Goal: Feedback & Contribution: Contribute content

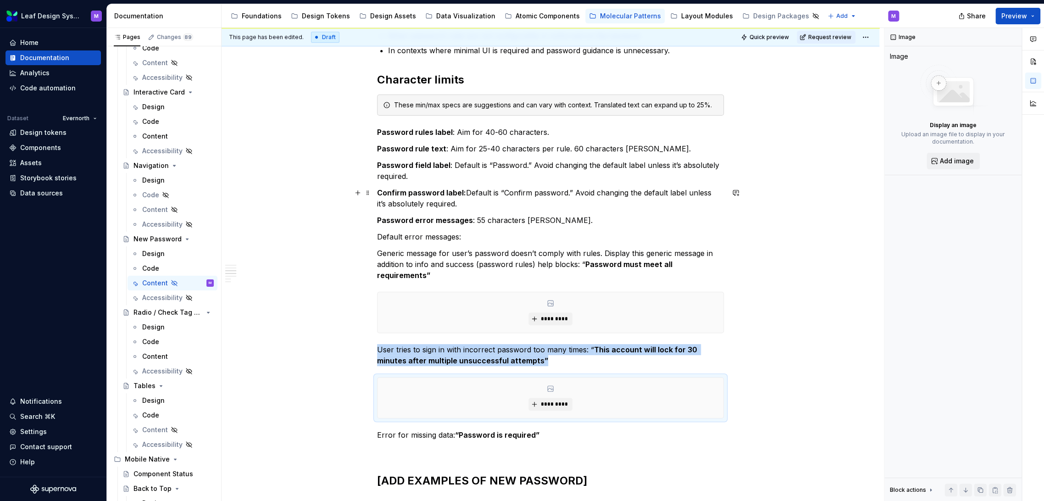
scroll to position [153, 0]
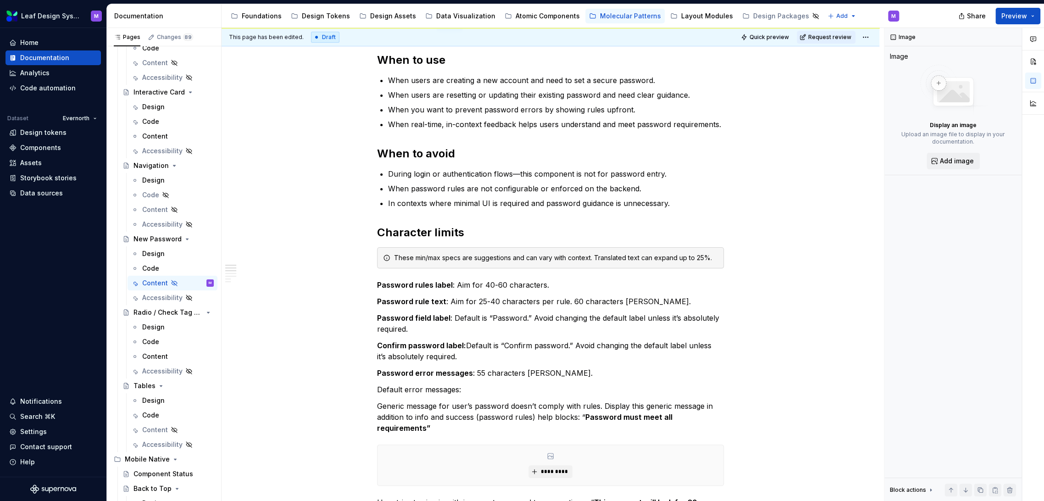
type textarea "*"
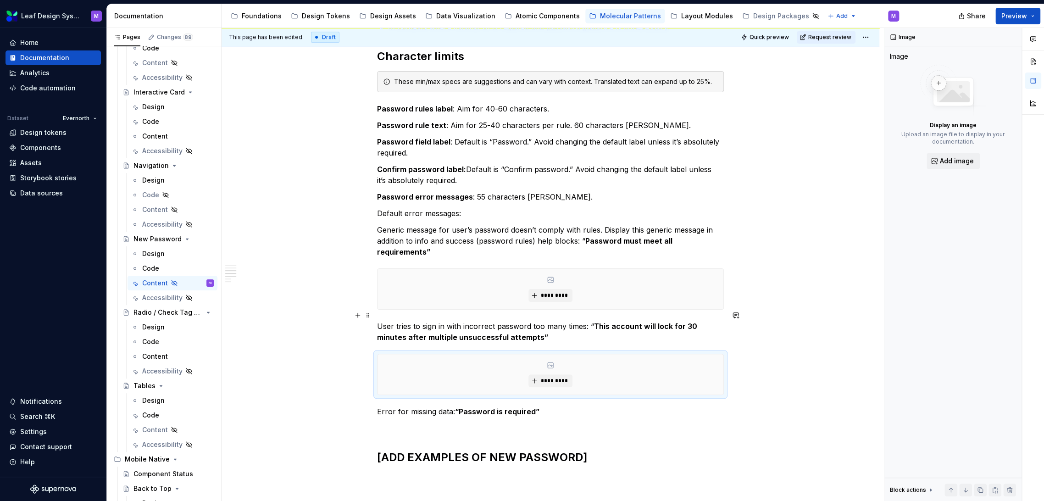
scroll to position [305, 0]
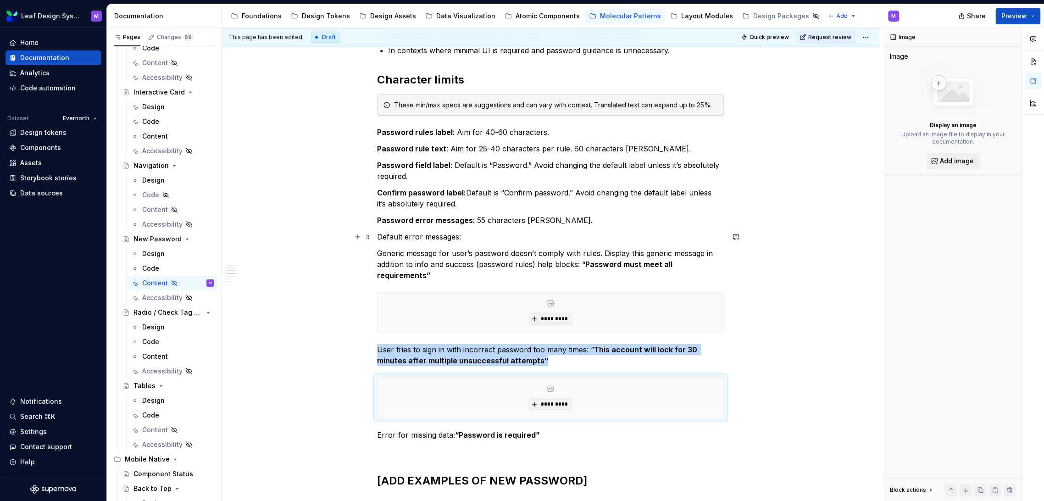
click at [502, 240] on p "Default error messages:" at bounding box center [550, 236] width 347 height 11
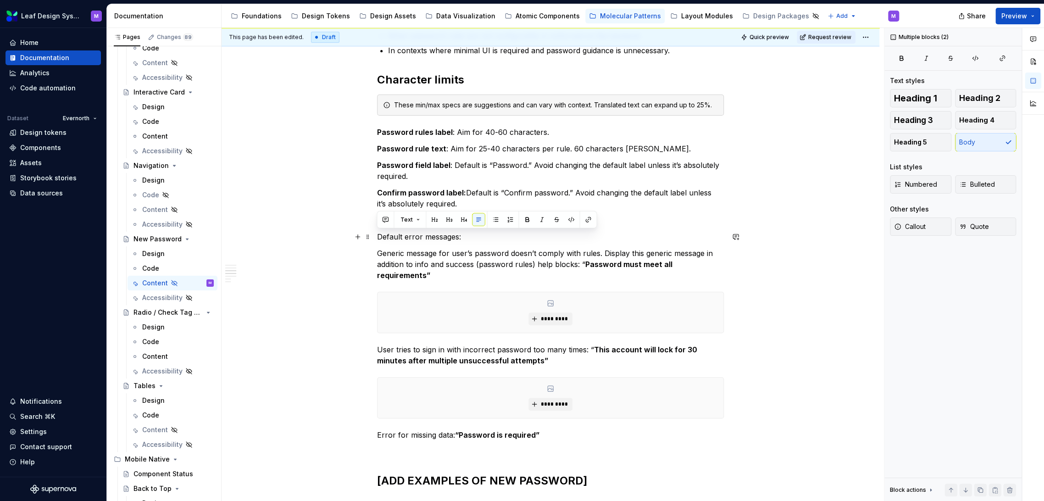
click at [502, 240] on p "Default error messages:" at bounding box center [550, 236] width 347 height 11
click at [680, 234] on p "Default error messages:" at bounding box center [550, 236] width 347 height 11
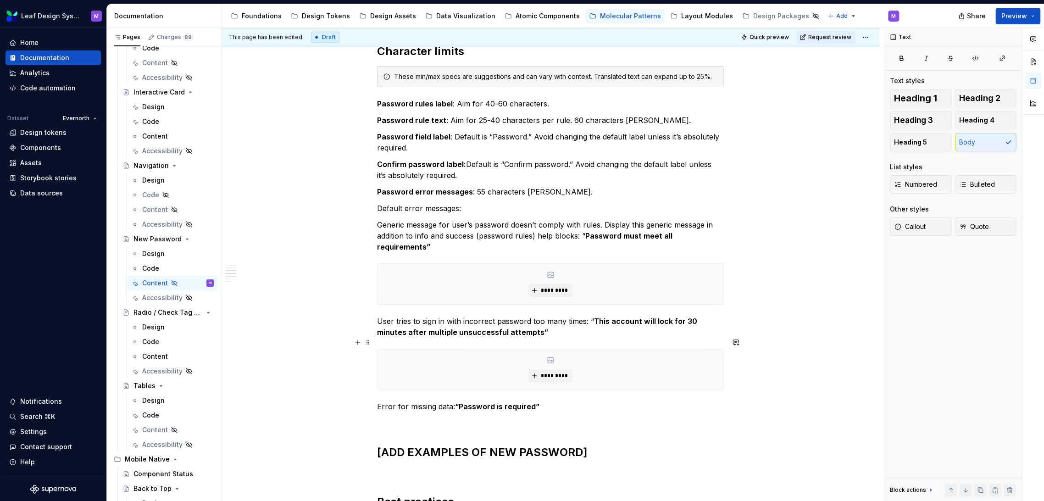
scroll to position [356, 0]
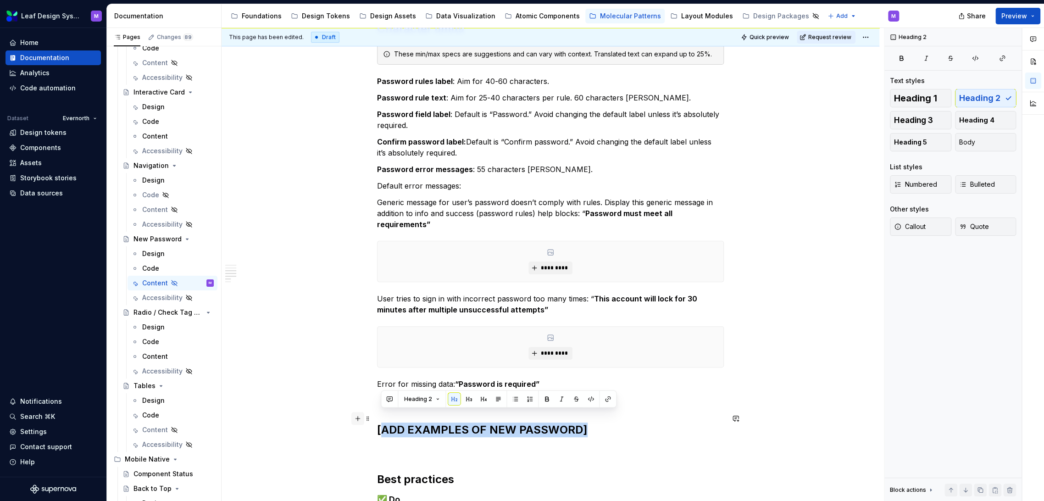
drag, startPoint x: 593, startPoint y: 416, endPoint x: 361, endPoint y: 419, distance: 232.0
click at [377, 419] on div "When to use When users are creating a new account and need to set a secure pass…" at bounding box center [550, 290] width 347 height 883
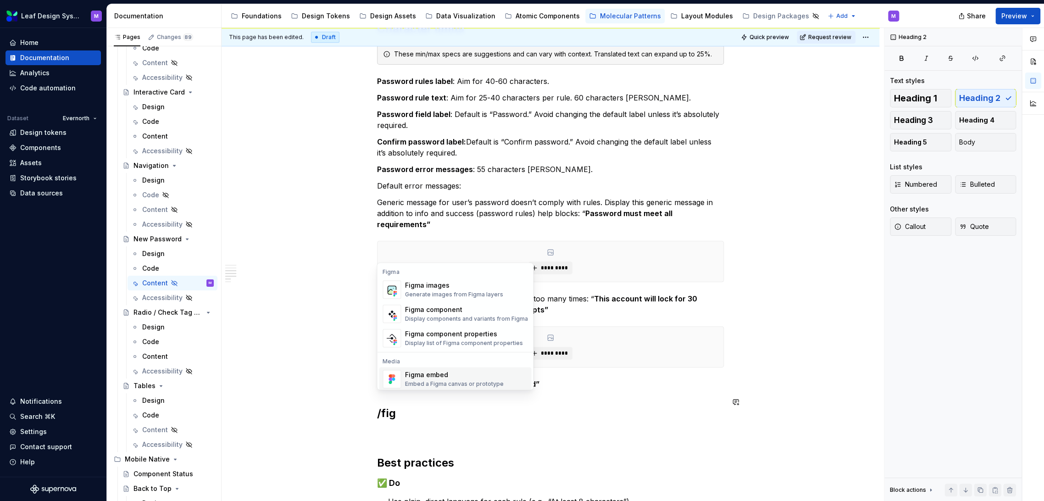
click at [440, 374] on div "Figma embed" at bounding box center [453, 374] width 99 height 9
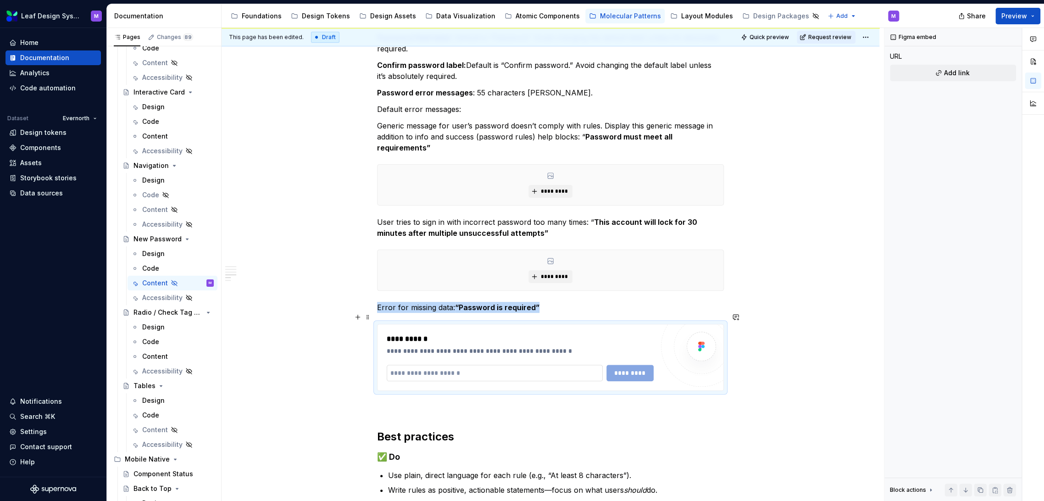
scroll to position [459, 0]
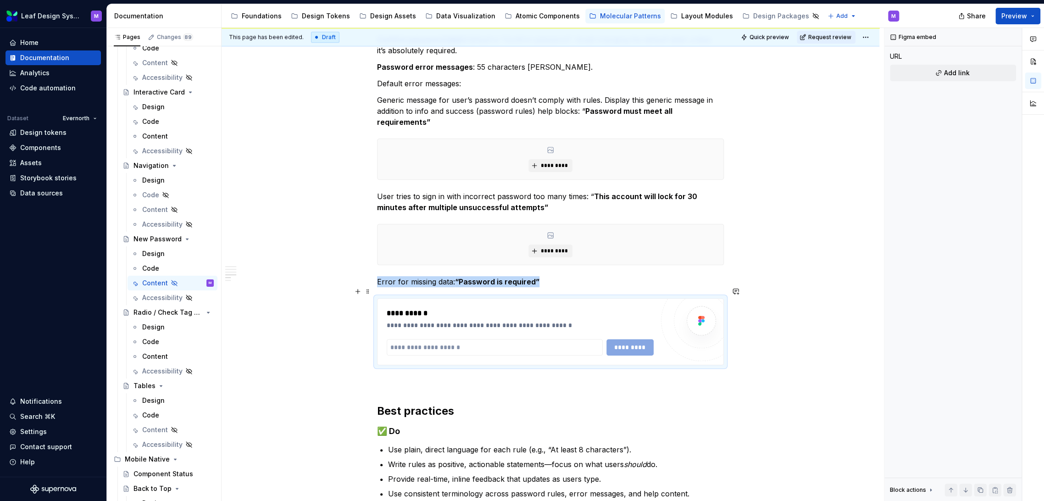
click at [752, 331] on div "When to use When users are creating a new account and need to set a secure pass…" at bounding box center [550, 270] width 658 height 1090
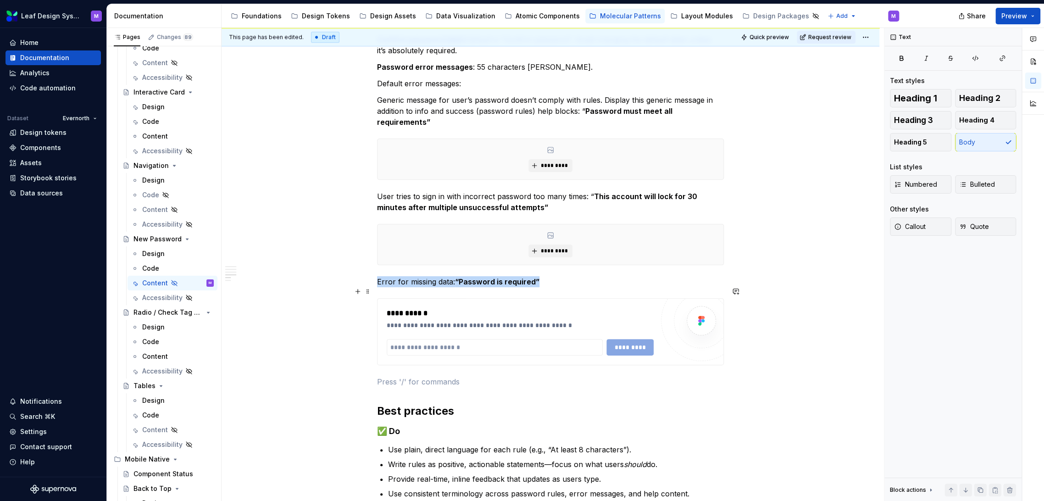
click at [458, 308] on div "**********" at bounding box center [520, 313] width 267 height 11
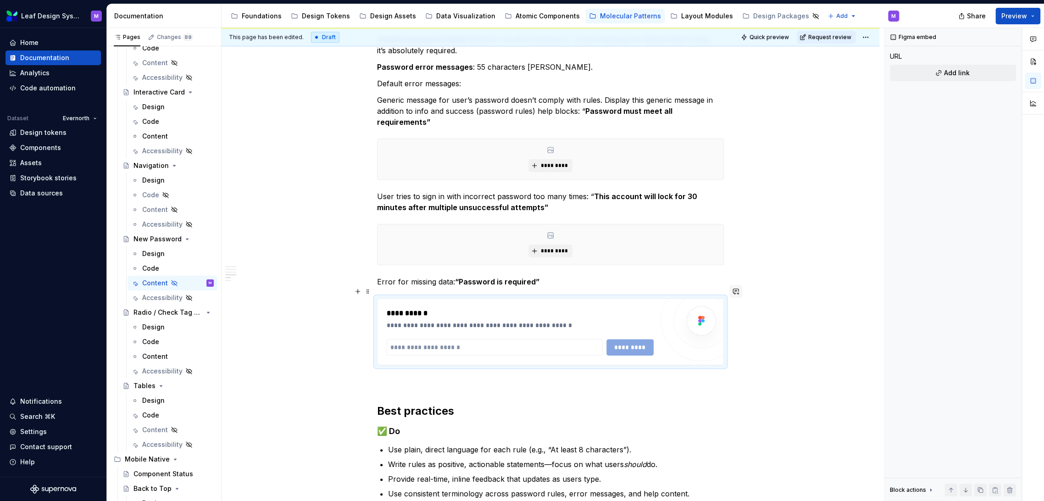
click at [733, 292] on button "button" at bounding box center [735, 291] width 13 height 13
click at [660, 298] on div "**********" at bounding box center [550, 331] width 347 height 67
click at [366, 292] on span at bounding box center [367, 291] width 7 height 13
click at [393, 374] on div "Delete" at bounding box center [411, 372] width 60 height 9
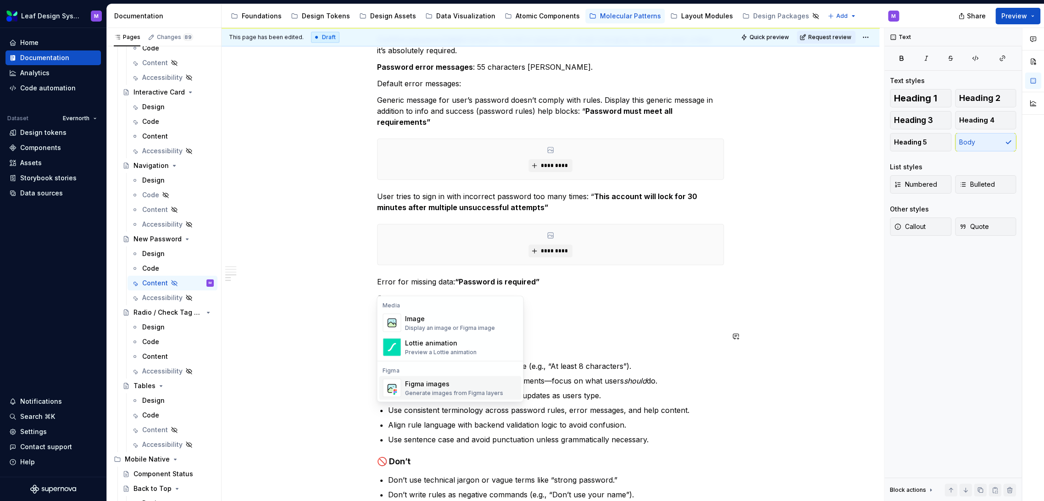
click at [423, 384] on div "Figma images" at bounding box center [453, 383] width 98 height 9
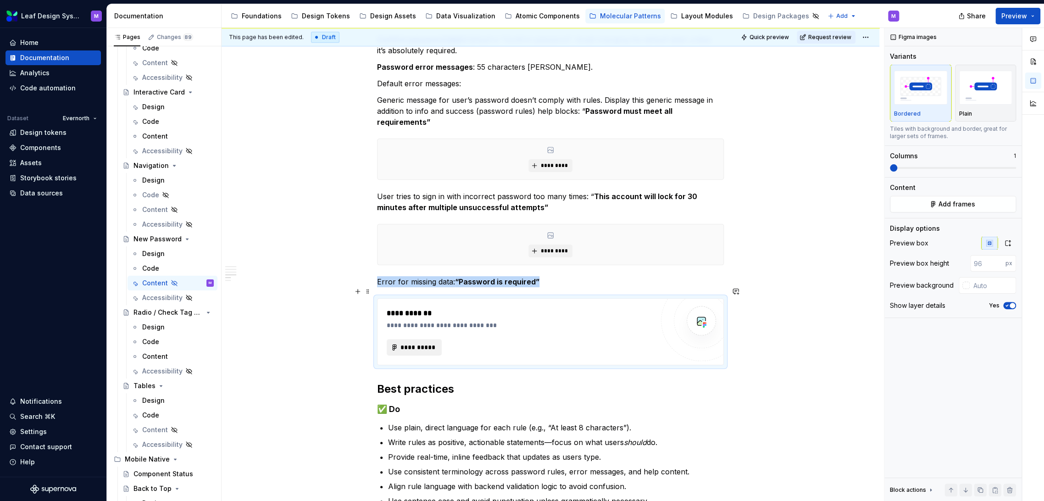
click at [413, 343] on span "**********" at bounding box center [418, 347] width 36 height 9
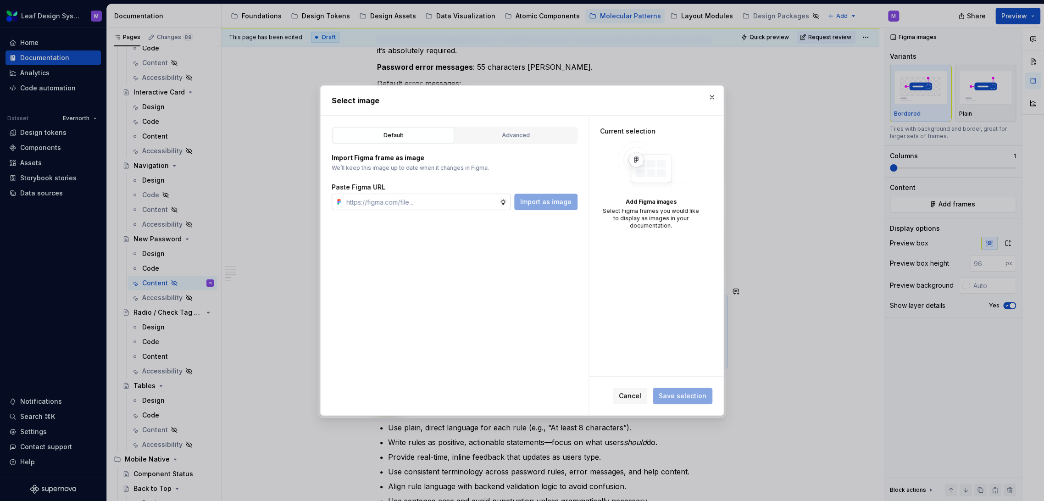
type textarea "*"
click at [398, 201] on input "text" at bounding box center [421, 202] width 157 height 17
paste input "https://www.figma.com/design/A0V668umJTWUXg4br1XwlI/Leaf-Design-System--Content…"
type input "https://www.figma.com/design/A0V668umJTWUXg4br1XwlI/Leaf-Design-System--Content…"
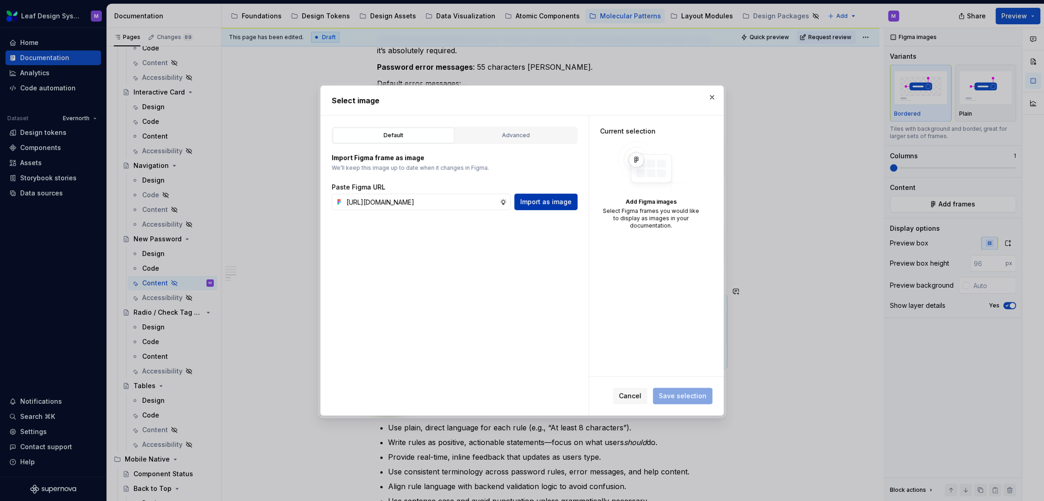
click at [544, 205] on span "Import as image" at bounding box center [545, 201] width 51 height 9
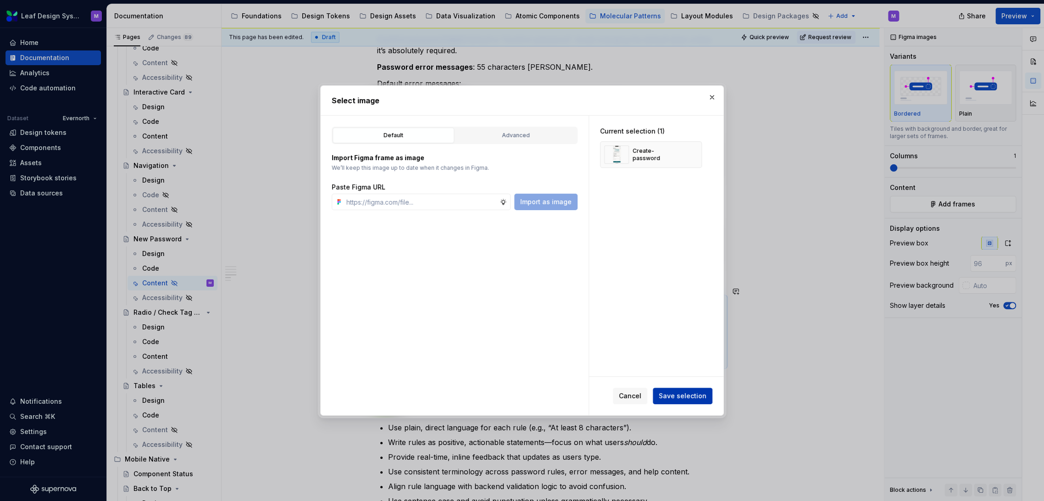
click at [683, 390] on button "Save selection" at bounding box center [683, 395] width 60 height 17
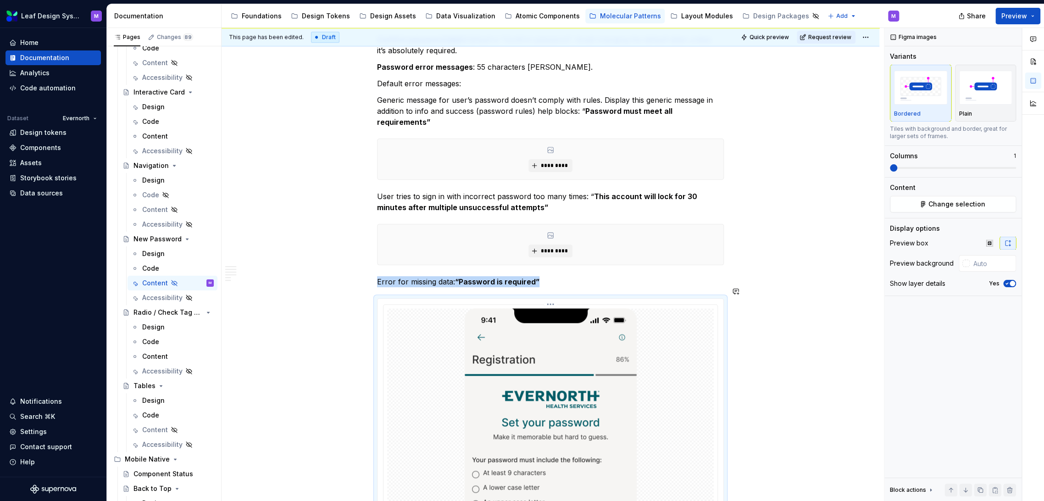
scroll to position [676, 0]
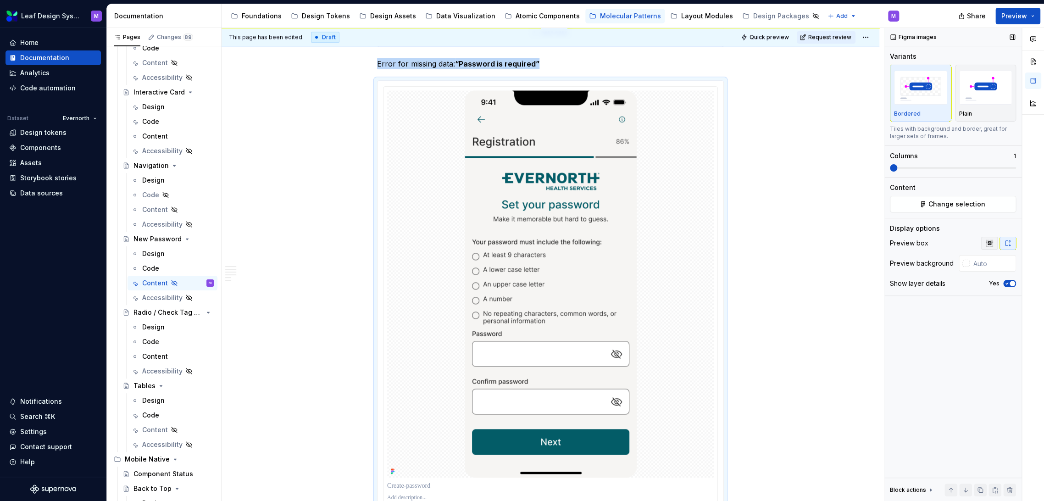
click at [993, 240] on button "button" at bounding box center [989, 243] width 17 height 13
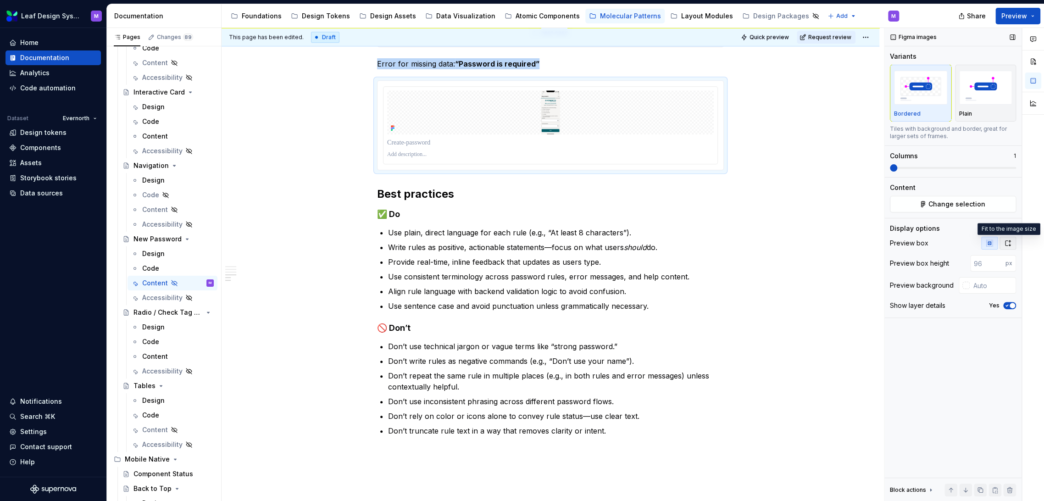
click at [1009, 241] on icon "button" at bounding box center [1007, 242] width 7 height 7
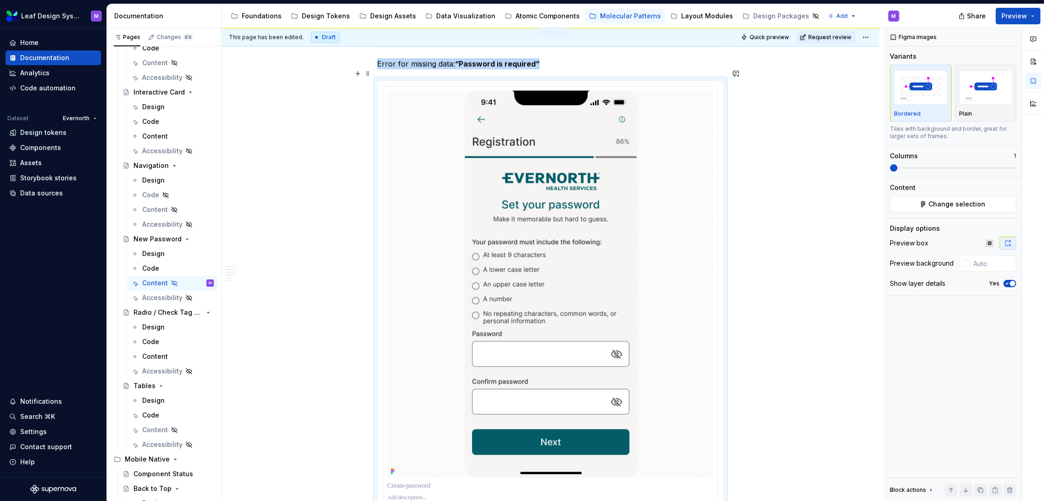
click at [782, 271] on div "When to use When users are creating a new account and need to set a secure pass…" at bounding box center [550, 223] width 658 height 1433
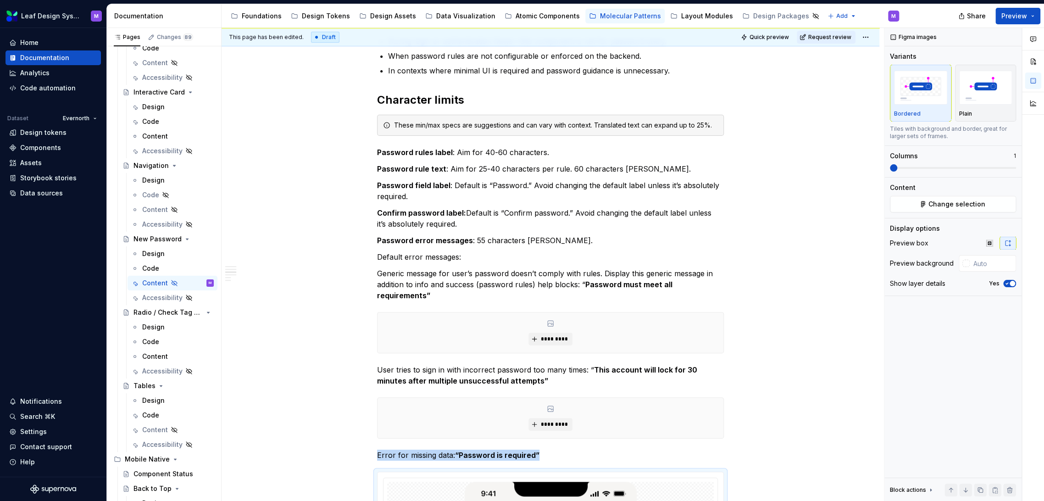
scroll to position [260, 0]
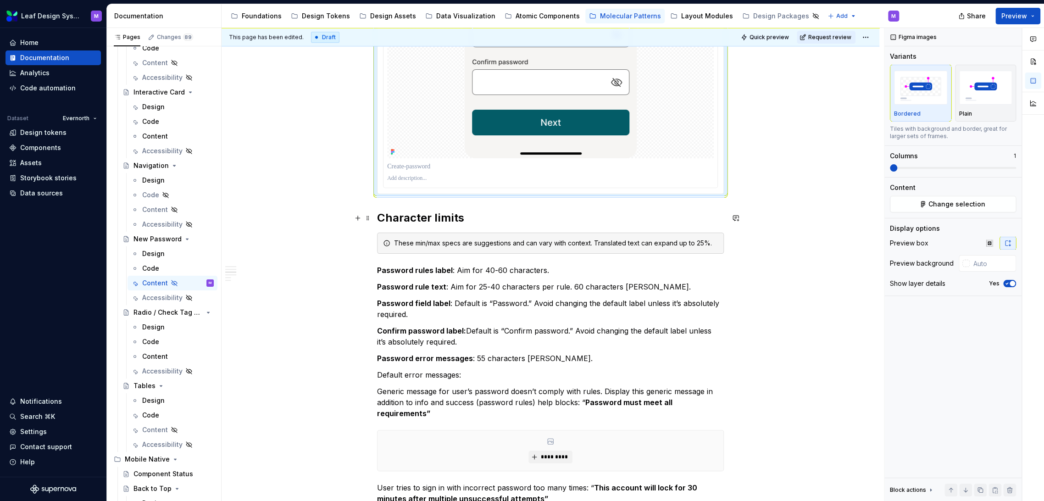
scroll to position [662, 0]
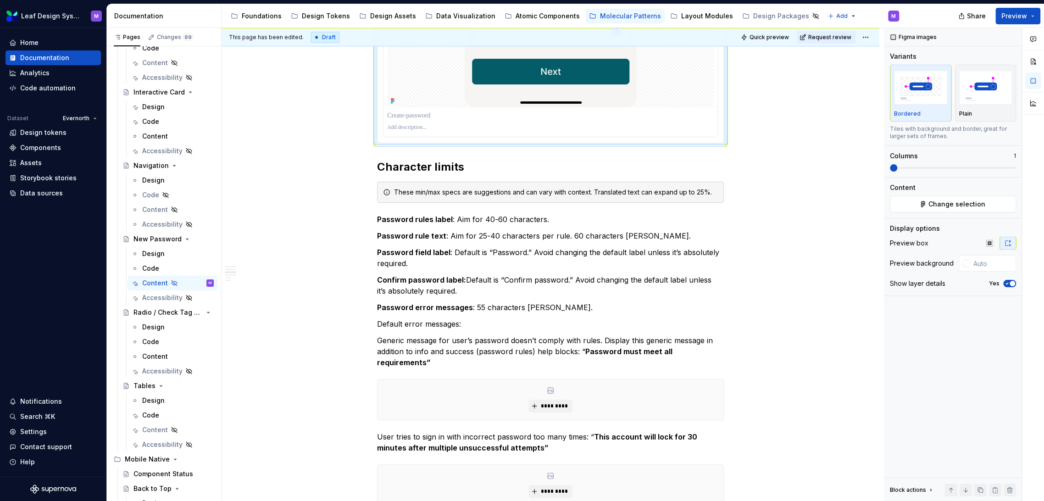
type textarea "*"
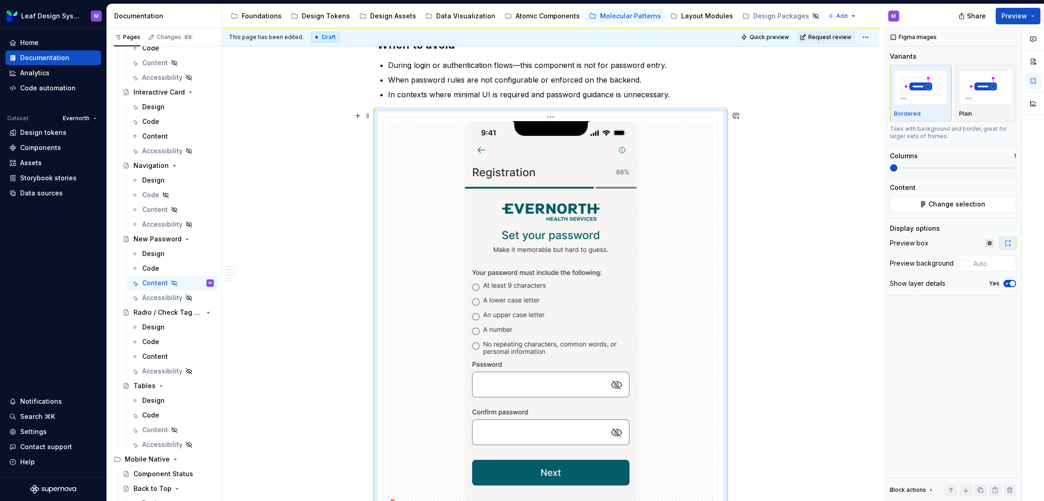
scroll to position [305, 0]
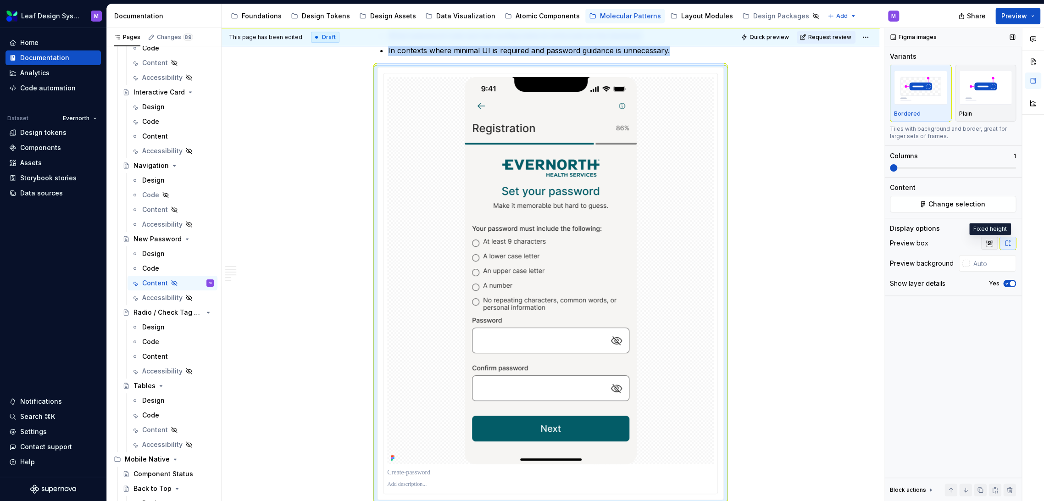
click at [990, 243] on icon "button" at bounding box center [989, 243] width 6 height 6
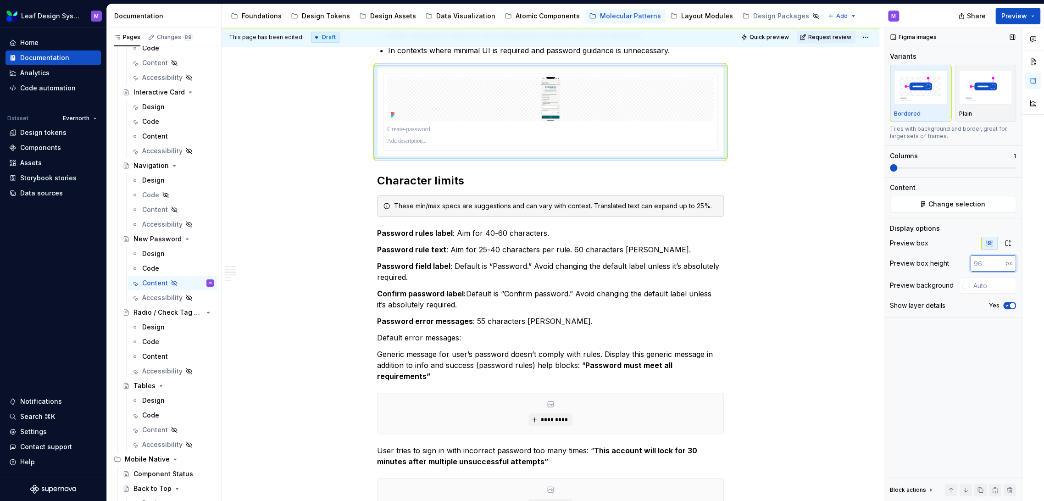
click at [985, 260] on input "number" at bounding box center [987, 263] width 35 height 17
drag, startPoint x: 994, startPoint y: 262, endPoint x: 967, endPoint y: 263, distance: 26.6
click at [967, 263] on div "Preview box height px" at bounding box center [953, 263] width 126 height 17
type input "1"
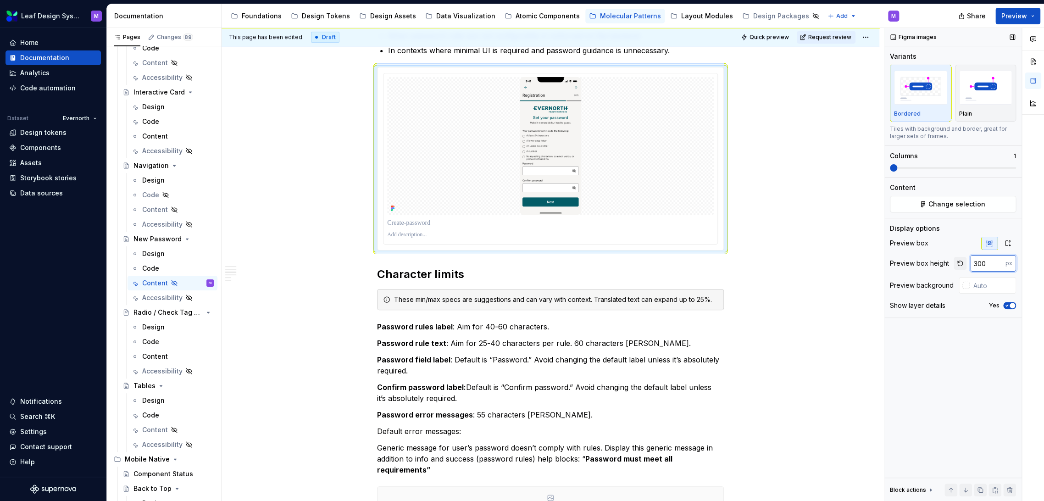
drag, startPoint x: 988, startPoint y: 268, endPoint x: 961, endPoint y: 262, distance: 28.2
click at [961, 262] on div "300 px" at bounding box center [984, 263] width 62 height 17
type input "600"
click at [968, 284] on div at bounding box center [965, 285] width 7 height 7
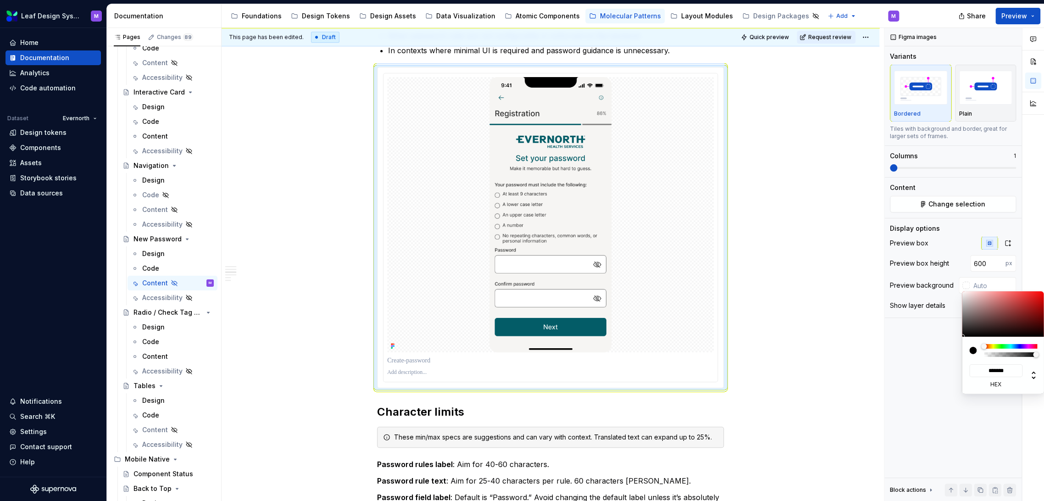
type input "#161616"
type input "*******"
type input "#1B1B1B"
type input "*******"
type input "#645D5D"
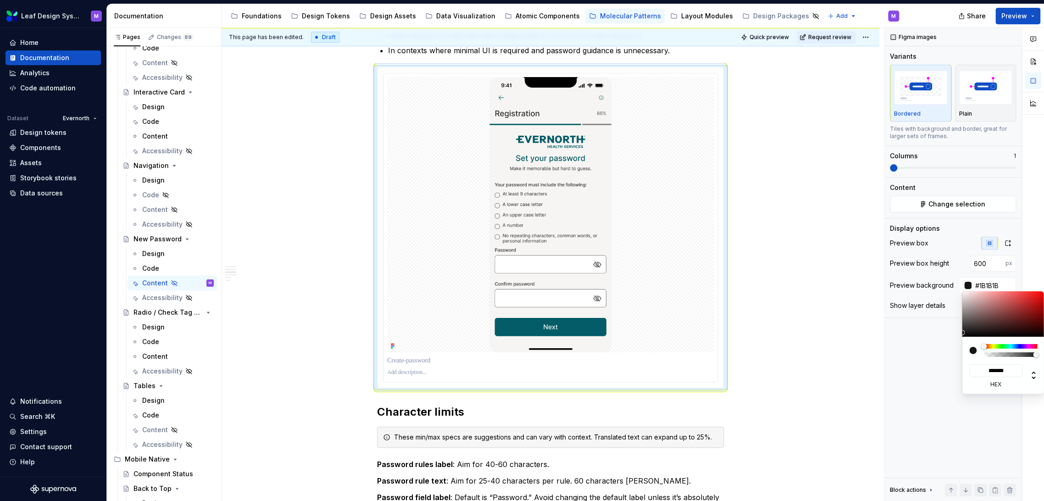
type input "*******"
type input "#B3A6A6"
type input "*******"
type input "#D8C7C7"
type input "*******"
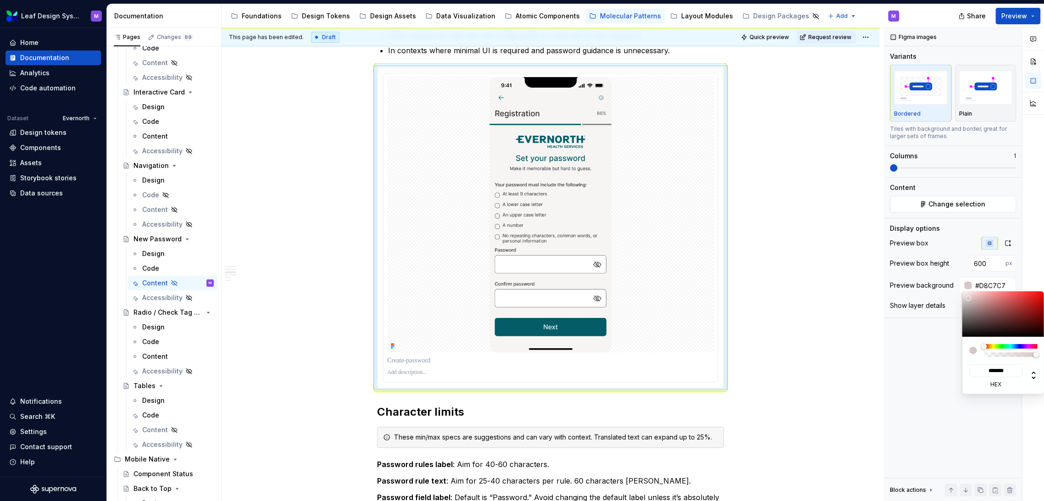
type input "#EFDCDC"
type input "*******"
type input "#FEEDED"
type input "*******"
type input "#FFF1F1"
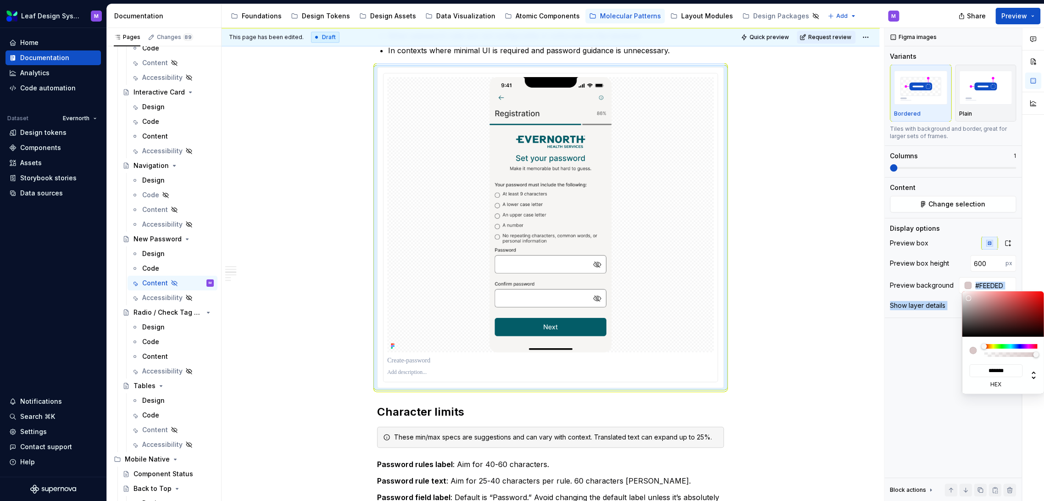
type input "*******"
drag, startPoint x: 963, startPoint y: 332, endPoint x: 966, endPoint y: 288, distance: 45.1
click at [966, 288] on body "Leaf Design System M Home Documentation Analytics Code automation Dataset Evern…" at bounding box center [522, 250] width 1044 height 501
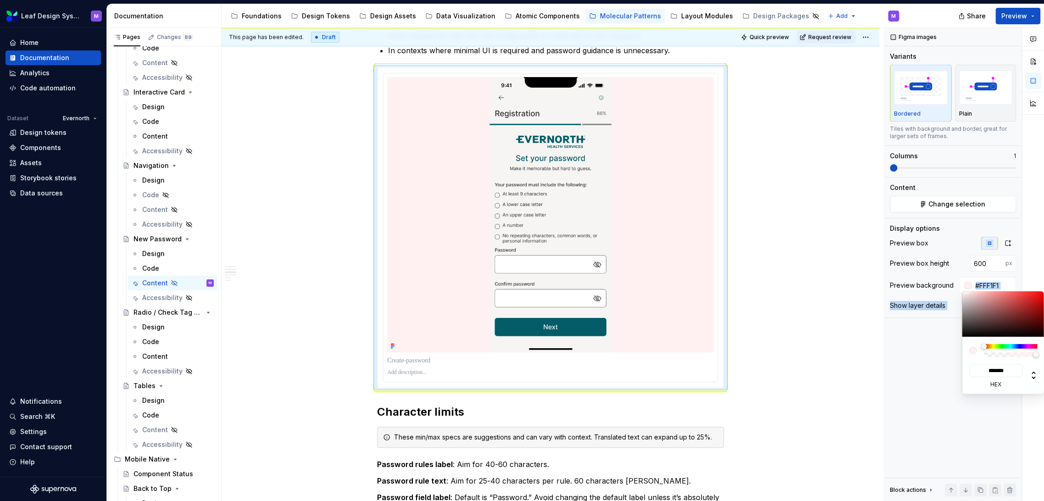
type input "#1B1A1A"
type input "*******"
type input "#0C0C0C"
type input "*******"
type input "#040404"
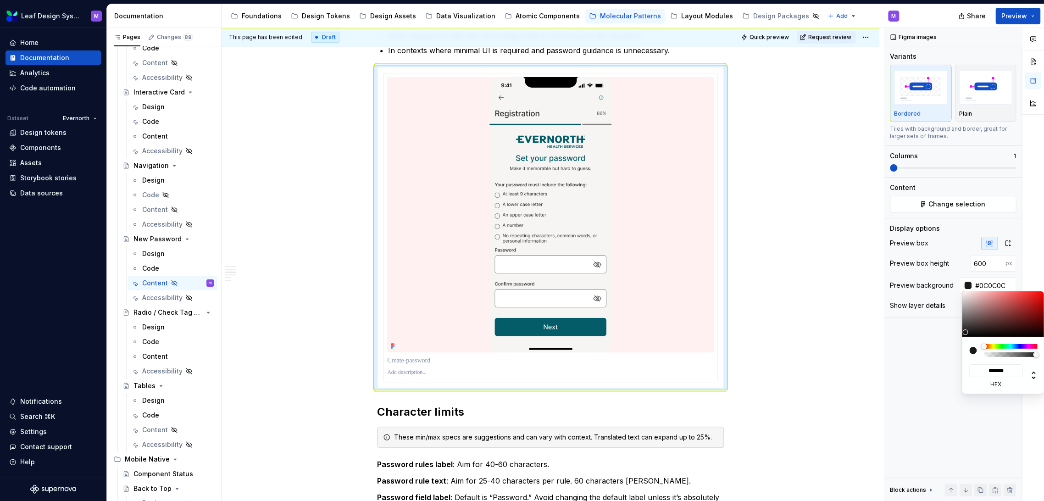
type input "*******"
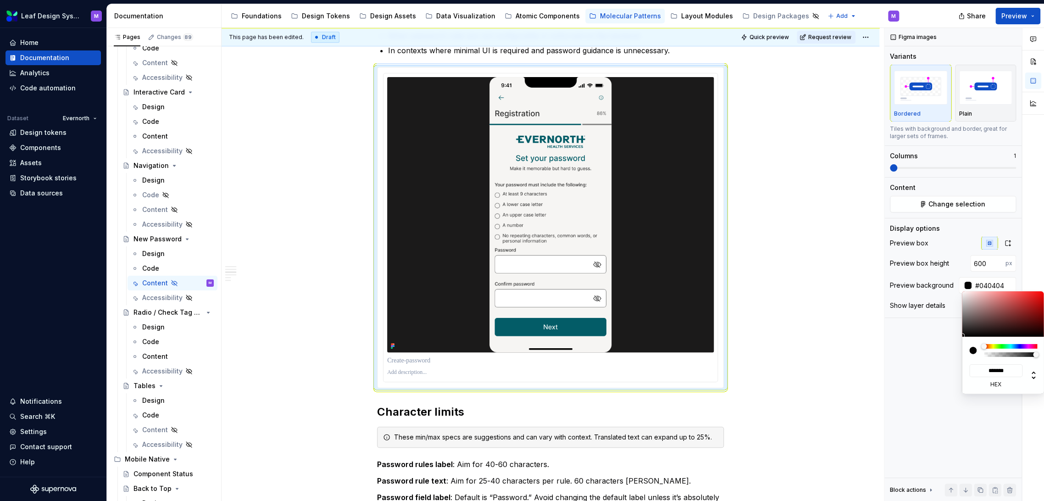
type input "#000000"
type input "*******"
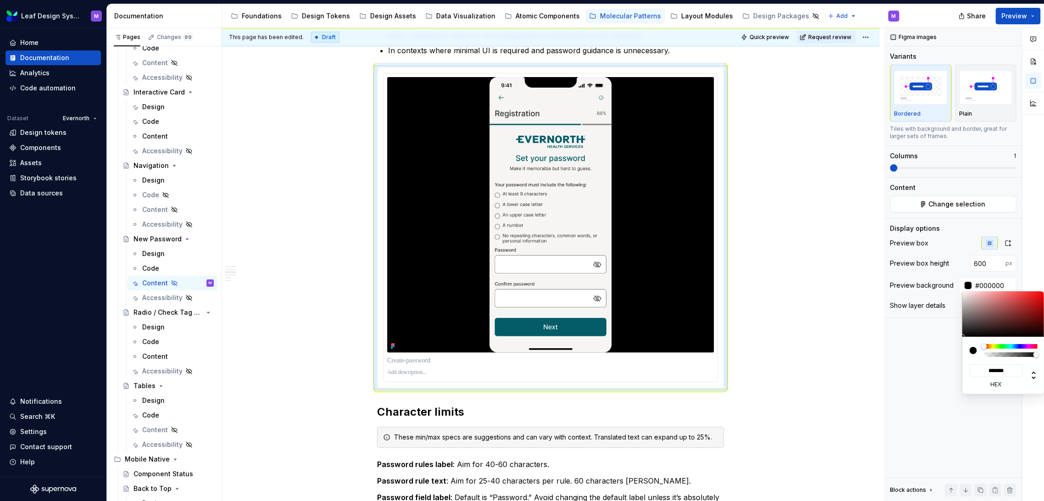
drag, startPoint x: 966, startPoint y: 332, endPoint x: 962, endPoint y: 337, distance: 6.5
click at [962, 337] on div "******* hex" at bounding box center [1003, 342] width 83 height 102
click at [962, 337] on div "******* hex" at bounding box center [1003, 365] width 83 height 57
type input "#191717"
type input "*******"
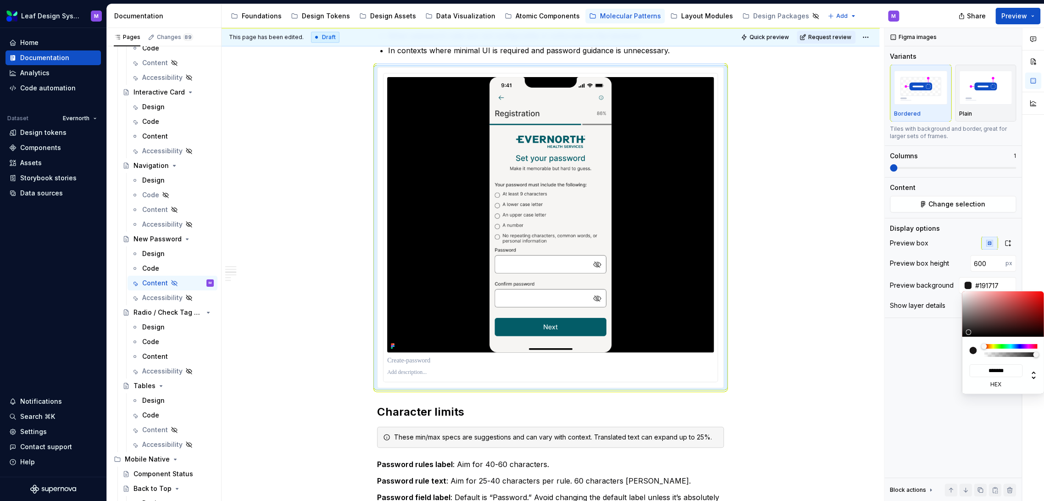
type input "#3A3636"
type input "*******"
type input "#DADADA"
type input "*******"
type input "#FFFFFF"
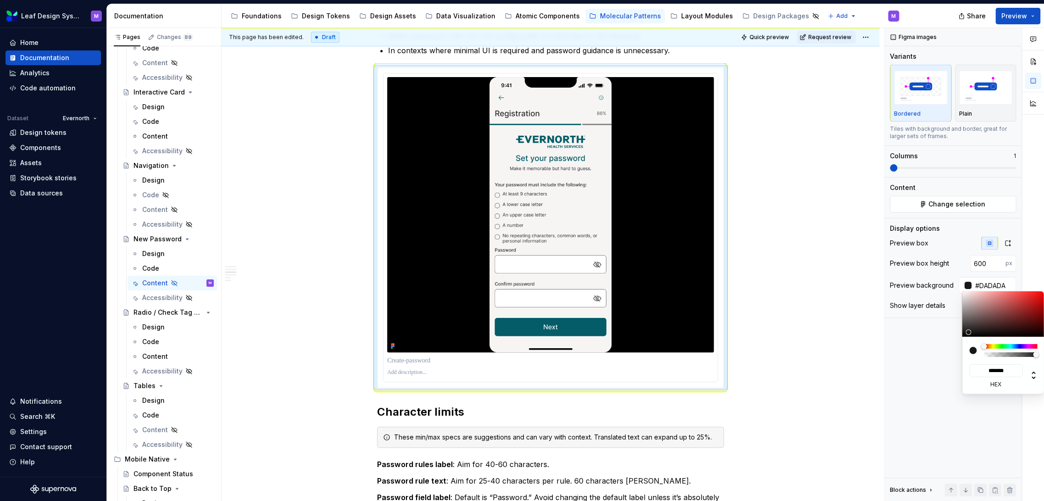
type input "*******"
drag, startPoint x: 968, startPoint y: 332, endPoint x: 952, endPoint y: 265, distance: 69.2
click at [952, 265] on body "Leaf Design System M Home Documentation Analytics Code automation Dataset Evern…" at bounding box center [522, 250] width 1044 height 501
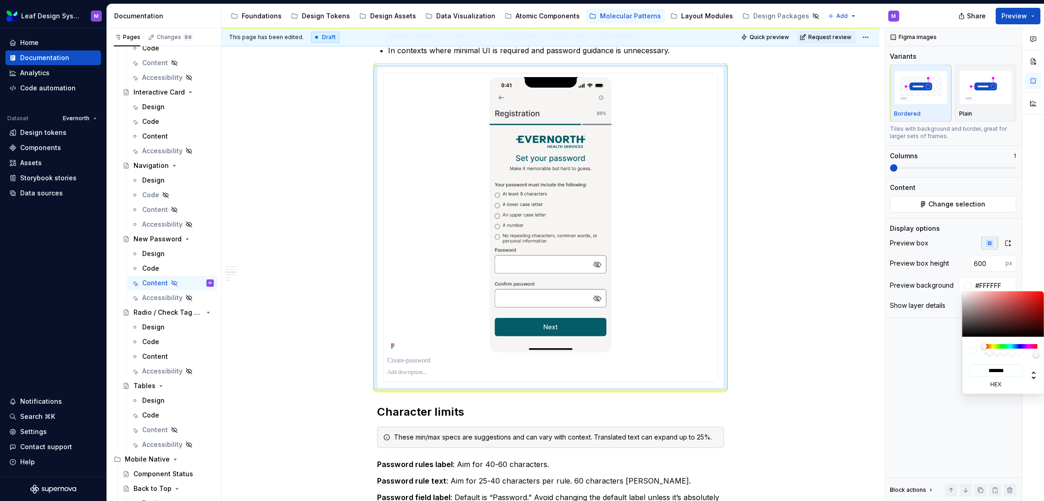
click at [846, 312] on html "Leaf Design System M Home Documentation Analytics Code automation Dataset Evern…" at bounding box center [522, 250] width 1044 height 501
click at [794, 315] on html "Leaf Design System M Home Documentation Analytics Code automation Dataset Evern…" at bounding box center [522, 250] width 1044 height 501
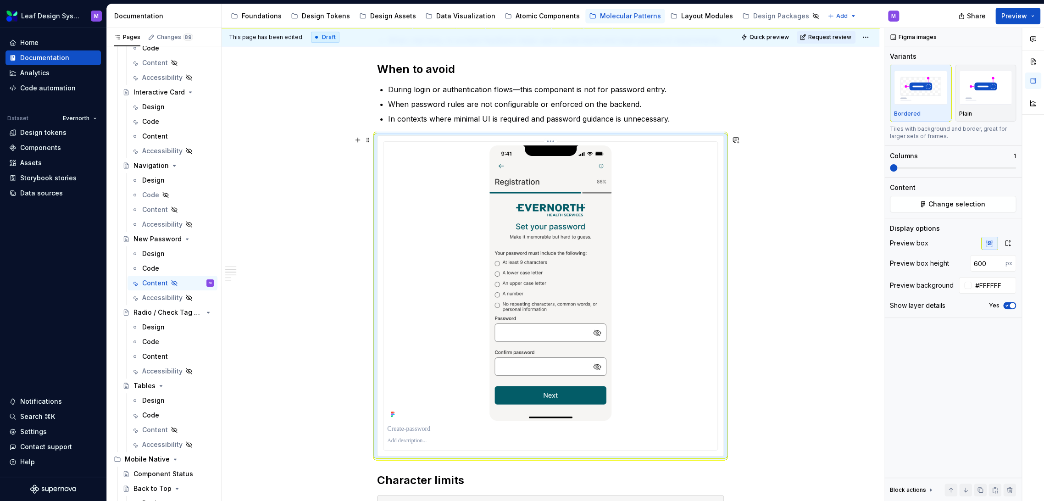
scroll to position [254, 0]
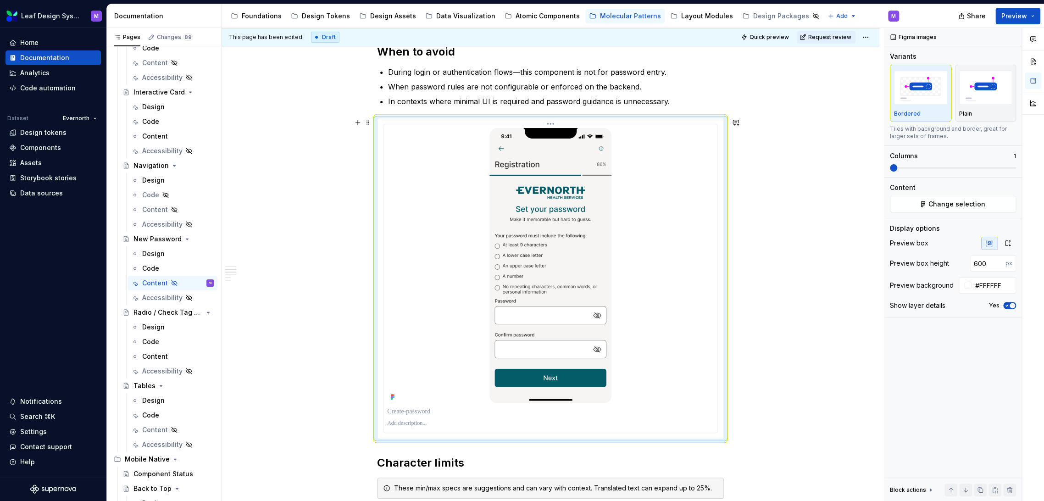
click at [418, 420] on p at bounding box center [550, 423] width 326 height 7
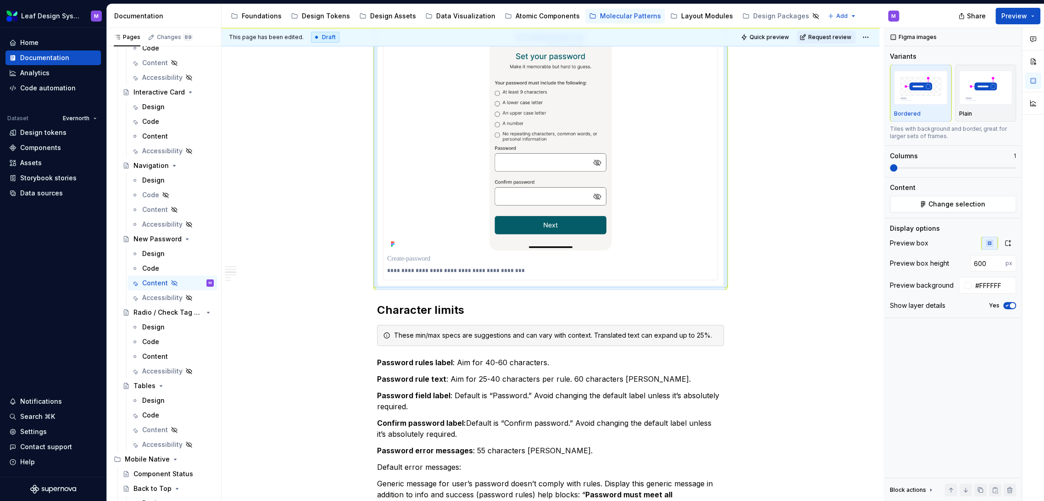
click at [423, 258] on p at bounding box center [550, 258] width 326 height 9
drag, startPoint x: 442, startPoint y: 258, endPoint x: 390, endPoint y: 255, distance: 51.9
click at [390, 255] on p at bounding box center [550, 258] width 326 height 9
drag, startPoint x: 511, startPoint y: 258, endPoint x: 457, endPoint y: 260, distance: 54.6
click at [457, 260] on p "**********" at bounding box center [550, 258] width 326 height 9
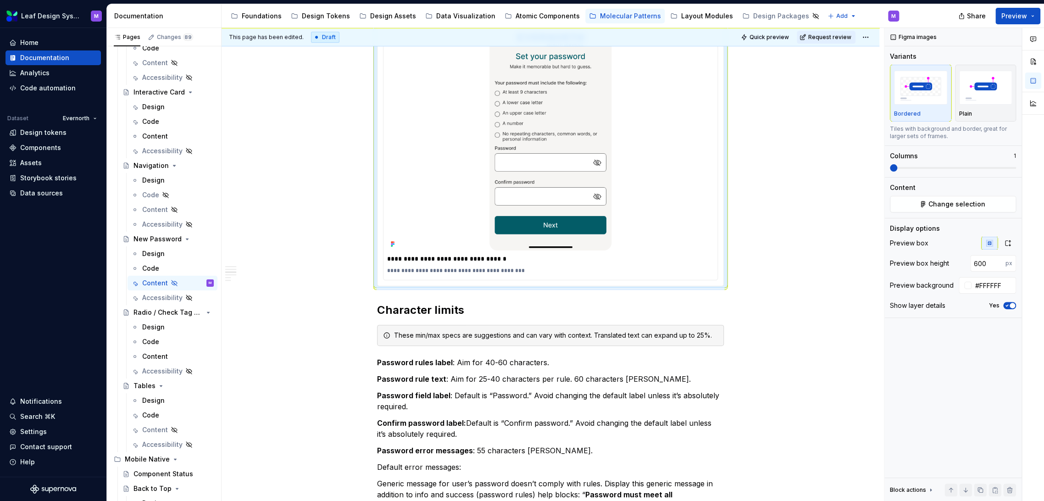
click at [756, 248] on div "**********" at bounding box center [550, 437] width 658 height 1322
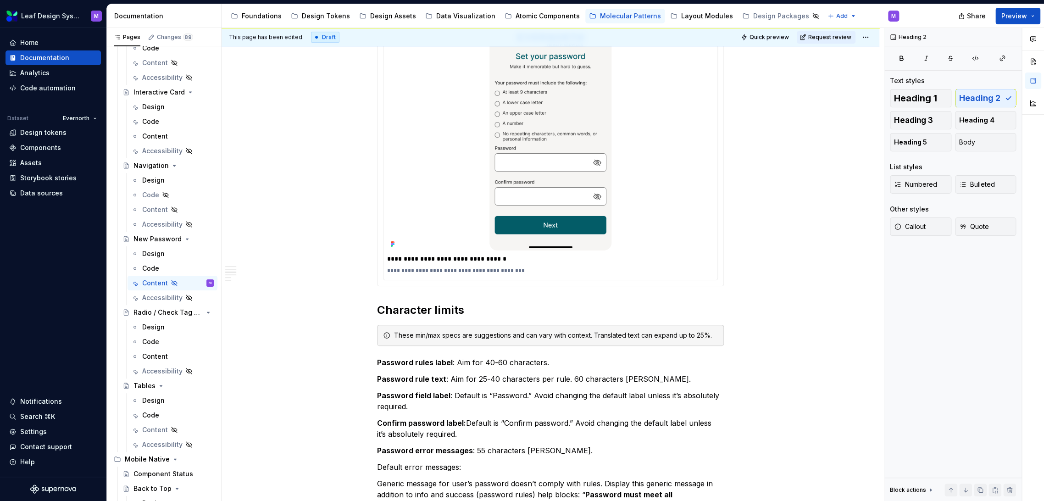
click at [756, 248] on div "**********" at bounding box center [550, 437] width 658 height 1322
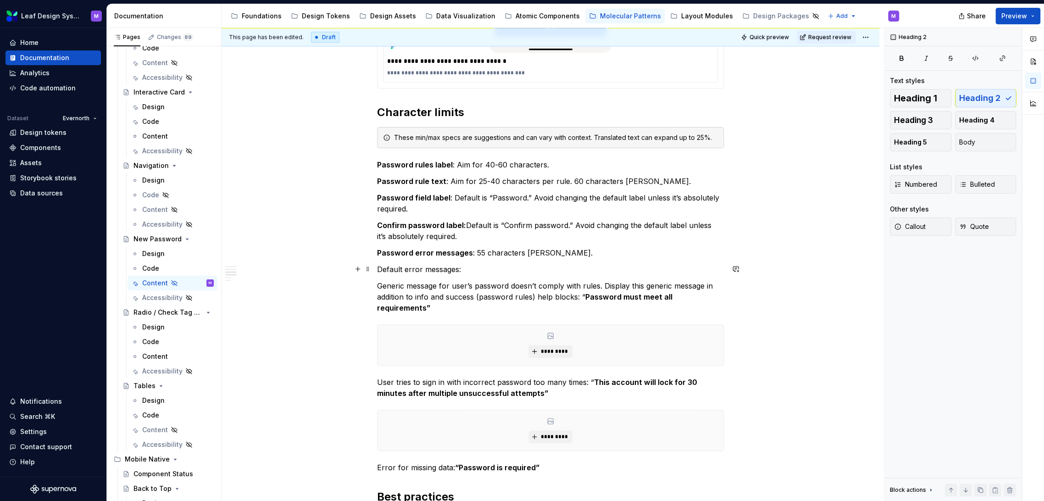
scroll to position [611, 0]
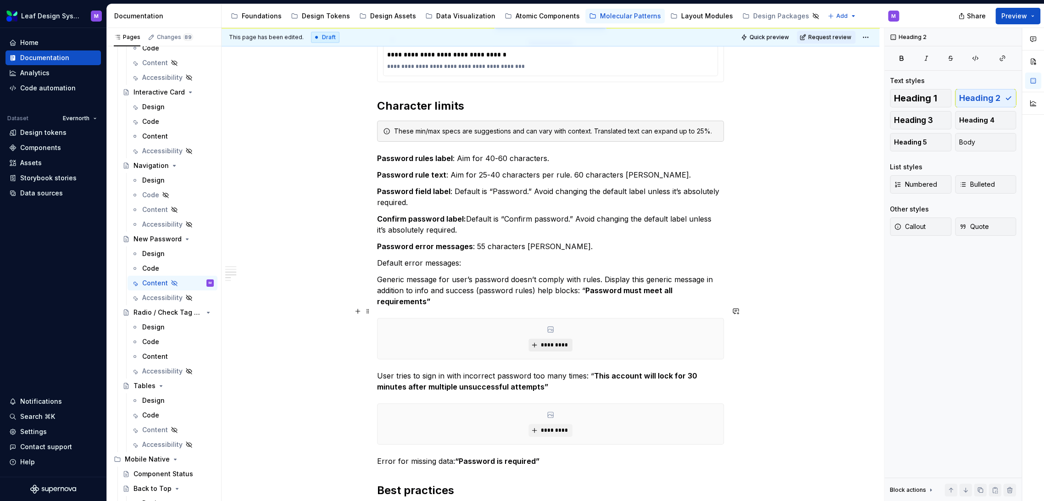
click at [548, 341] on span "*********" at bounding box center [554, 344] width 28 height 7
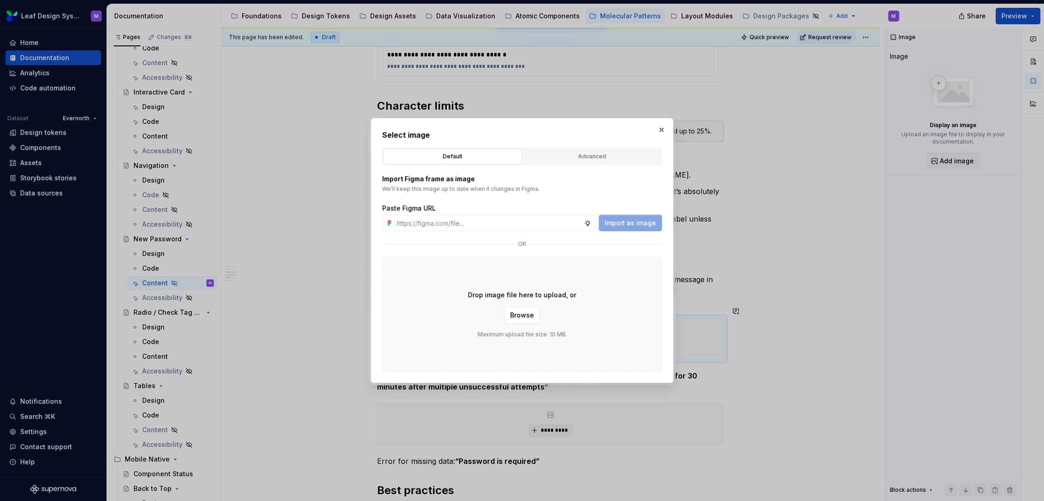
type textarea "*"
type input "https://www.figma.com/design/A0V668umJTWUXg4br1XwlI/Leaf-Design-System--Content…"
click at [610, 226] on span "Import as image" at bounding box center [629, 222] width 51 height 9
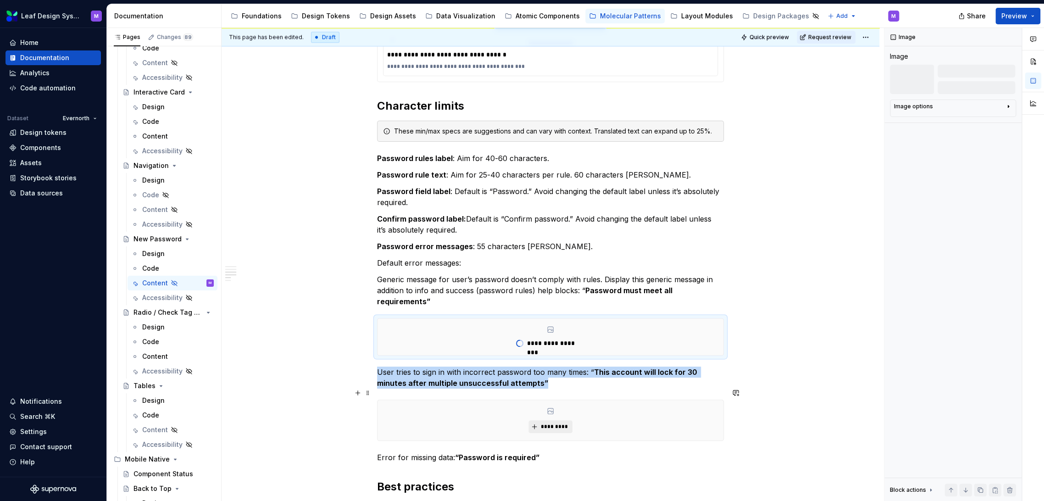
click at [555, 423] on span "*********" at bounding box center [554, 426] width 28 height 7
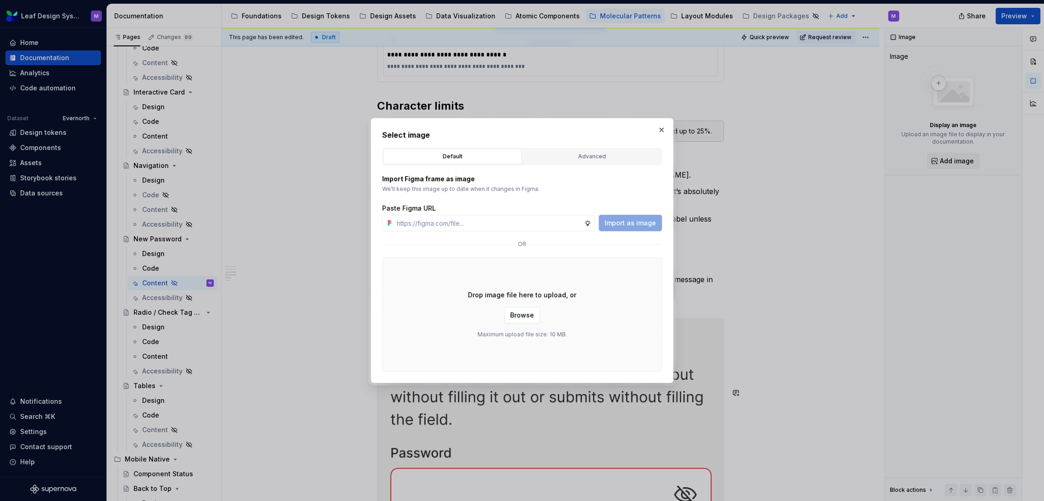
type textarea "*"
click at [481, 219] on input "text" at bounding box center [488, 223] width 191 height 17
paste input "https://www.figma.com/design/A0V668umJTWUXg4br1XwlI/Leaf-Design-System--Content…"
type input "https://www.figma.com/design/A0V668umJTWUXg4br1XwlI/Leaf-Design-System--Content…"
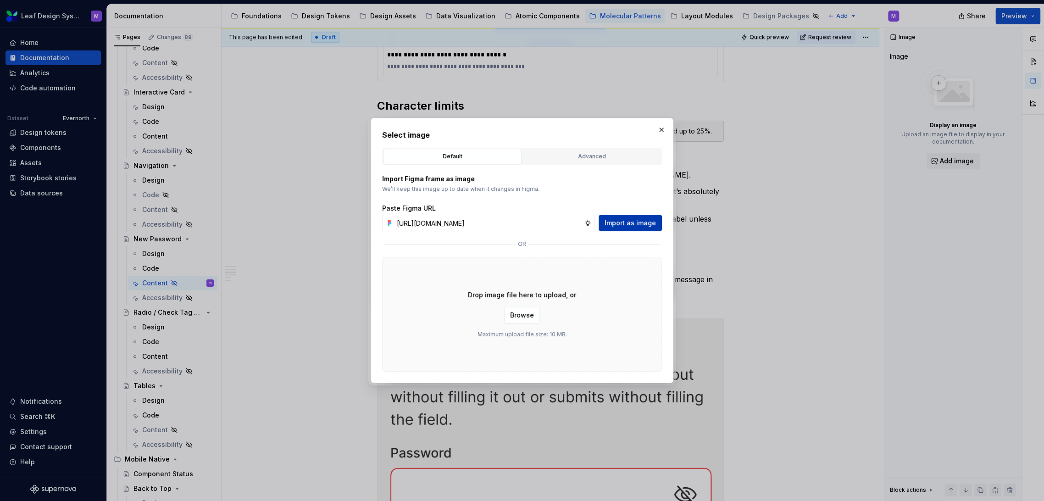
click at [615, 221] on span "Import as image" at bounding box center [629, 222] width 51 height 9
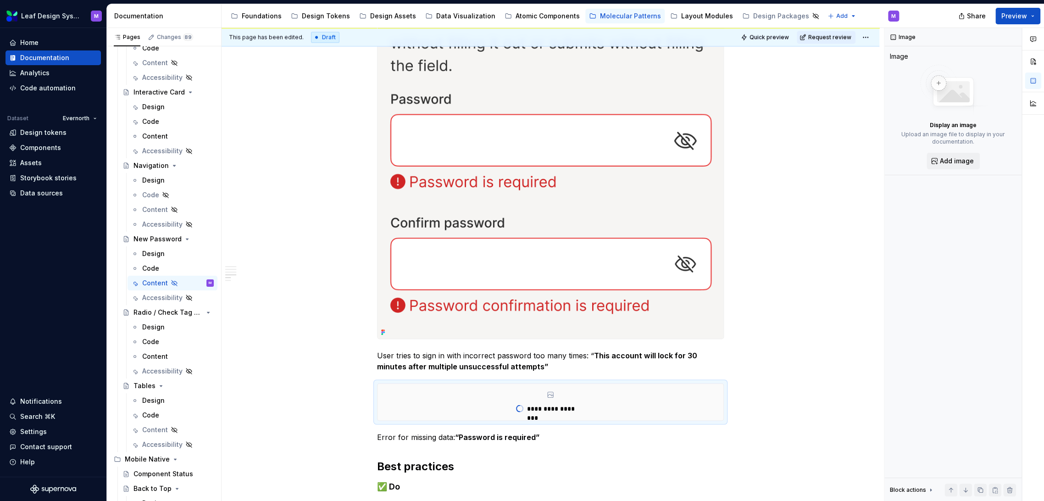
scroll to position [1019, 0]
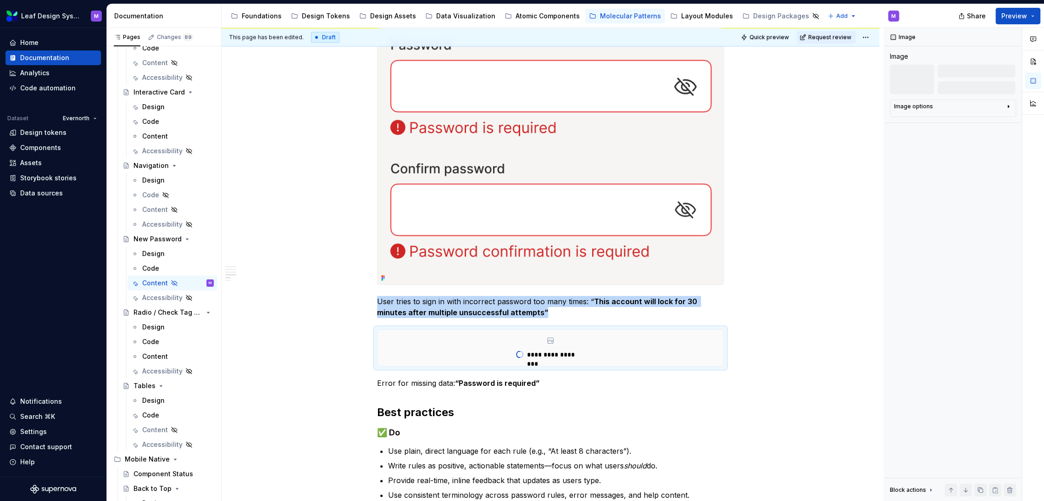
click at [561, 164] on img at bounding box center [550, 98] width 346 height 374
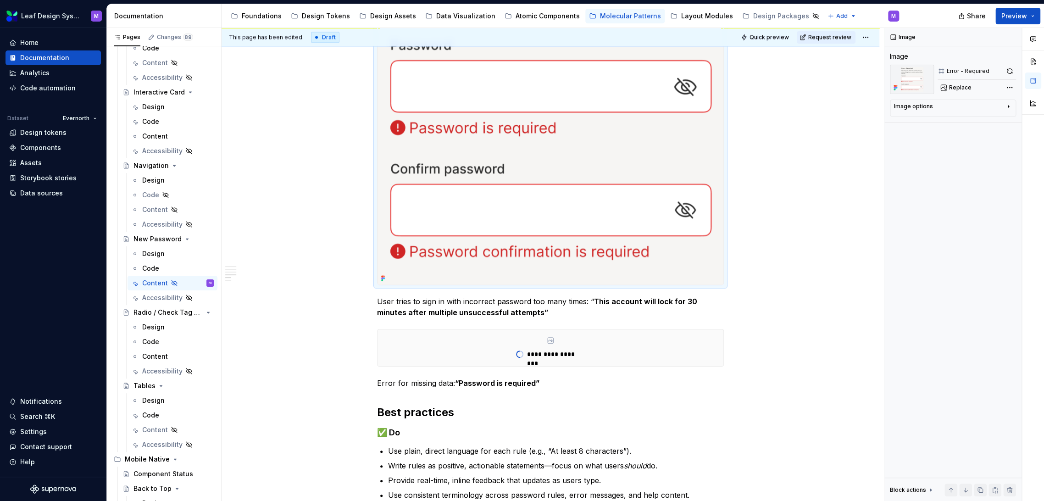
click at [636, 175] on img at bounding box center [550, 98] width 346 height 374
click at [1003, 105] on div "Image options" at bounding box center [949, 108] width 111 height 11
click at [1007, 91] on div "Comments Open comments No comments yet Select ‘Comment’ from the block context …" at bounding box center [964, 264] width 160 height 473
click at [850, 109] on html "Leaf Design System M Home Documentation Analytics Code automation Dataset Evern…" at bounding box center [522, 250] width 1044 height 501
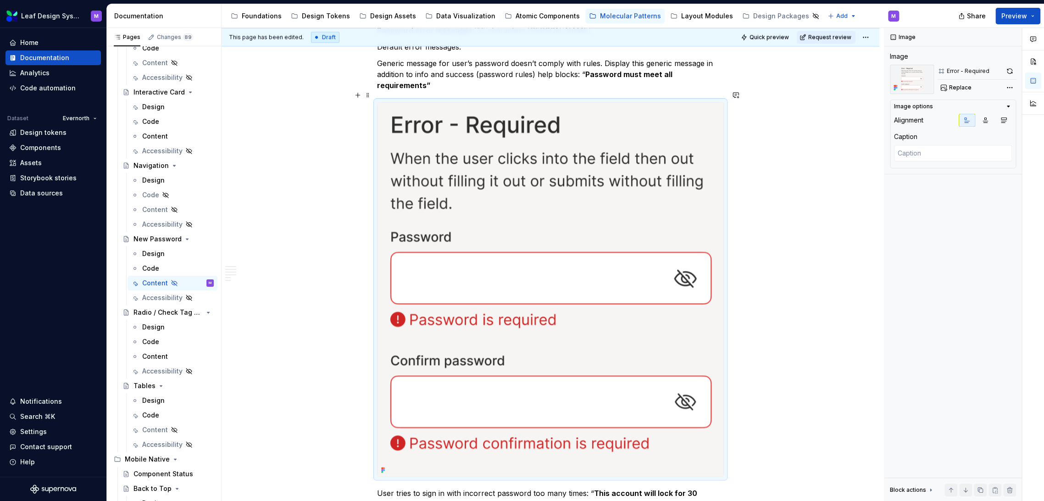
scroll to position [815, 0]
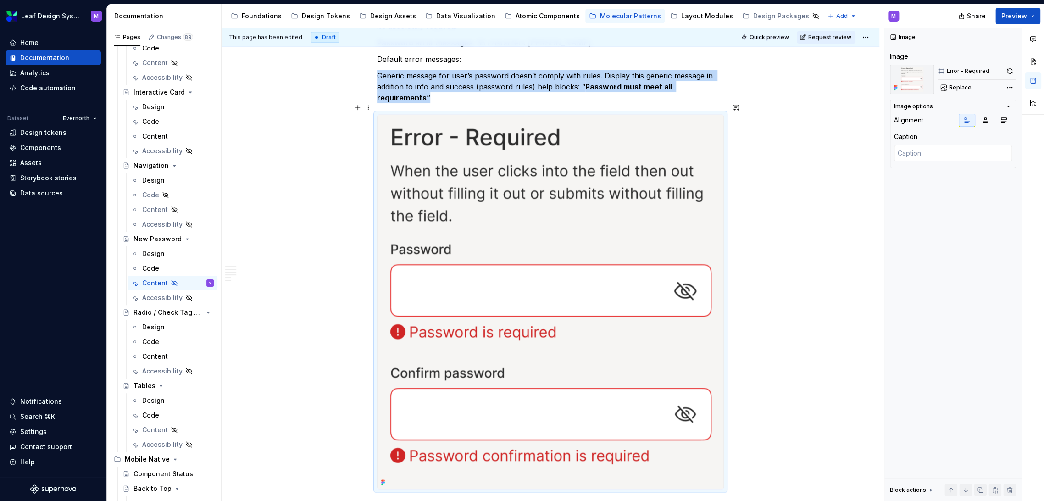
click at [558, 193] on img at bounding box center [550, 302] width 346 height 374
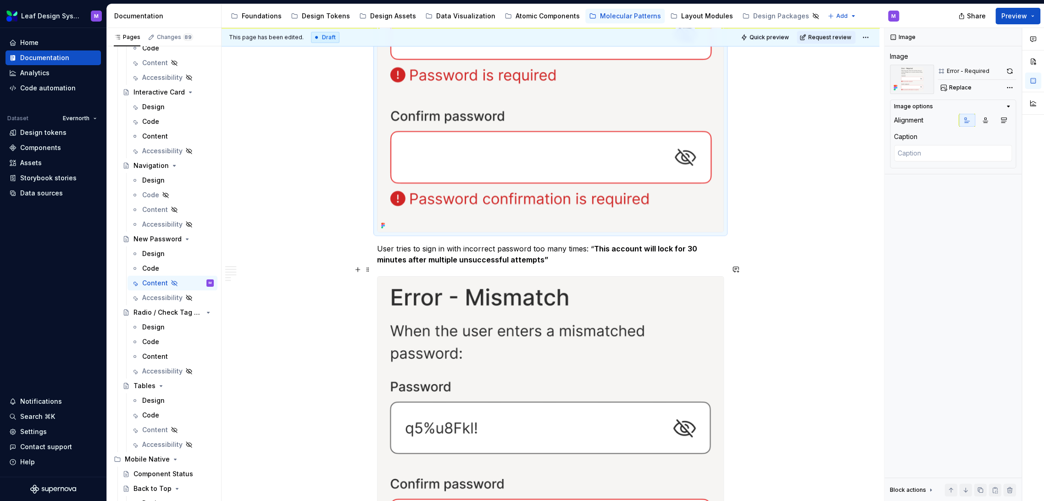
scroll to position [1121, 0]
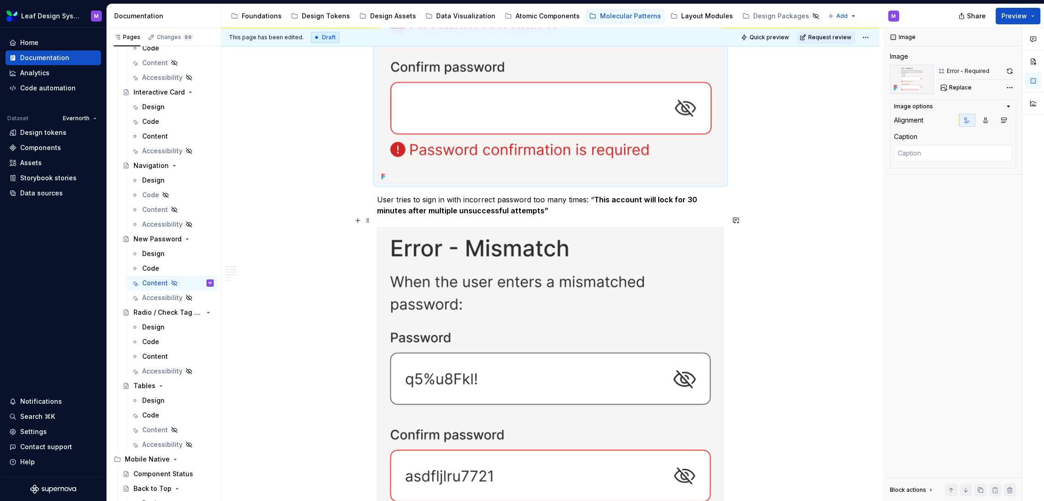
click at [564, 321] on img at bounding box center [550, 388] width 346 height 322
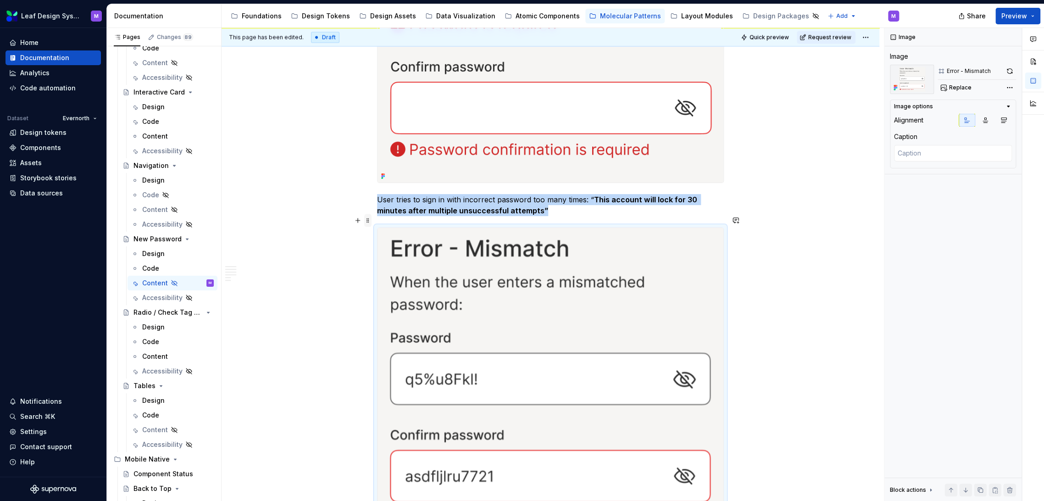
click at [369, 219] on span at bounding box center [367, 220] width 7 height 13
click at [1004, 120] on icon "button" at bounding box center [1003, 119] width 7 height 7
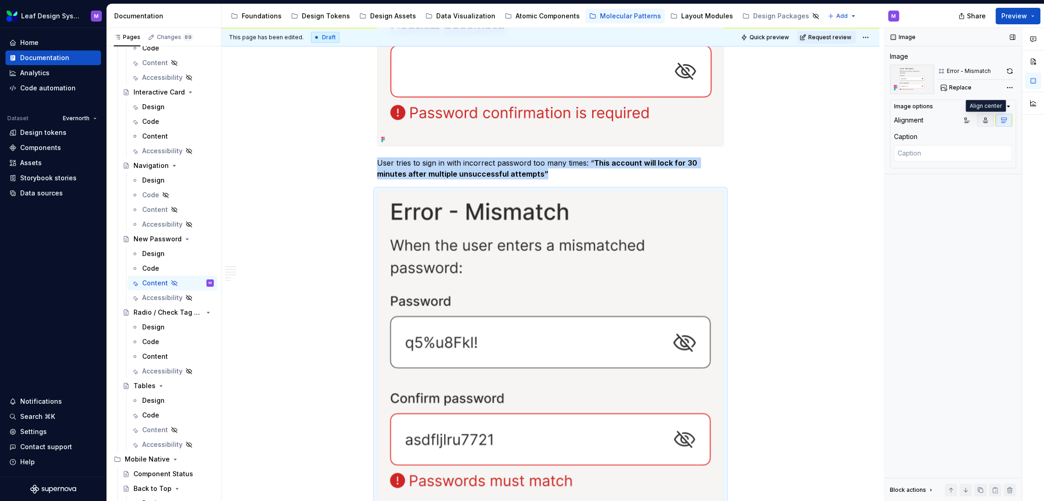
click at [989, 119] on button "button" at bounding box center [985, 120] width 17 height 13
click at [967, 121] on icon "button" at bounding box center [966, 120] width 5 height 5
click at [982, 117] on icon "button" at bounding box center [984, 119] width 7 height 7
click at [1004, 89] on div "Comments Open comments No comments yet Select ‘Comment’ from the block context …" at bounding box center [964, 264] width 160 height 473
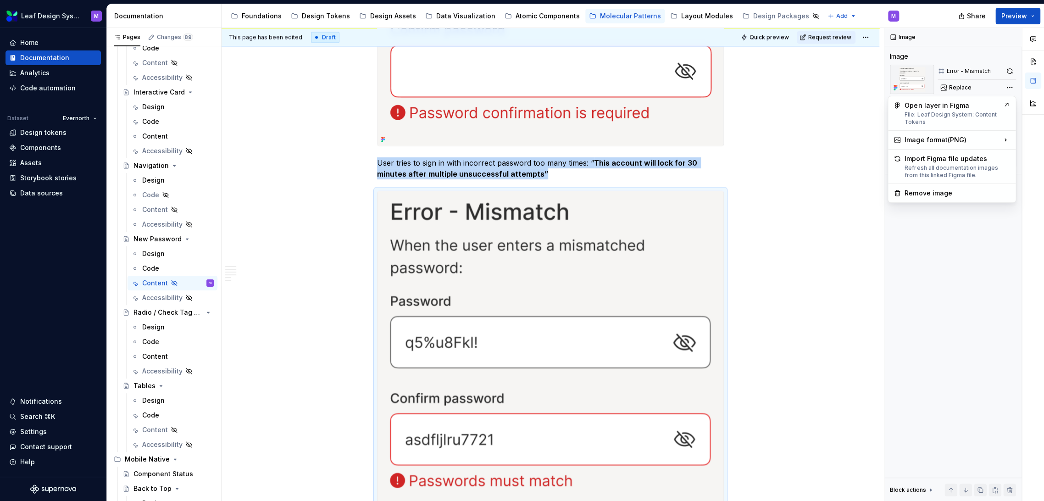
click at [835, 122] on html "Leaf Design System M Home Documentation Analytics Code automation Dataset Evern…" at bounding box center [522, 250] width 1044 height 501
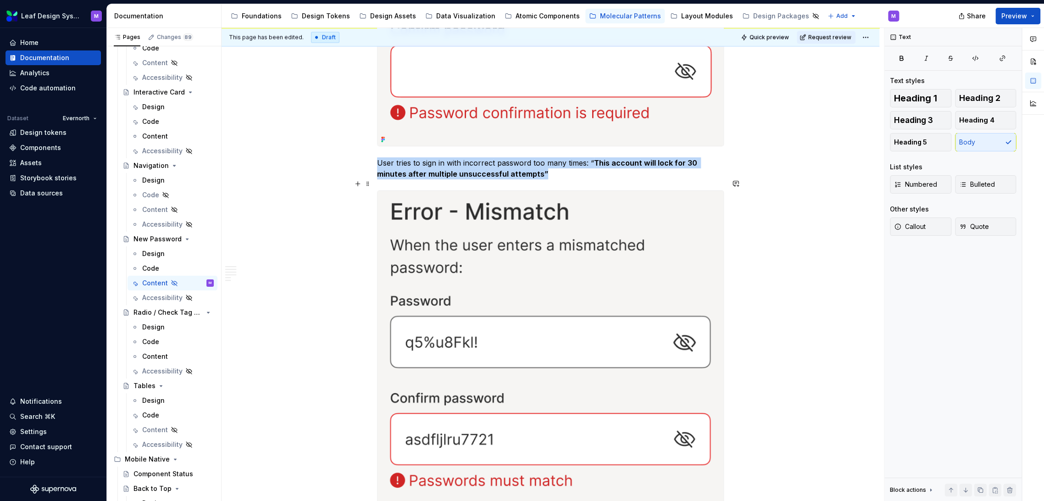
click at [591, 196] on img at bounding box center [550, 352] width 346 height 322
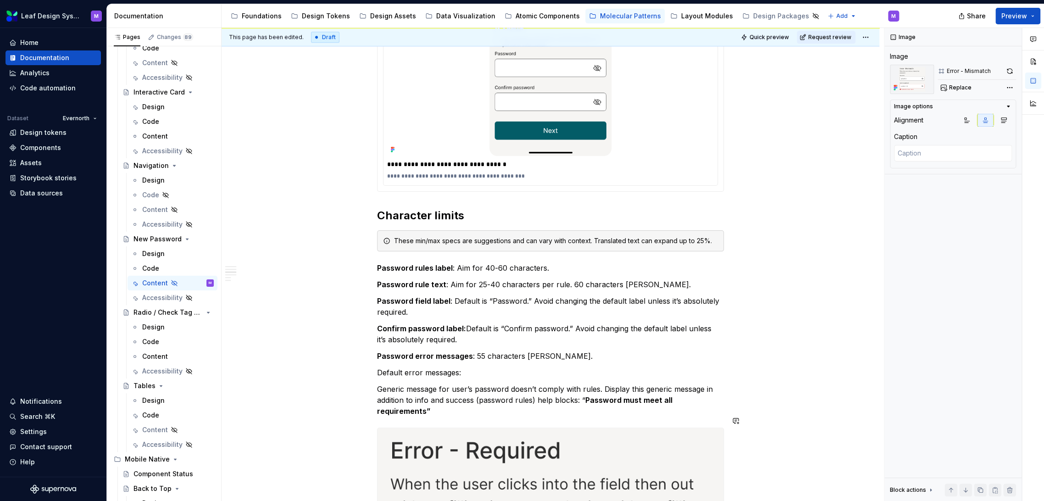
scroll to position [495, 0]
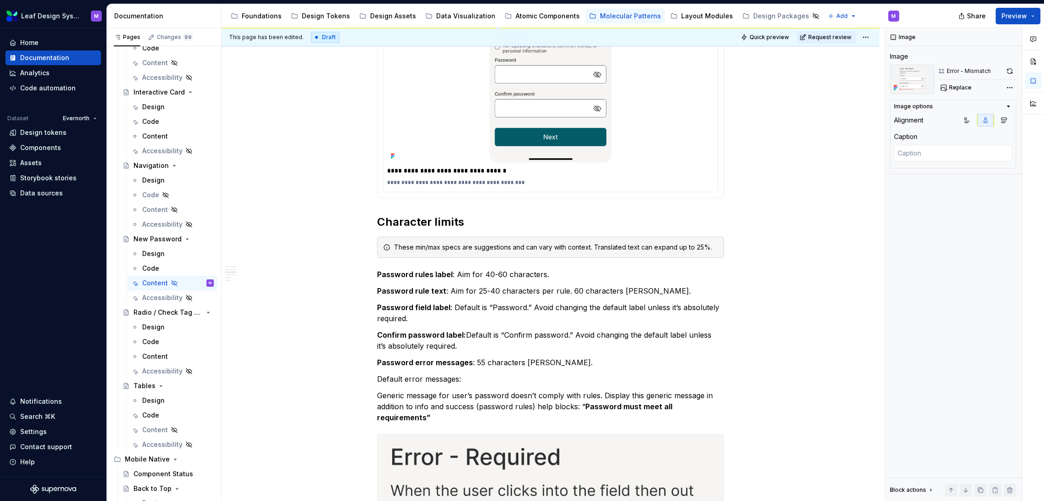
click at [606, 161] on img at bounding box center [551, 24] width 172 height 275
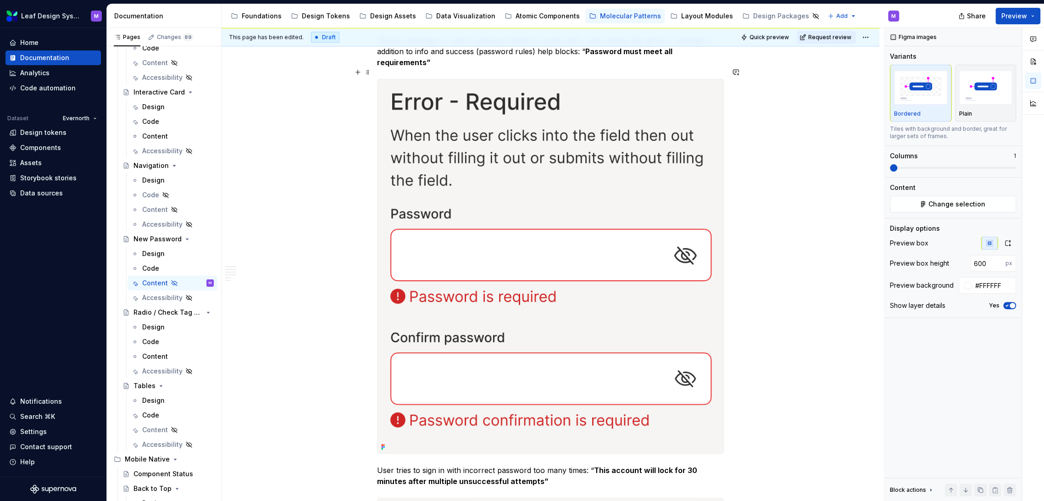
scroll to position [852, 0]
click at [604, 162] on img at bounding box center [550, 265] width 346 height 374
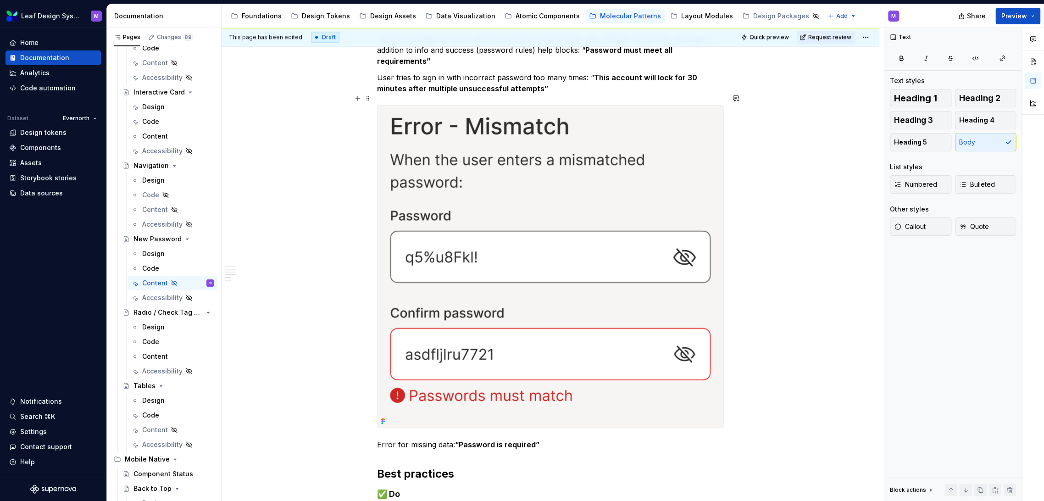
click at [614, 196] on img at bounding box center [550, 266] width 346 height 322
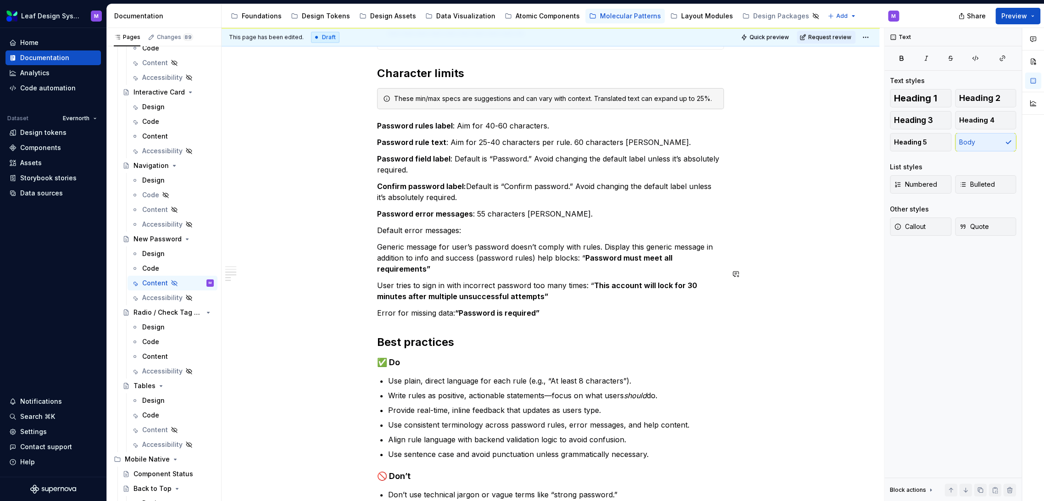
scroll to position [597, 0]
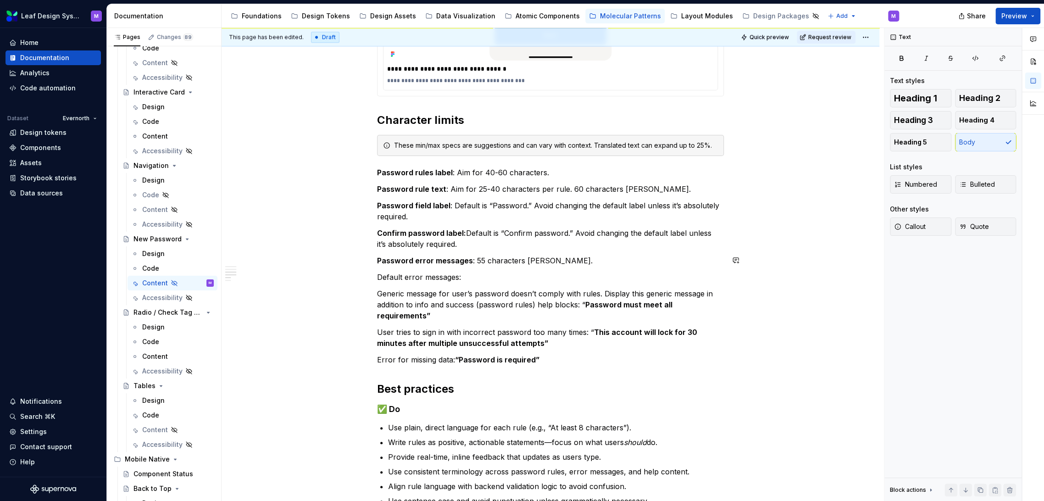
click at [550, 274] on p "Default error messages:" at bounding box center [550, 276] width 347 height 11
click at [560, 355] on div "**********" at bounding box center [550, 119] width 347 height 1023
click at [561, 354] on p "Error for missing data: “Password is required”" at bounding box center [550, 359] width 347 height 11
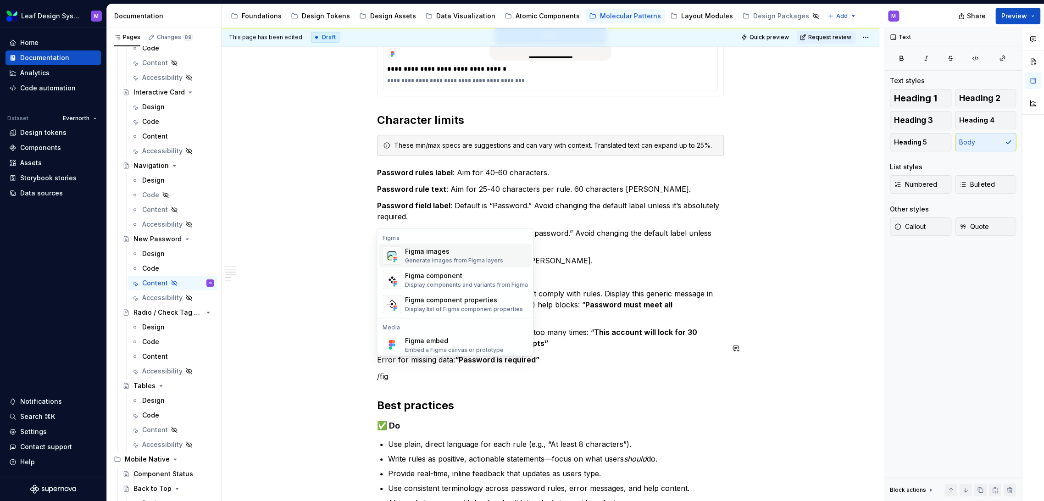
click at [437, 246] on div "Figma images Generate images from Figma layers" at bounding box center [465, 255] width 123 height 18
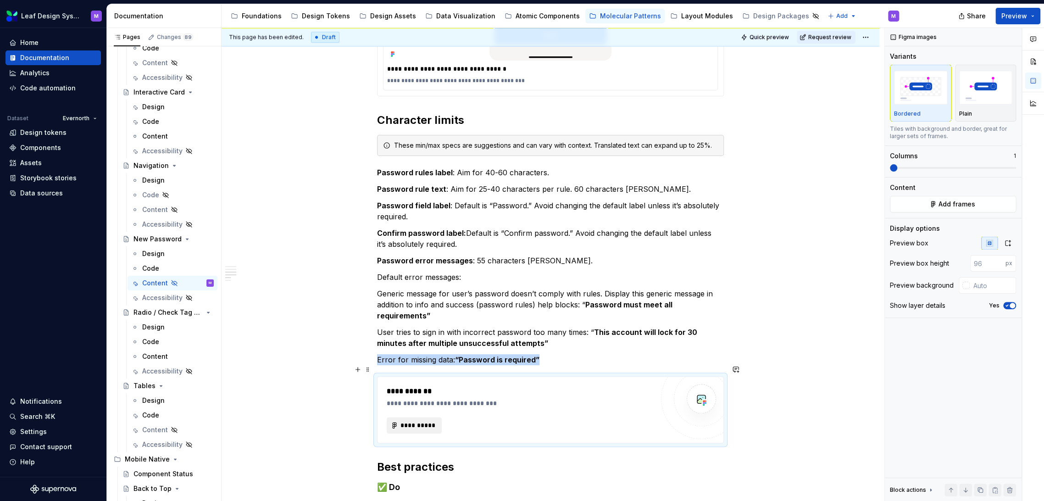
click at [430, 420] on span "**********" at bounding box center [418, 424] width 36 height 9
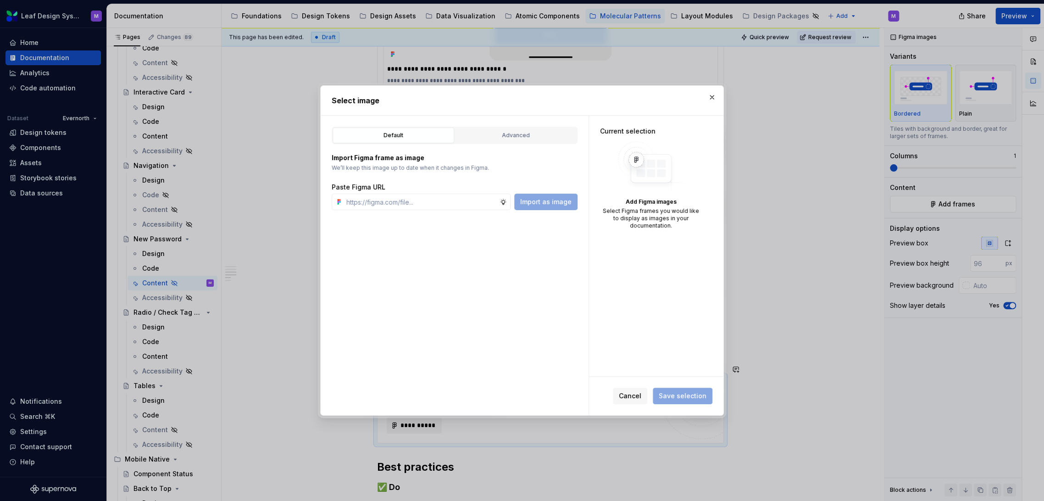
type textarea "*"
type input "https://www.figma.com/design/A0V668umJTWUXg4br1XwlI/Leaf-Design-System--Content…"
type textarea "*"
type input "https://www.figma.com/design/A0V668umJTWUXg4br1XwlI/Leaf-Design-System--Content…"
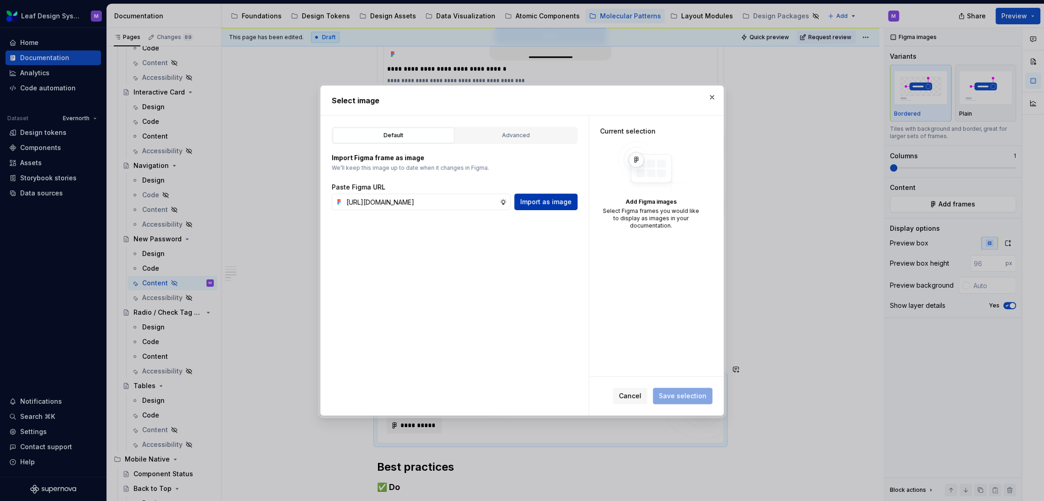
click at [546, 205] on span "Import as image" at bounding box center [545, 201] width 51 height 9
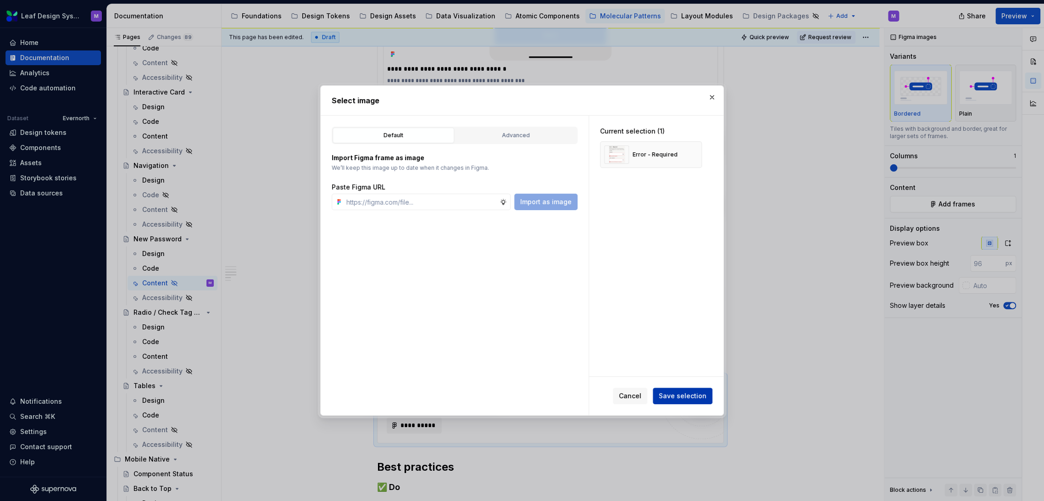
click at [690, 390] on button "Save selection" at bounding box center [683, 395] width 60 height 17
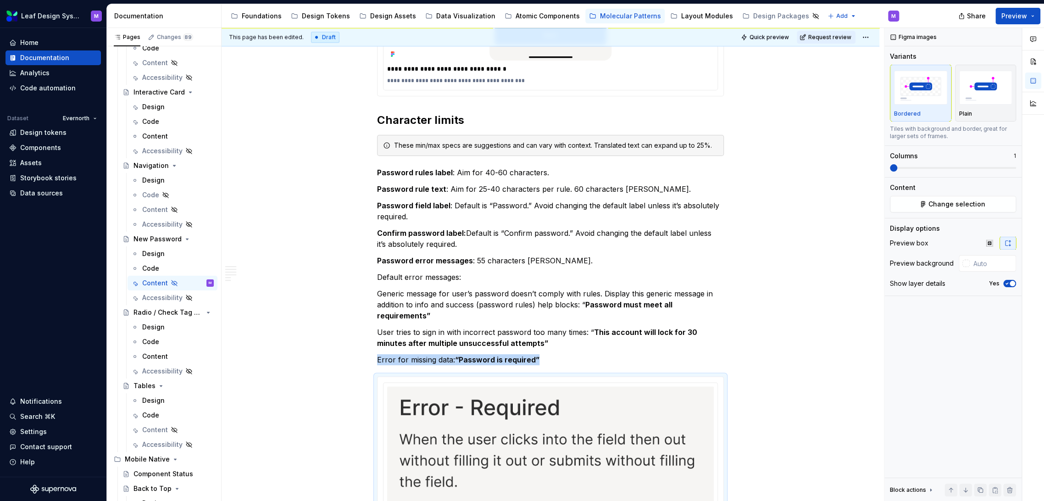
scroll to position [858, 0]
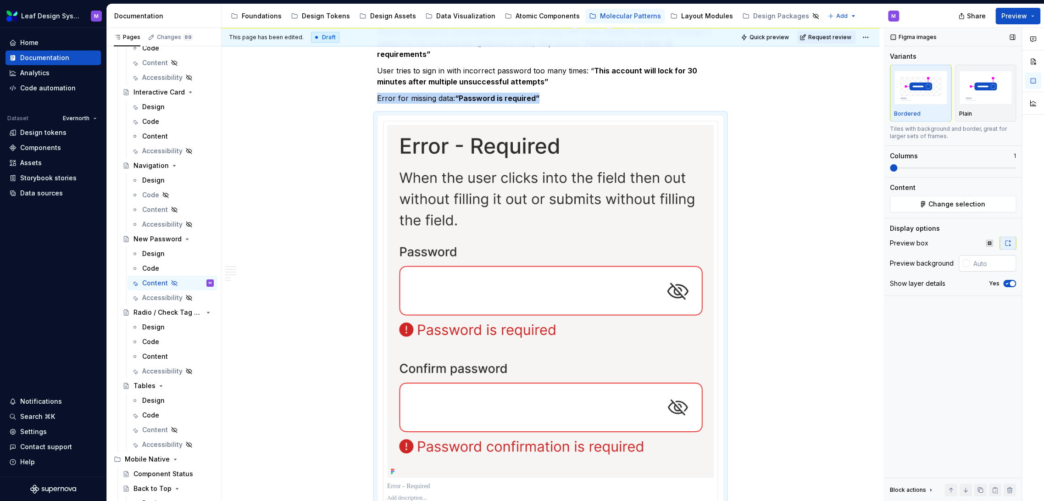
click at [987, 262] on input "text" at bounding box center [992, 263] width 46 height 17
click at [985, 244] on icon "button" at bounding box center [988, 242] width 7 height 7
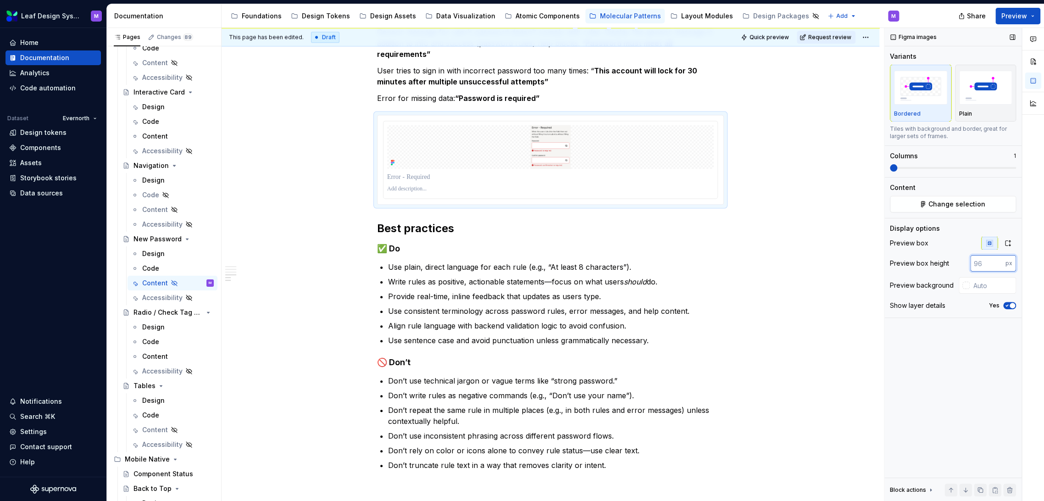
click at [986, 261] on input "number" at bounding box center [987, 263] width 35 height 17
drag, startPoint x: 986, startPoint y: 261, endPoint x: 968, endPoint y: 261, distance: 17.4
click at [968, 261] on div "Preview box height px" at bounding box center [953, 263] width 126 height 17
type input "600"
click at [987, 288] on input "text" at bounding box center [992, 285] width 46 height 17
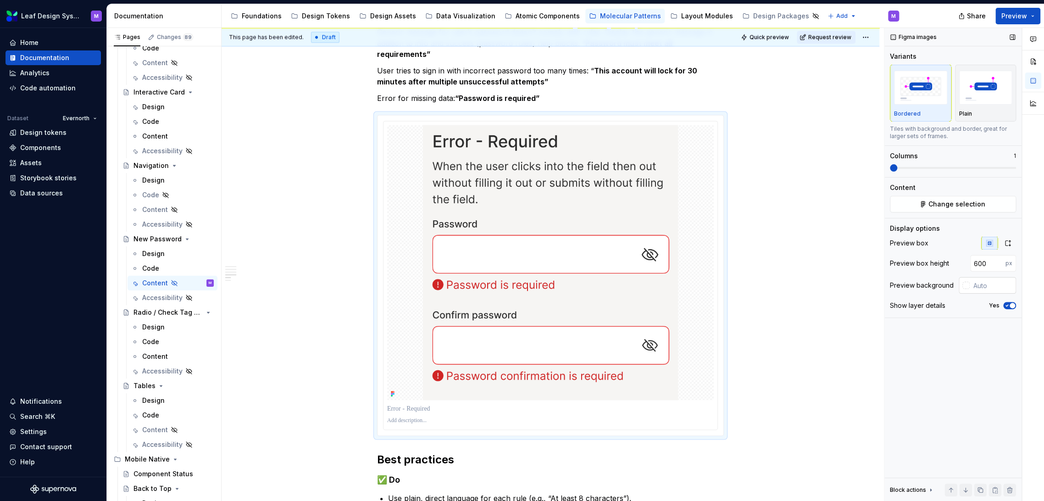
click at [962, 287] on div at bounding box center [965, 285] width 7 height 7
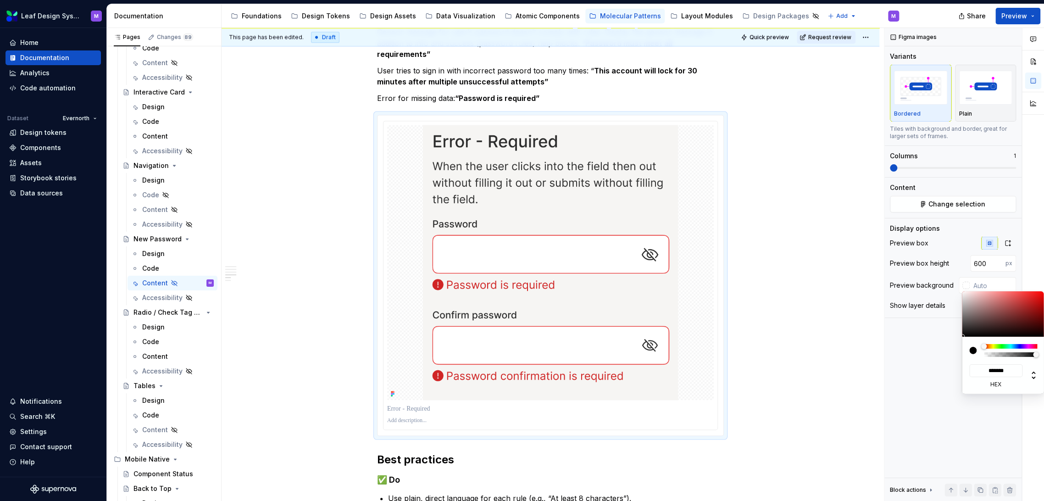
type input "#DAD8D8"
type input "*******"
type input "#FFFDFD"
type input "*******"
type input "#FFFFFF"
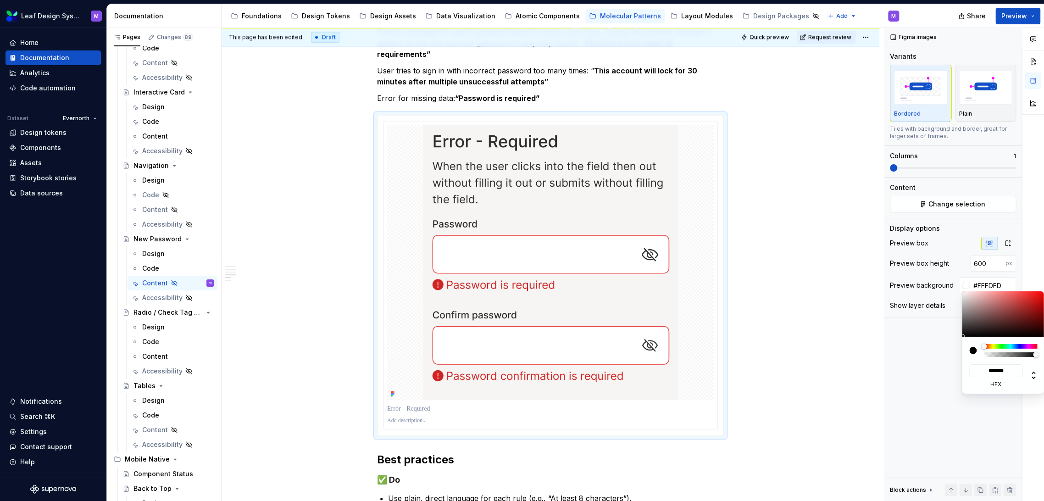
type input "*******"
drag, startPoint x: 962, startPoint y: 298, endPoint x: 962, endPoint y: 284, distance: 13.3
click at [962, 284] on body "Leaf Design System M Home Documentation Analytics Code automation Dataset Evern…" at bounding box center [522, 250] width 1044 height 501
click at [900, 334] on div "Comments Open comments No comments yet Select ‘Comment’ from the block context …" at bounding box center [964, 264] width 160 height 473
click at [765, 274] on html "Leaf Design System M Home Documentation Analytics Code automation Dataset Evern…" at bounding box center [522, 250] width 1044 height 501
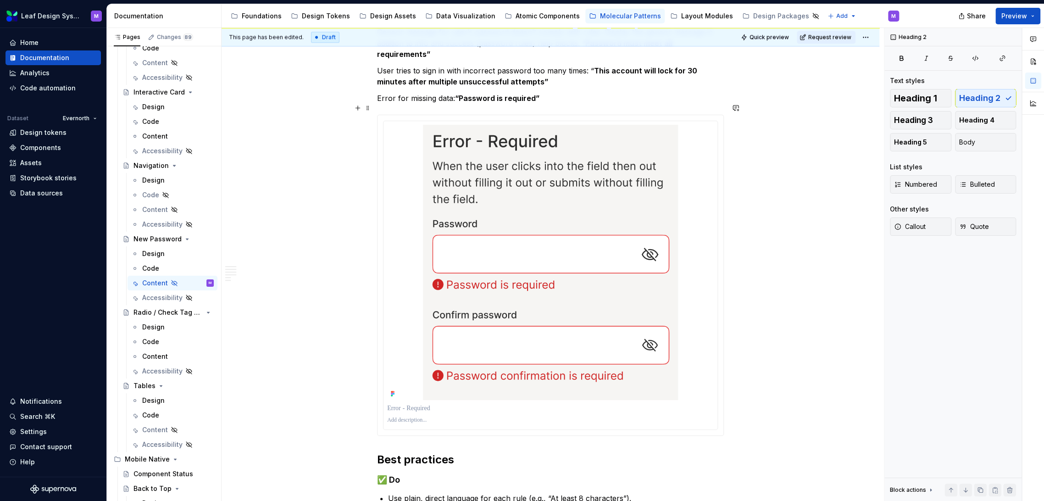
scroll to position [604, 0]
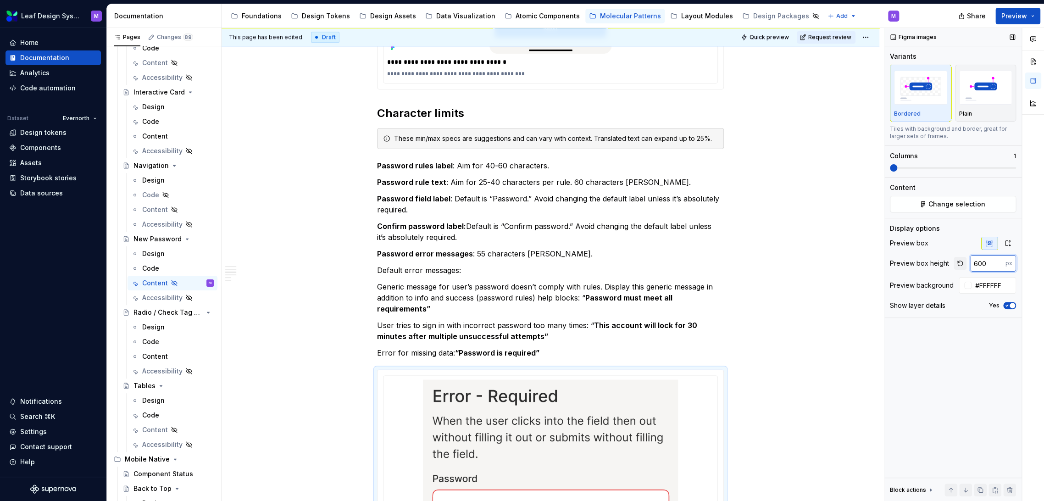
drag, startPoint x: 987, startPoint y: 267, endPoint x: 961, endPoint y: 258, distance: 27.7
click at [961, 258] on div "600 px" at bounding box center [984, 263] width 62 height 17
type input "400"
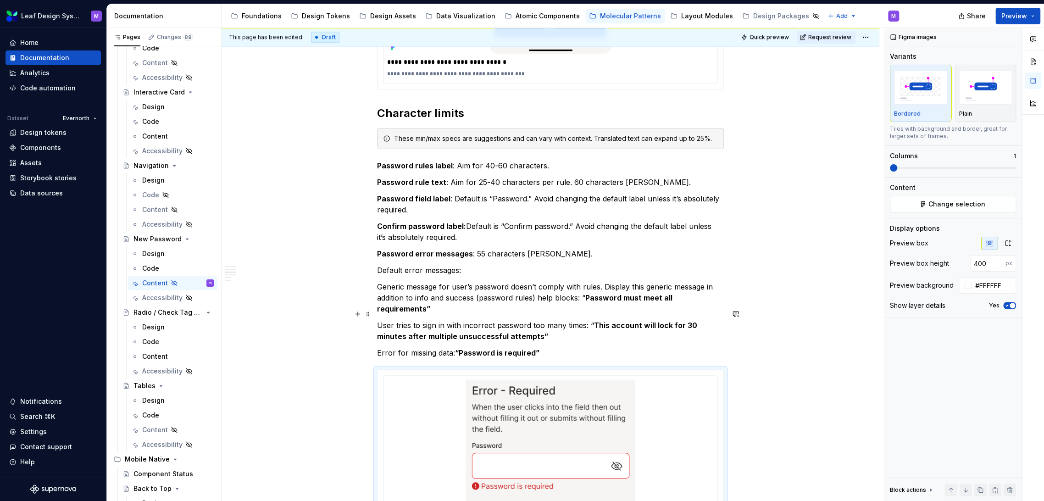
click at [816, 311] on div "**********" at bounding box center [550, 303] width 658 height 1446
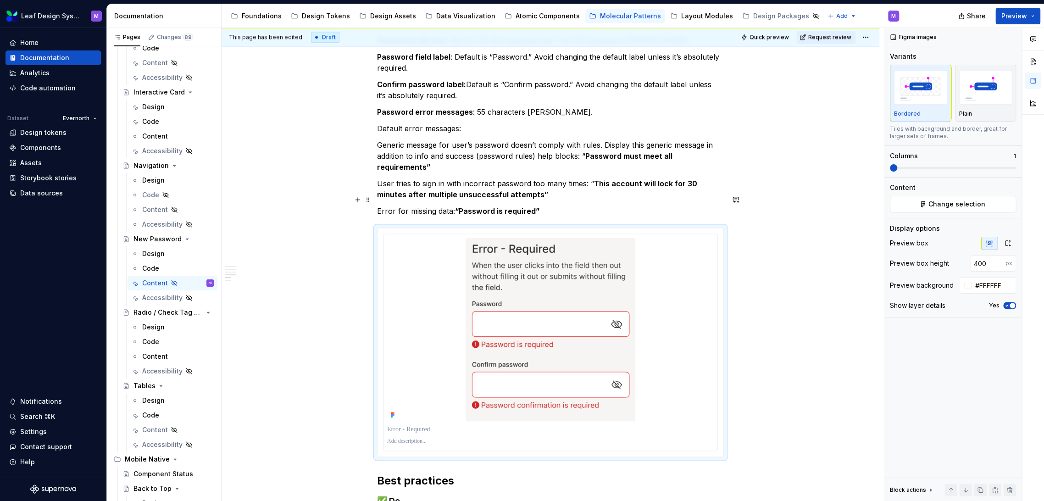
scroll to position [808, 0]
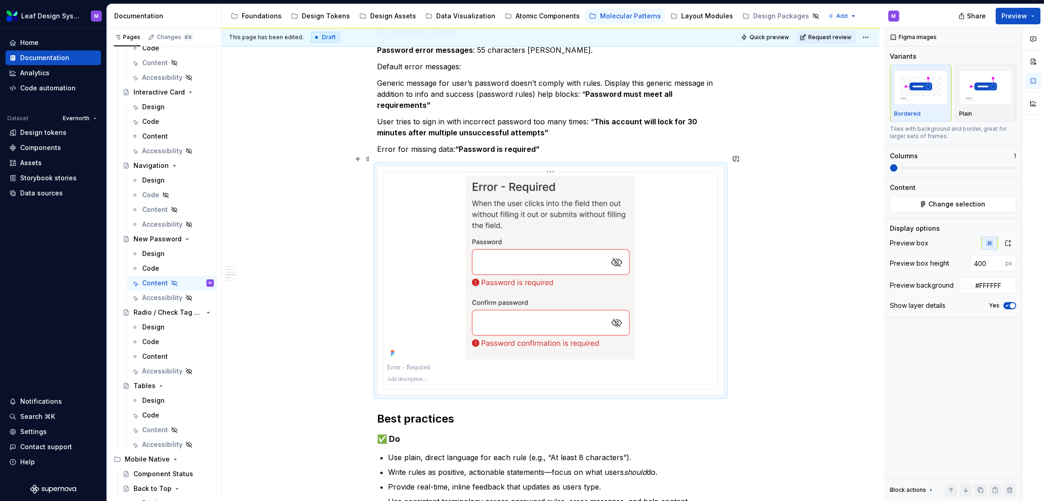
click at [443, 376] on p at bounding box center [550, 379] width 326 height 7
click at [411, 363] on p at bounding box center [550, 367] width 326 height 9
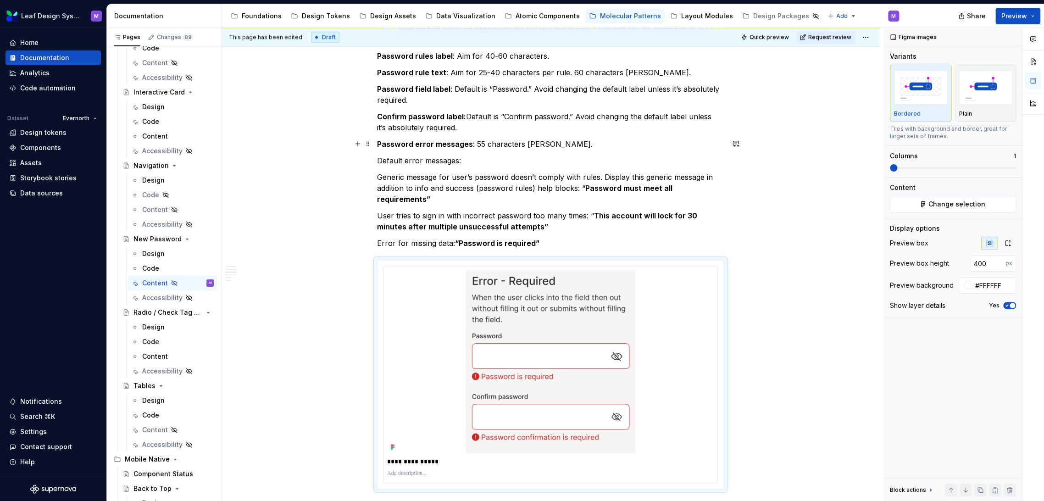
scroll to position [655, 0]
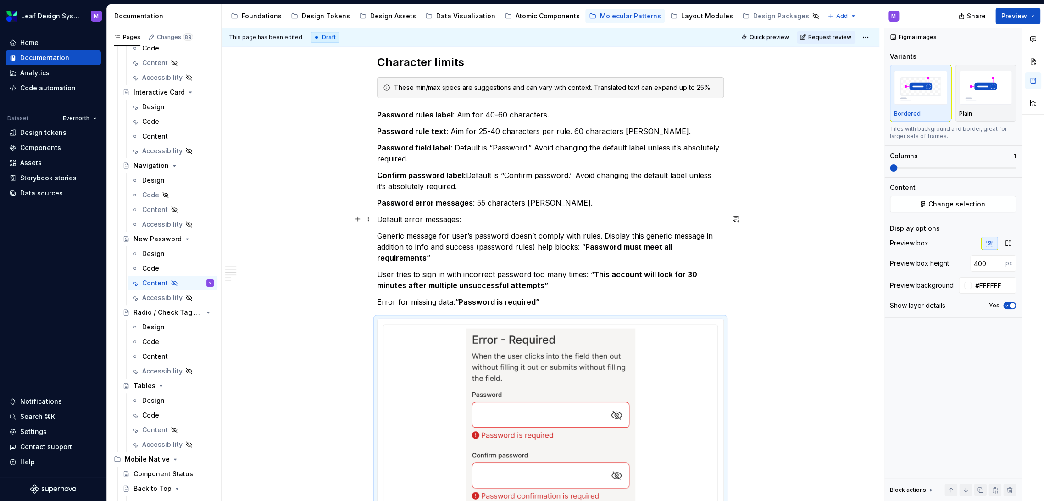
click at [803, 224] on div "**********" at bounding box center [550, 252] width 658 height 1446
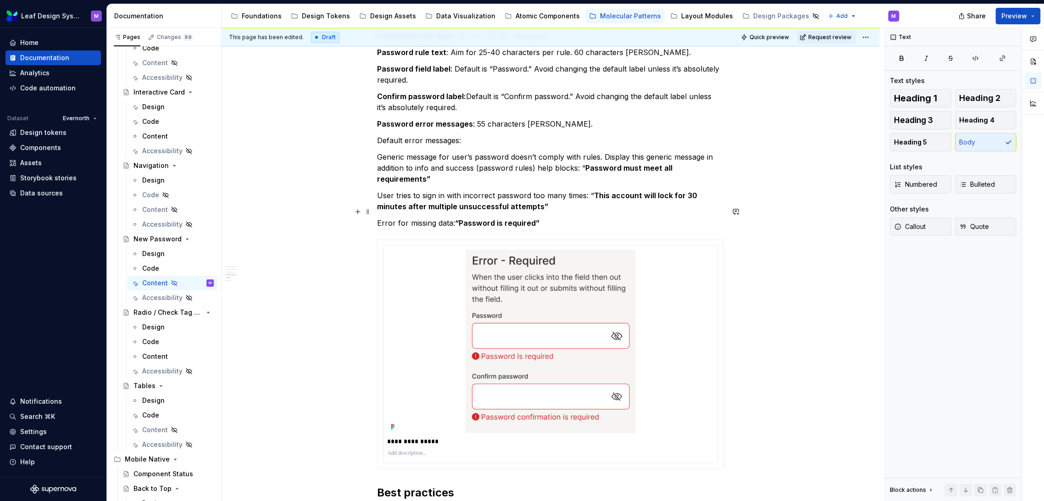
scroll to position [757, 0]
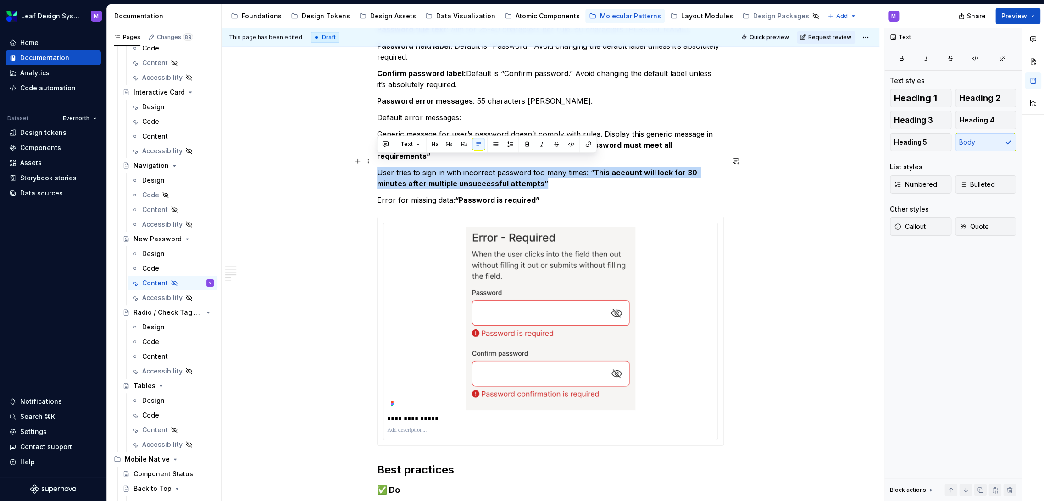
drag, startPoint x: 544, startPoint y: 167, endPoint x: 372, endPoint y: 164, distance: 171.5
click at [372, 164] on div "**********" at bounding box center [550, 150] width 658 height 1446
copy p "User tries to sign in with incorrect password too many times: “ This account wi…"
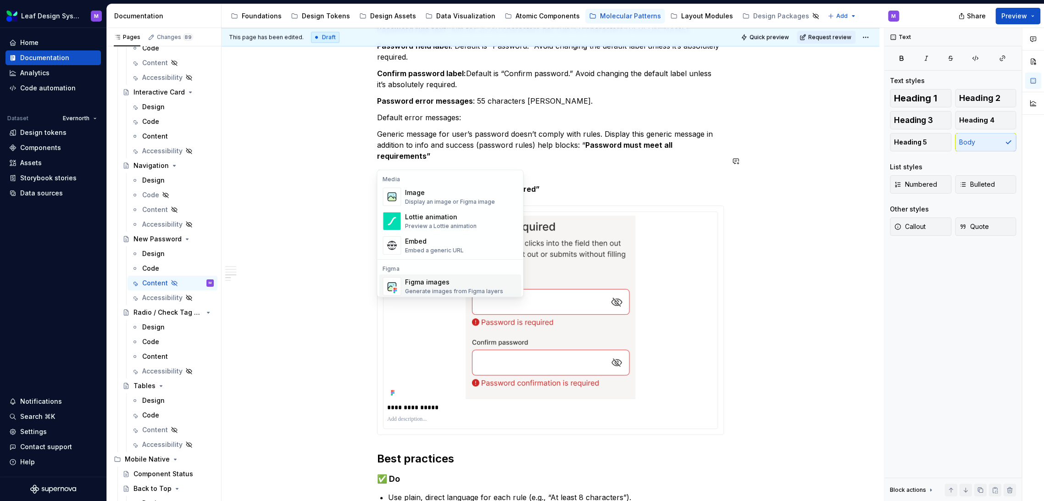
click at [411, 282] on div "Figma images" at bounding box center [453, 281] width 98 height 9
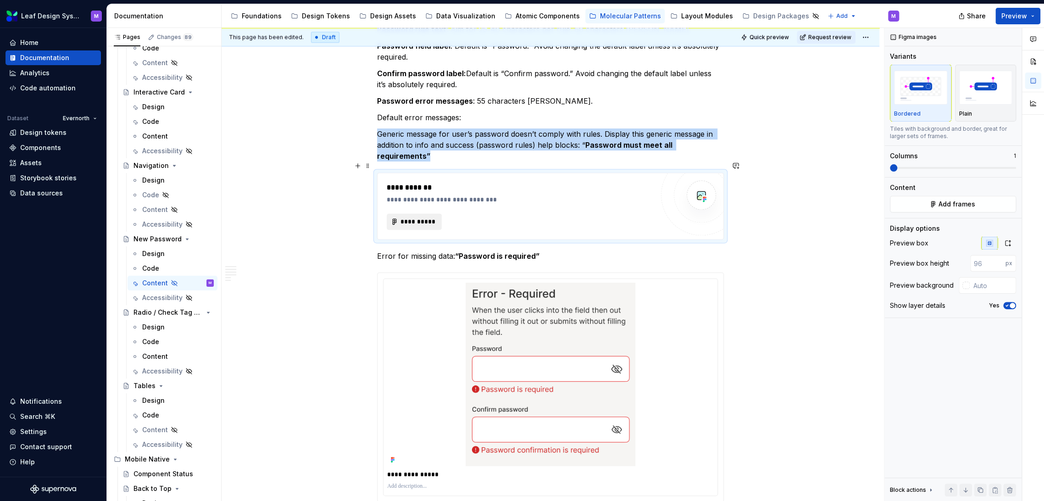
click at [422, 217] on span "**********" at bounding box center [418, 221] width 36 height 9
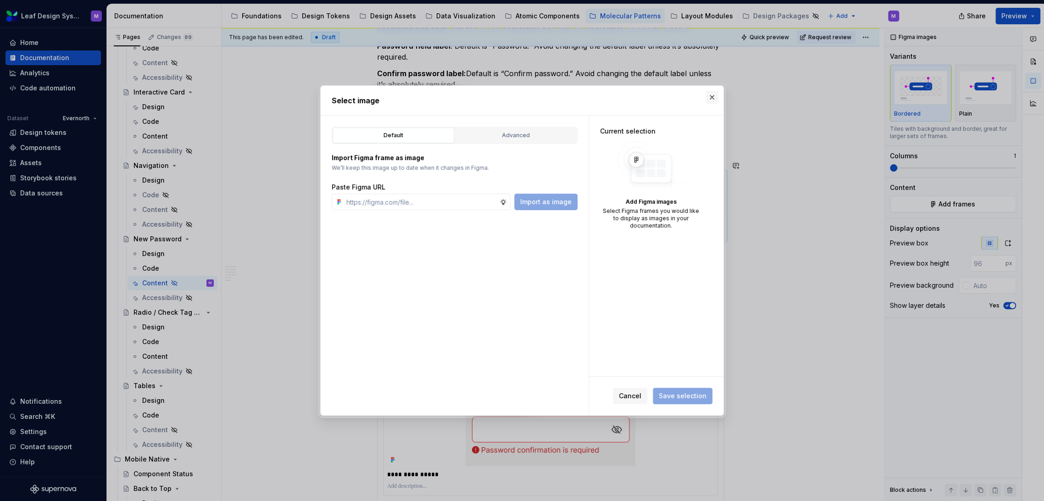
click at [709, 102] on button "button" at bounding box center [711, 97] width 13 height 13
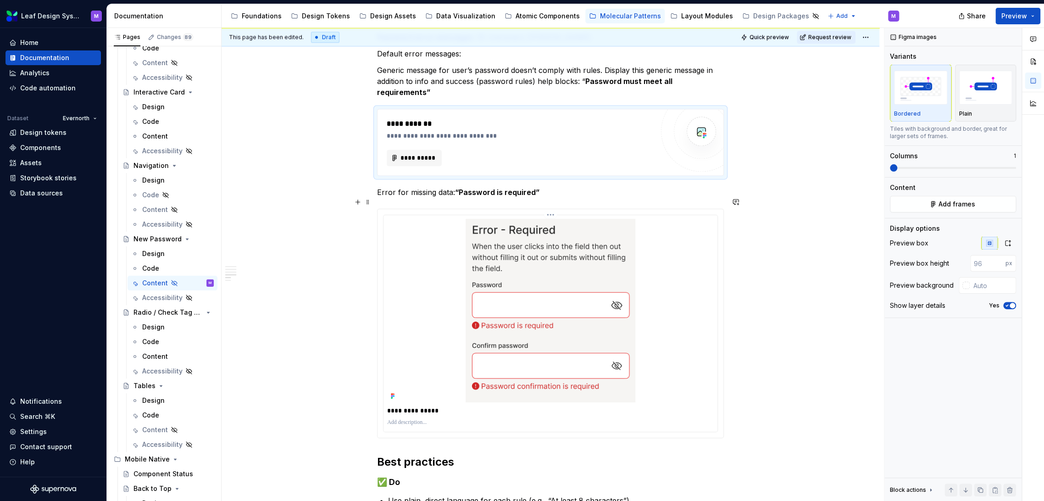
scroll to position [858, 0]
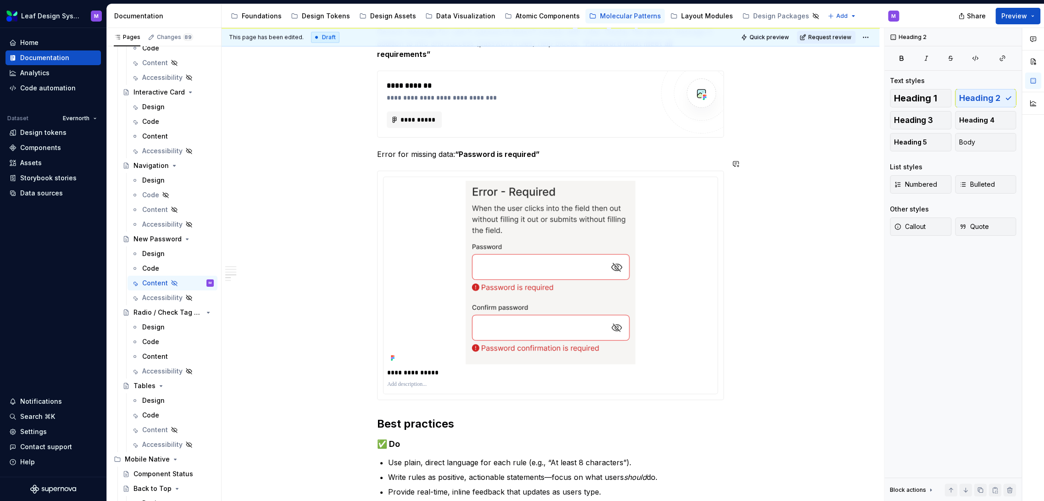
click at [576, 392] on div "**********" at bounding box center [550, 6] width 347 height 1319
click at [736, 370] on div "**********" at bounding box center [550, 76] width 658 height 1502
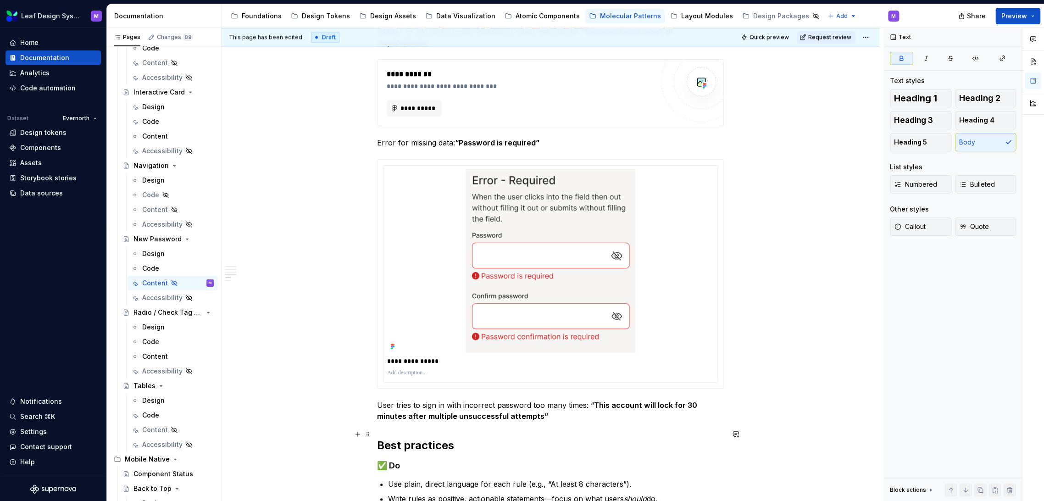
scroll to position [757, 0]
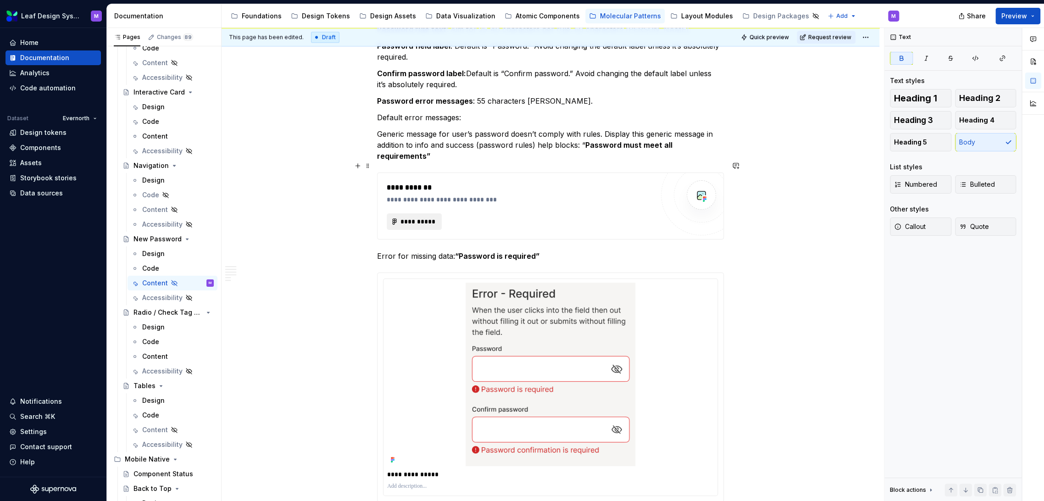
click at [422, 213] on button "**********" at bounding box center [414, 221] width 55 height 17
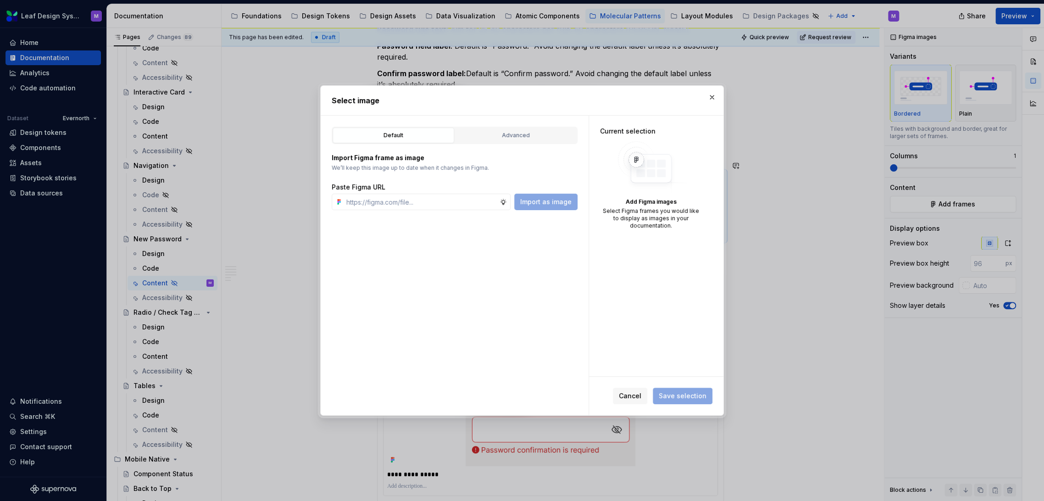
type textarea "*"
drag, startPoint x: 464, startPoint y: 193, endPoint x: 471, endPoint y: 193, distance: 7.4
click at [464, 192] on div "Paste Figma URL Import as image" at bounding box center [455, 197] width 246 height 28
drag, startPoint x: 462, startPoint y: 205, endPoint x: 479, endPoint y: 206, distance: 16.6
click at [462, 205] on input "text" at bounding box center [421, 202] width 157 height 17
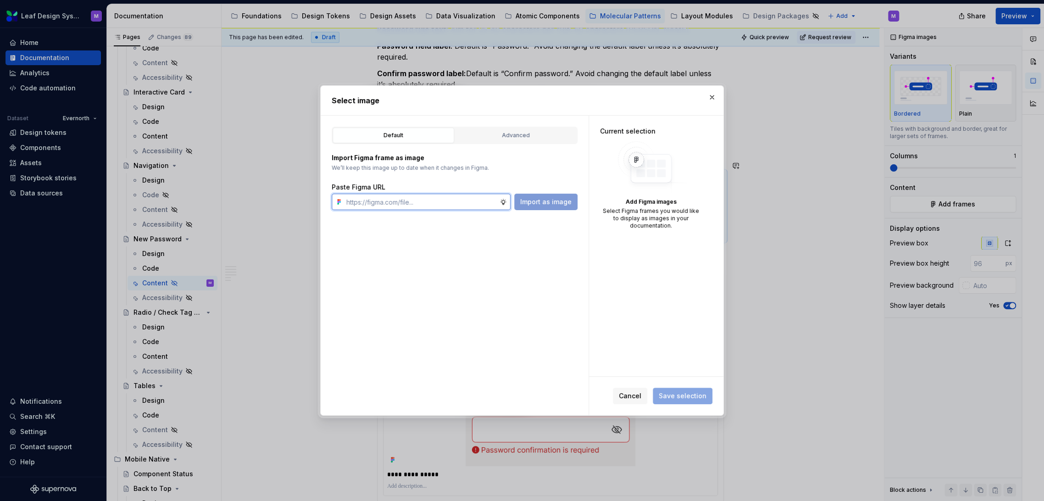
paste input "https://www.figma.com/design/A0V668umJTWUXg4br1XwlI/Leaf-Design-System--Content…"
type input "https://www.figma.com/design/A0V668umJTWUXg4br1XwlI/Leaf-Design-System--Content…"
click at [538, 201] on span "Import as image" at bounding box center [545, 201] width 51 height 9
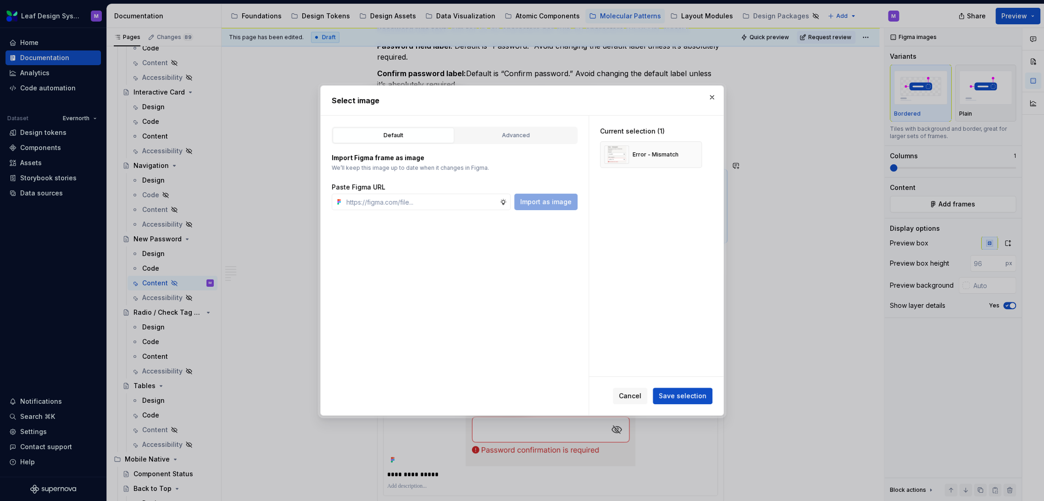
click at [691, 393] on span "Save selection" at bounding box center [682, 395] width 48 height 9
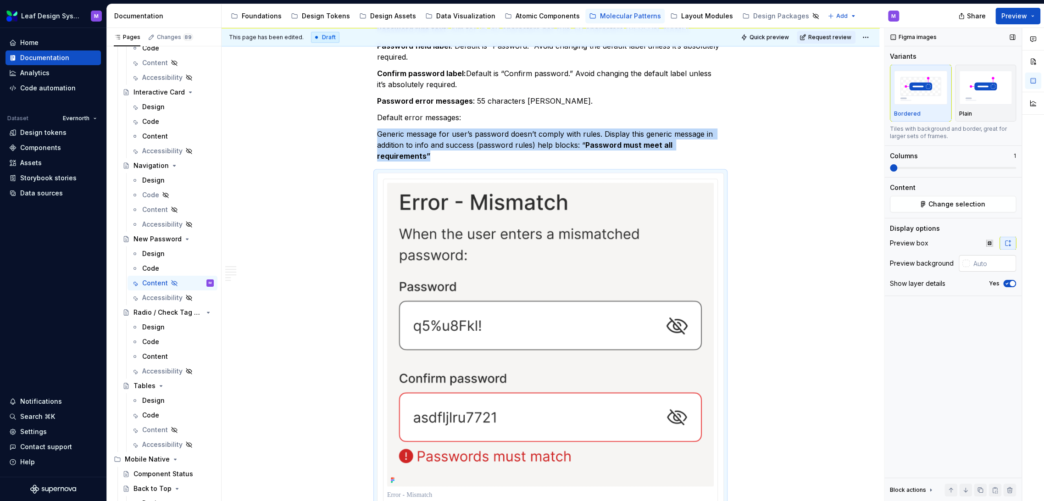
scroll to position [766, 0]
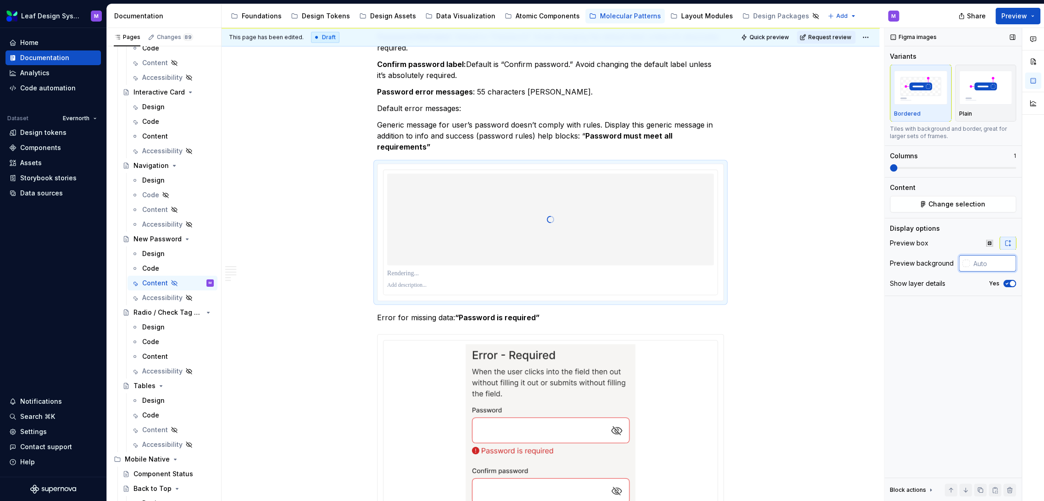
click at [979, 267] on input "text" at bounding box center [992, 263] width 46 height 17
click at [966, 262] on div at bounding box center [965, 263] width 7 height 7
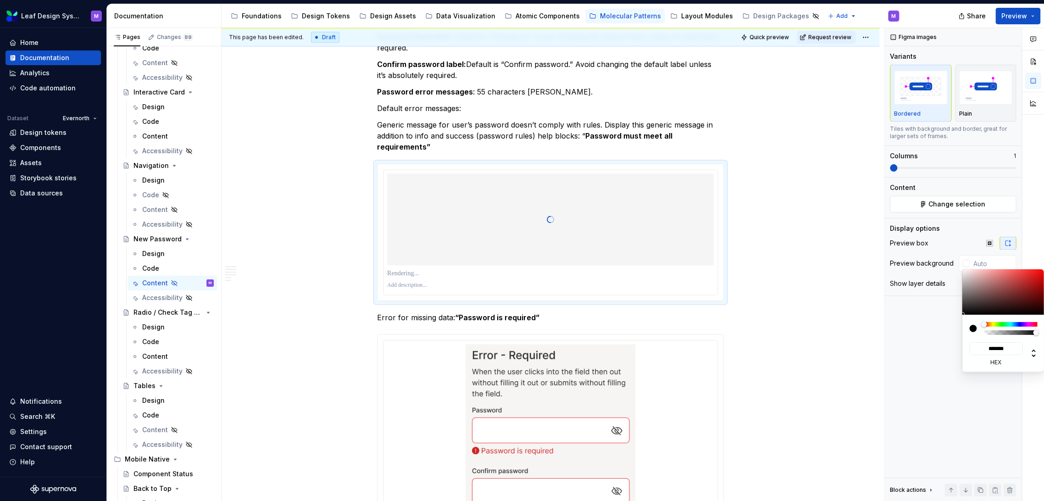
type input "#282727"
type input "*******"
type input "#353434"
type input "*******"
type input "#C3C3C3"
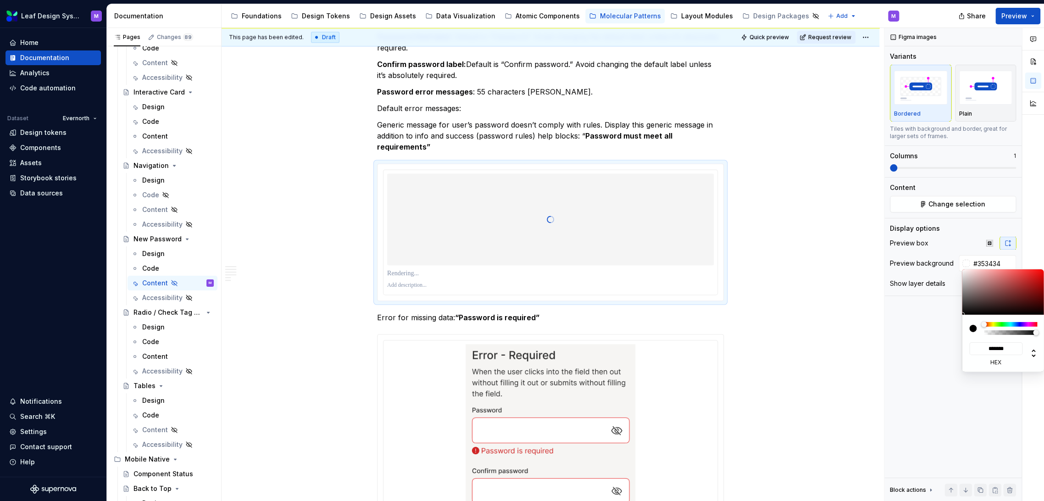
type input "*******"
type input "#FFFFFF"
type input "*******"
drag, startPoint x: 965, startPoint y: 307, endPoint x: 951, endPoint y: 238, distance: 70.3
click at [951, 238] on body "Leaf Design System M Home Documentation Analytics Code automation Dataset Evern…" at bounding box center [522, 250] width 1044 height 501
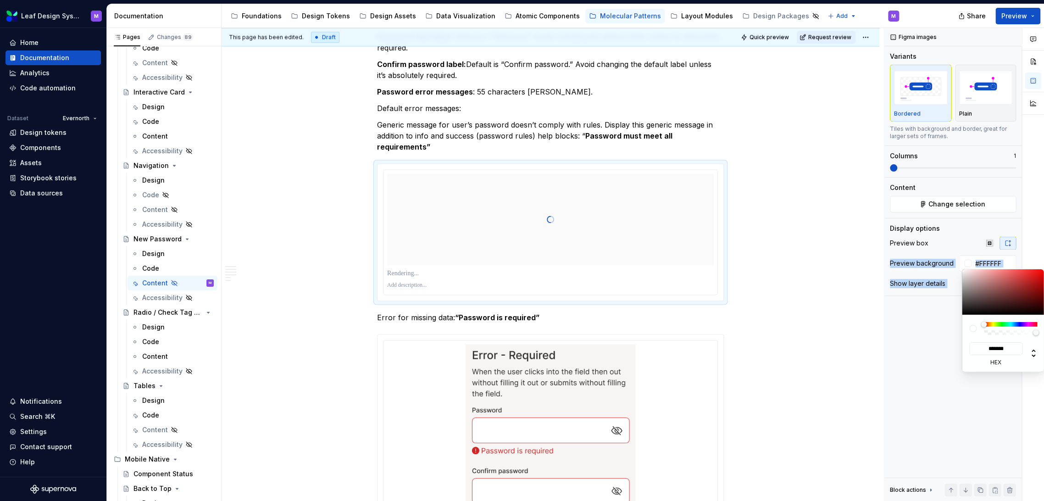
click at [986, 239] on div "Comments Open comments No comments yet Select ‘Comment’ from the block context …" at bounding box center [964, 264] width 160 height 473
click at [987, 241] on div "Comments Open comments No comments yet Select ‘Comment’ from the block context …" at bounding box center [964, 264] width 160 height 473
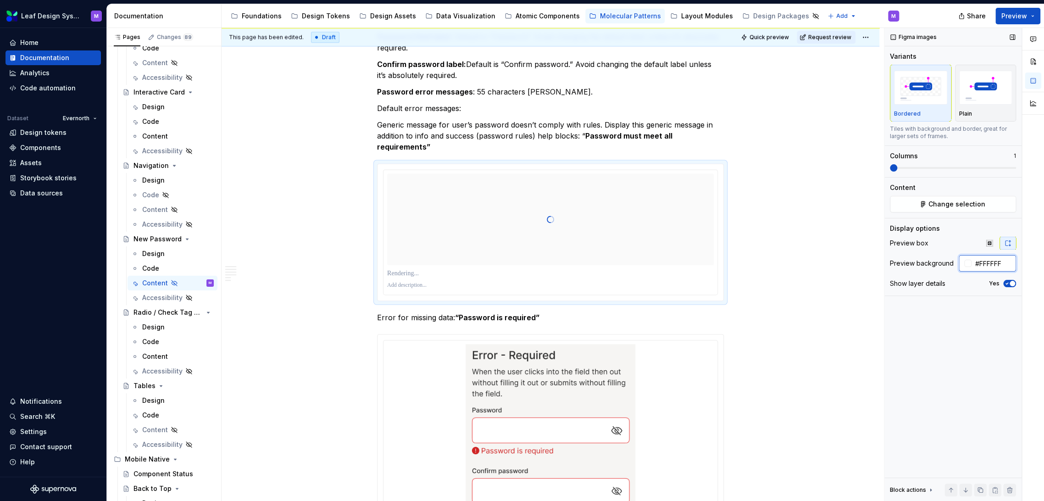
click at [983, 265] on input "#FFFFFF" at bounding box center [993, 263] width 44 height 17
click at [986, 243] on icon "button" at bounding box center [988, 242] width 7 height 7
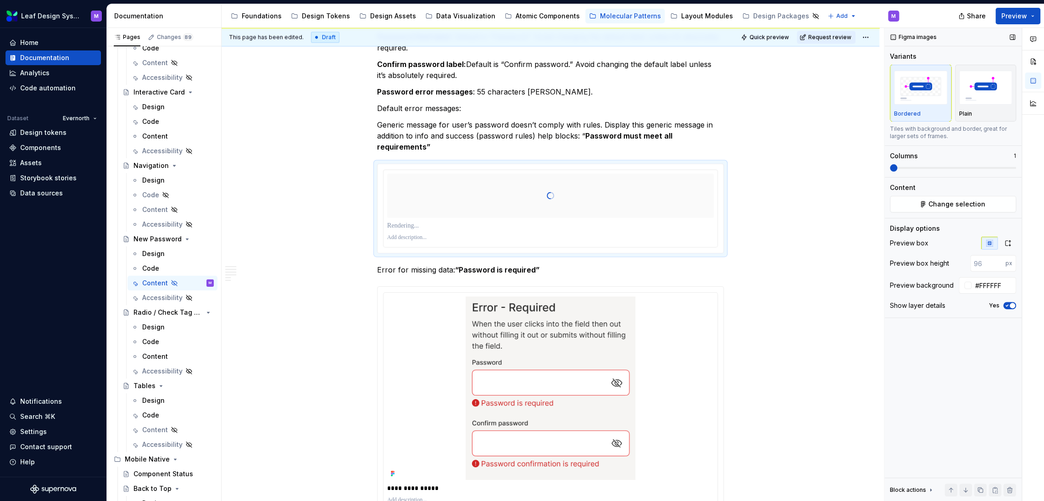
drag, startPoint x: 986, startPoint y: 267, endPoint x: 929, endPoint y: 265, distance: 56.4
click at [929, 265] on div "Preview box height px" at bounding box center [953, 263] width 126 height 17
type input "400"
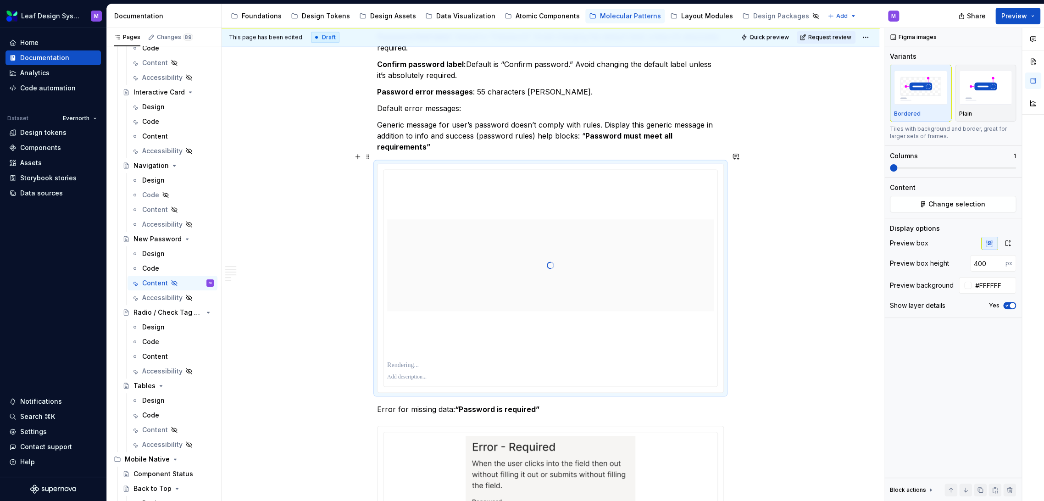
scroll to position [868, 0]
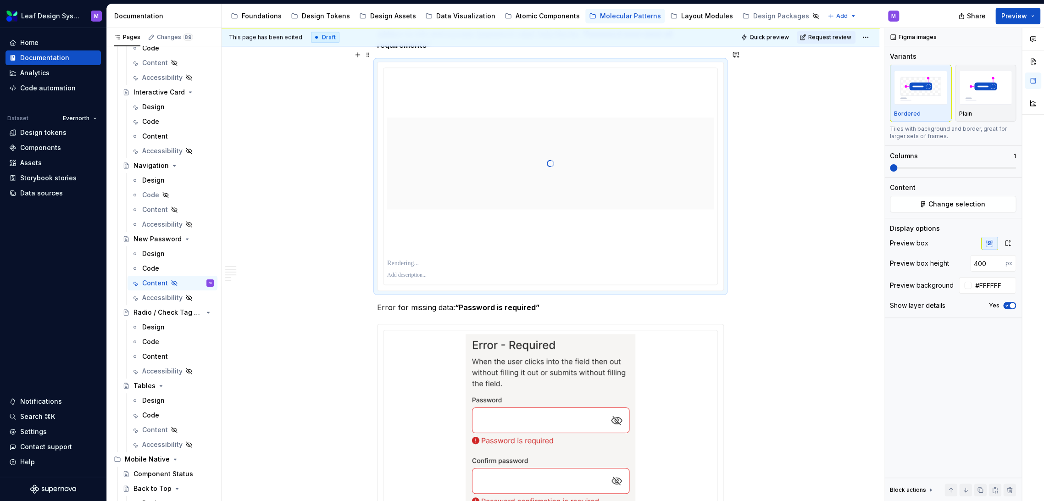
click at [434, 259] on p at bounding box center [550, 263] width 326 height 9
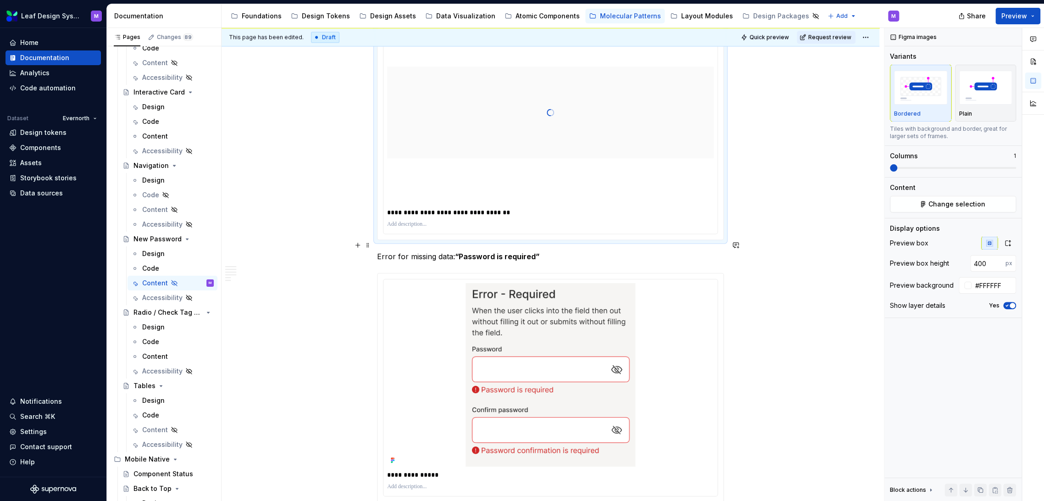
click at [559, 251] on p "Error for missing data: “Password is required”" at bounding box center [550, 256] width 347 height 11
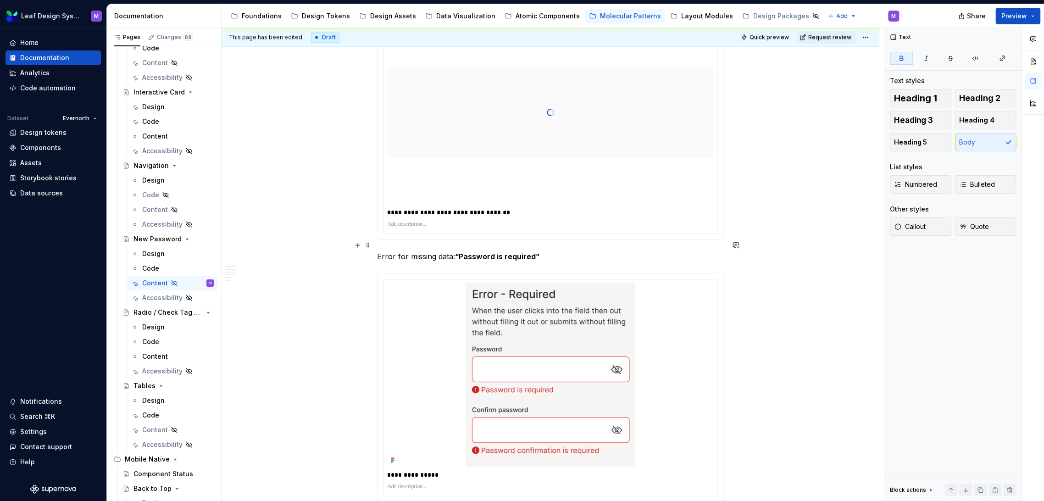
scroll to position [969, 0]
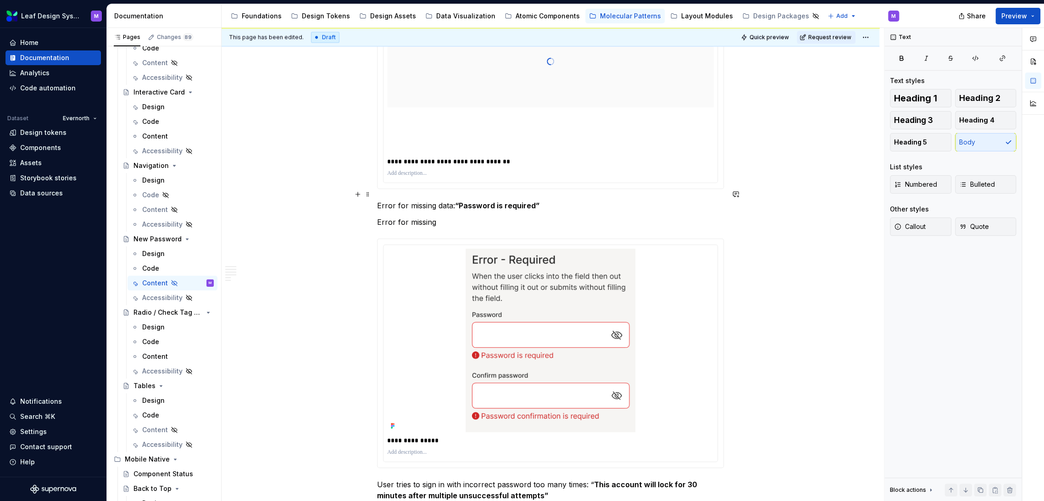
click at [450, 200] on p "Error for missing data: “Password is required”" at bounding box center [550, 205] width 347 height 11
click at [471, 216] on p "Error for missing" at bounding box center [550, 221] width 347 height 11
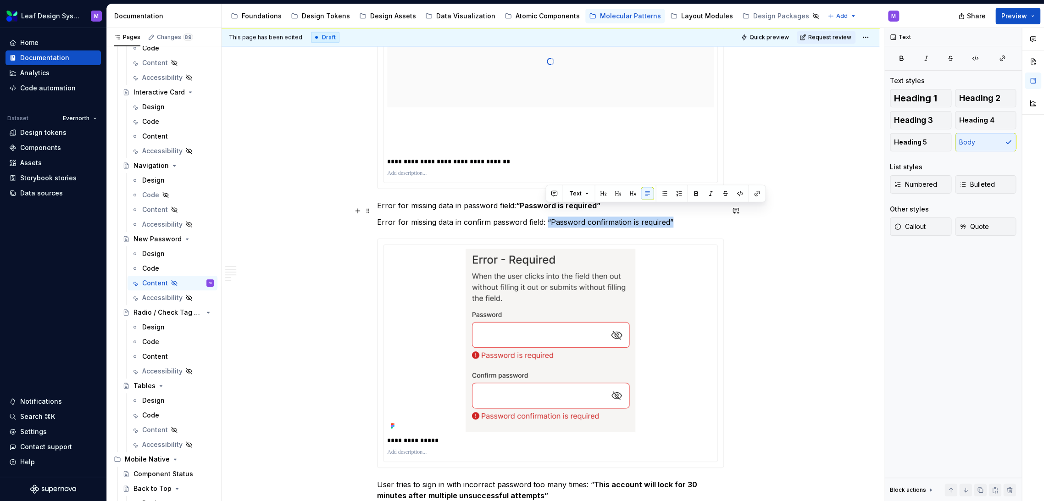
drag, startPoint x: 675, startPoint y: 212, endPoint x: 546, endPoint y: 209, distance: 128.9
click at [546, 216] on p "Error for missing data in confirm password field: “Password confirmation is req…" at bounding box center [550, 221] width 347 height 11
click at [694, 194] on button "button" at bounding box center [695, 193] width 13 height 13
click at [684, 216] on p "Error for missing data in confirm password field: “Password confirmation is req…" at bounding box center [550, 221] width 347 height 11
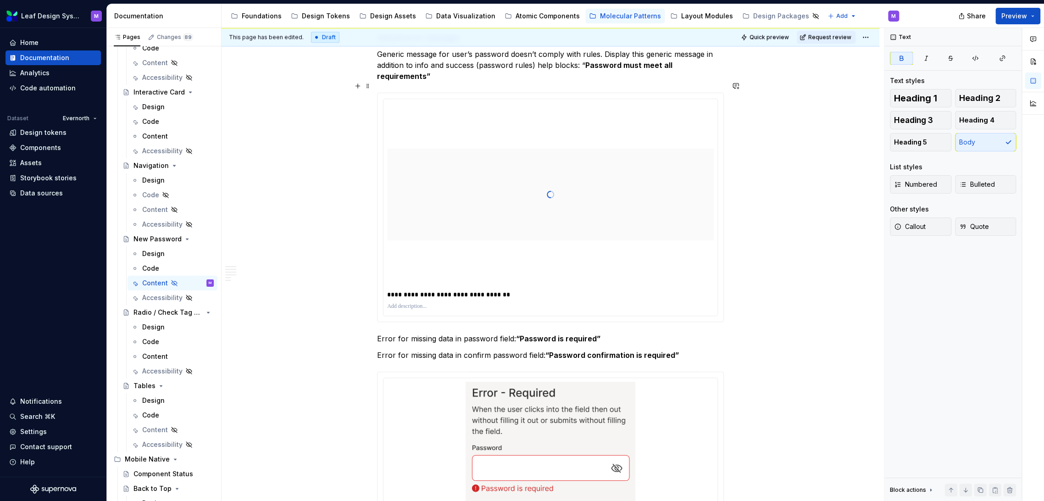
scroll to position [817, 0]
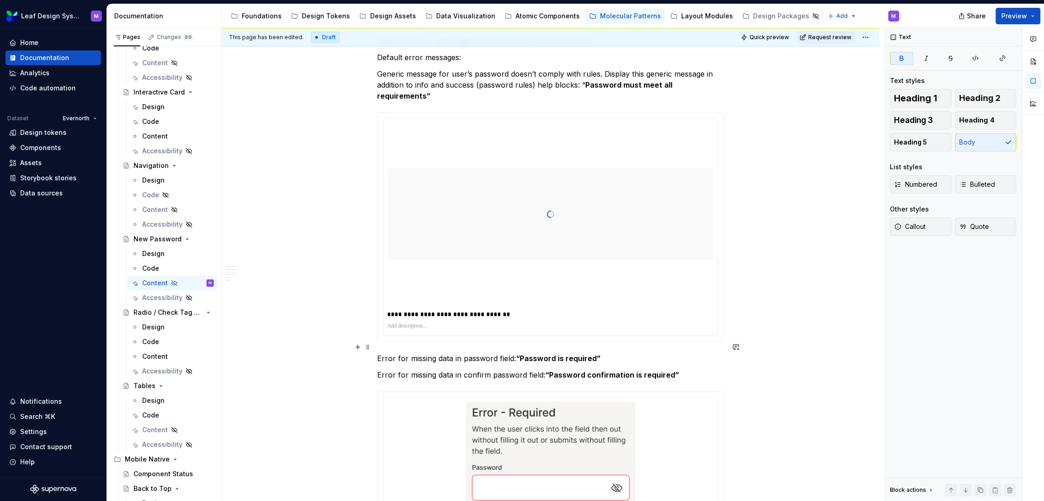
click at [372, 350] on div "**********" at bounding box center [550, 224] width 658 height 1714
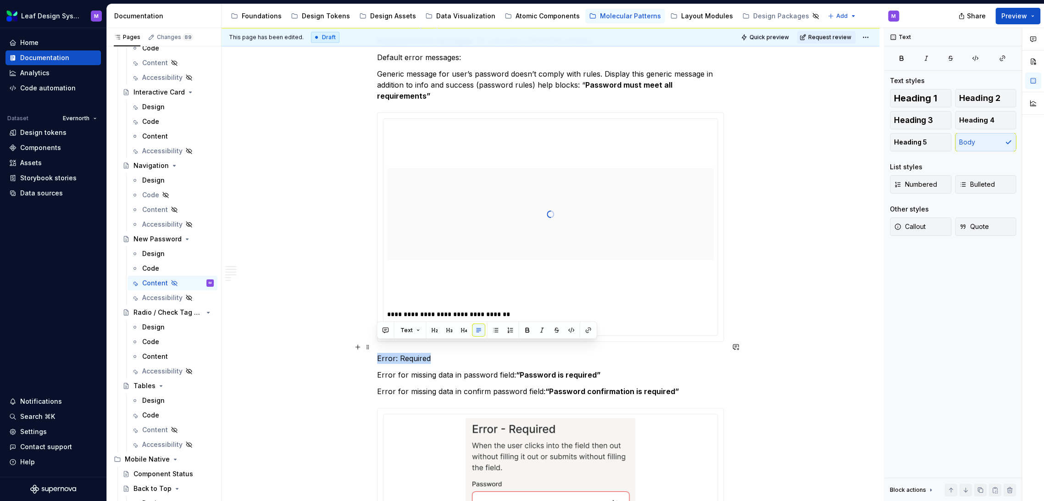
drag, startPoint x: 432, startPoint y: 344, endPoint x: 373, endPoint y: 347, distance: 58.8
click at [373, 347] on div "**********" at bounding box center [550, 232] width 658 height 1731
click at [460, 330] on button "button" at bounding box center [463, 329] width 13 height 13
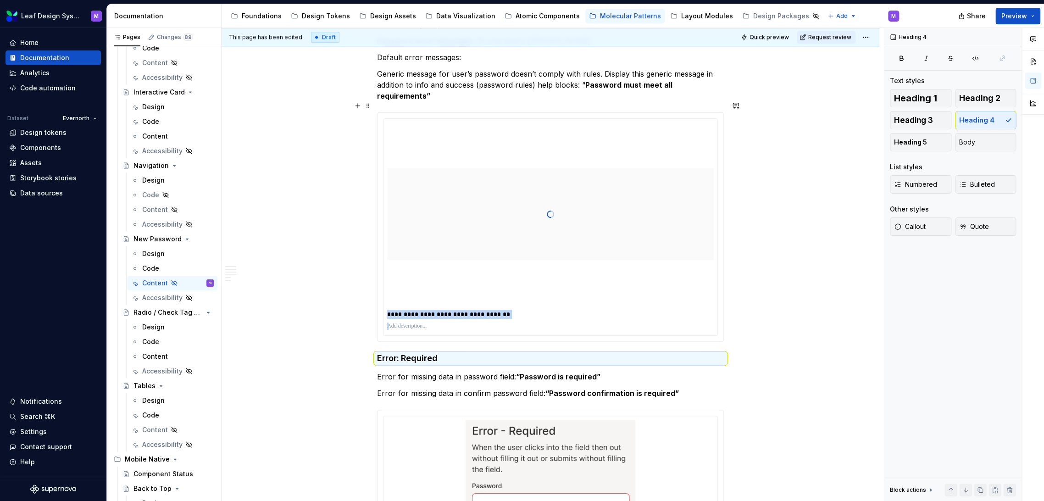
click at [782, 305] on div "**********" at bounding box center [552, 264] width 662 height 473
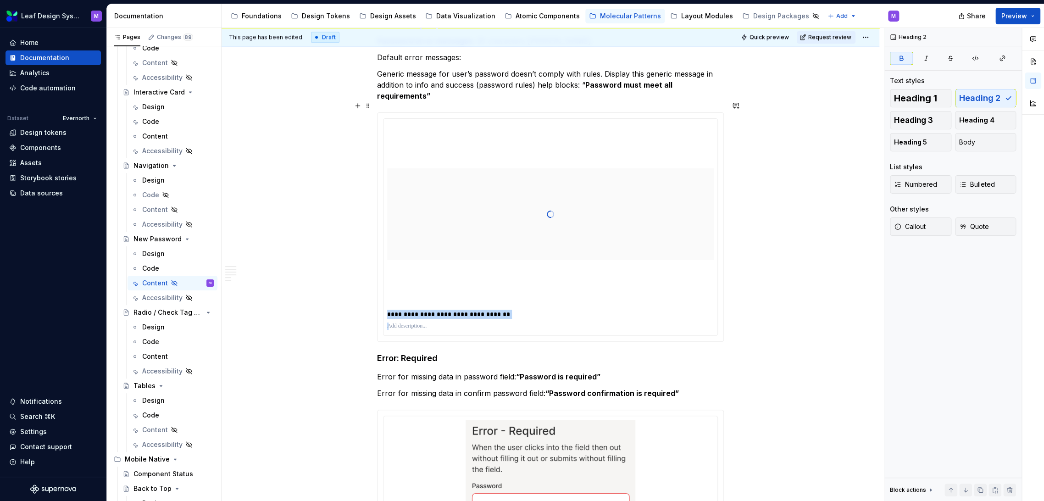
scroll to position [715, 0]
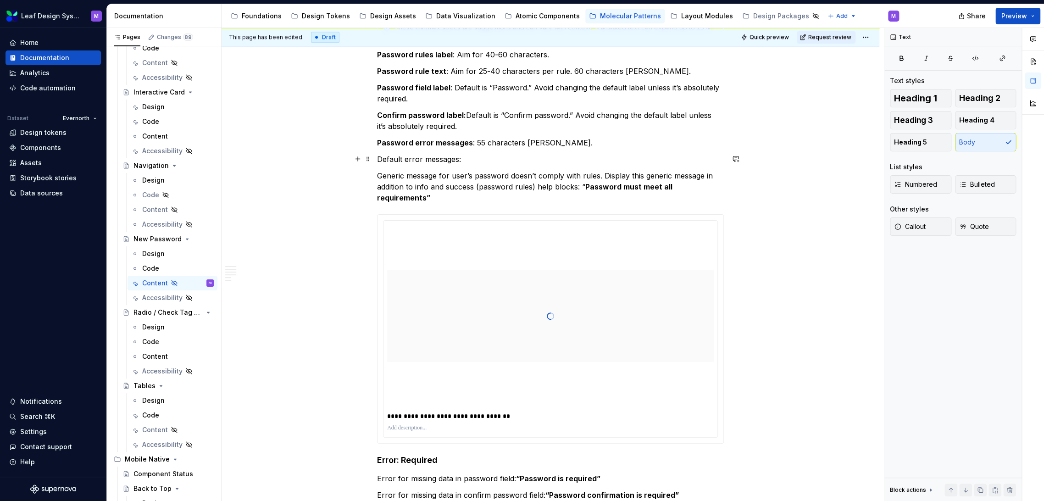
click at [463, 160] on p "Default error messages:" at bounding box center [550, 159] width 347 height 11
drag, startPoint x: 463, startPoint y: 160, endPoint x: 380, endPoint y: 158, distance: 83.0
click at [380, 158] on p "Default error messages:" at bounding box center [550, 159] width 347 height 11
drag, startPoint x: 460, startPoint y: 141, endPoint x: 459, endPoint y: 153, distance: 12.5
click at [461, 141] on button "button" at bounding box center [463, 142] width 13 height 13
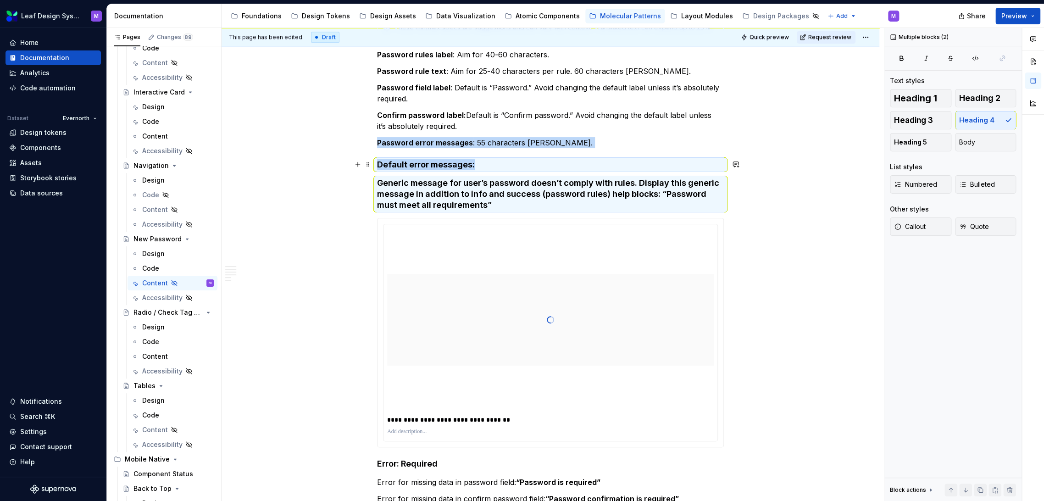
click at [489, 175] on div "**********" at bounding box center [550, 267] width 347 height 1553
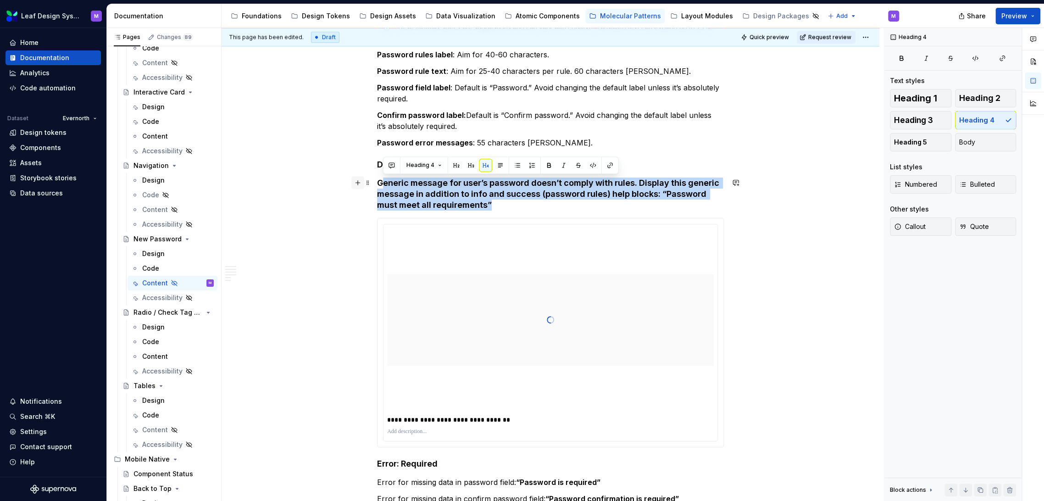
drag, startPoint x: 498, startPoint y: 200, endPoint x: 360, endPoint y: 181, distance: 139.3
click at [377, 181] on div "**********" at bounding box center [550, 273] width 347 height 1564
click at [360, 181] on button "button" at bounding box center [357, 182] width 13 height 13
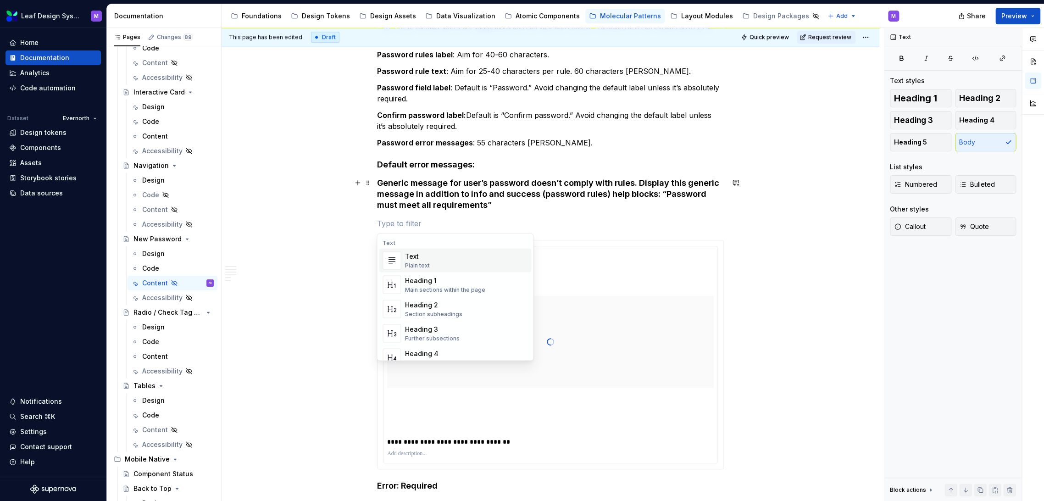
click at [414, 187] on h4 "Generic message for user’s password doesn’t comply with rules. Display this gen…" at bounding box center [550, 193] width 347 height 33
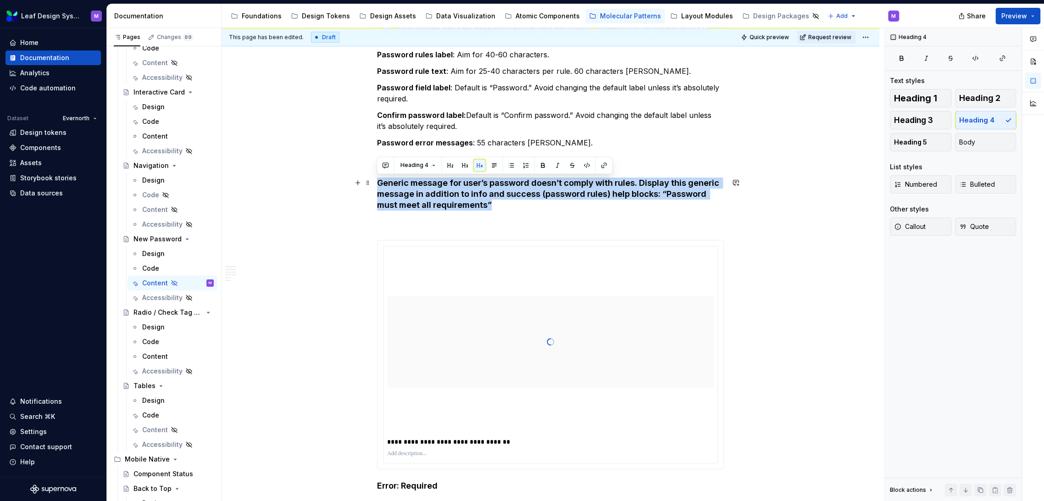
drag, startPoint x: 495, startPoint y: 204, endPoint x: 376, endPoint y: 183, distance: 120.3
click at [377, 183] on h4 "Generic message for user’s password doesn’t comply with rules. Display this gen…" at bounding box center [550, 193] width 347 height 33
click at [974, 149] on button "Body" at bounding box center [985, 142] width 61 height 18
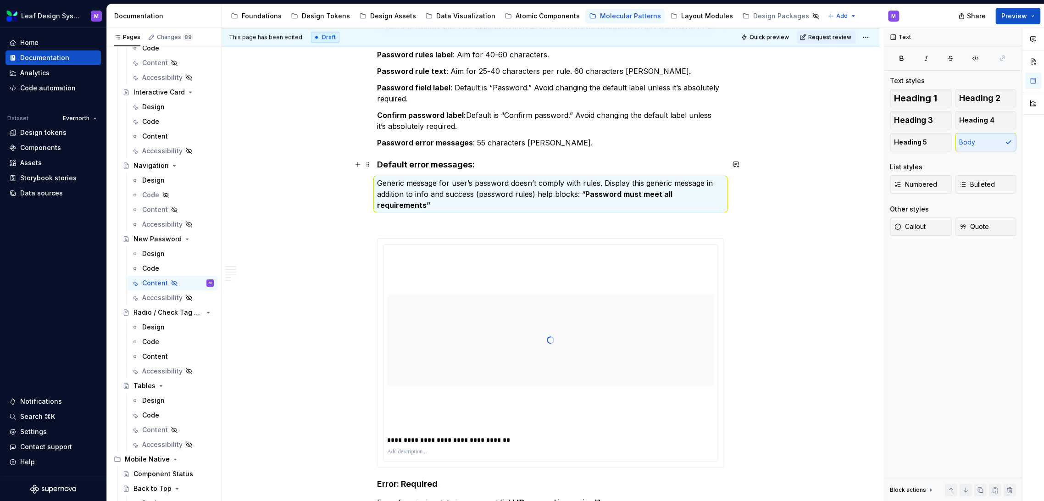
click at [591, 160] on h4 "Default error messages:" at bounding box center [550, 164] width 347 height 11
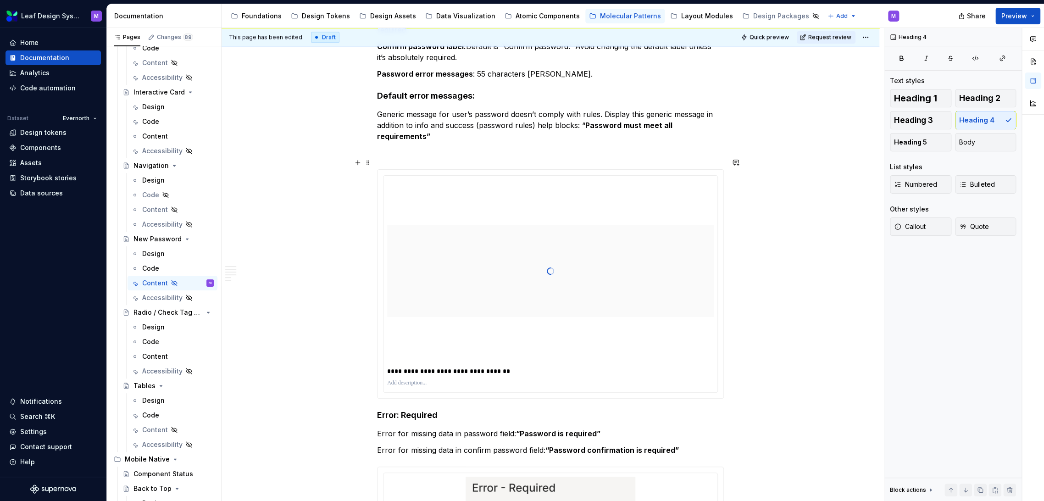
scroll to position [766, 0]
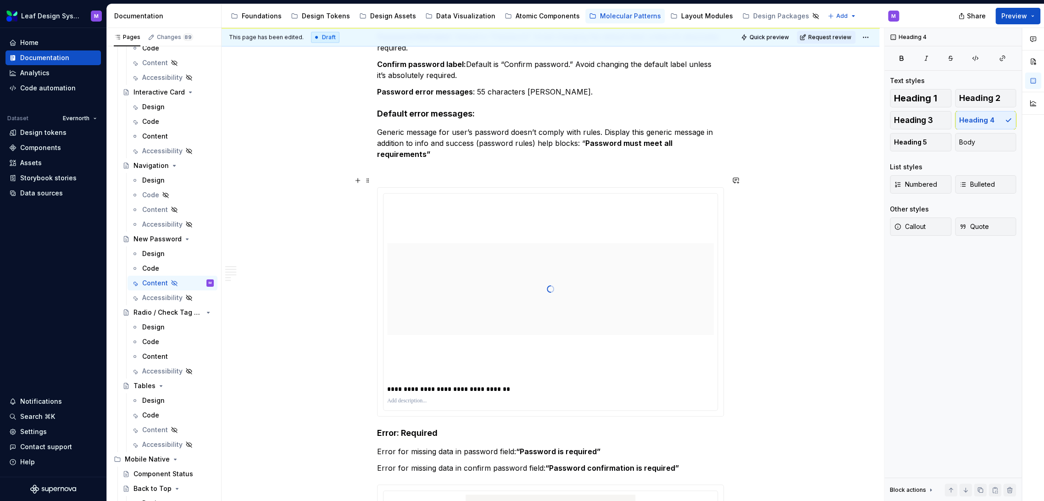
click at [473, 304] on div at bounding box center [550, 289] width 326 height 92
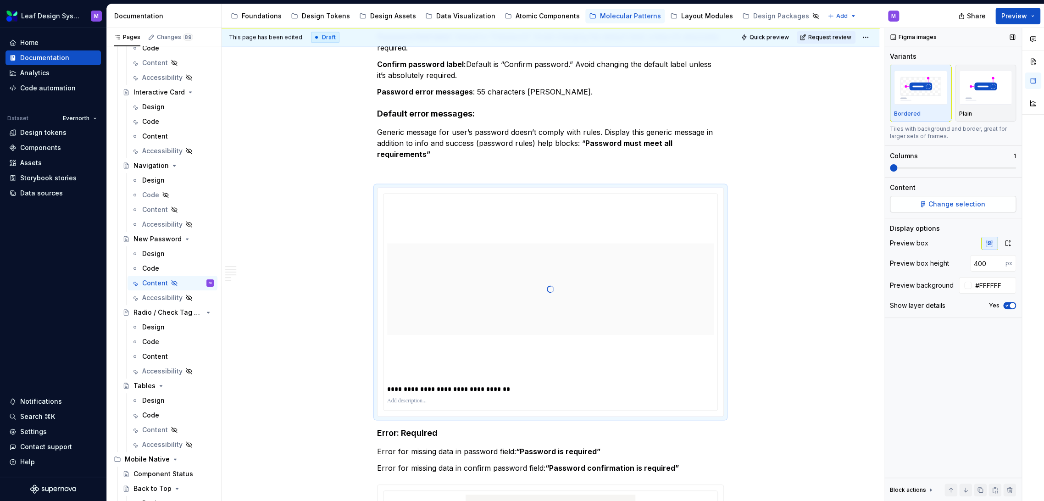
click at [935, 205] on span "Change selection" at bounding box center [956, 203] width 57 height 9
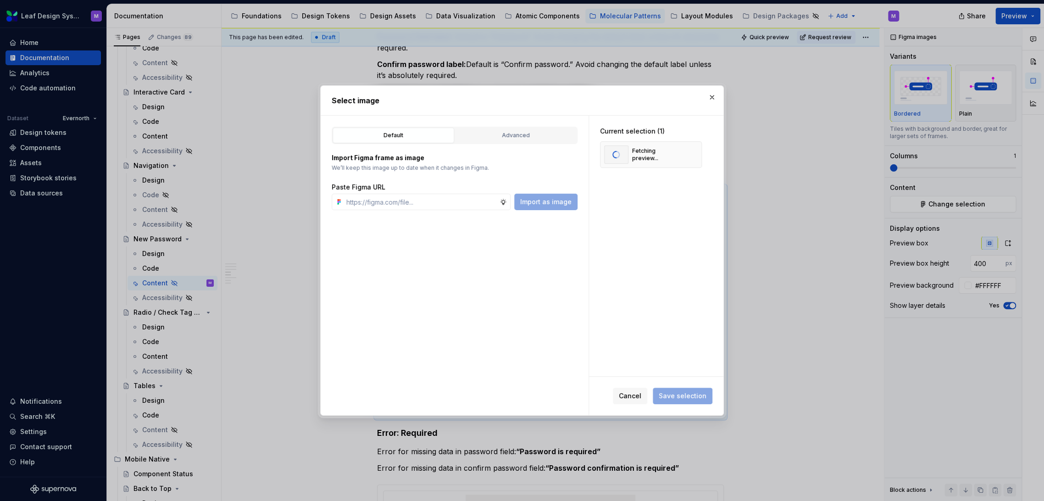
type textarea "*"
click at [440, 199] on input "text" at bounding box center [421, 202] width 157 height 17
paste input "https://www.figma.com/design/A0V668umJTWUXg4br1XwlI/Leaf-Design-System--Content…"
type input "https://www.figma.com/design/A0V668umJTWUXg4br1XwlI/Leaf-Design-System--Content…"
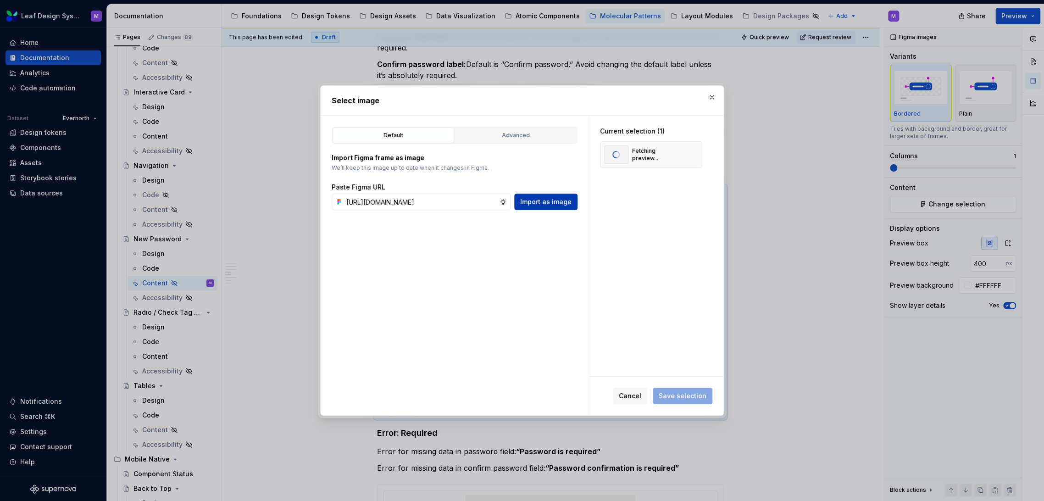
click at [565, 207] on button "Import as image" at bounding box center [545, 202] width 63 height 17
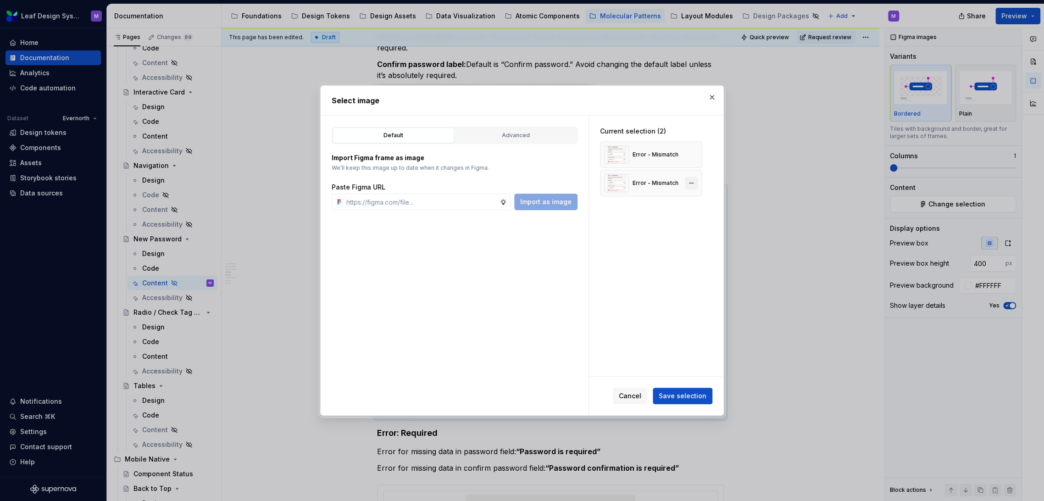
click at [690, 184] on button "button" at bounding box center [691, 183] width 13 height 13
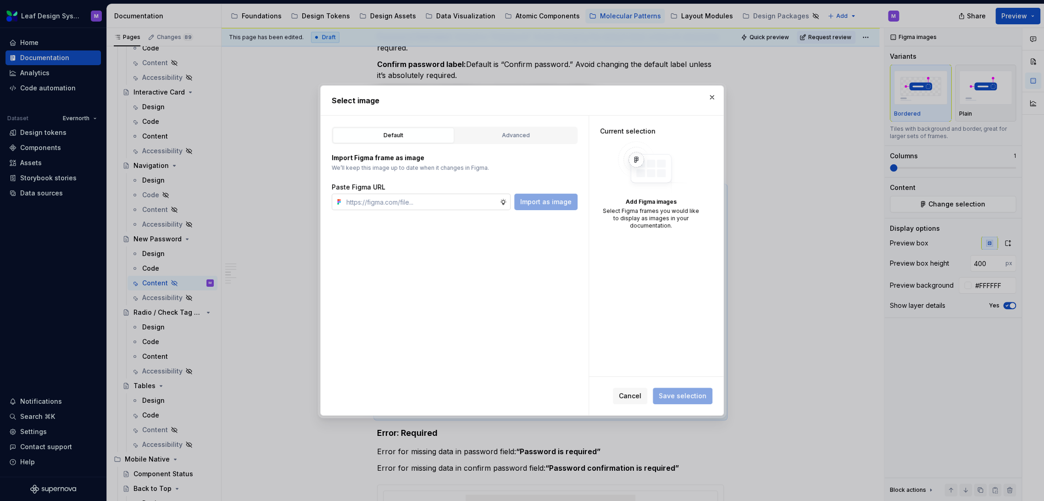
click at [469, 203] on input "text" at bounding box center [421, 202] width 157 height 17
type textarea "*"
click at [415, 197] on input "text" at bounding box center [421, 202] width 157 height 17
paste input "https://www.figma.com/design/A0V668umJTWUXg4br1XwlI/Leaf-Design-System--Content…"
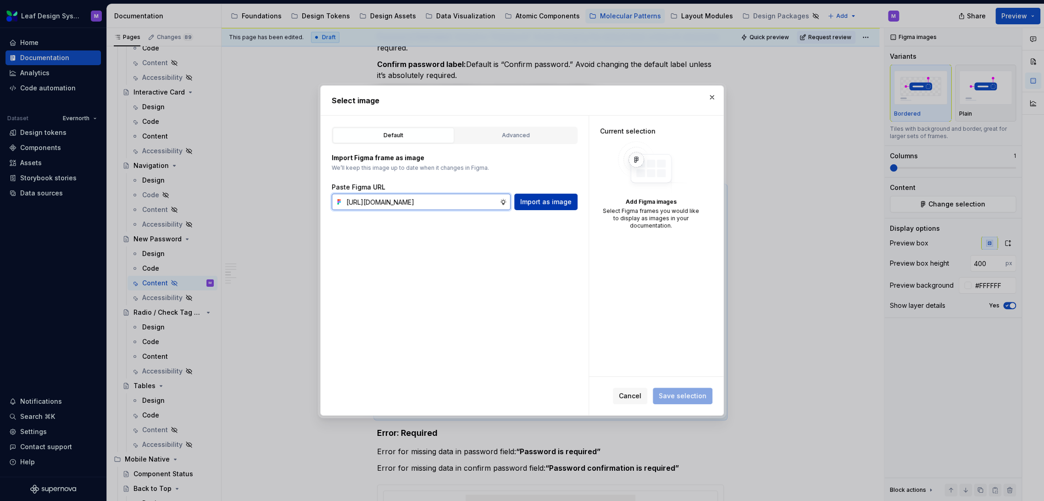
type input "https://www.figma.com/design/A0V668umJTWUXg4br1XwlI/Leaf-Design-System--Content…"
click at [553, 206] on button "Import as image" at bounding box center [545, 202] width 63 height 17
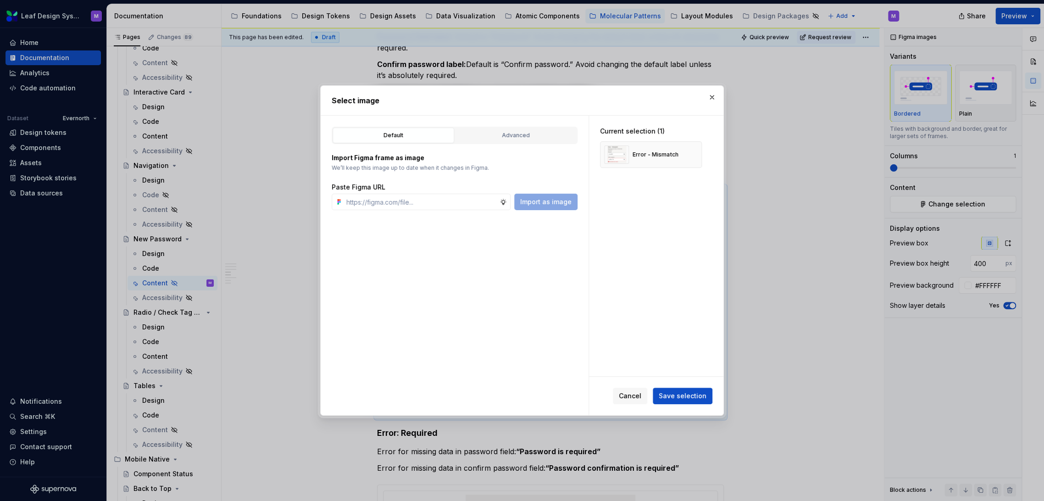
click at [680, 393] on span "Save selection" at bounding box center [682, 395] width 48 height 9
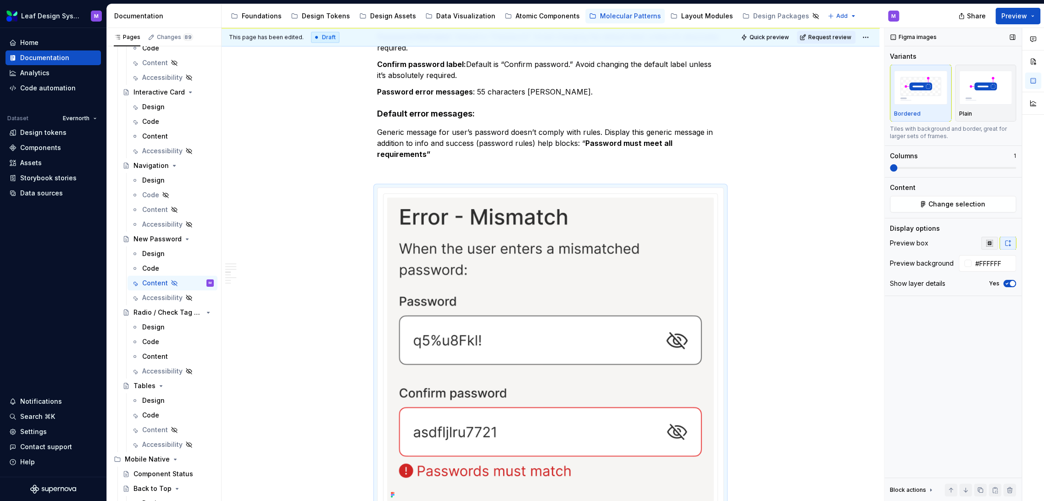
click at [991, 243] on icon "button" at bounding box center [988, 242] width 7 height 7
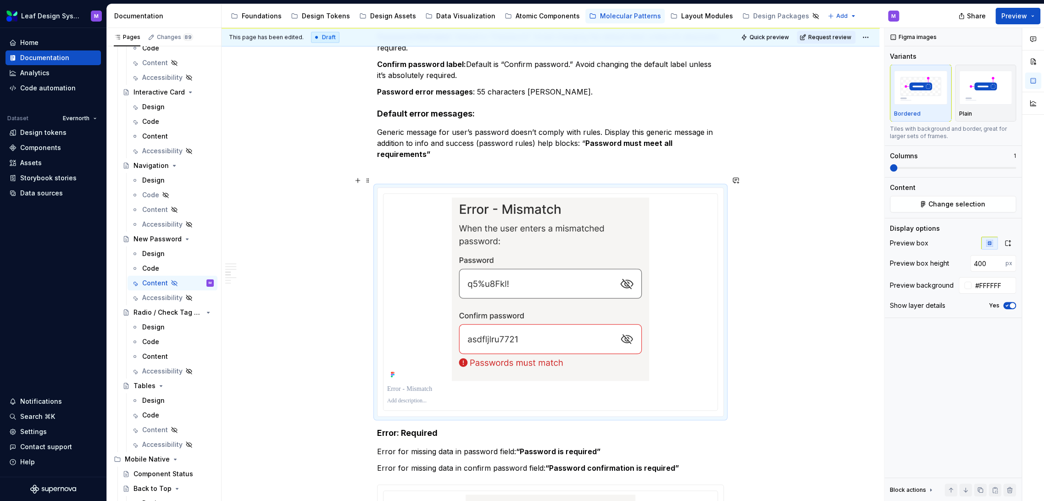
click at [764, 242] on div "**********" at bounding box center [550, 296] width 658 height 1756
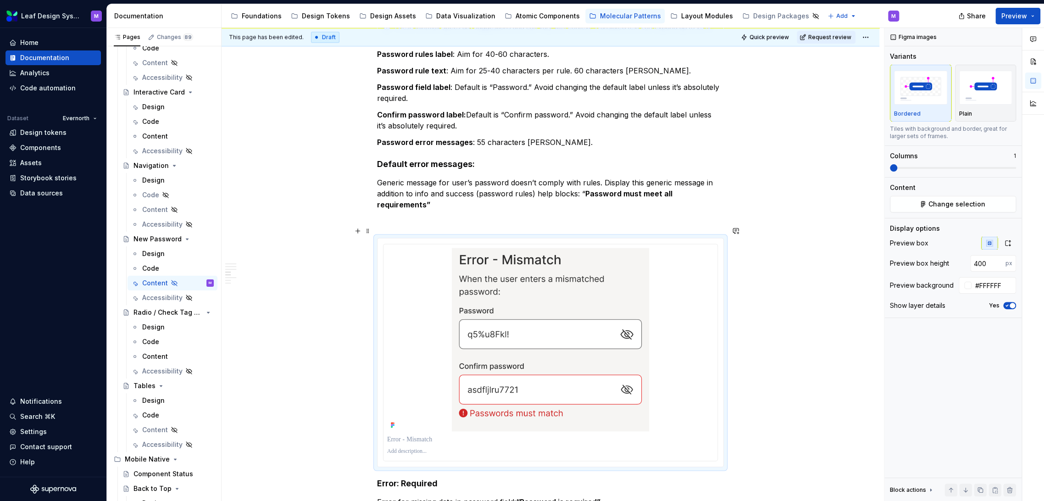
scroll to position [715, 0]
click at [656, 216] on p at bounding box center [550, 221] width 347 height 11
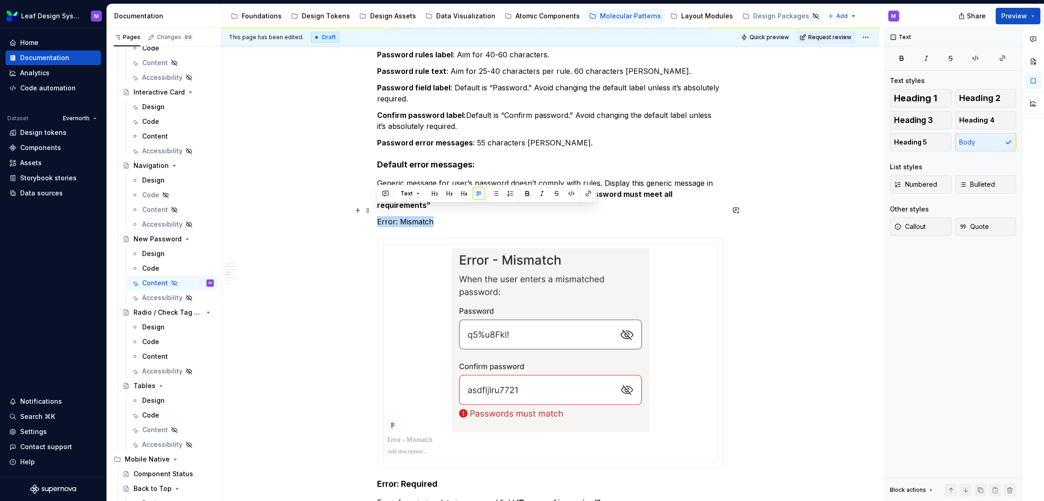
drag, startPoint x: 442, startPoint y: 211, endPoint x: 372, endPoint y: 213, distance: 70.2
click at [372, 213] on div "**********" at bounding box center [550, 347] width 658 height 1756
click at [463, 193] on button "button" at bounding box center [463, 193] width 13 height 13
click at [522, 184] on p "Generic message for user’s password doesn’t comply with rules. Display this gen…" at bounding box center [550, 193] width 347 height 33
click at [602, 190] on strong "Password must meet all requirements”" at bounding box center [525, 199] width 297 height 20
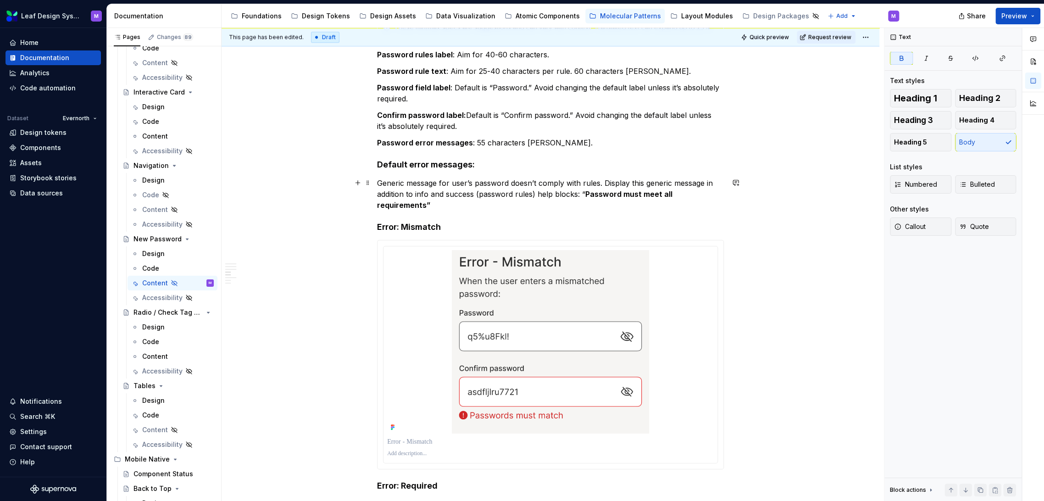
scroll to position [766, 0]
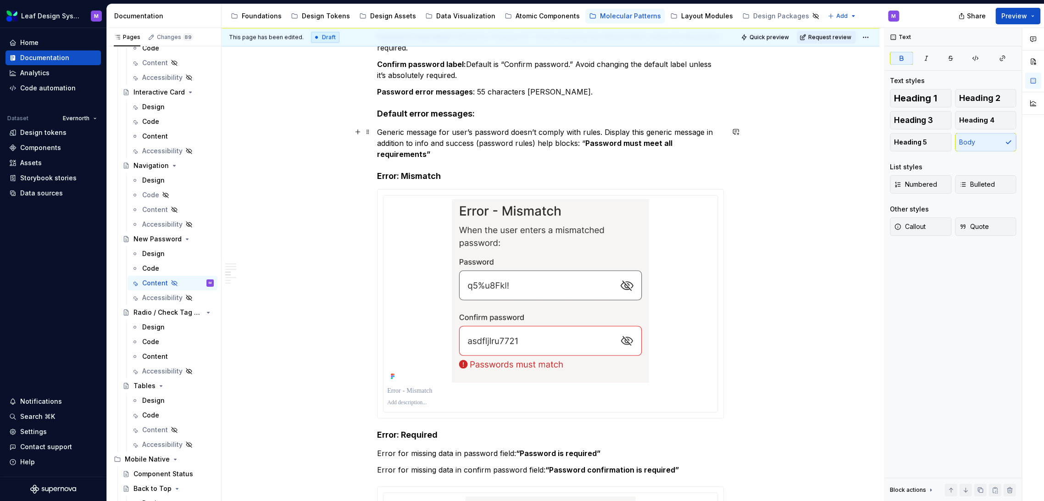
click at [722, 146] on p "Generic message for user’s password doesn’t comply with rules. Display this gen…" at bounding box center [550, 143] width 347 height 33
click at [530, 122] on div "**********" at bounding box center [550, 227] width 347 height 1575
click at [378, 131] on p "Generic message for user’s password doesn’t comply with rules. Display this gen…" at bounding box center [550, 143] width 347 height 33
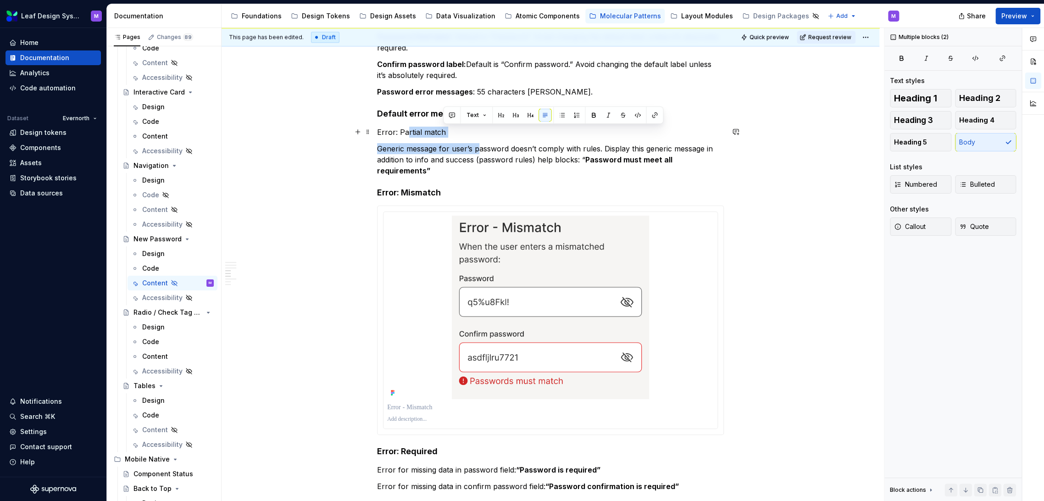
drag, startPoint x: 476, startPoint y: 138, endPoint x: 405, endPoint y: 134, distance: 70.7
click at [405, 134] on div "**********" at bounding box center [550, 235] width 347 height 1591
click at [451, 135] on p "Error: Partial match" at bounding box center [550, 132] width 347 height 11
drag, startPoint x: 459, startPoint y: 131, endPoint x: 367, endPoint y: 135, distance: 92.2
click at [377, 135] on div "**********" at bounding box center [550, 241] width 347 height 1602
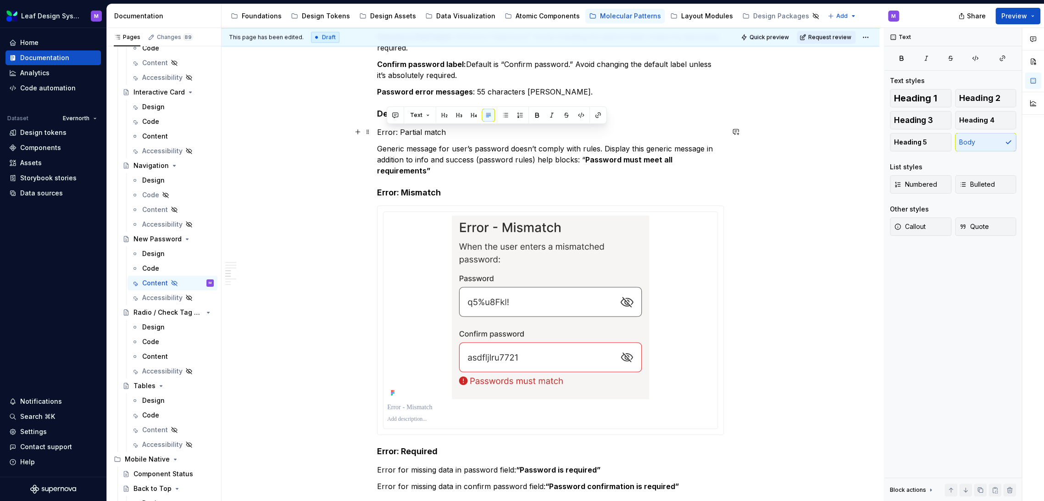
click at [437, 141] on div "**********" at bounding box center [550, 235] width 347 height 1591
drag, startPoint x: 450, startPoint y: 131, endPoint x: 375, endPoint y: 134, distance: 75.3
click at [375, 134] on div "**********" at bounding box center [550, 305] width 658 height 1775
click at [463, 115] on button "button" at bounding box center [463, 115] width 13 height 13
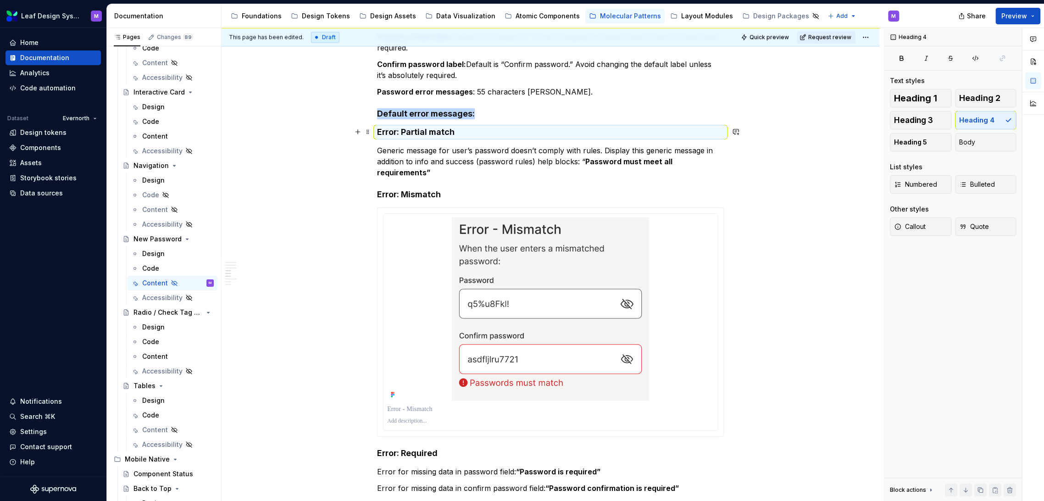
drag, startPoint x: 457, startPoint y: 132, endPoint x: 461, endPoint y: 126, distance: 6.9
click at [458, 132] on h4 "Error: Partial match" at bounding box center [550, 132] width 347 height 11
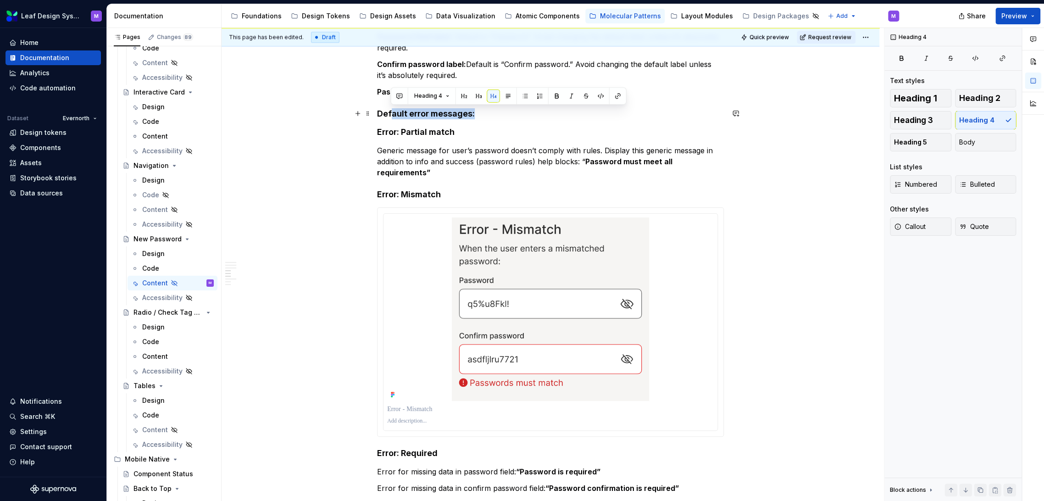
drag, startPoint x: 481, startPoint y: 111, endPoint x: 398, endPoint y: 116, distance: 82.2
click at [377, 117] on div "**********" at bounding box center [550, 242] width 347 height 1604
click at [430, 116] on h4 "Default error messages:" at bounding box center [550, 113] width 347 height 11
drag, startPoint x: 481, startPoint y: 113, endPoint x: 376, endPoint y: 115, distance: 104.1
click at [377, 115] on h4 "Default error messages:" at bounding box center [550, 113] width 347 height 11
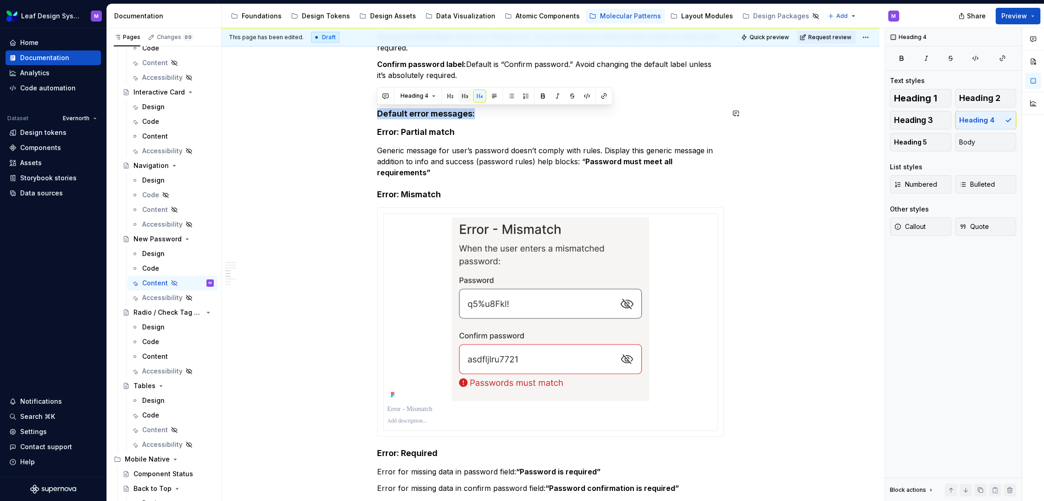
click at [464, 95] on button "button" at bounding box center [464, 95] width 13 height 13
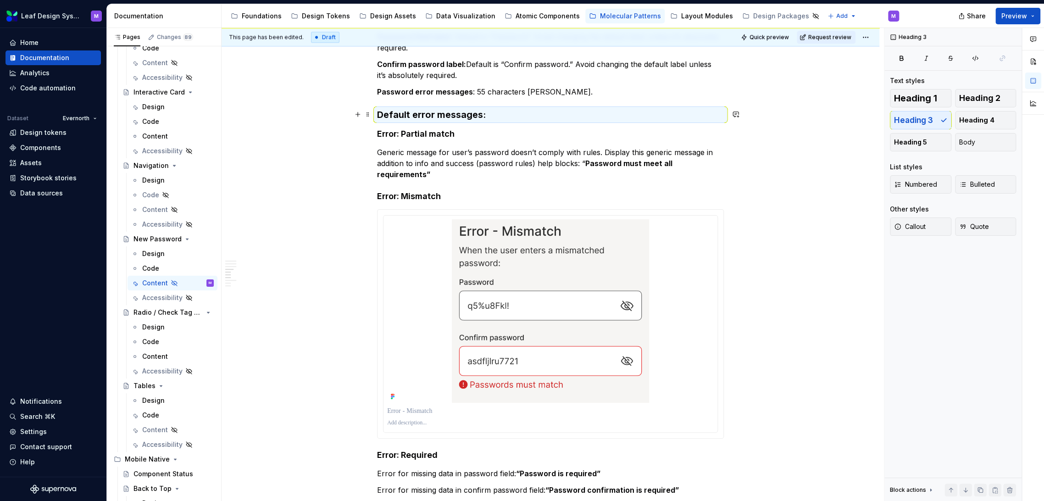
click at [489, 116] on h3 "Default error messages:" at bounding box center [550, 114] width 347 height 13
click at [486, 116] on h3 "Default error messages:" at bounding box center [550, 114] width 347 height 13
click at [542, 133] on h4 "Error: Partial match" at bounding box center [550, 133] width 347 height 11
click at [727, 163] on div "**********" at bounding box center [550, 307] width 658 height 1778
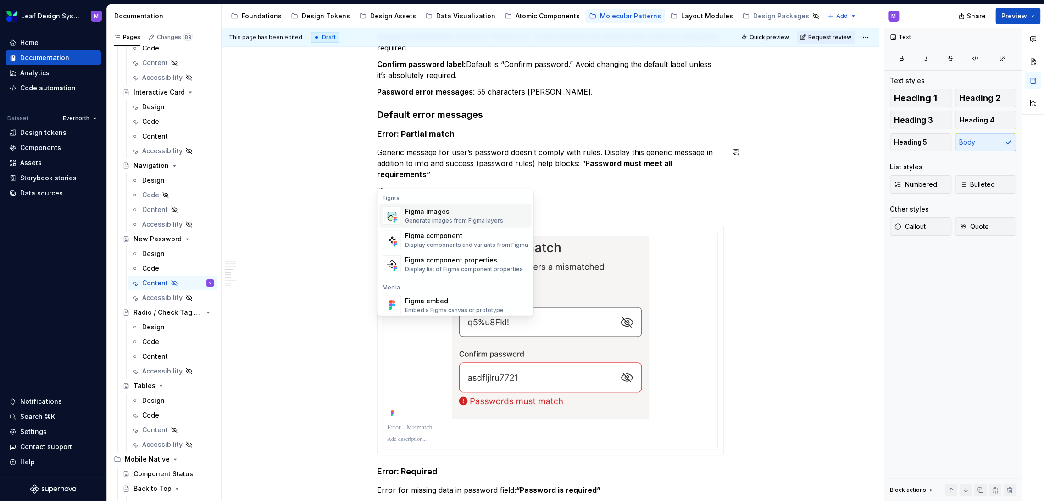
click at [423, 221] on div "Generate images from Figma layers" at bounding box center [453, 220] width 98 height 7
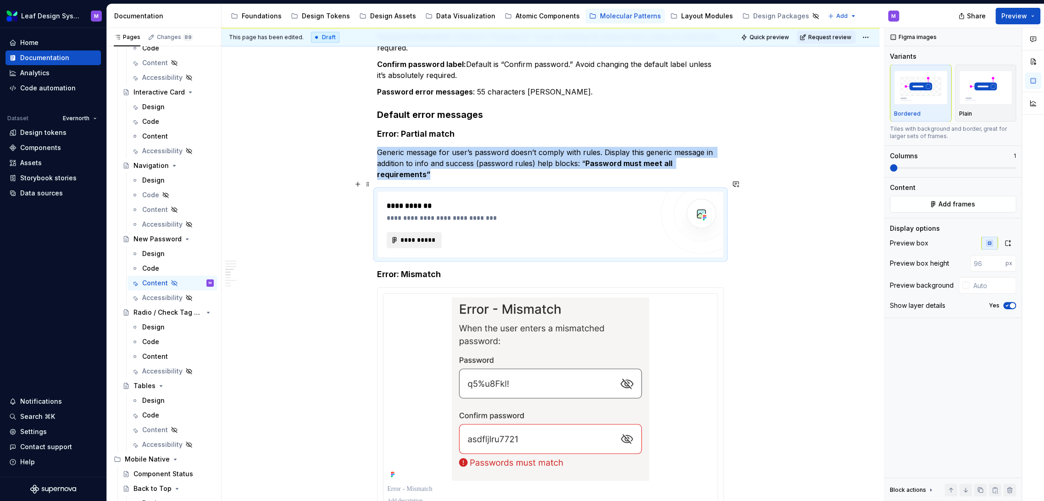
click at [424, 235] on span "**********" at bounding box center [418, 239] width 36 height 9
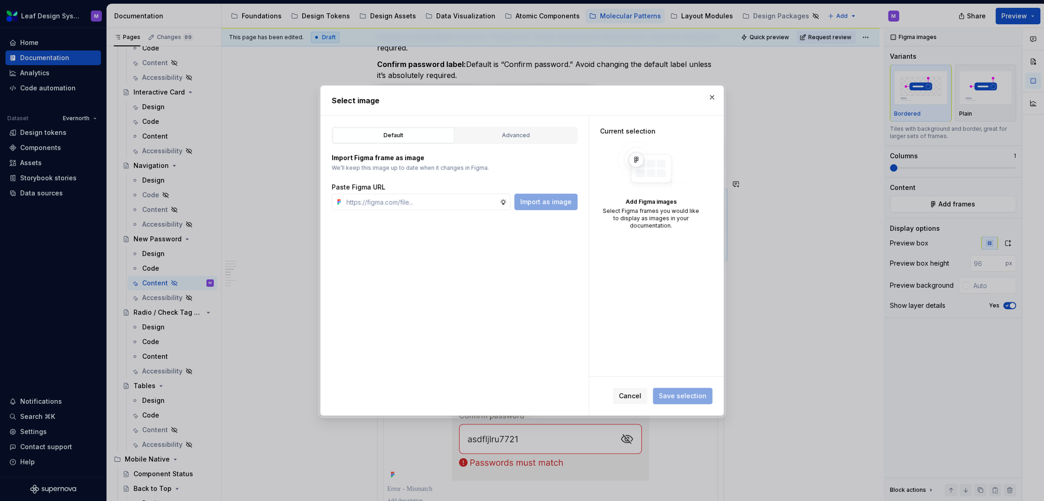
type textarea "*"
type input "https://www.figma.com/design/A0V668umJTWUXg4br1XwlI/Leaf-Design-System--Content…"
type textarea "*"
type input "https://www.figma.com/design/A0V668umJTWUXg4br1XwlI/Leaf-Design-System--Content…"
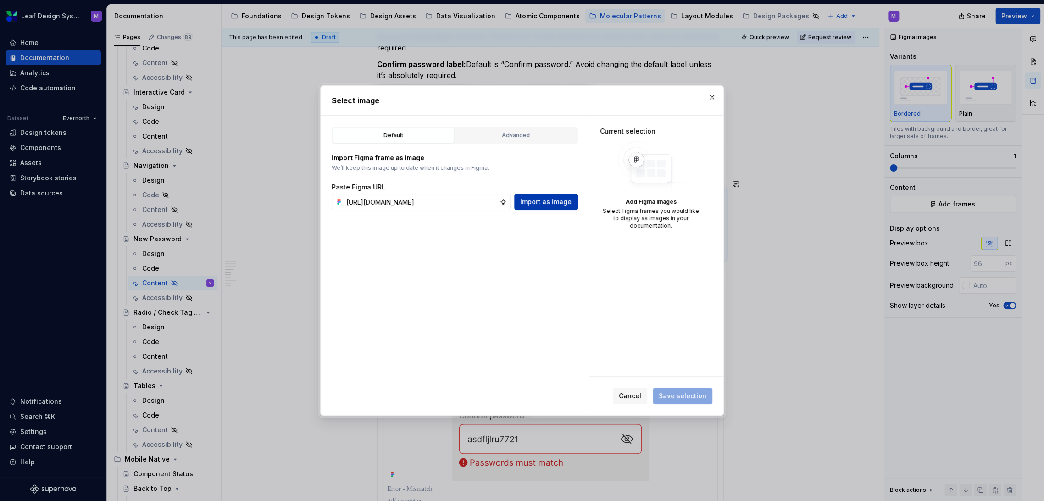
click at [550, 201] on span "Import as image" at bounding box center [545, 201] width 51 height 9
type textarea "*"
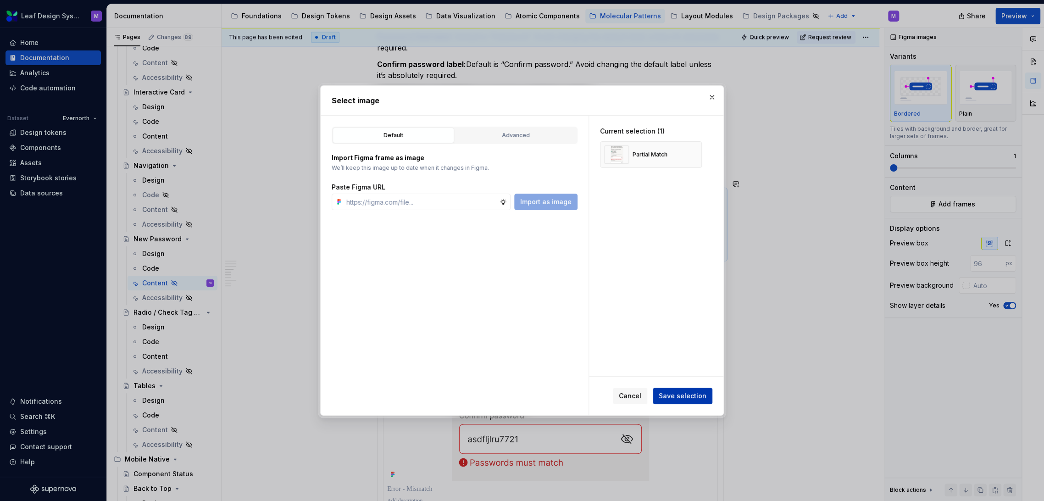
click at [691, 391] on span "Save selection" at bounding box center [682, 395] width 48 height 9
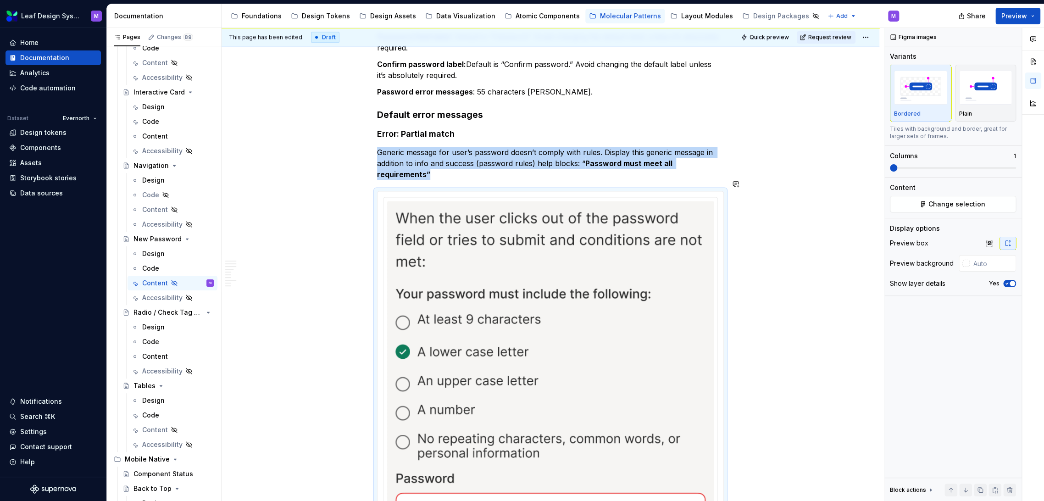
scroll to position [917, 0]
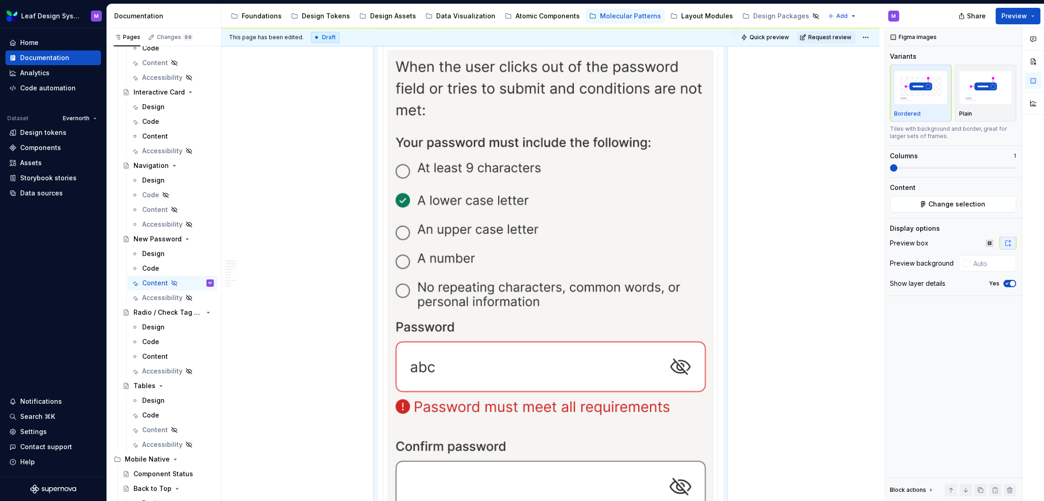
type textarea "*"
click at [987, 244] on button "button" at bounding box center [989, 243] width 17 height 13
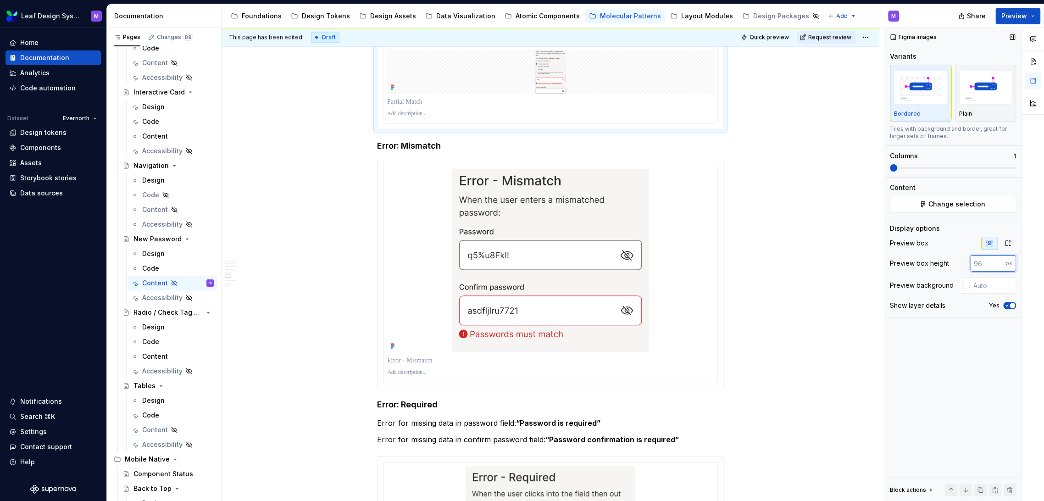
click at [980, 263] on input "number" at bounding box center [987, 263] width 35 height 17
type input "400"
click at [967, 282] on div at bounding box center [965, 285] width 7 height 7
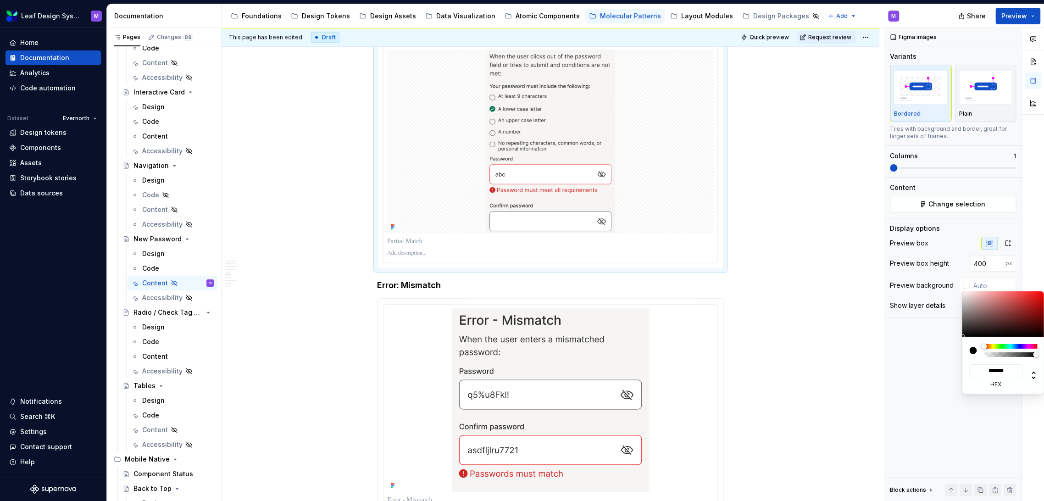
type input "#141212"
type input "*******"
type input "#262424"
type input "*******"
type input "#646464"
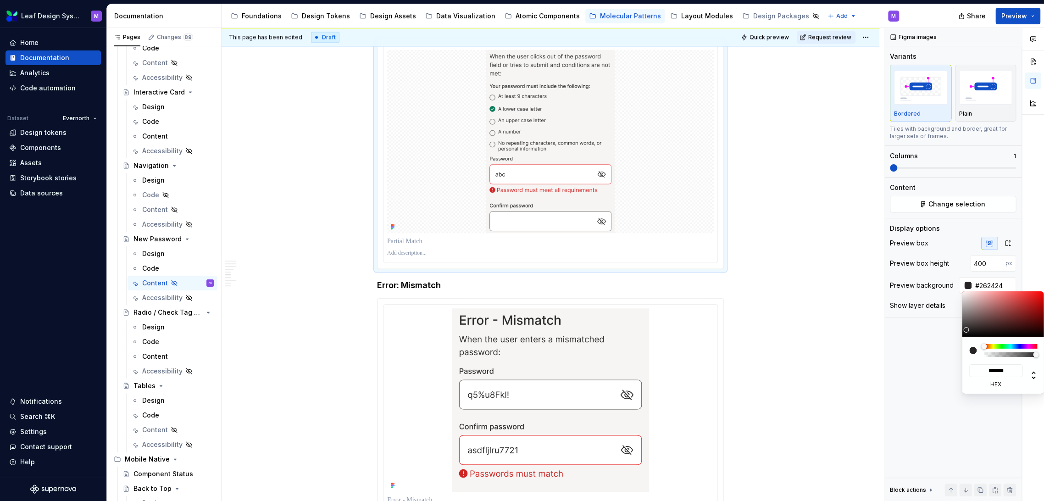
type input "*******"
type input "#DADADA"
type input "*******"
type input "#FFFFFF"
type input "*******"
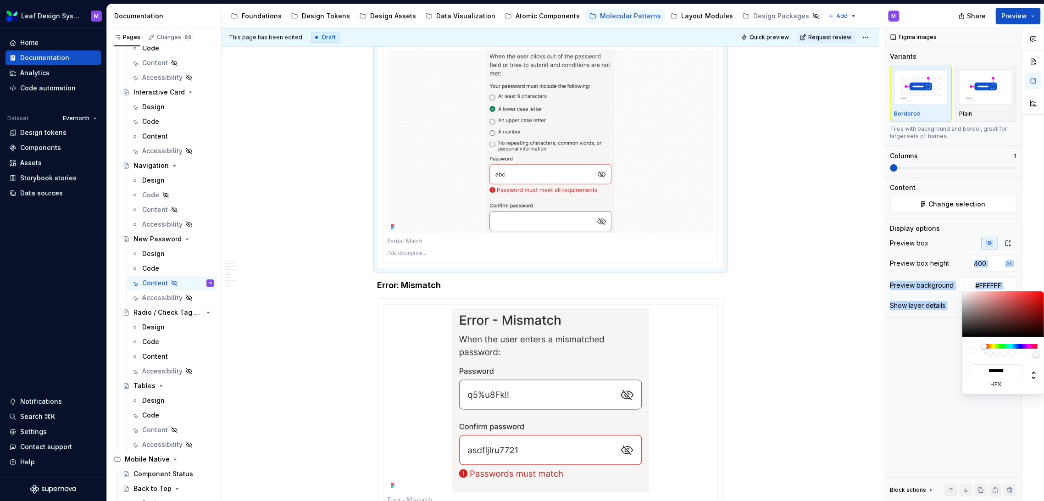
drag, startPoint x: 964, startPoint y: 327, endPoint x: 952, endPoint y: 271, distance: 58.0
click at [952, 271] on body "Leaf Design System M Home Documentation Analytics Code automation Dataset Evern…" at bounding box center [522, 250] width 1044 height 501
click at [754, 280] on html "Leaf Design System M Home Documentation Analytics Code automation Dataset Evern…" at bounding box center [522, 250] width 1044 height 501
click at [775, 223] on html "Leaf Design System M Home Documentation Analytics Code automation Dataset Evern…" at bounding box center [522, 250] width 1044 height 501
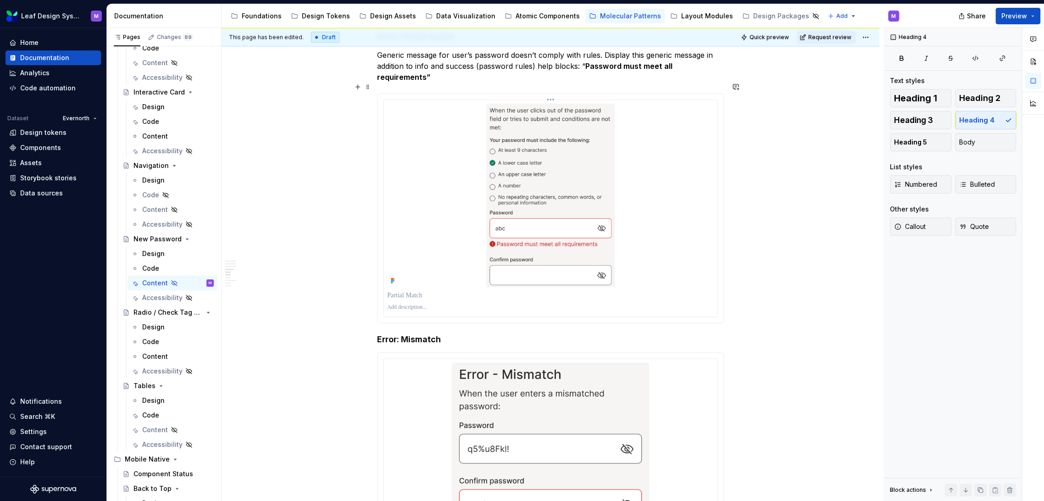
scroll to position [815, 0]
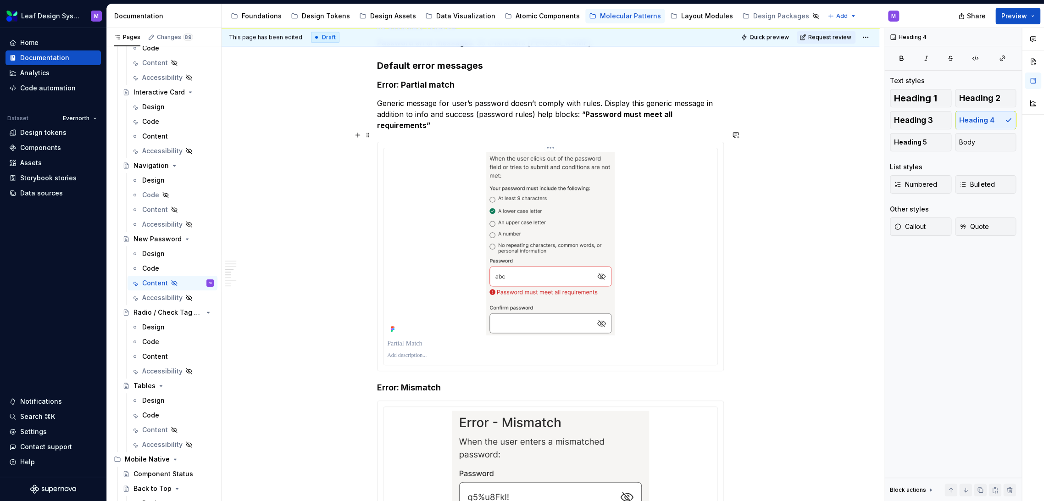
click at [415, 339] on p at bounding box center [550, 343] width 326 height 9
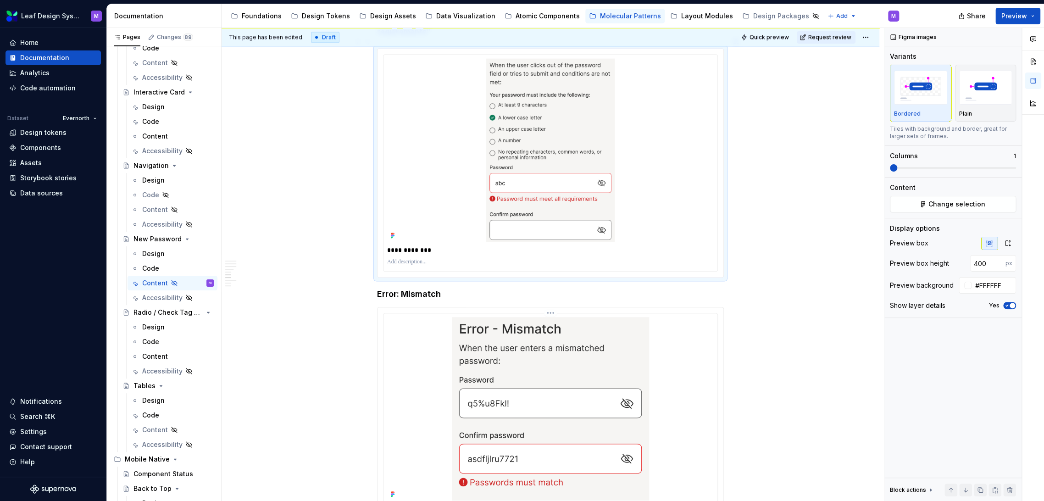
scroll to position [968, 0]
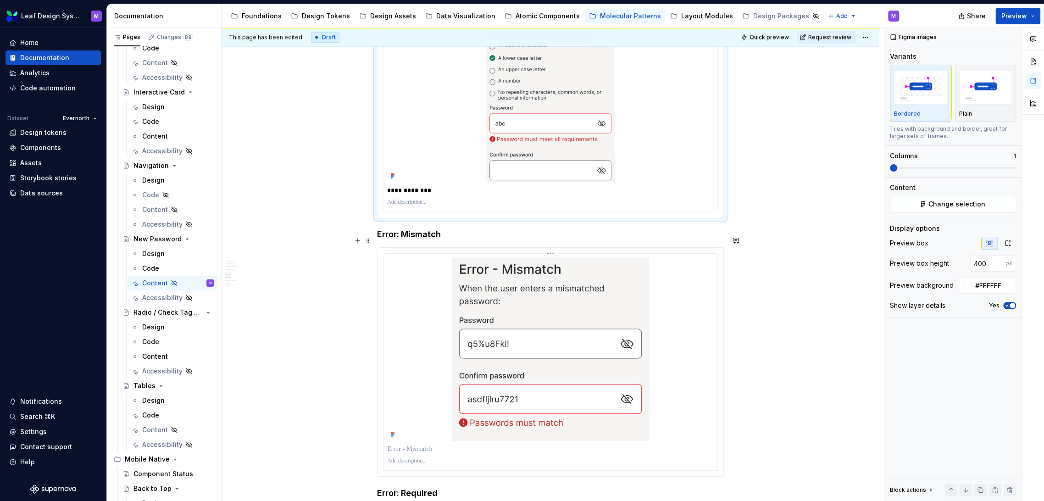
click at [407, 444] on p at bounding box center [550, 448] width 326 height 9
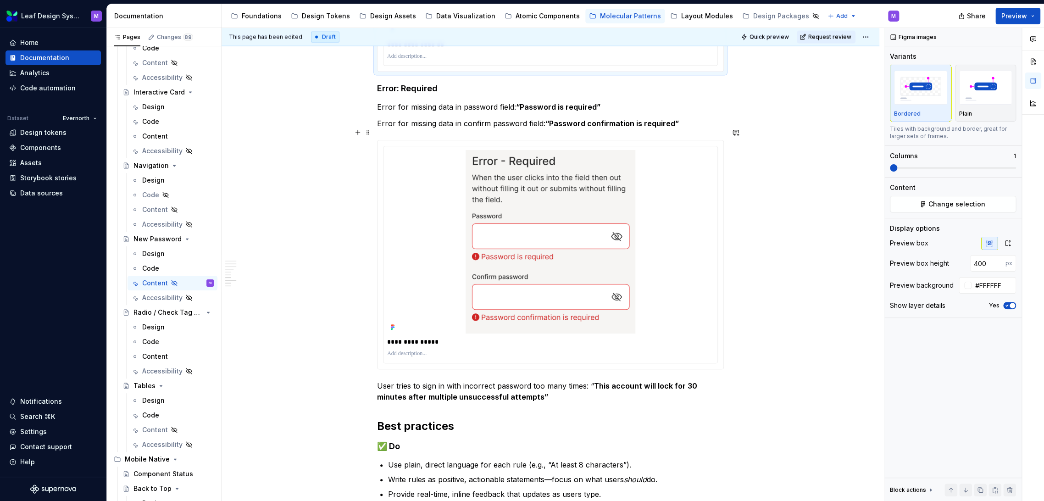
scroll to position [1376, 0]
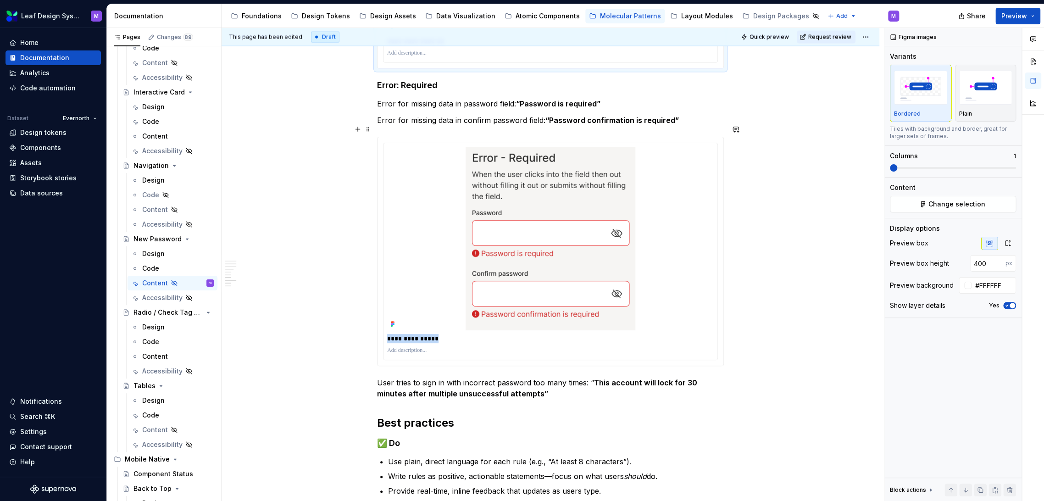
drag, startPoint x: 442, startPoint y: 329, endPoint x: 364, endPoint y: 318, distance: 78.7
click at [426, 334] on p "**********" at bounding box center [550, 338] width 326 height 9
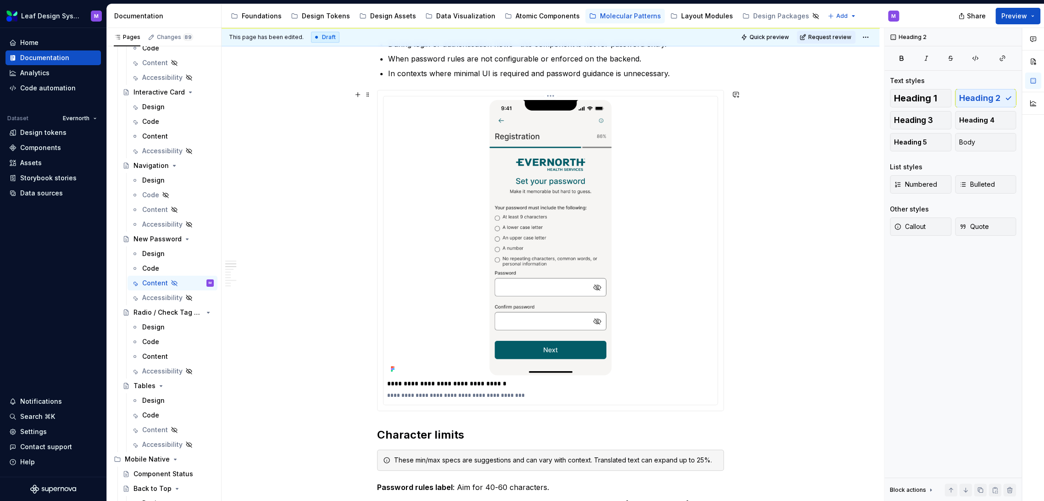
scroll to position [254, 0]
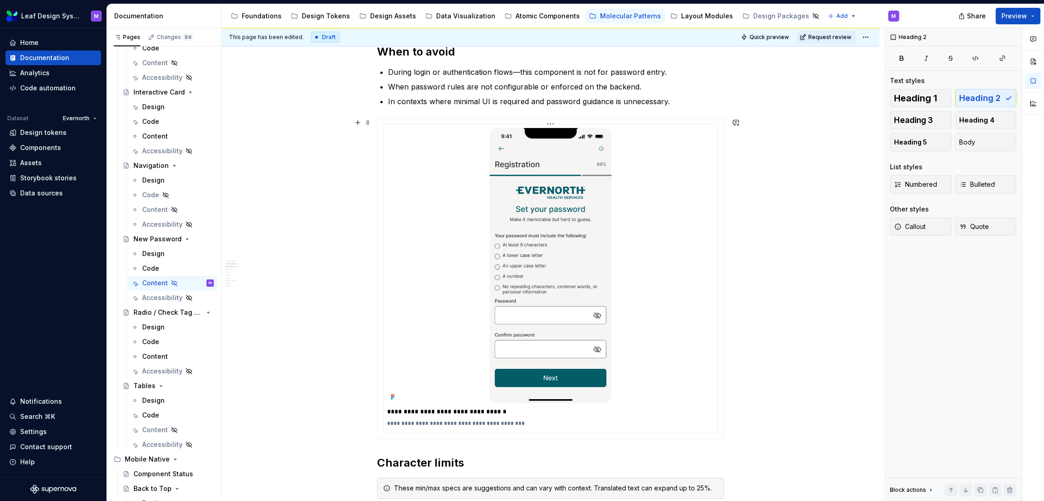
click at [510, 423] on p "**********" at bounding box center [550, 423] width 326 height 7
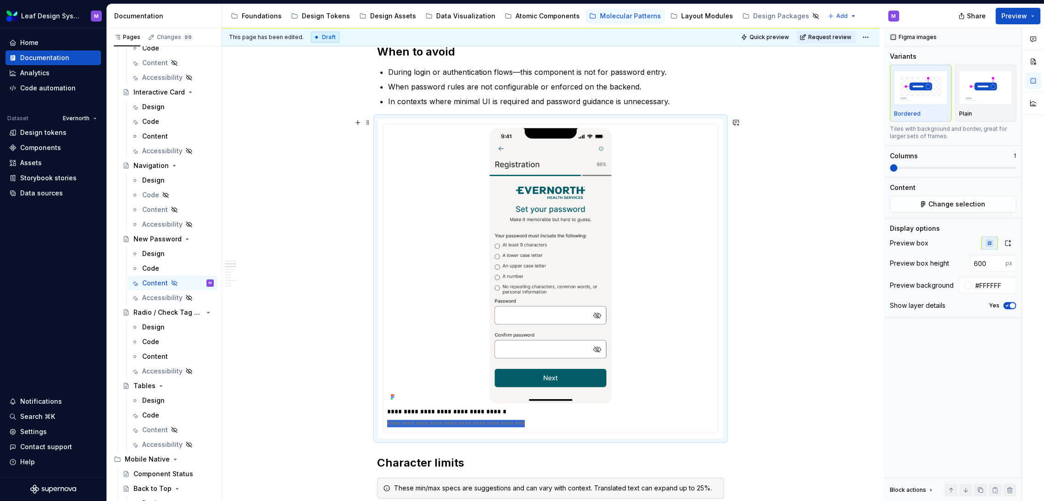
drag, startPoint x: 518, startPoint y: 423, endPoint x: 376, endPoint y: 424, distance: 142.6
click at [377, 424] on div "**********" at bounding box center [550, 278] width 347 height 321
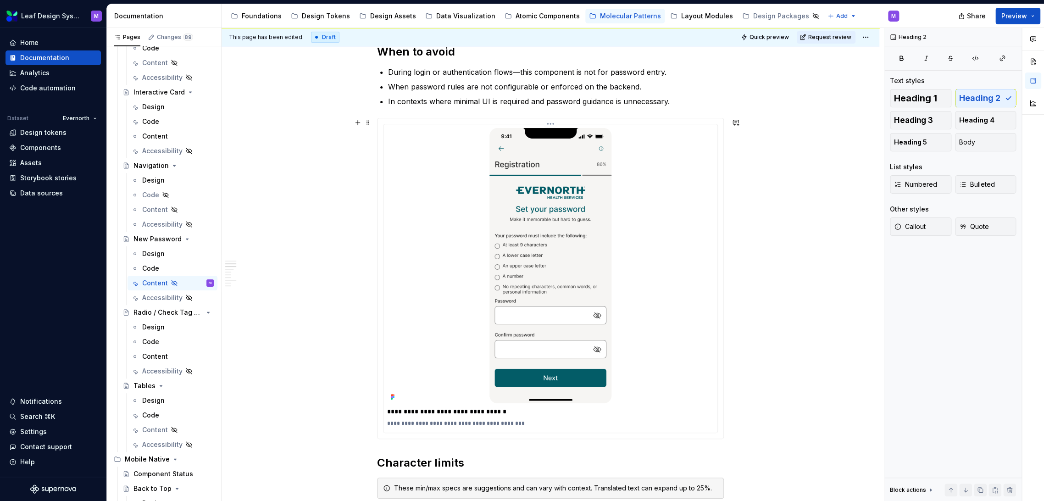
click at [506, 422] on p "**********" at bounding box center [550, 423] width 326 height 7
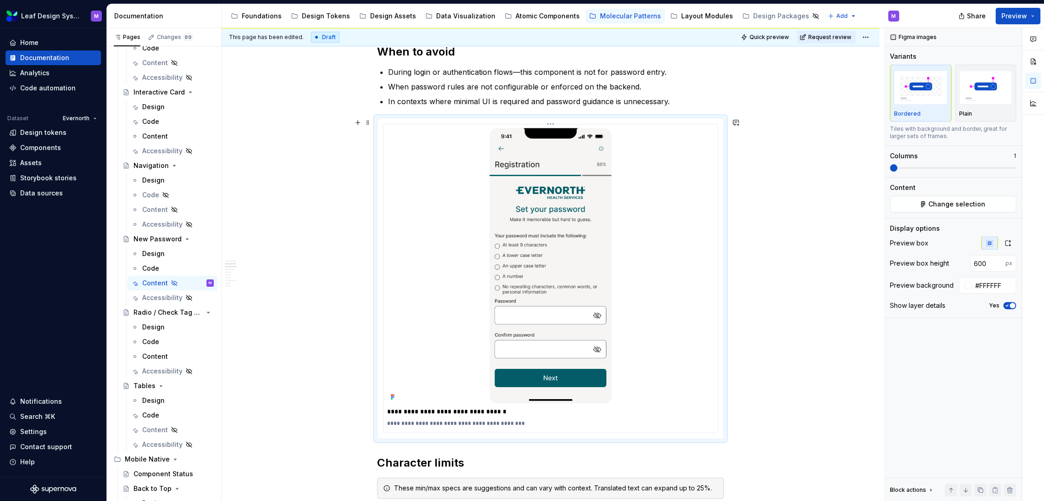
click at [519, 422] on p "**********" at bounding box center [550, 423] width 326 height 7
click at [515, 422] on p "**********" at bounding box center [550, 423] width 326 height 7
click at [884, 404] on div "Figma images Variants Bordered Plain Tiles with background and border, great fo…" at bounding box center [952, 264] width 137 height 473
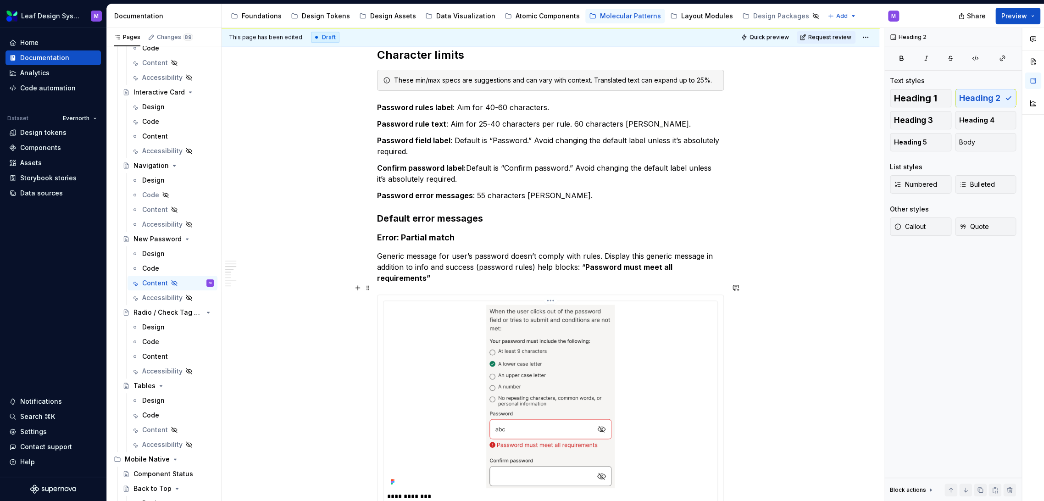
scroll to position [459, 0]
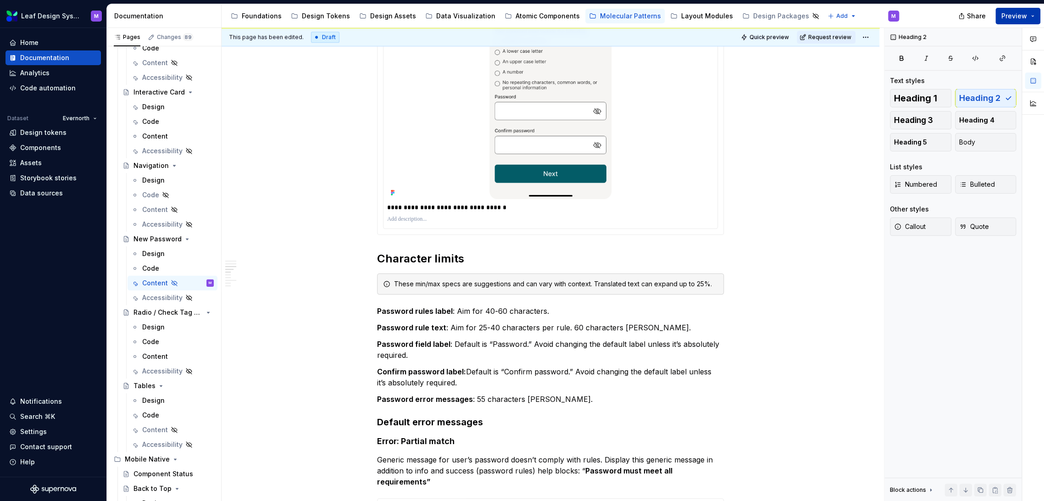
click at [1031, 15] on button "Preview" at bounding box center [1017, 16] width 45 height 17
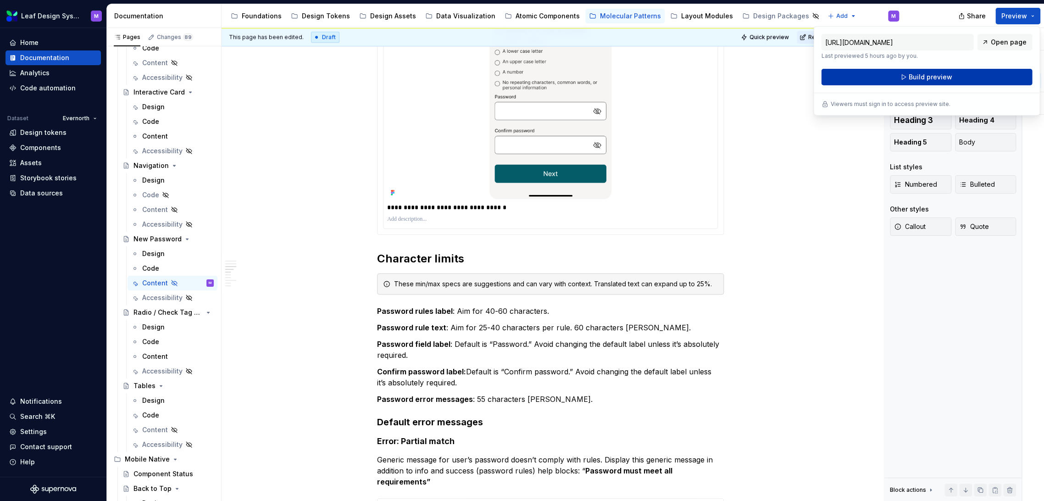
click at [931, 74] on span "Build preview" at bounding box center [930, 76] width 44 height 9
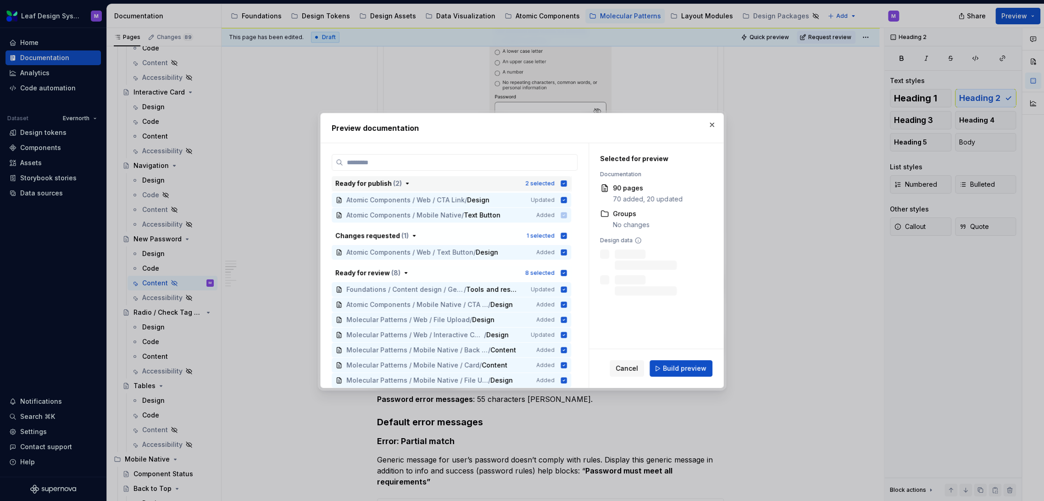
click at [564, 183] on icon "button" at bounding box center [564, 183] width 6 height 6
click at [563, 231] on div "1 selected" at bounding box center [546, 235] width 41 height 9
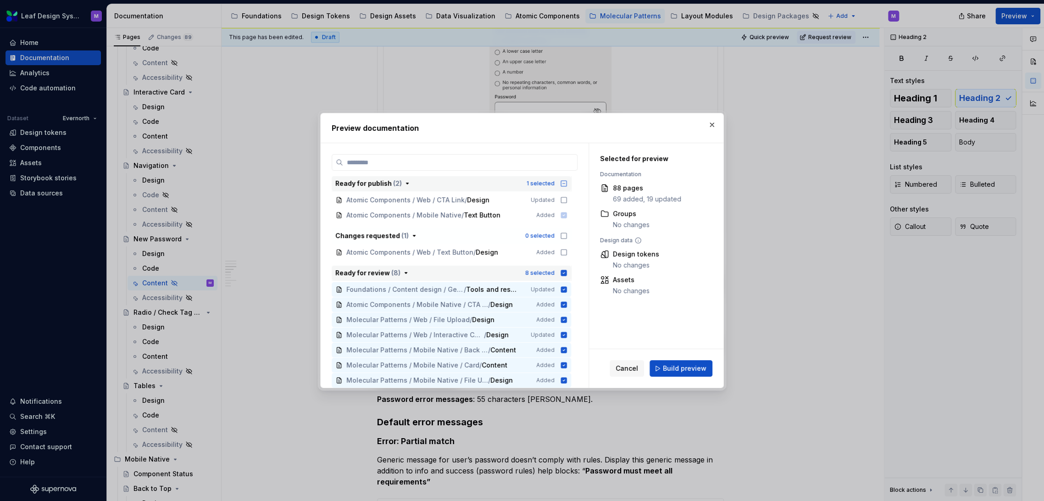
click at [563, 271] on icon "button" at bounding box center [564, 273] width 6 height 6
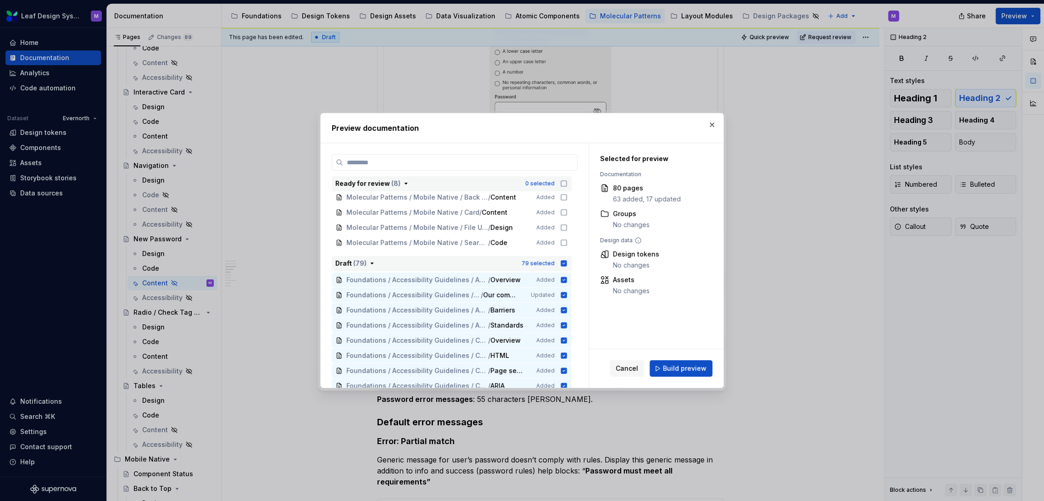
click at [562, 262] on icon "button" at bounding box center [564, 263] width 6 height 6
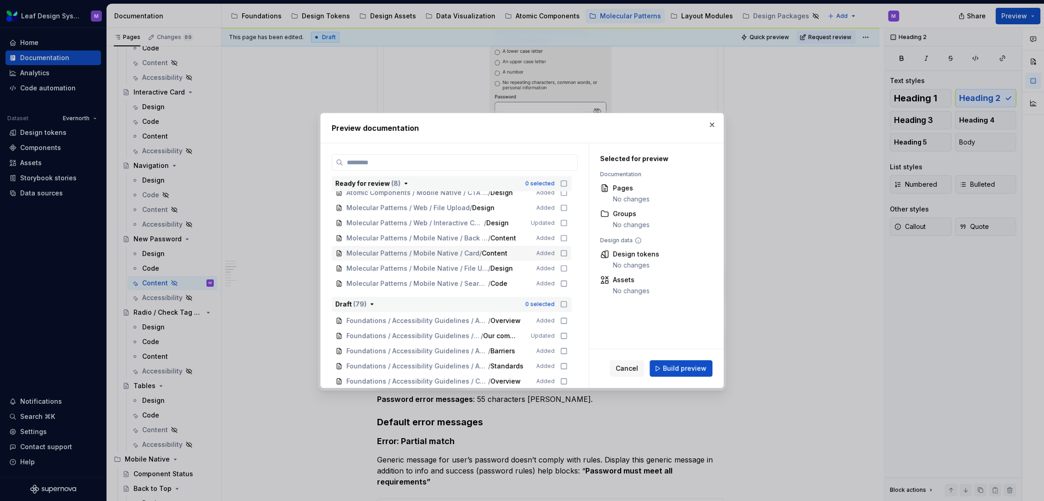
scroll to position [0, 0]
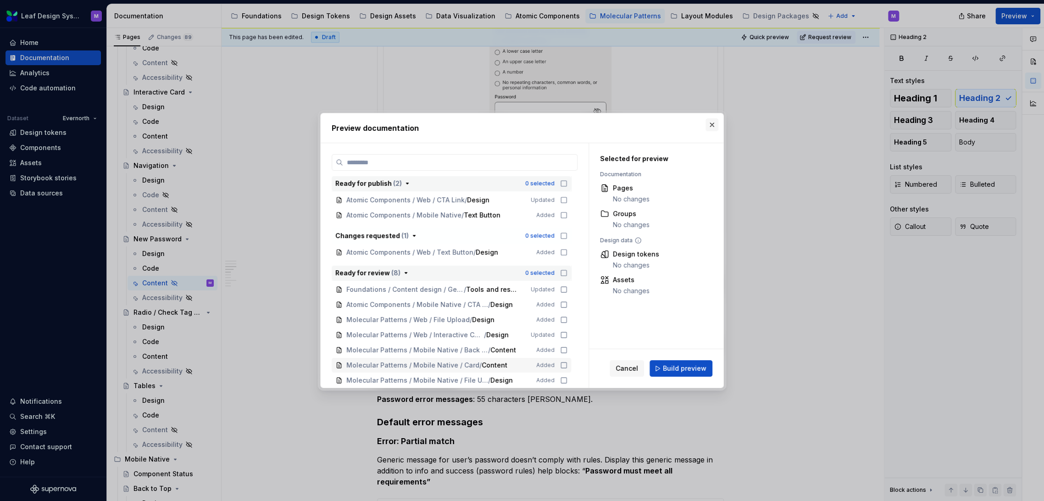
click at [705, 123] on div "Preview documentation Ready for publish ( 2 ) 0 selected Atomic Components / We…" at bounding box center [522, 251] width 408 height 280
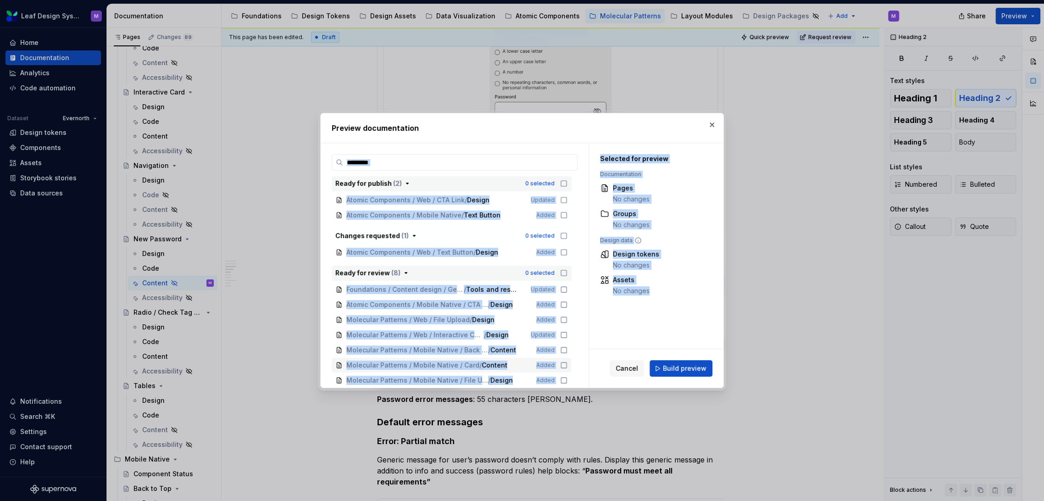
click at [708, 126] on button "button" at bounding box center [711, 124] width 13 height 13
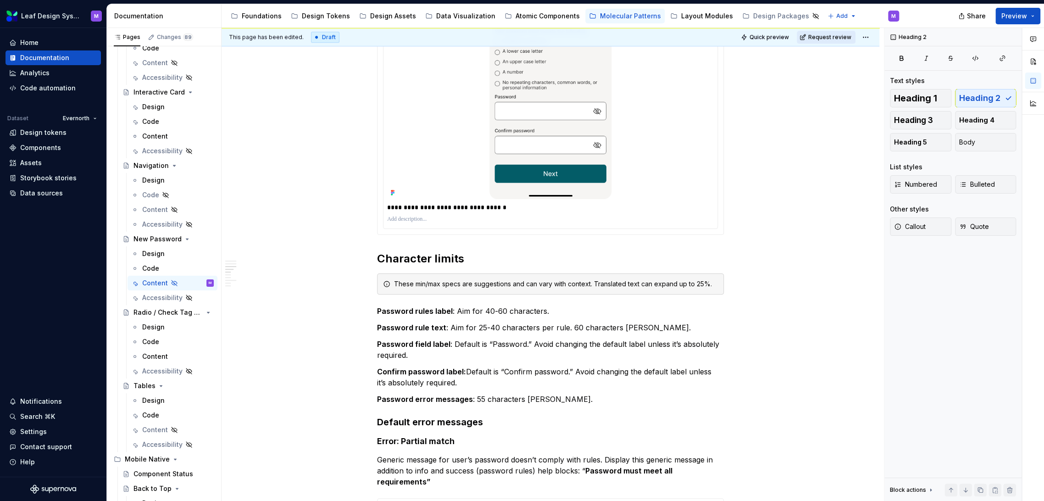
click at [823, 41] on button "Request review" at bounding box center [826, 37] width 59 height 13
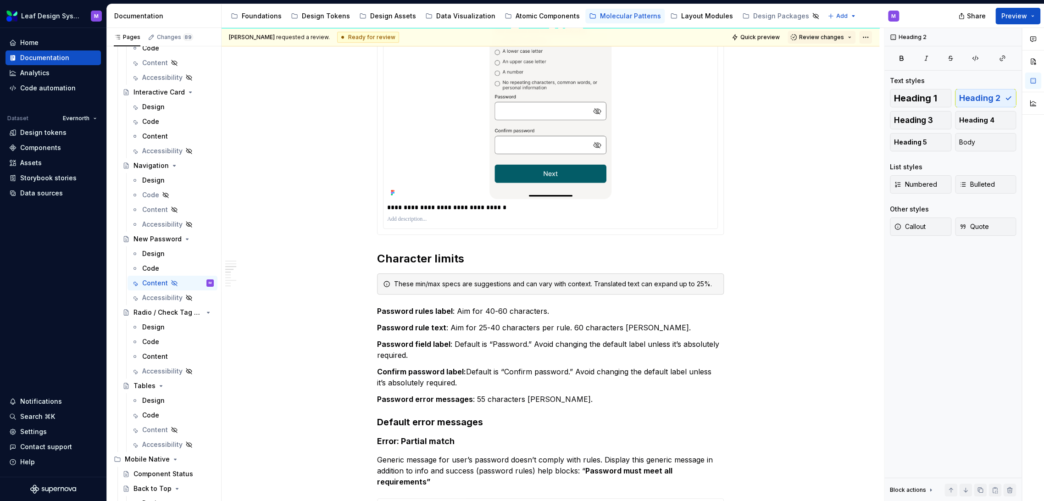
click at [862, 35] on html "Leaf Design System M Home Documentation Analytics Code automation Dataset Evern…" at bounding box center [522, 250] width 1044 height 501
click at [1027, 17] on html "Leaf Design System M Home Documentation Analytics Code automation Dataset Evern…" at bounding box center [522, 250] width 1044 height 501
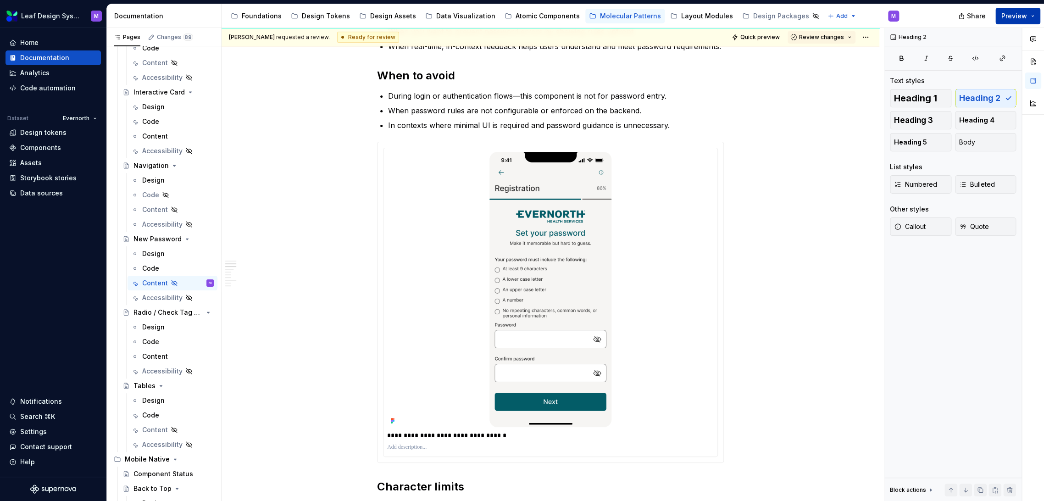
click at [1030, 18] on button "Preview" at bounding box center [1017, 16] width 45 height 17
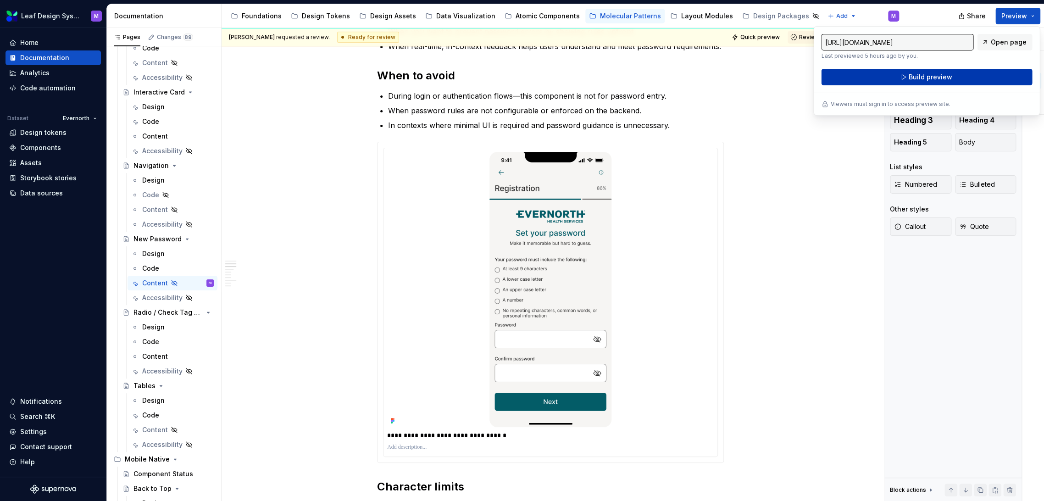
click at [968, 72] on button "Build preview" at bounding box center [926, 77] width 211 height 17
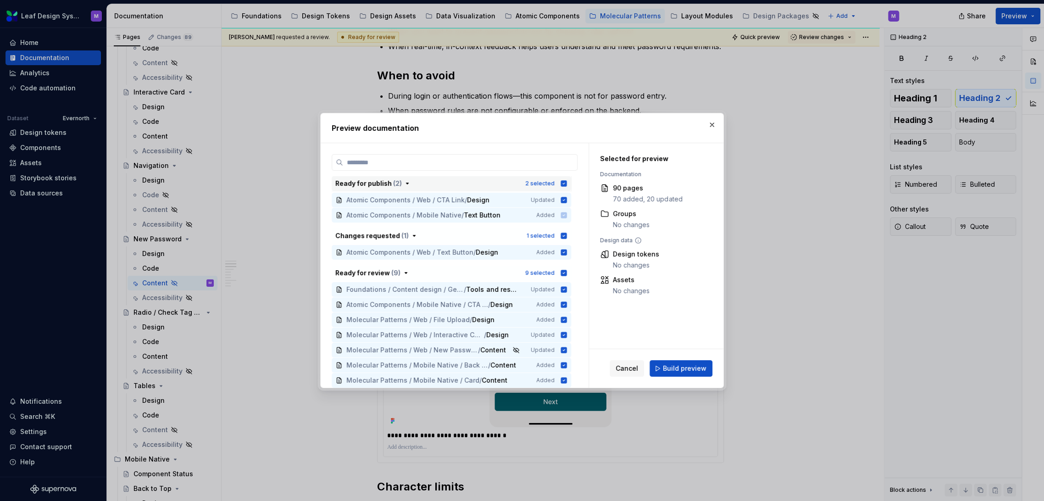
click at [564, 183] on icon "button" at bounding box center [564, 183] width 6 height 6
click at [561, 236] on icon "button" at bounding box center [564, 235] width 6 height 6
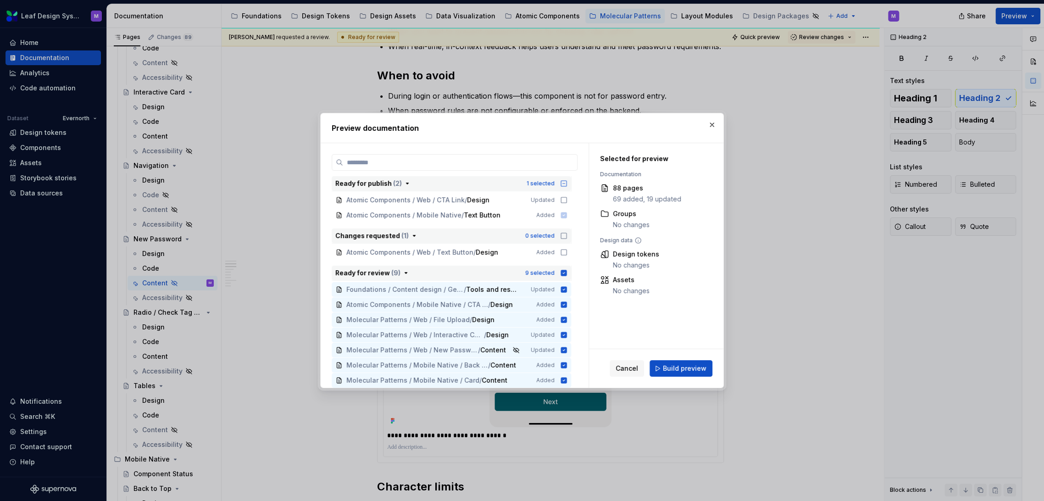
click at [562, 271] on icon "button" at bounding box center [564, 273] width 6 height 6
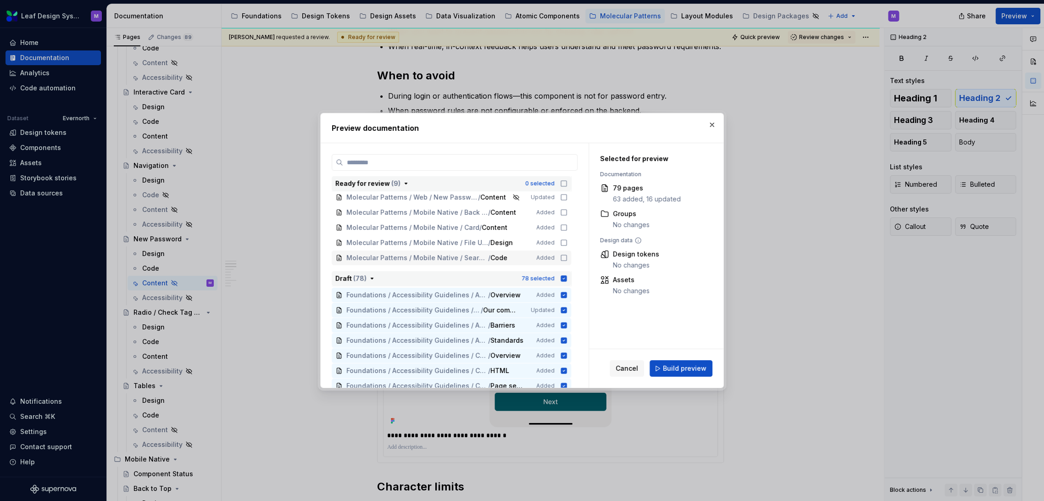
click at [561, 278] on icon "button" at bounding box center [564, 278] width 6 height 6
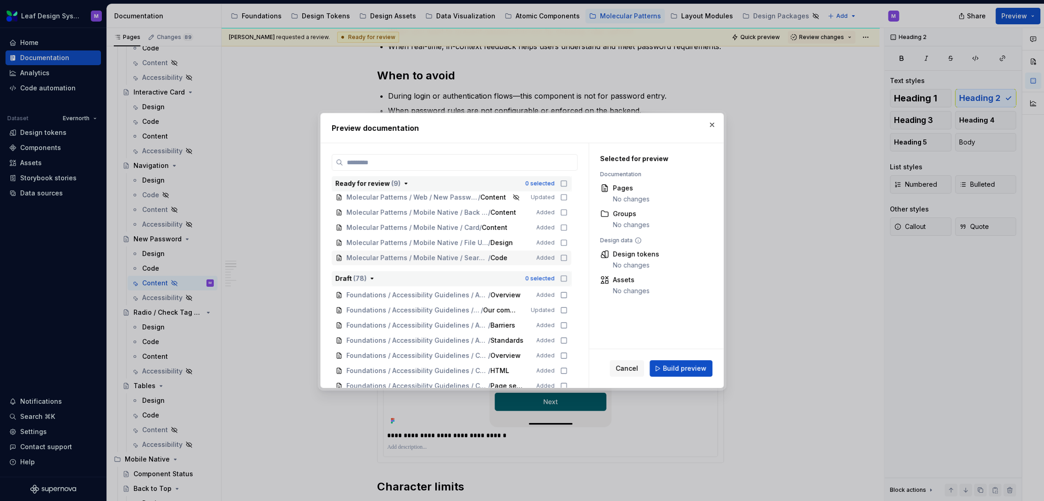
scroll to position [51, 0]
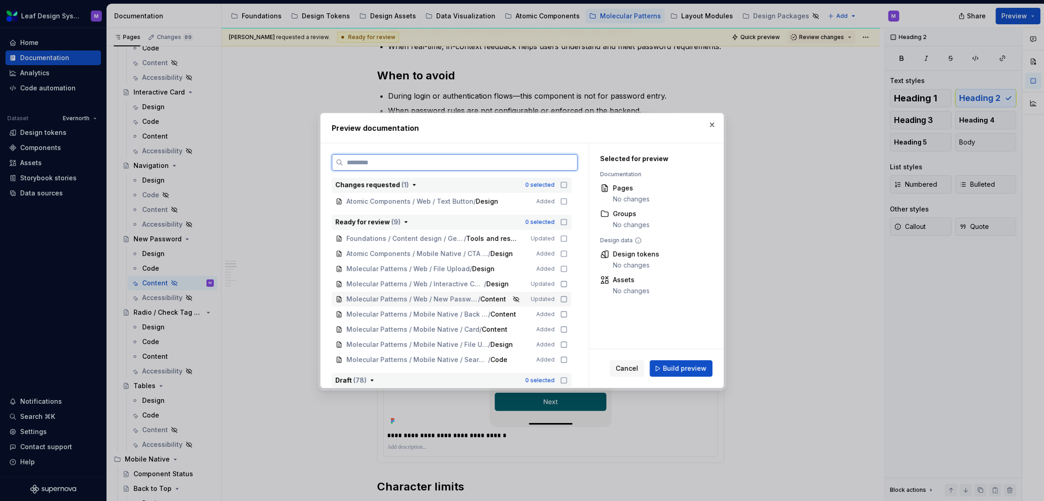
click at [563, 300] on icon at bounding box center [563, 298] width 7 height 7
click at [674, 364] on span "Build preview" at bounding box center [685, 368] width 44 height 9
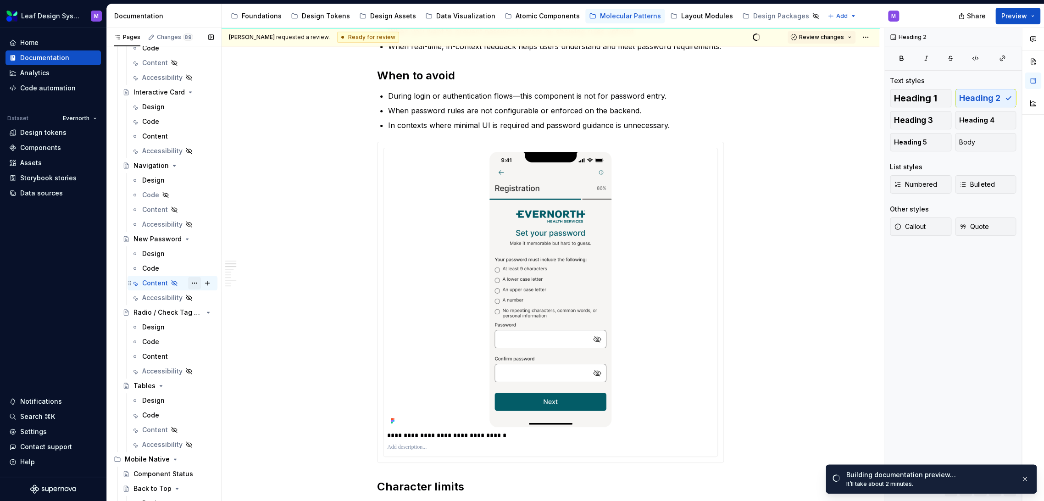
click at [188, 282] on button "Page tree" at bounding box center [194, 283] width 13 height 13
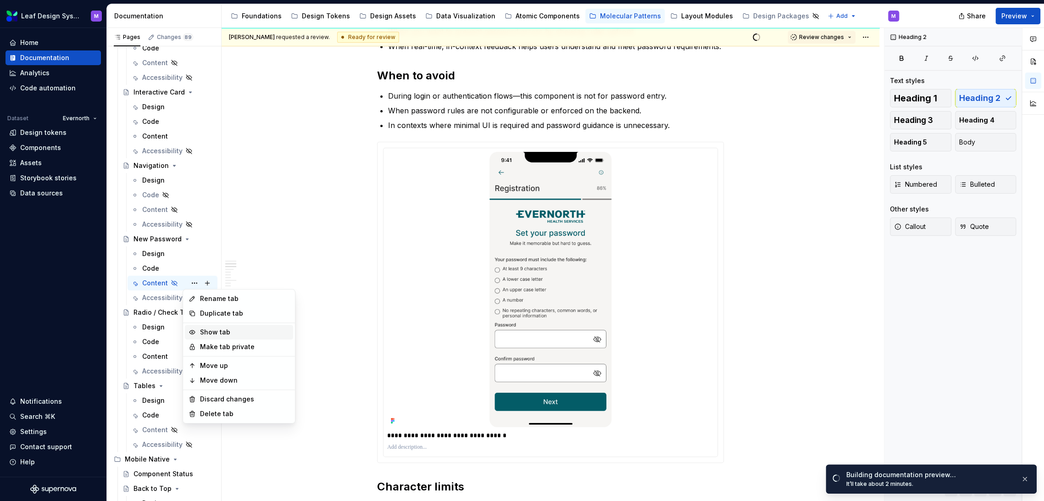
click at [207, 333] on div "Show tab" at bounding box center [244, 331] width 90 height 9
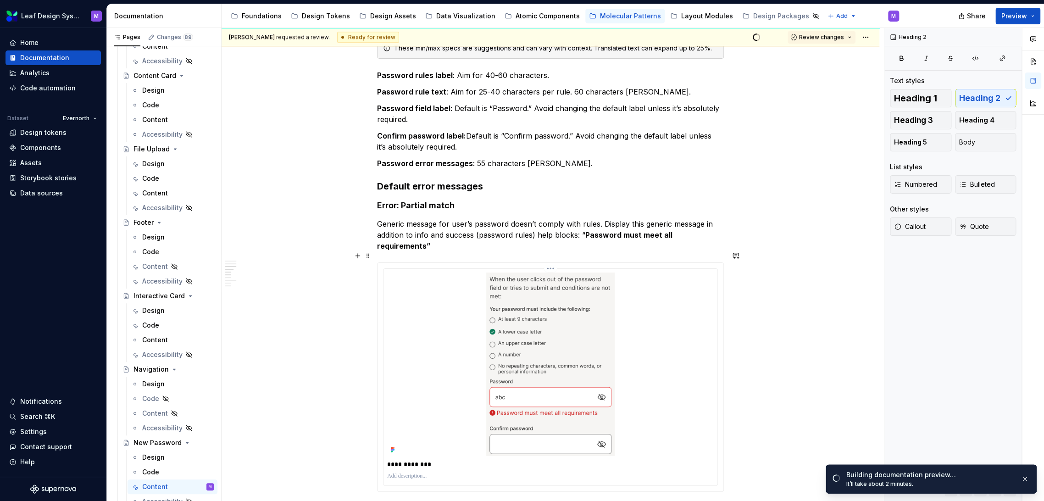
scroll to position [713, 0]
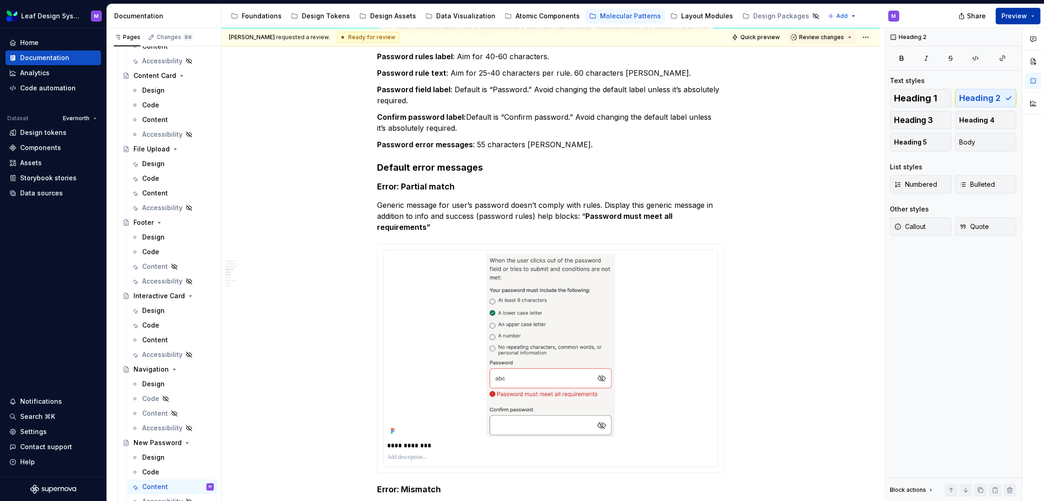
click at [1031, 13] on button "Preview" at bounding box center [1017, 16] width 45 height 17
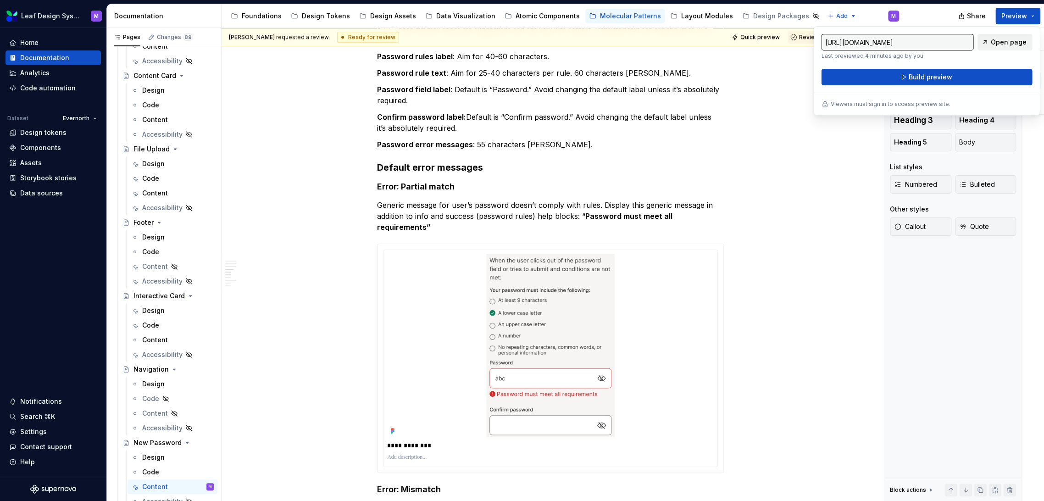
click at [999, 48] on link "Open page" at bounding box center [1004, 42] width 55 height 17
click at [877, 74] on button "Build preview" at bounding box center [926, 77] width 211 height 17
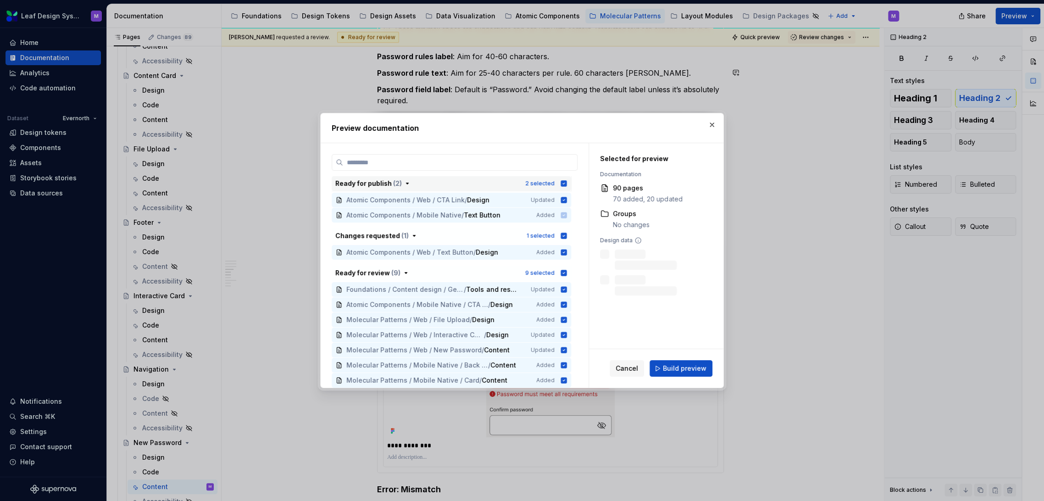
click at [566, 183] on icon "button" at bounding box center [563, 183] width 7 height 7
click at [561, 270] on icon "button" at bounding box center [563, 272] width 7 height 7
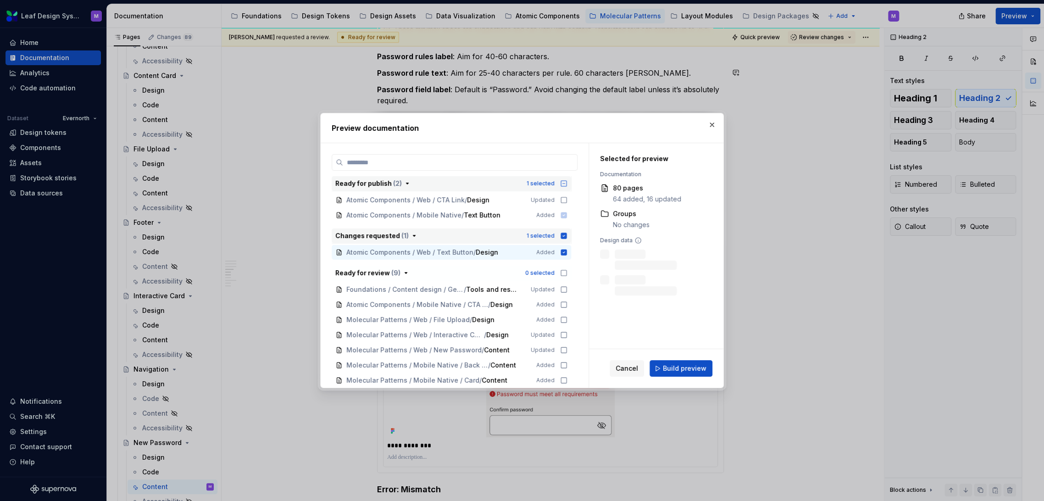
click at [561, 232] on icon "button" at bounding box center [563, 235] width 7 height 7
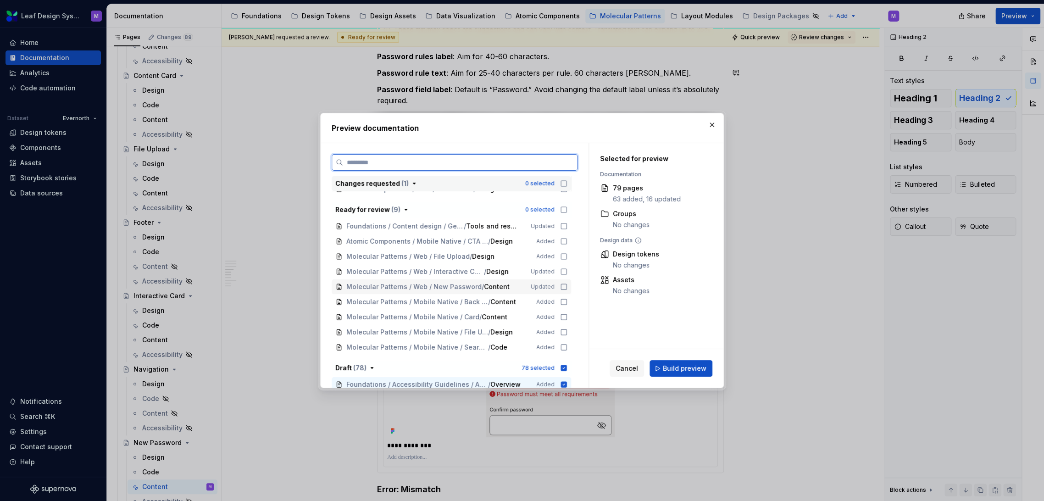
scroll to position [102, 0]
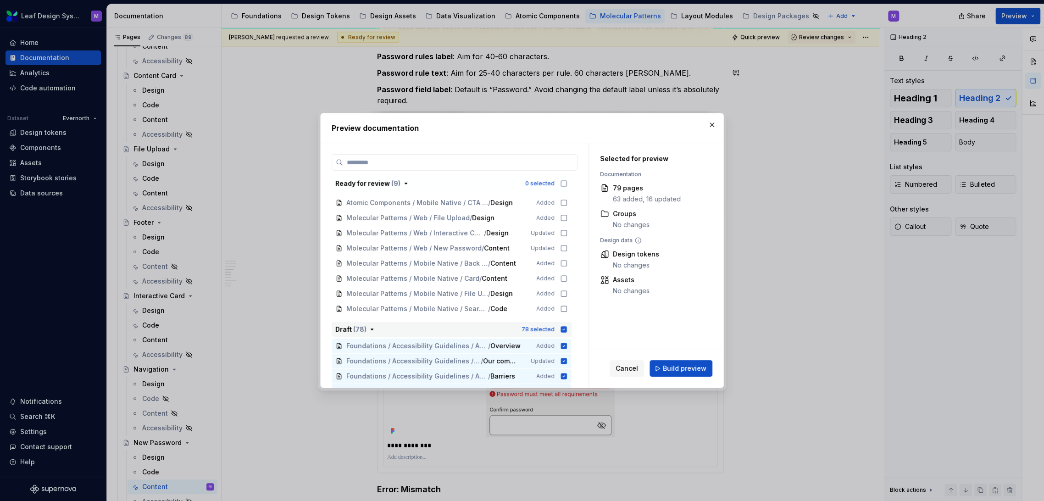
click at [561, 326] on icon "button" at bounding box center [563, 329] width 7 height 7
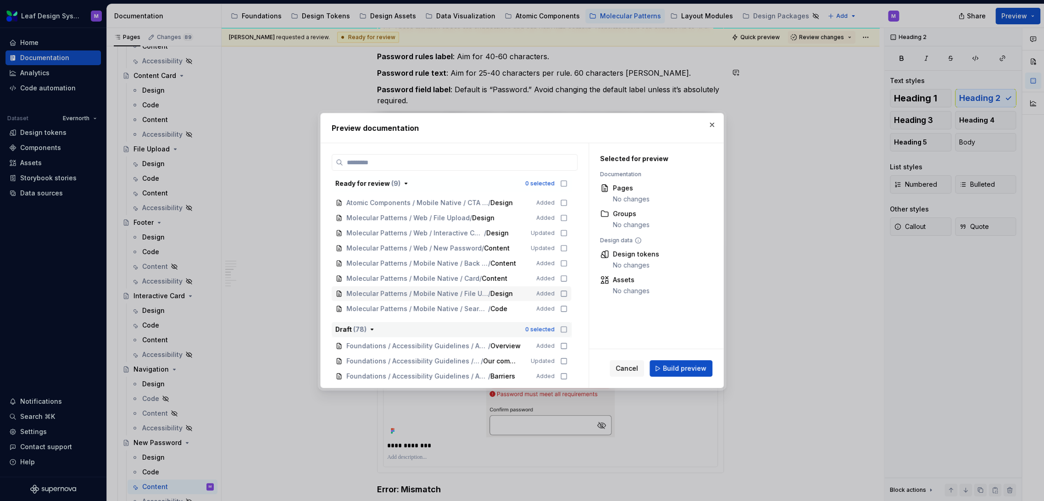
scroll to position [51, 0]
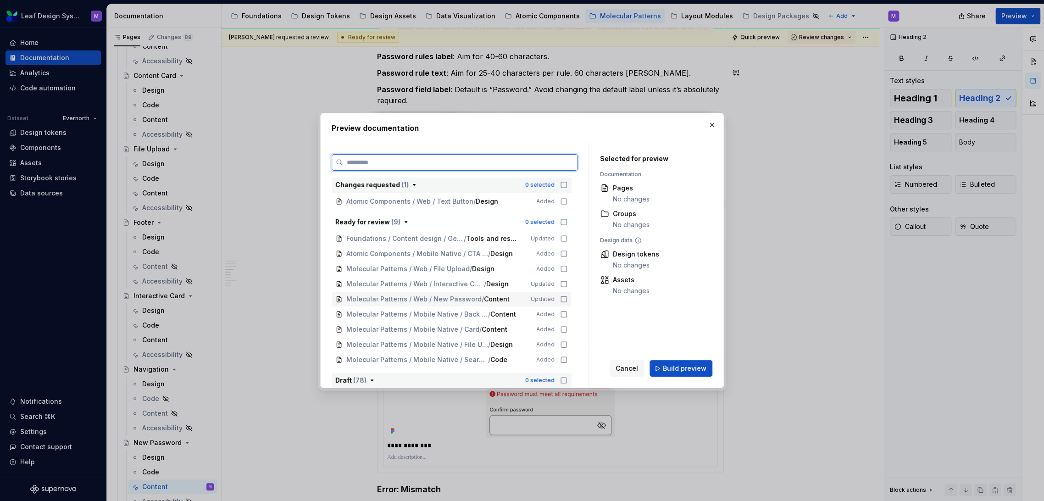
click at [561, 297] on icon at bounding box center [563, 298] width 7 height 7
click at [669, 366] on span "Build preview" at bounding box center [685, 368] width 44 height 9
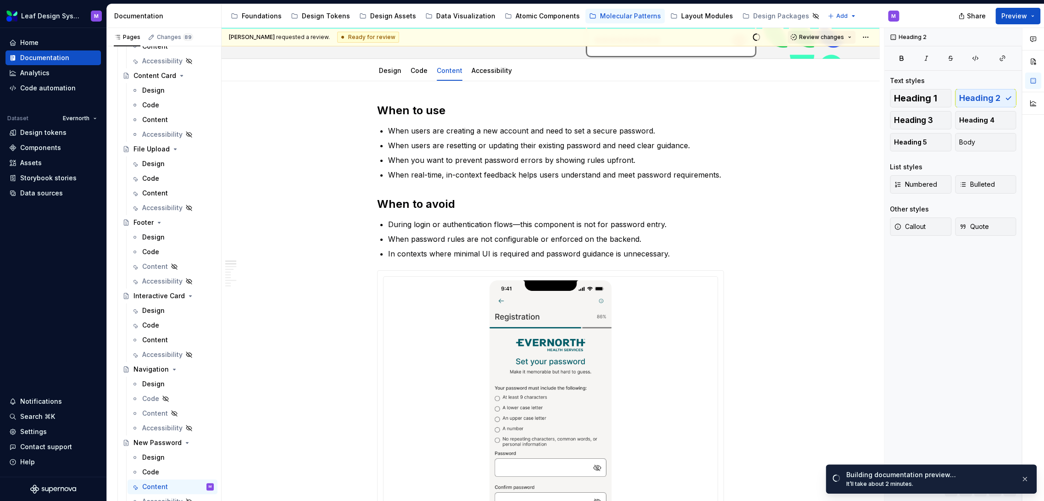
scroll to position [102, 0]
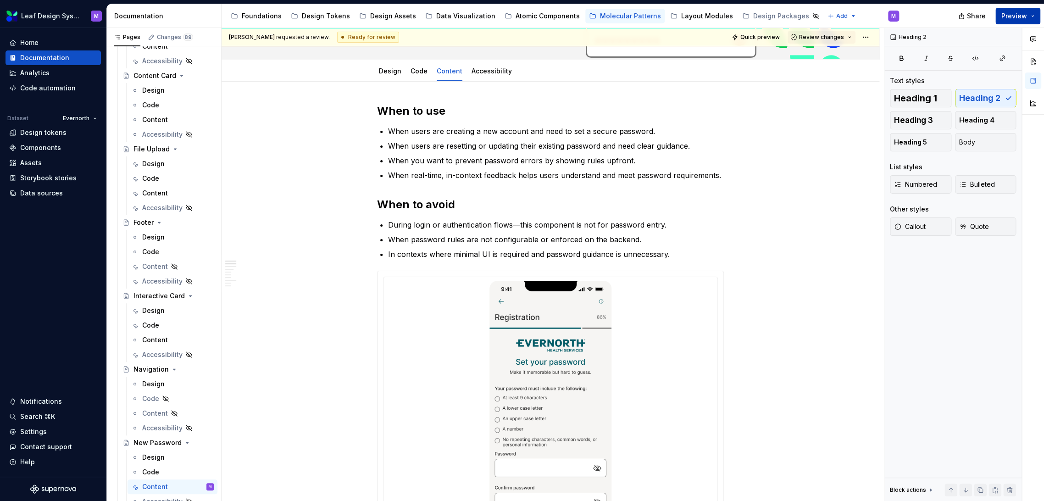
click at [1030, 15] on button "Preview" at bounding box center [1017, 16] width 45 height 17
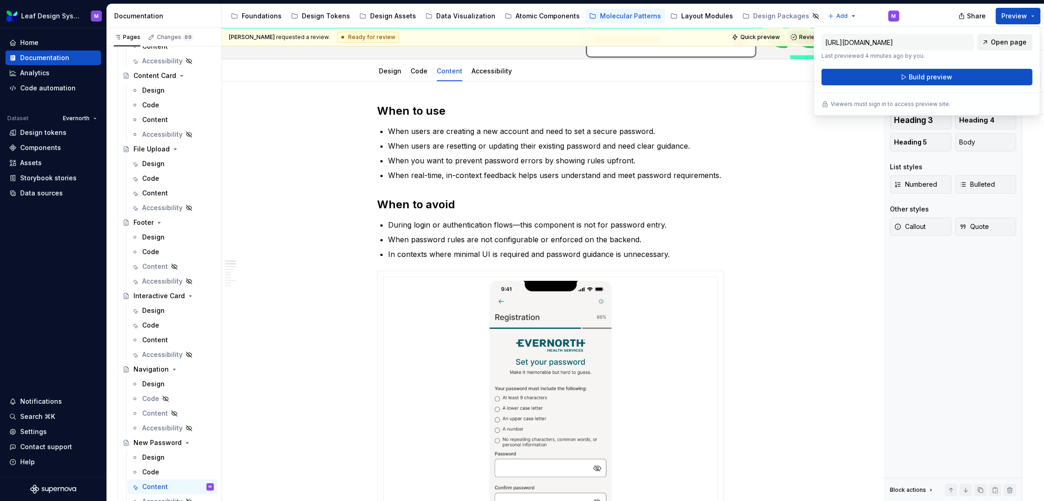
click at [1002, 38] on span "Open page" at bounding box center [1008, 42] width 36 height 9
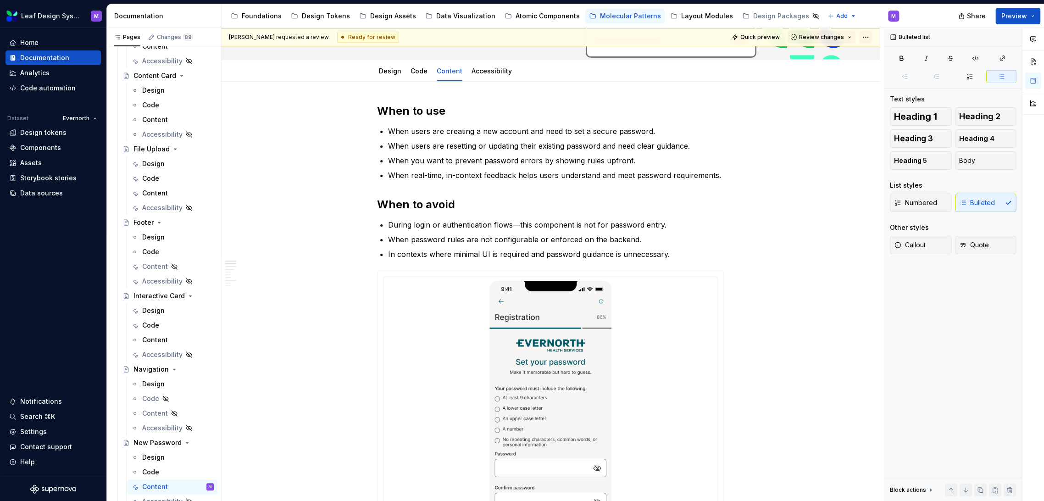
click at [862, 36] on html "Leaf Design System M Home Documentation Analytics Code automation Dataset Evern…" at bounding box center [522, 250] width 1044 height 501
click at [893, 72] on div "Open preview" at bounding box center [905, 69] width 60 height 9
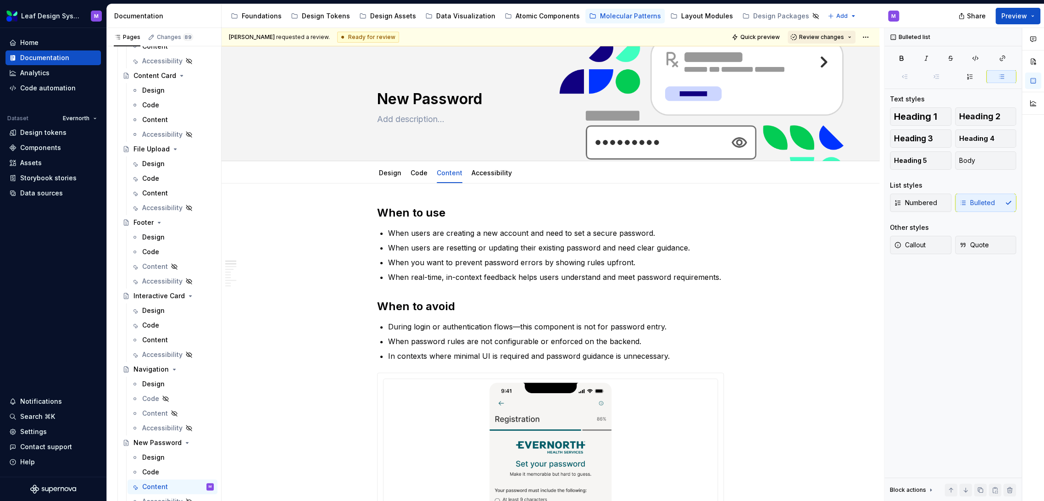
click at [845, 37] on button "Review changes" at bounding box center [821, 37] width 68 height 13
click at [866, 39] on html "Leaf Design System M Home Documentation Analytics Code automation Dataset Evern…" at bounding box center [522, 250] width 1044 height 501
click at [984, 58] on div "Draft" at bounding box center [998, 57] width 64 height 9
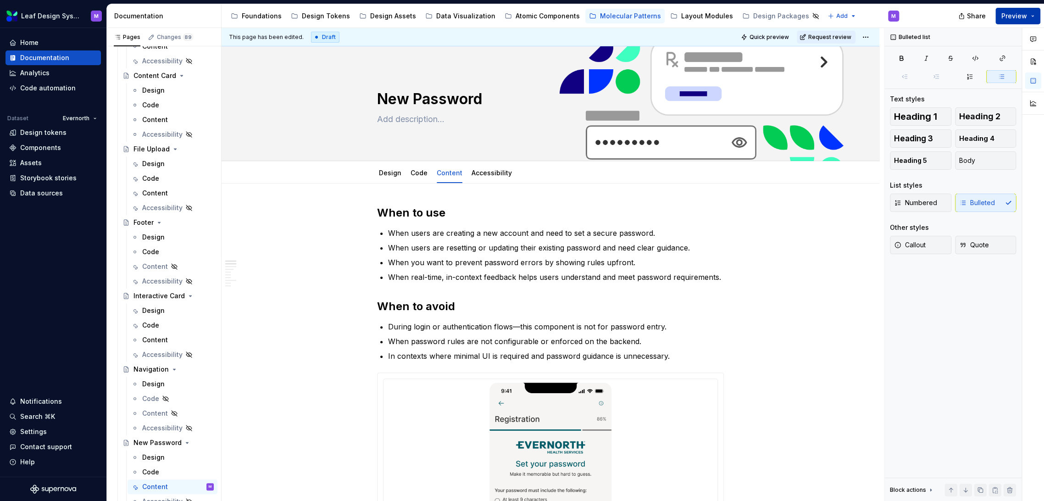
click at [1033, 19] on button "Preview" at bounding box center [1017, 16] width 45 height 17
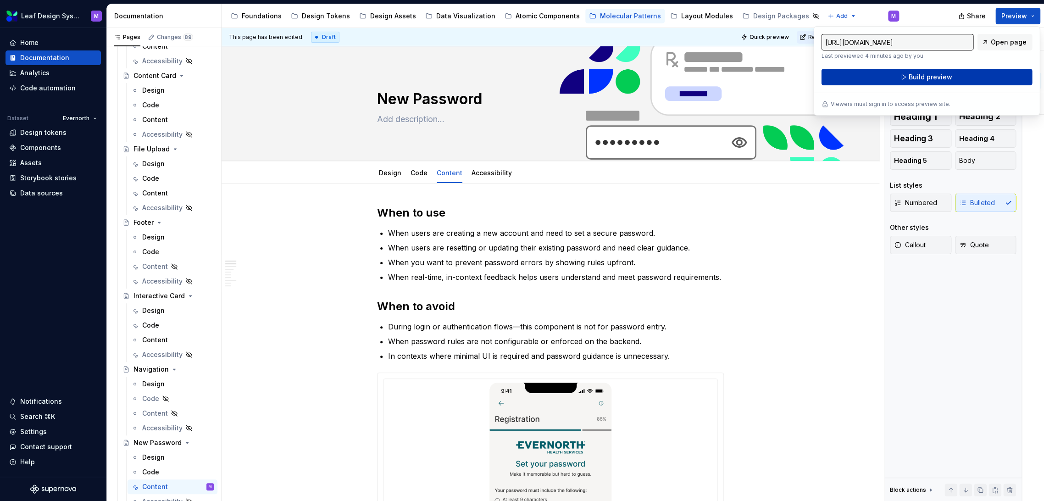
click at [935, 75] on span "Build preview" at bounding box center [930, 76] width 44 height 9
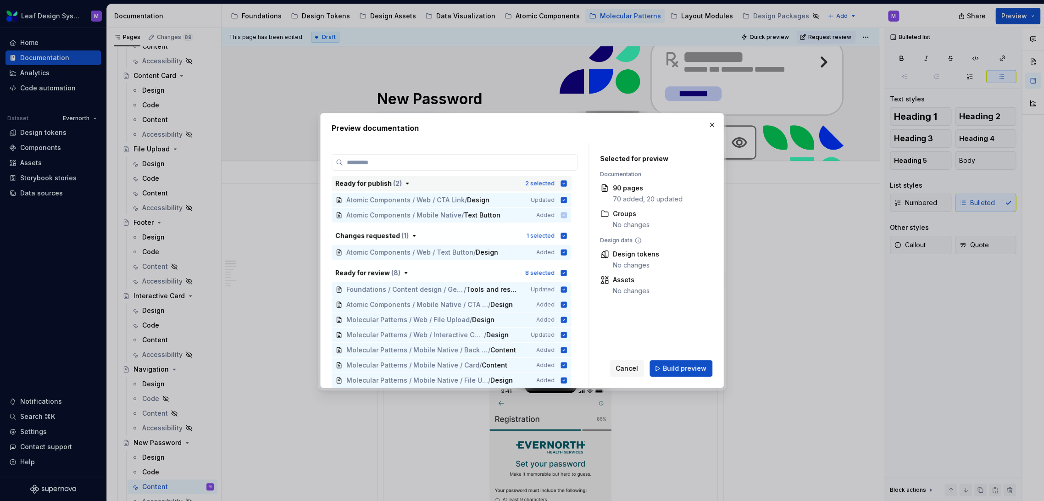
click at [561, 182] on icon "button" at bounding box center [564, 183] width 6 height 6
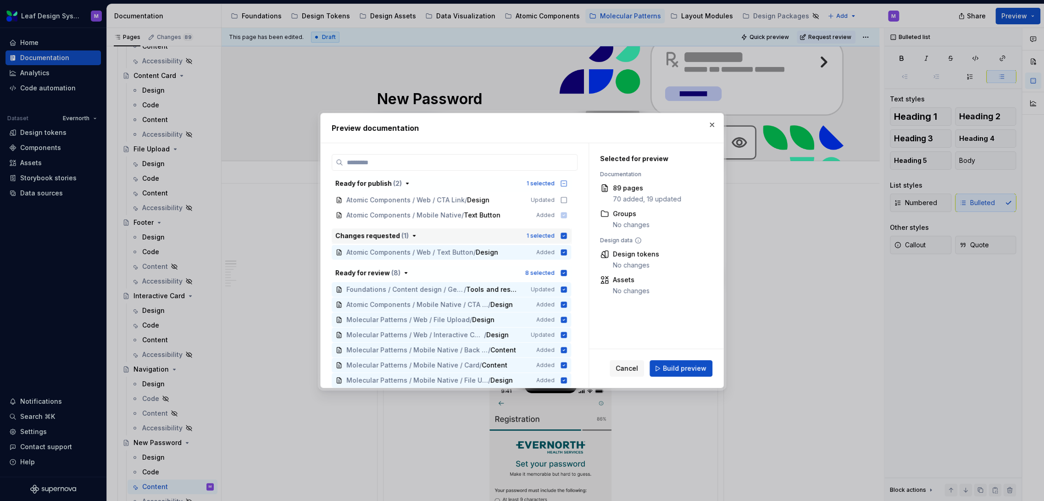
click at [559, 232] on div "1 selected" at bounding box center [546, 235] width 41 height 9
click at [560, 276] on icon "button" at bounding box center [563, 272] width 7 height 7
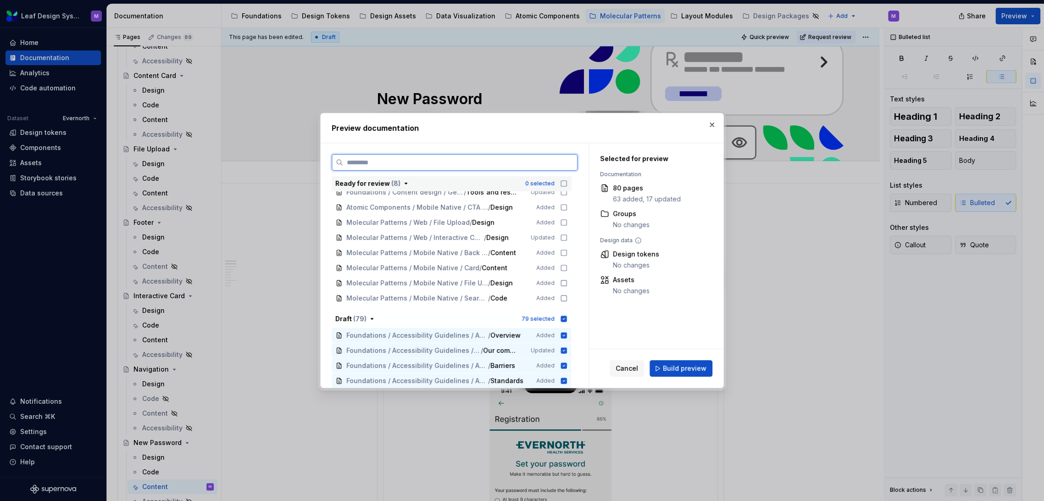
scroll to position [102, 0]
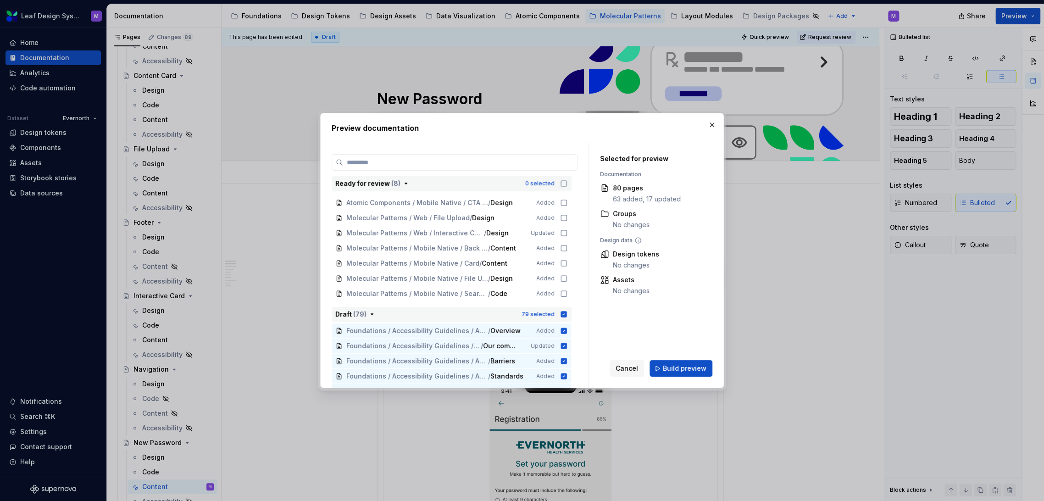
click at [563, 316] on icon "button" at bounding box center [564, 314] width 6 height 6
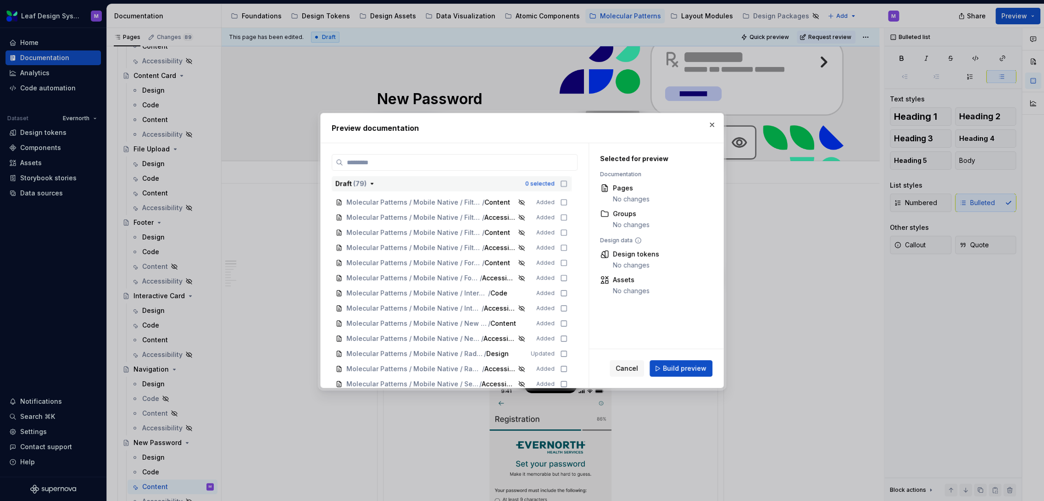
scroll to position [1222, 0]
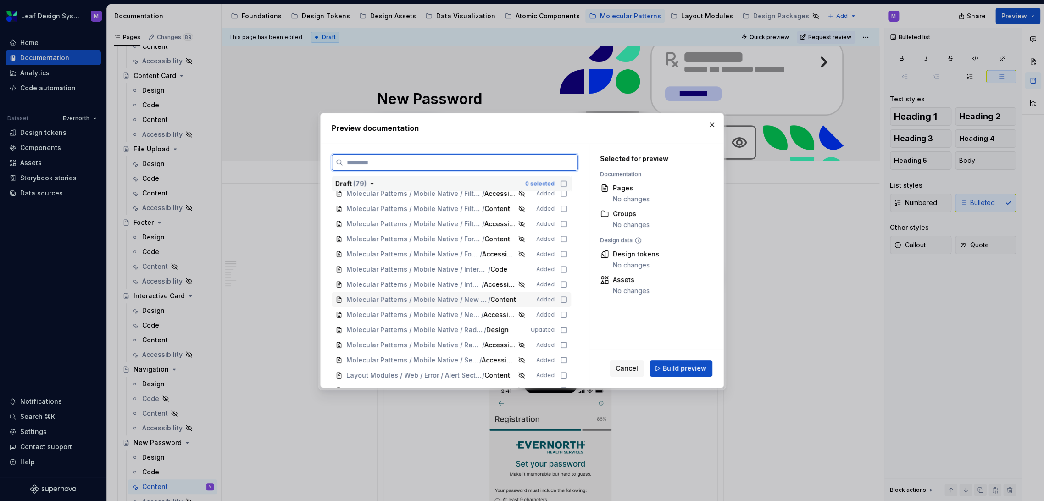
click at [564, 301] on icon at bounding box center [563, 299] width 7 height 7
click at [675, 366] on span "Build preview" at bounding box center [685, 368] width 44 height 9
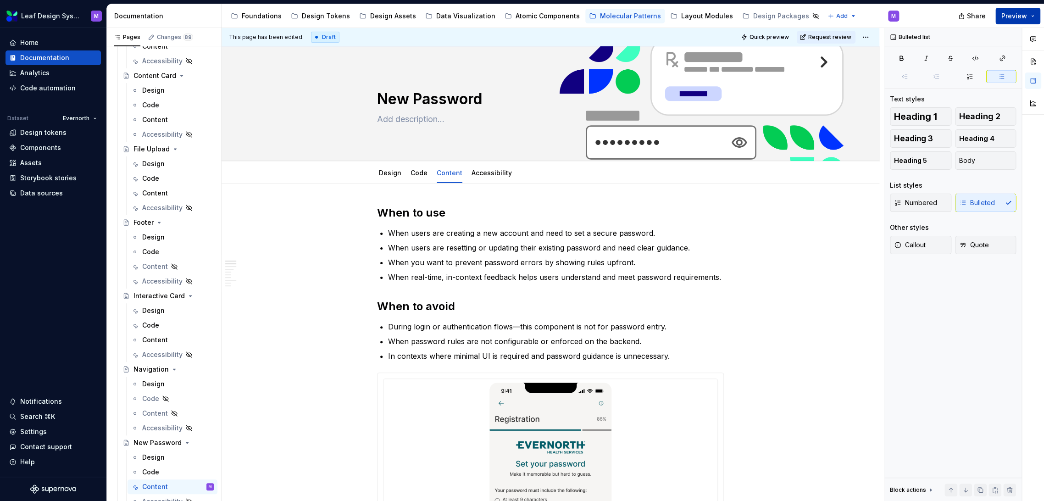
click at [1033, 17] on button "Preview" at bounding box center [1017, 16] width 45 height 17
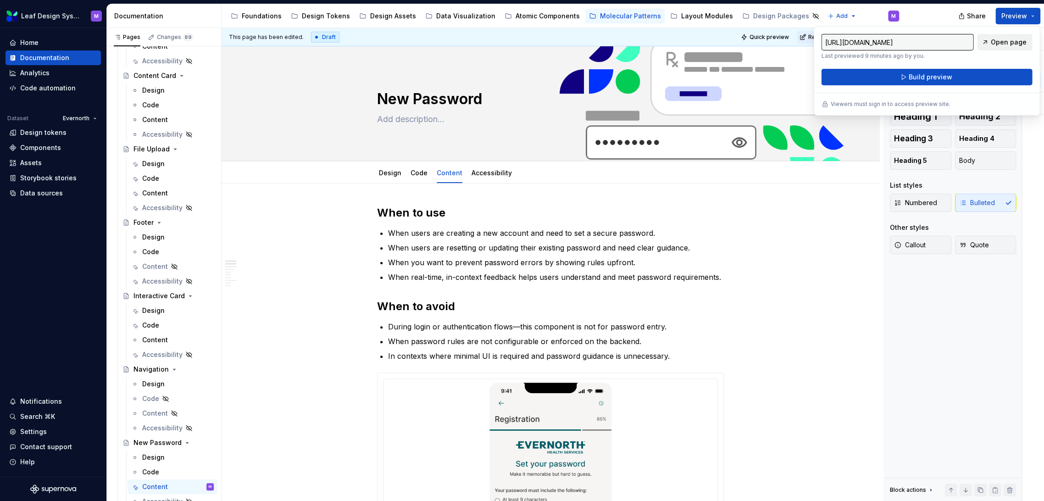
click at [998, 43] on span "Open page" at bounding box center [1008, 42] width 36 height 9
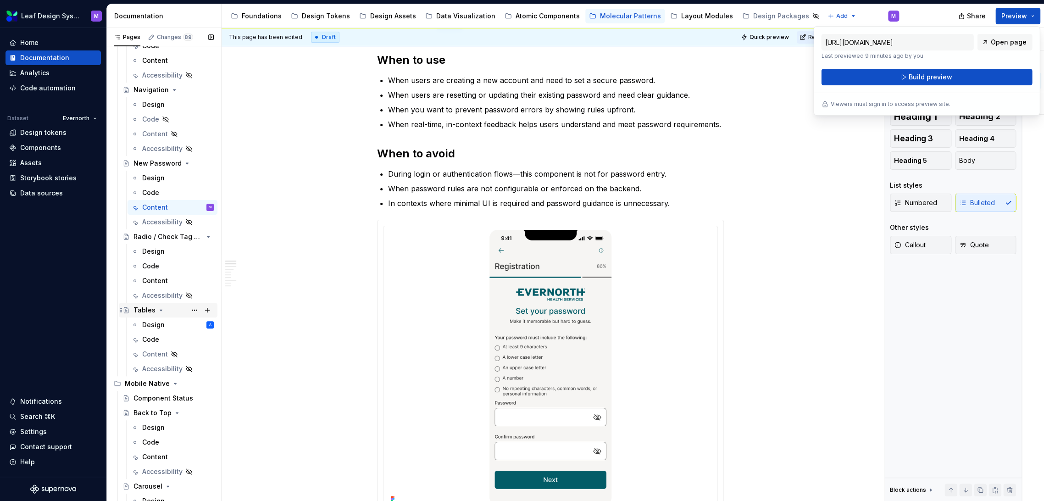
scroll to position [421, 0]
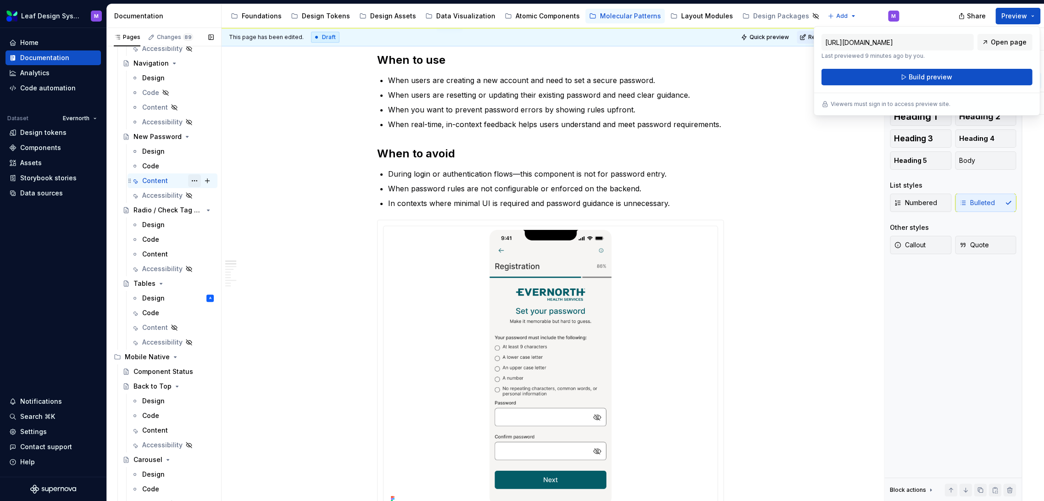
click at [188, 177] on button "Page tree" at bounding box center [194, 180] width 13 height 13
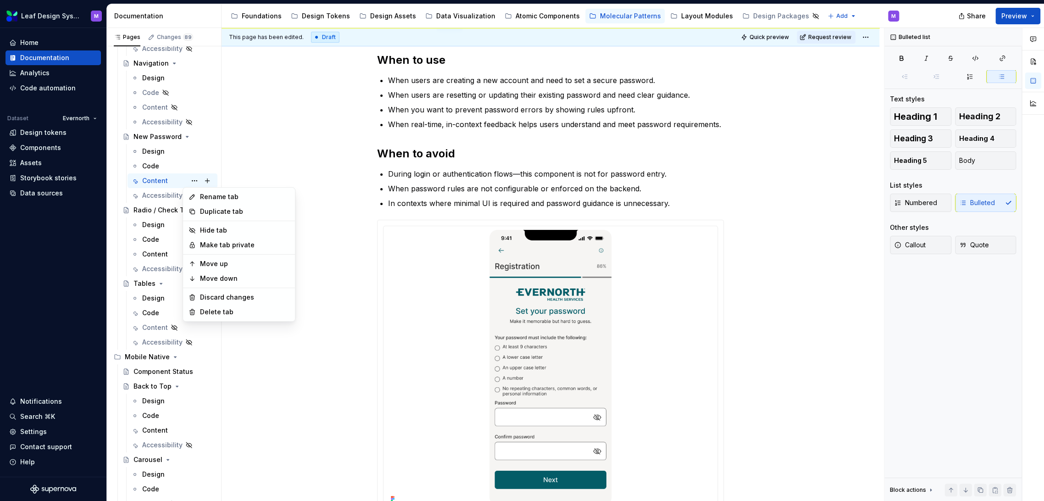
click at [748, 214] on html "Leaf Design System M Home Documentation Analytics Code automation Dataset Evern…" at bounding box center [522, 250] width 1044 height 501
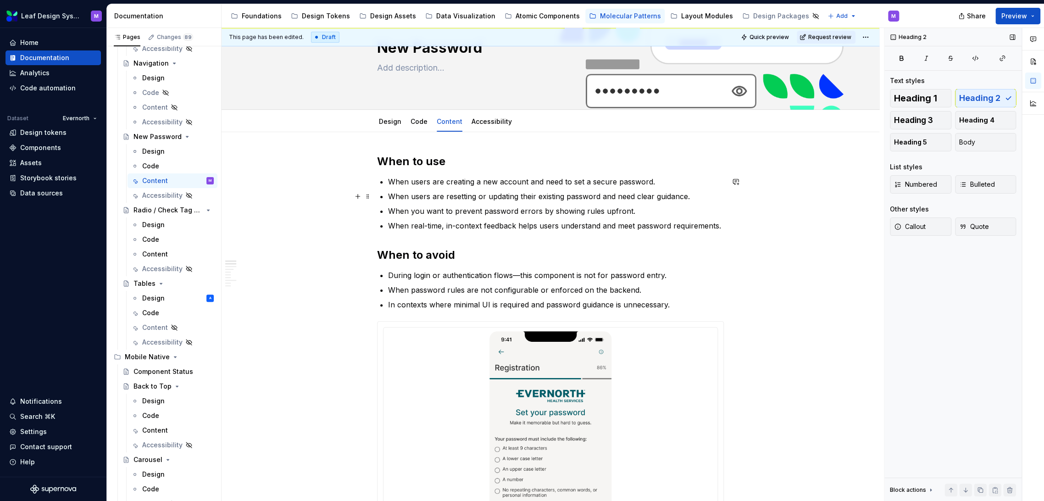
scroll to position [51, 0]
type textarea "*"
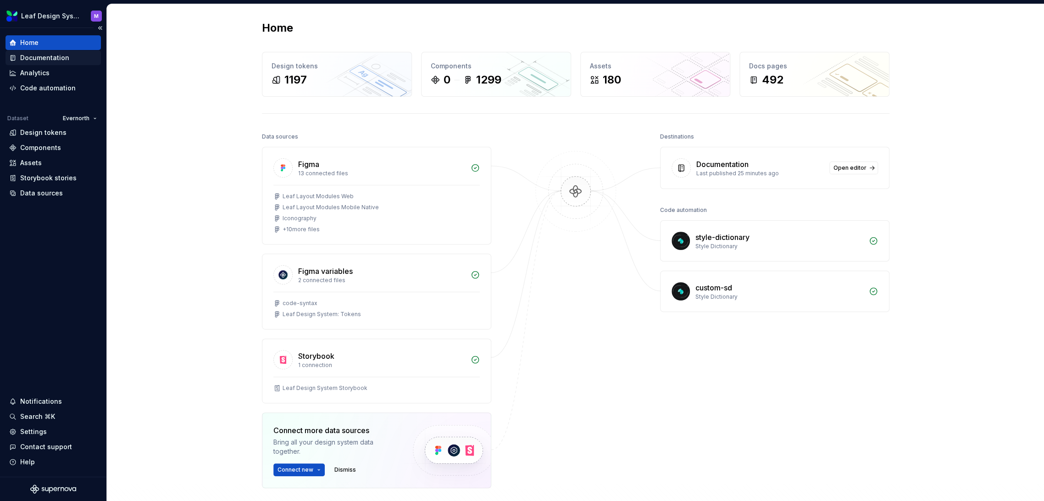
click at [37, 53] on div "Documentation" at bounding box center [44, 57] width 49 height 9
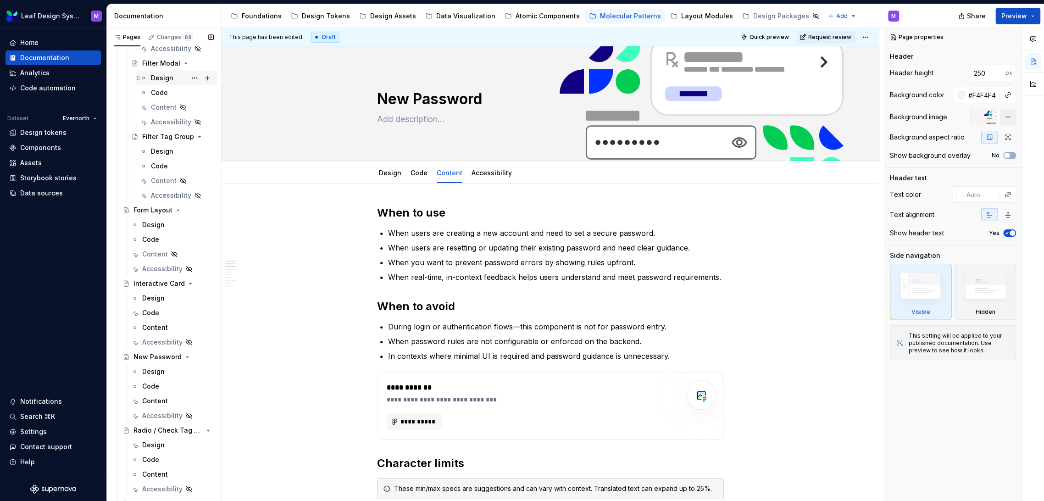
scroll to position [1339, 0]
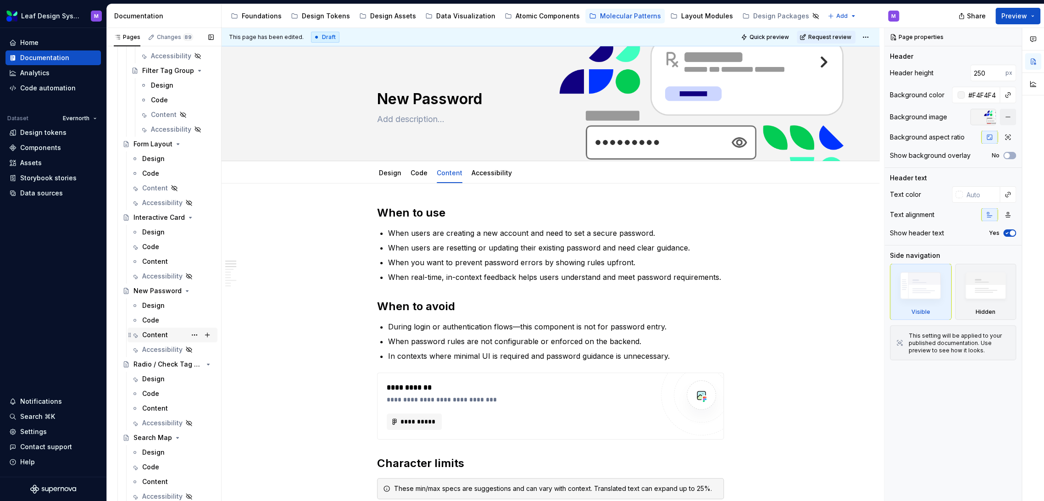
click at [152, 336] on div "Content" at bounding box center [155, 334] width 26 height 9
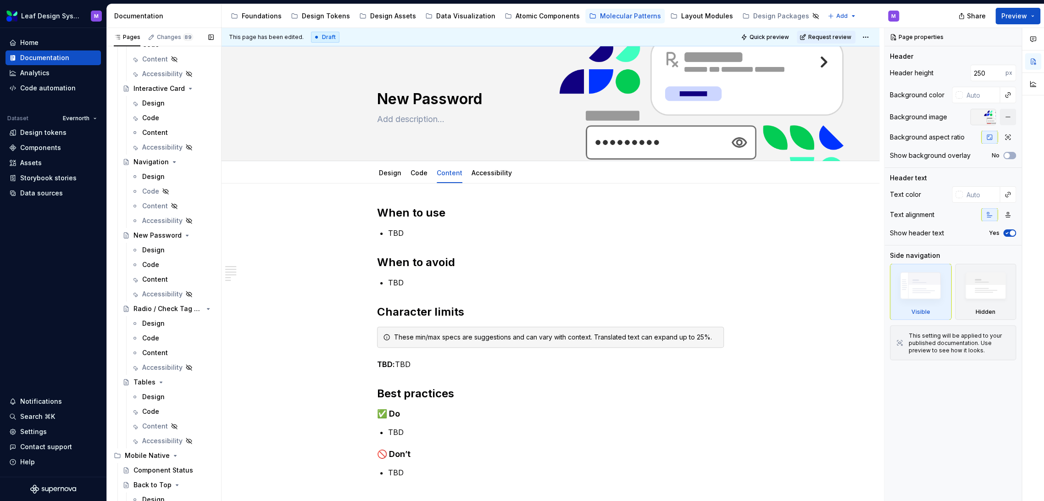
scroll to position [319, 0]
click at [164, 282] on div "Content" at bounding box center [155, 282] width 26 height 9
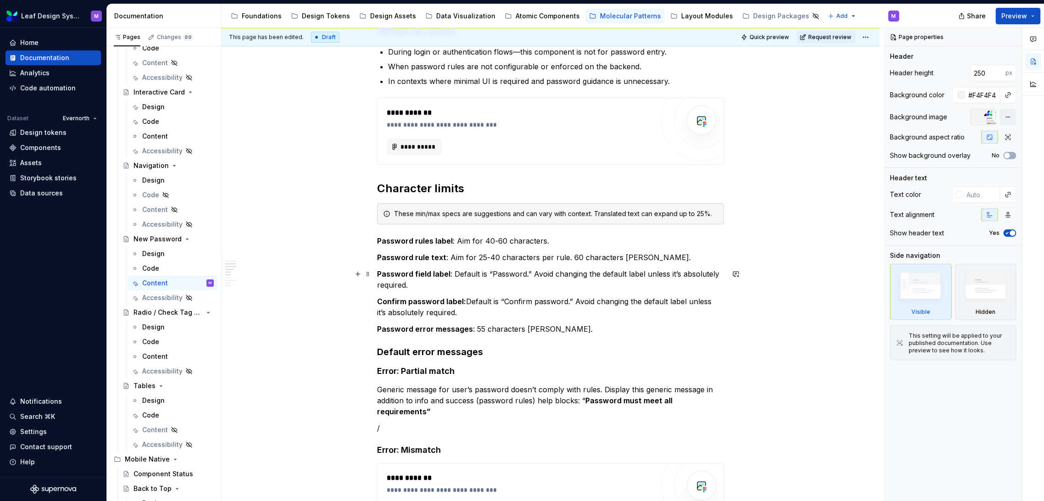
scroll to position [122, 0]
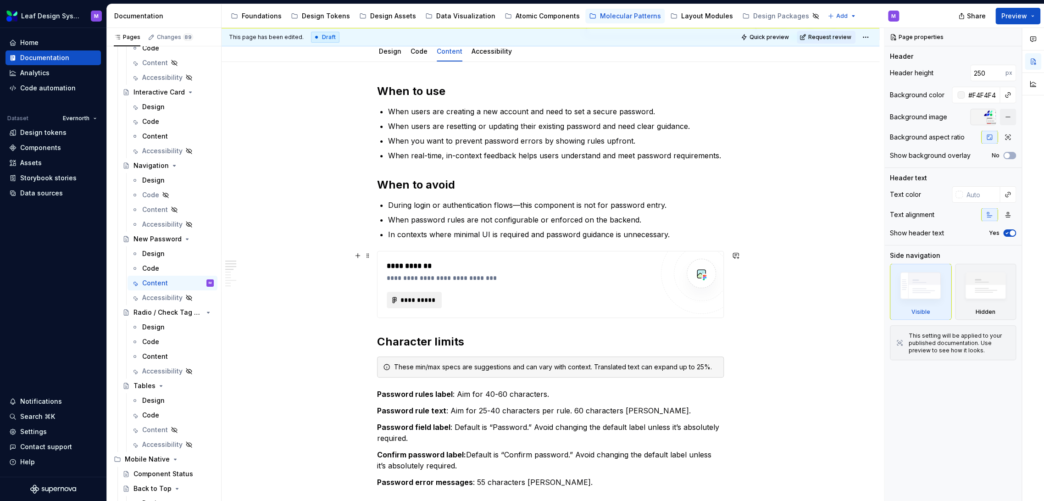
click at [417, 296] on span "**********" at bounding box center [418, 299] width 36 height 9
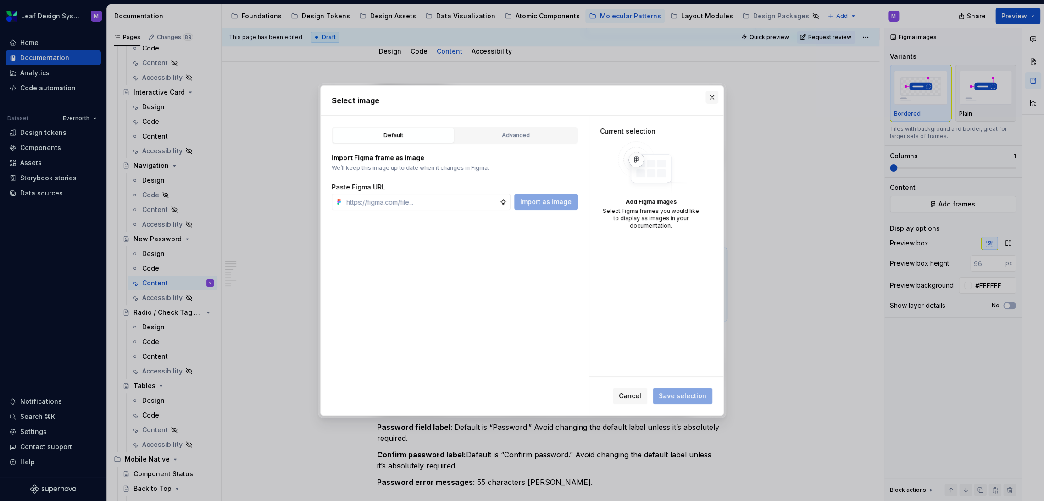
click at [714, 101] on button "button" at bounding box center [711, 97] width 13 height 13
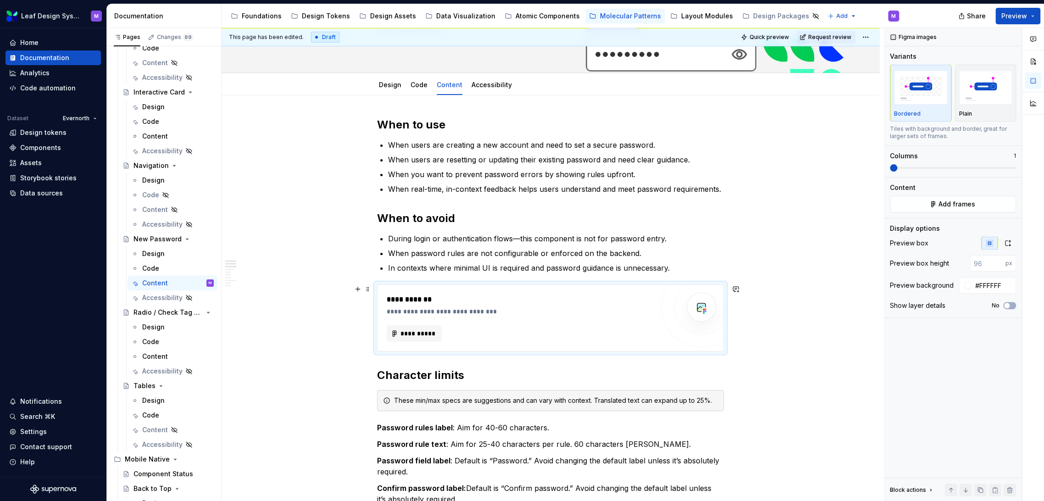
scroll to position [71, 0]
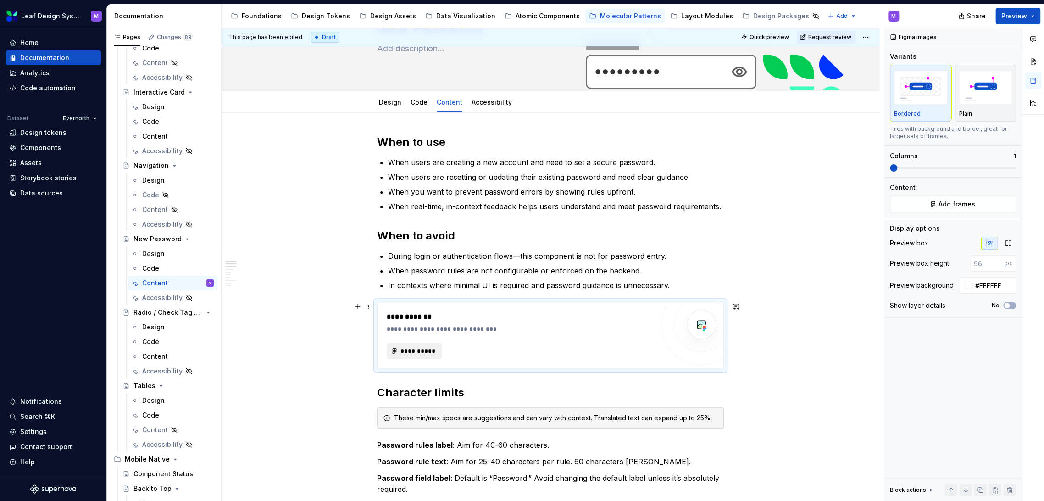
click at [427, 343] on button "**********" at bounding box center [414, 351] width 55 height 17
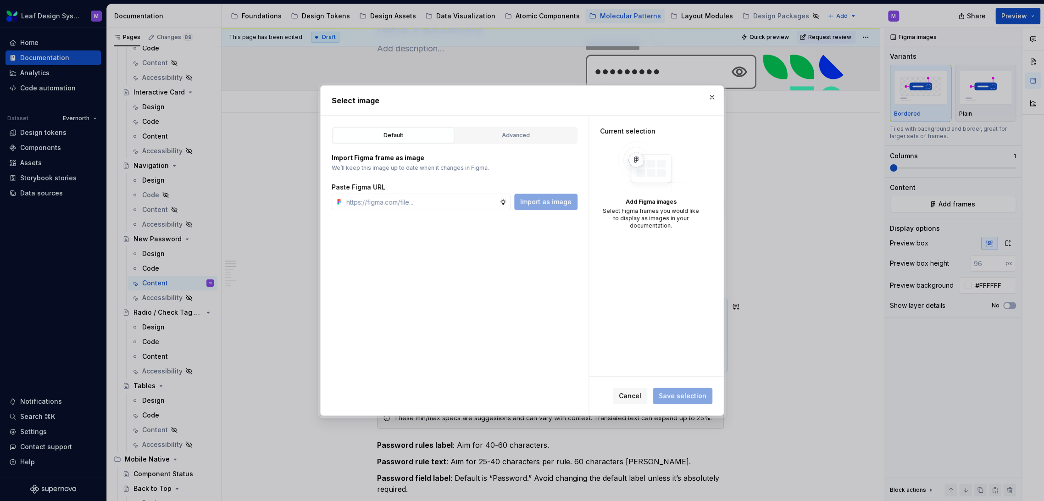
type textarea "*"
type input "https://www.figma.com/design/A0V668umJTWUXg4br1XwlI/Leaf-Design-System--Content…"
click at [567, 203] on span "Import as image" at bounding box center [545, 201] width 51 height 9
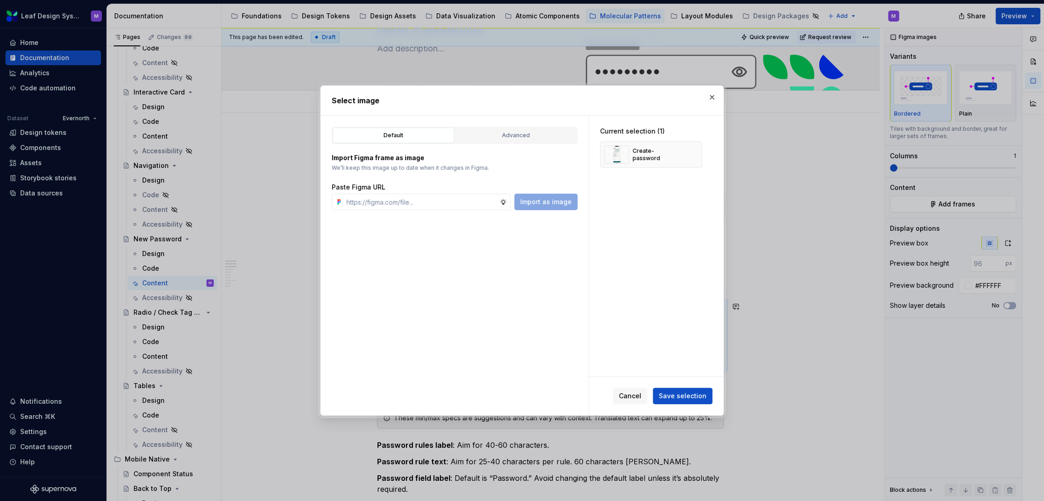
click at [689, 396] on span "Save selection" at bounding box center [682, 395] width 48 height 9
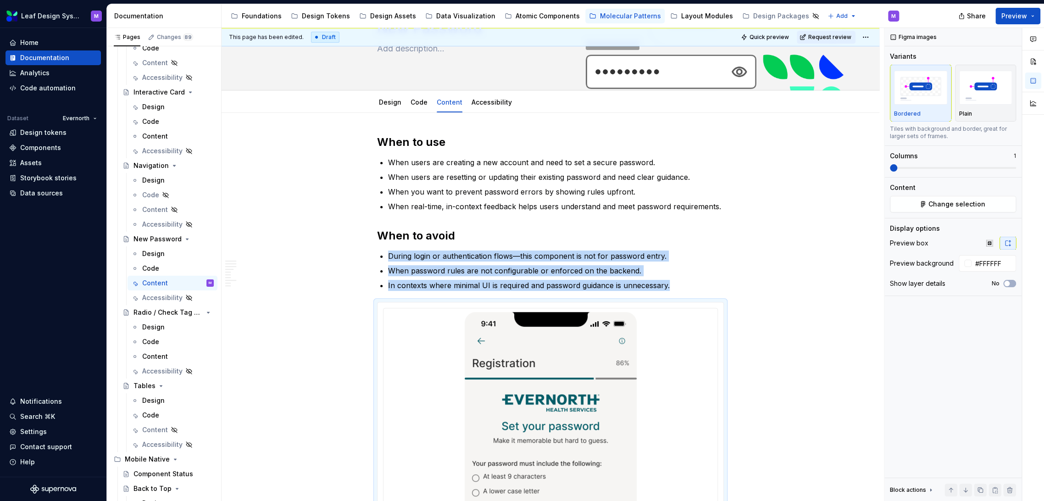
scroll to position [304, 0]
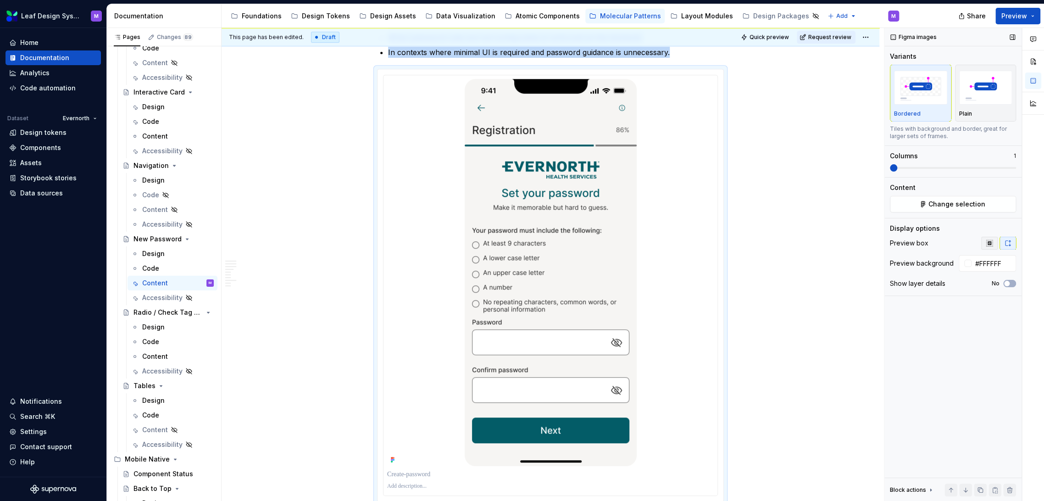
click at [987, 243] on icon "button" at bounding box center [989, 243] width 6 height 6
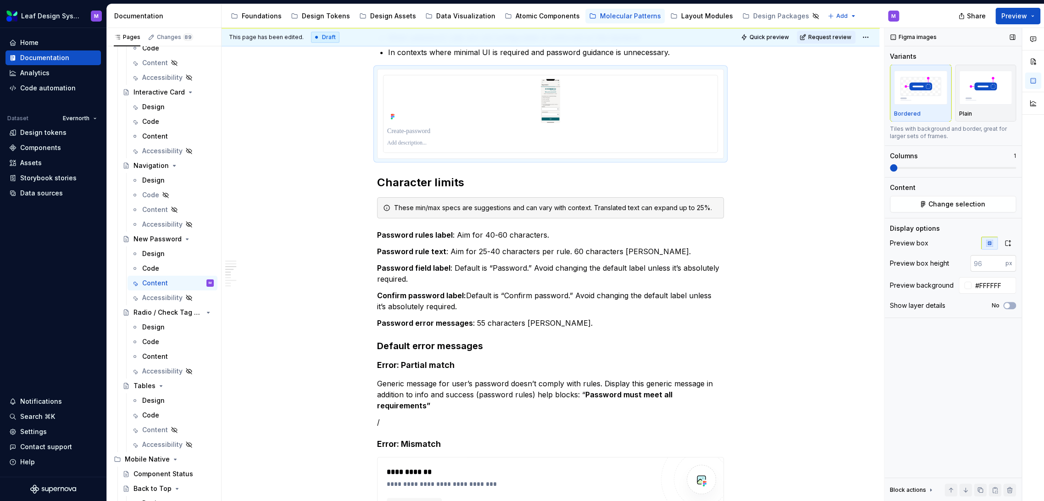
click at [983, 265] on input "number" at bounding box center [987, 263] width 35 height 17
type input "3"
type input "400"
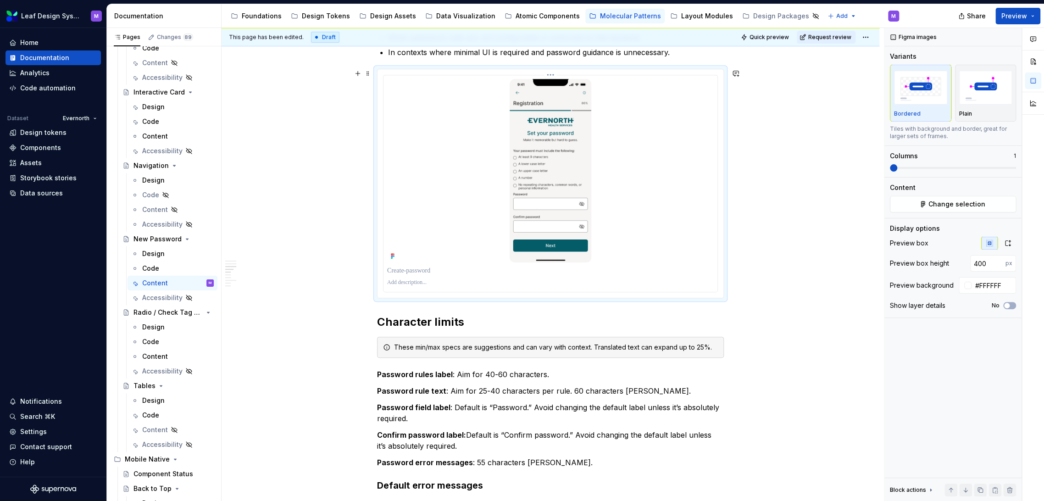
click at [435, 271] on p at bounding box center [550, 270] width 326 height 9
click at [987, 260] on input "402" at bounding box center [987, 263] width 35 height 17
drag, startPoint x: 987, startPoint y: 260, endPoint x: 962, endPoint y: 259, distance: 25.3
click at [962, 259] on div "402 px" at bounding box center [984, 263] width 62 height 17
type input "600"
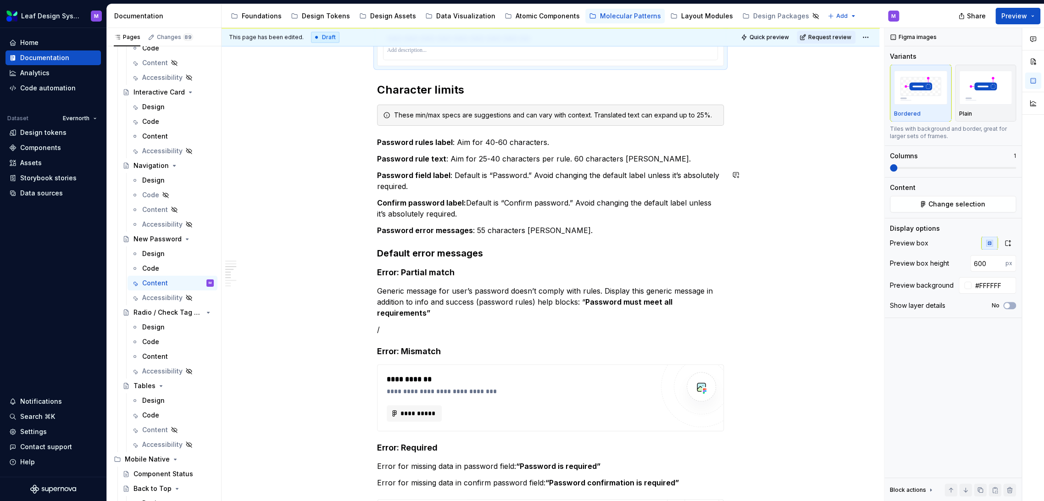
scroll to position [711, 0]
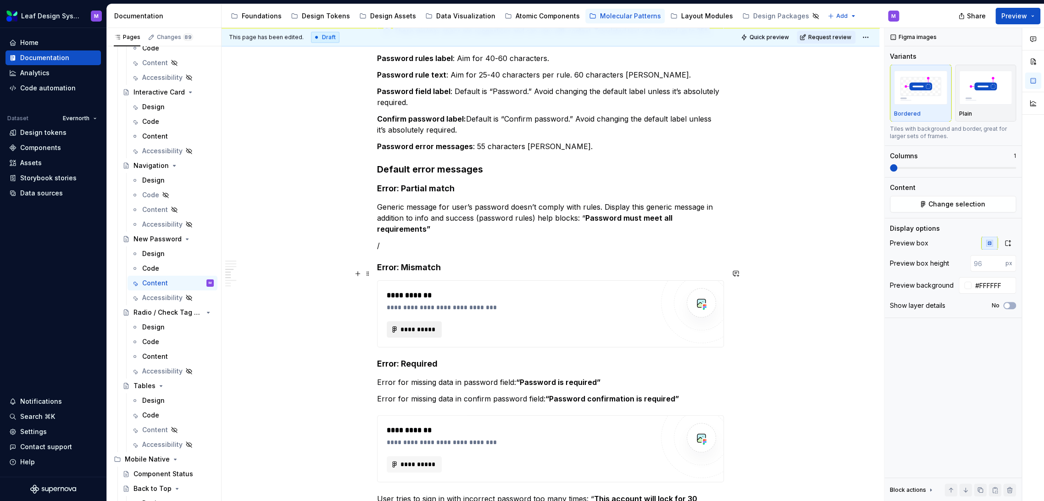
click at [415, 325] on span "**********" at bounding box center [418, 329] width 36 height 9
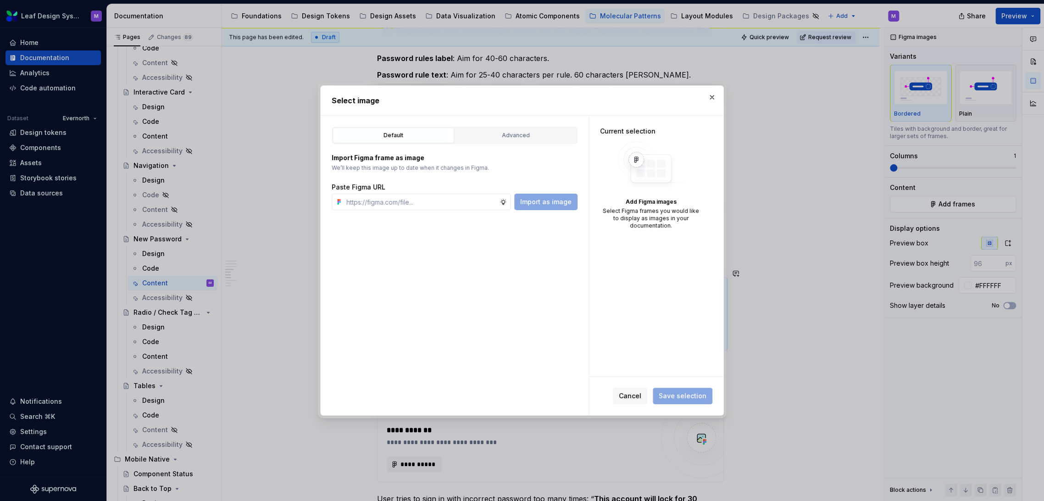
click at [711, 94] on button "button" at bounding box center [711, 97] width 13 height 13
type textarea "*"
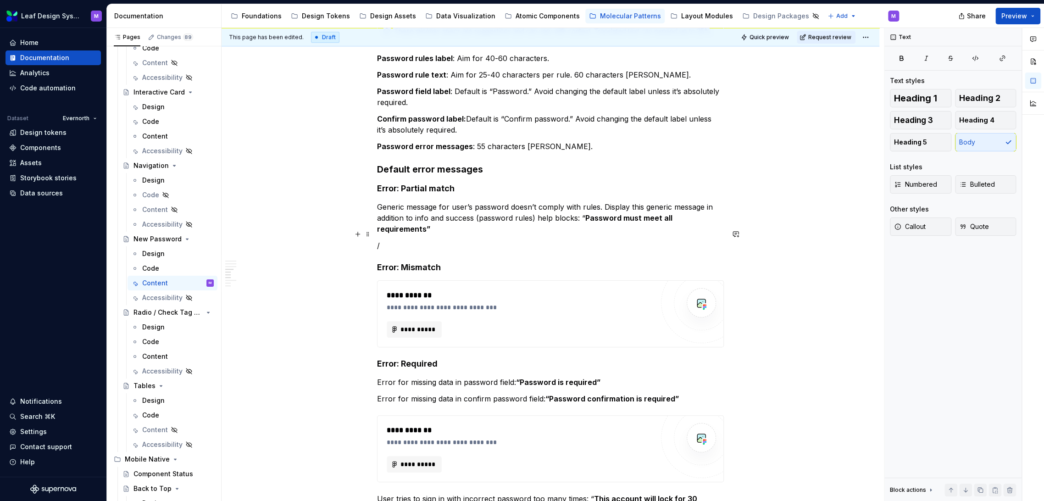
click at [407, 240] on p "/" at bounding box center [550, 245] width 347 height 11
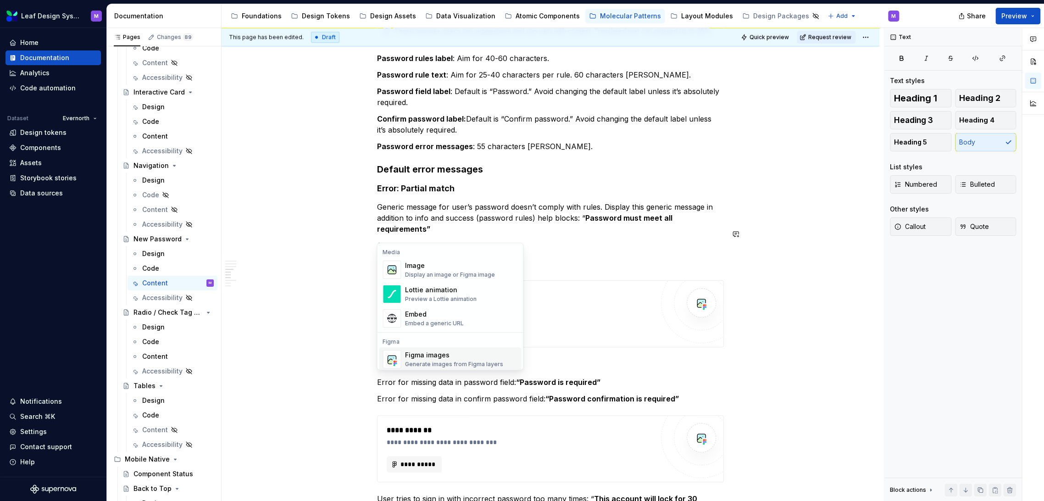
click at [417, 363] on div "Generate images from Figma layers" at bounding box center [453, 363] width 98 height 7
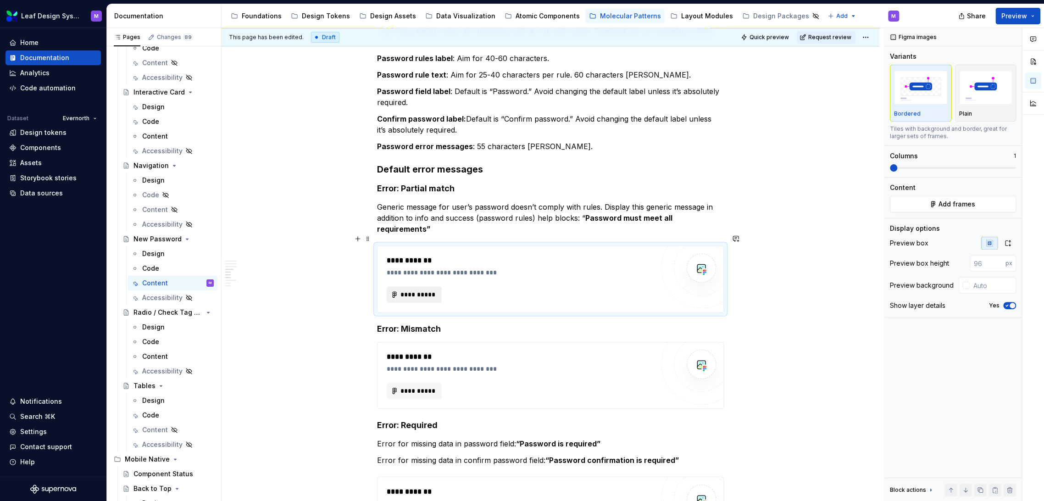
type textarea "*"
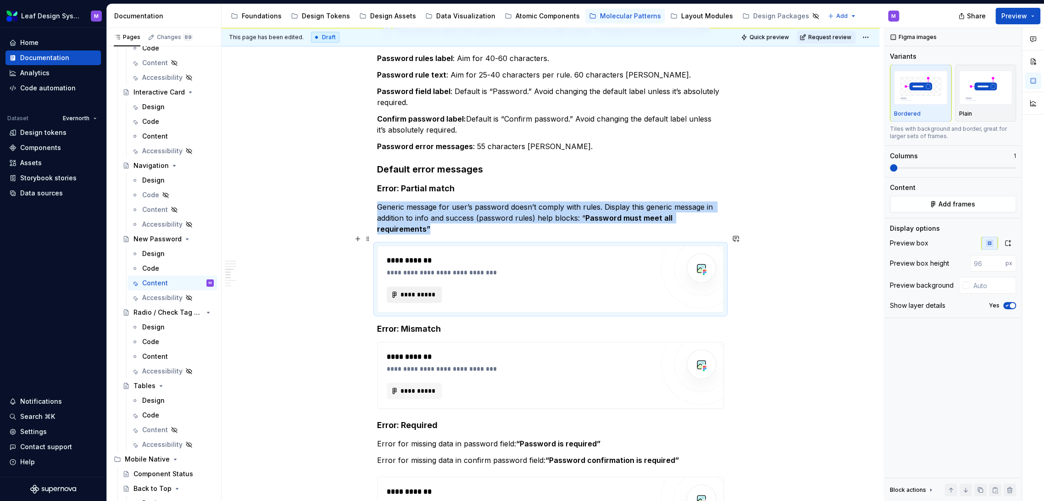
click at [419, 290] on span "**********" at bounding box center [418, 294] width 36 height 9
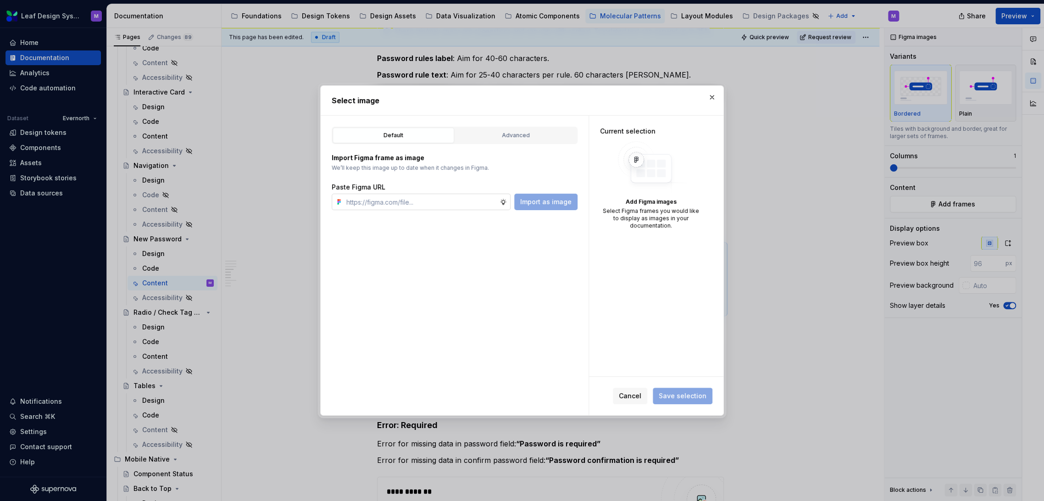
click at [440, 205] on input "text" at bounding box center [421, 202] width 157 height 17
paste input "https://www.figma.com/design/A0V668umJTWUXg4br1XwlI/Leaf-Design-System--Content…"
type input "https://www.figma.com/design/A0V668umJTWUXg4br1XwlI/Leaf-Design-System--Content…"
click at [530, 203] on span "Import as image" at bounding box center [545, 201] width 51 height 9
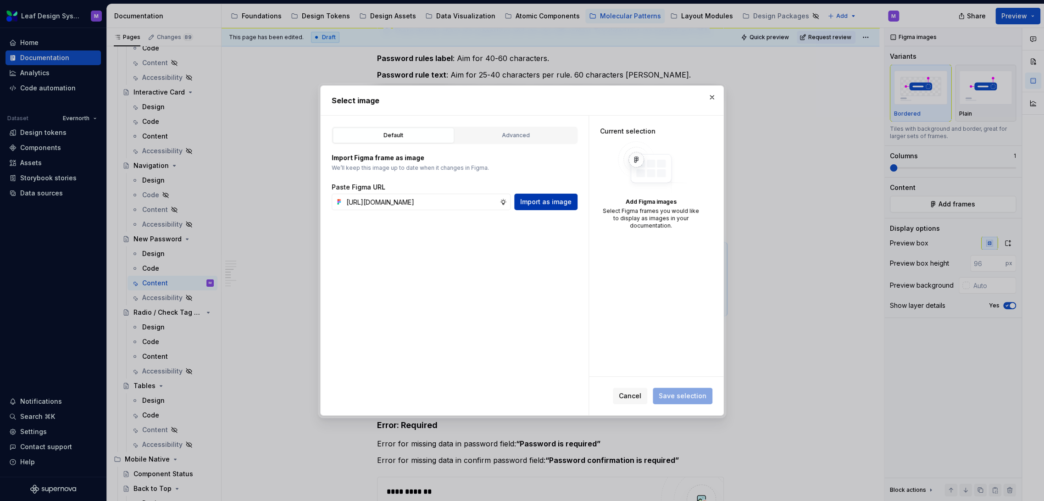
scroll to position [0, 0]
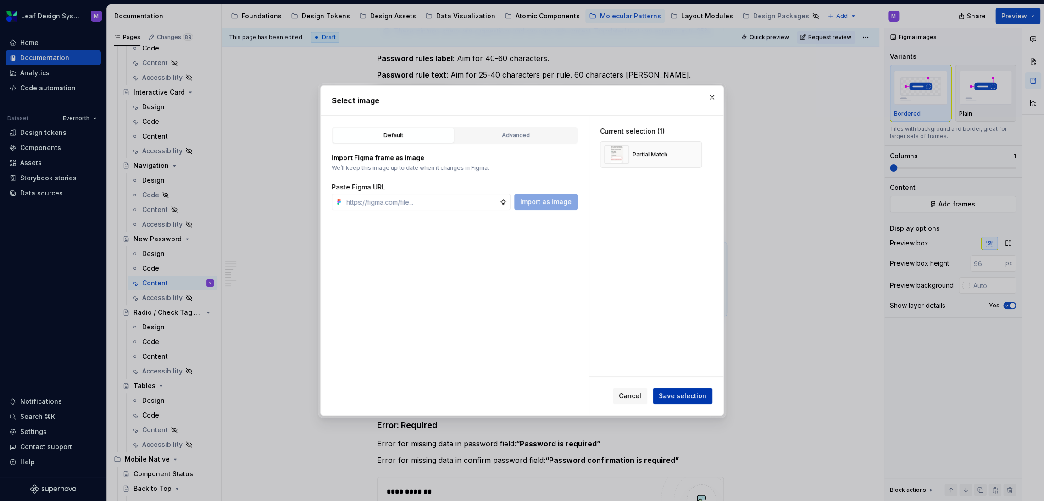
click at [686, 396] on span "Save selection" at bounding box center [682, 395] width 48 height 9
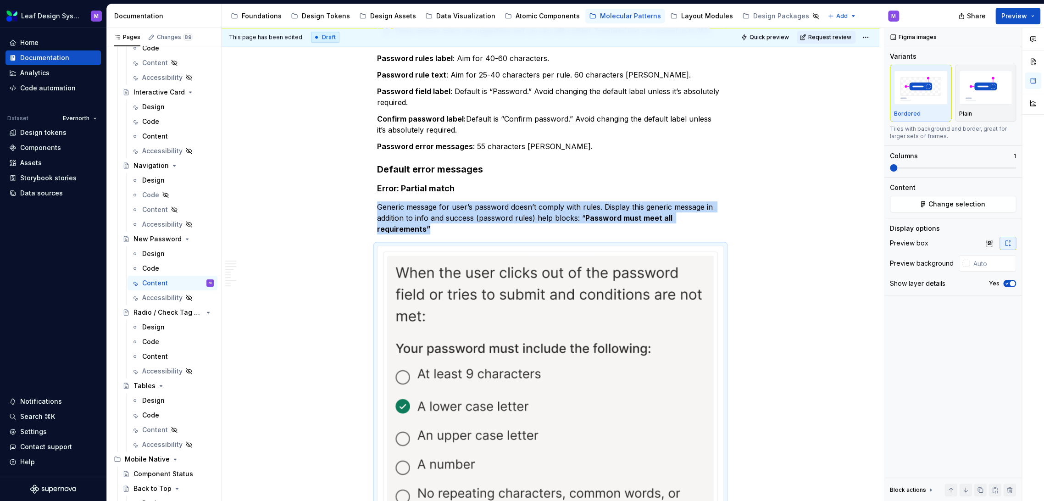
scroll to position [917, 0]
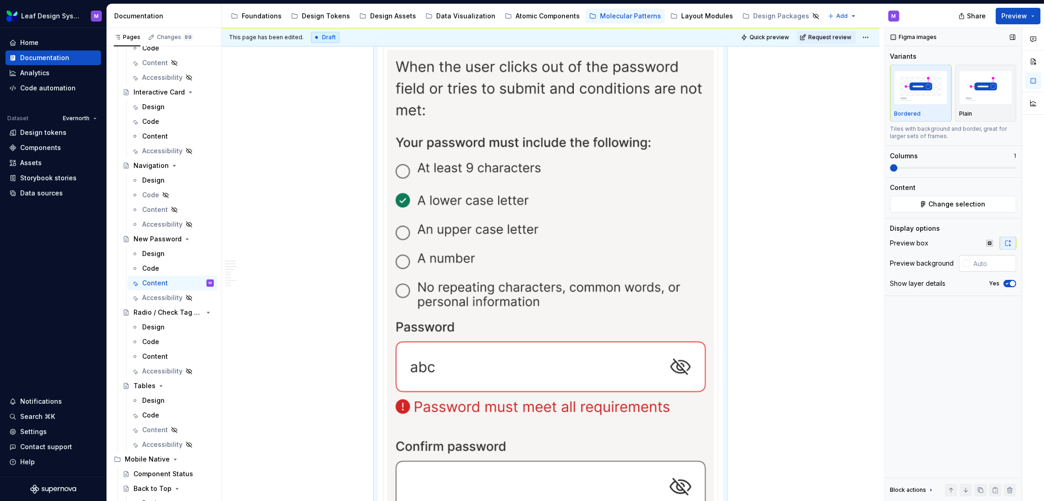
click at [988, 263] on input "text" at bounding box center [992, 263] width 46 height 17
click at [988, 246] on icon "button" at bounding box center [988, 242] width 7 height 7
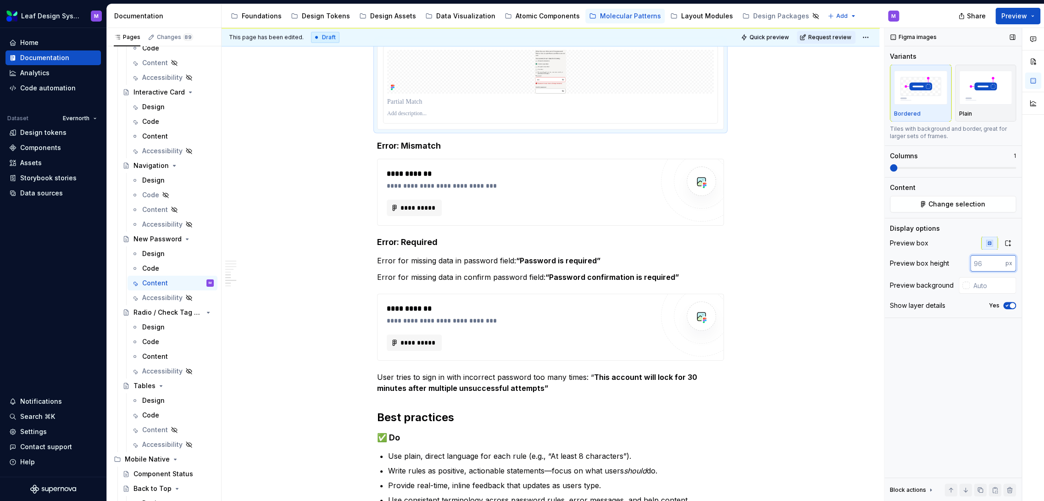
click at [979, 263] on input "number" at bounding box center [987, 263] width 35 height 17
type input "400"
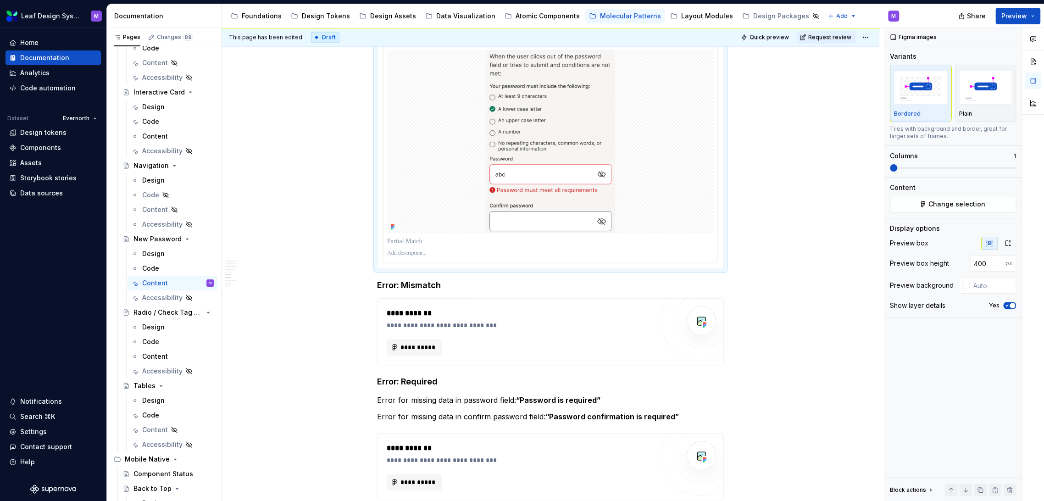
click at [966, 283] on div at bounding box center [965, 285] width 7 height 7
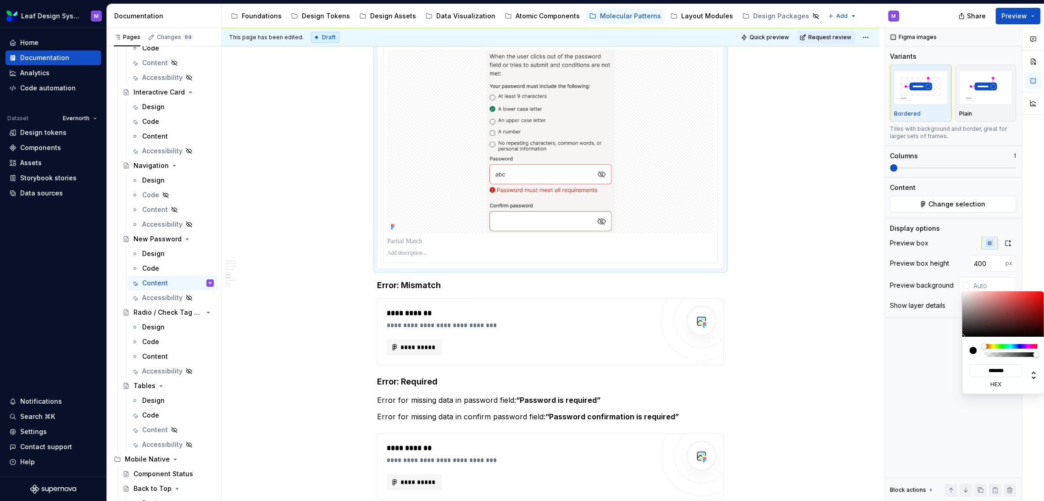
type input "#D2C5C5"
type input "*******"
type input "#DACFCF"
type input "*******"
type input "#F1E9E9"
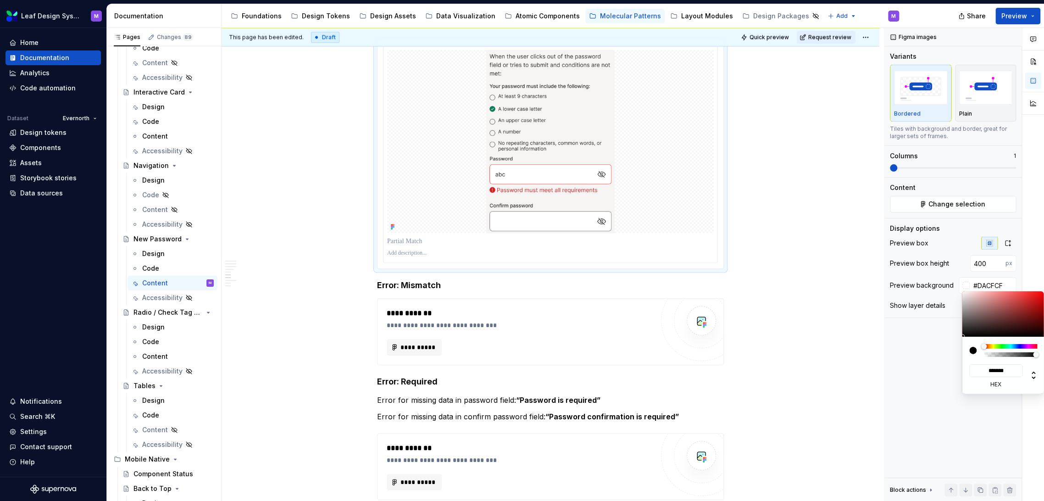
type input "*******"
type input "#F4ECEC"
type input "*******"
type input "#F6EFEF"
type input "*******"
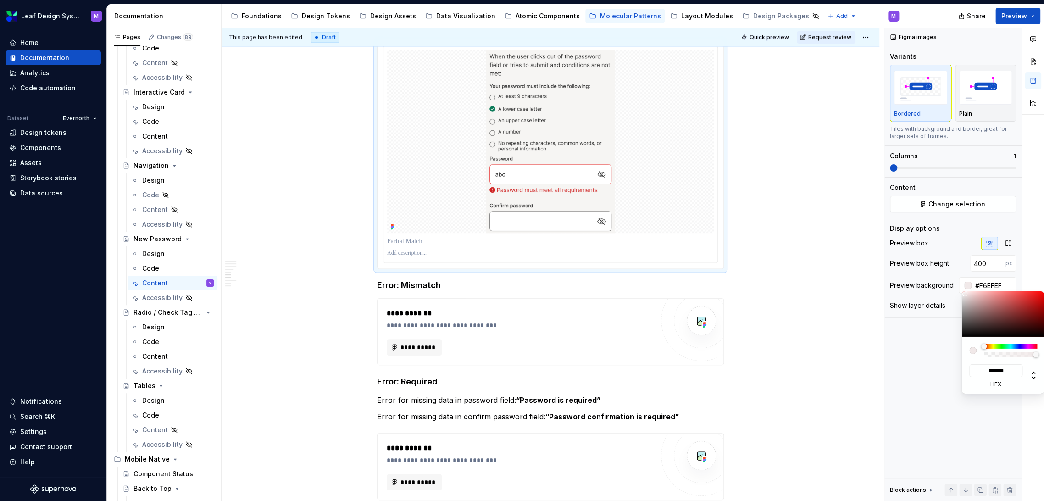
type input "#FCF9F9"
type input "*******"
type input "#FFFFFF"
type input "*******"
drag, startPoint x: 967, startPoint y: 299, endPoint x: 958, endPoint y: 284, distance: 17.1
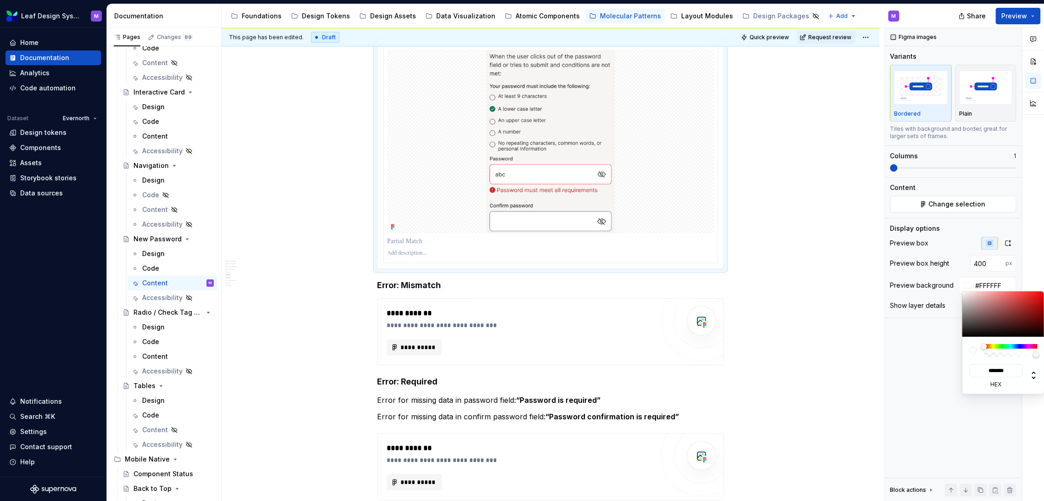
click at [958, 287] on body "Leaf Design System M Home Documentation Analytics Code automation Dataset Evern…" at bounding box center [522, 250] width 1044 height 501
click at [961, 245] on div "Comments Open comments No comments yet Select ‘Comment’ from the block context …" at bounding box center [964, 264] width 160 height 473
click at [818, 214] on html "Leaf Design System M Home Documentation Analytics Code automation Dataset Evern…" at bounding box center [522, 250] width 1044 height 501
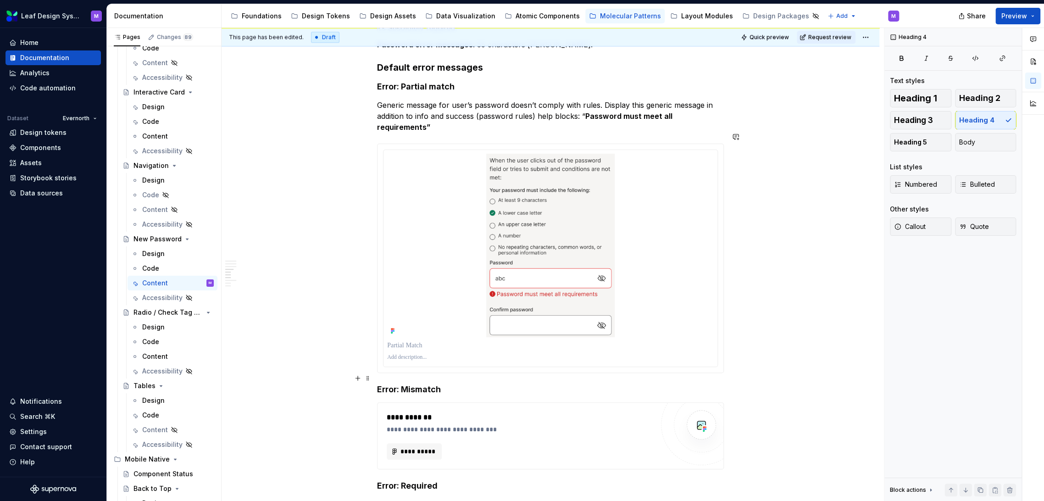
scroll to position [815, 0]
click at [420, 339] on p at bounding box center [550, 343] width 326 height 9
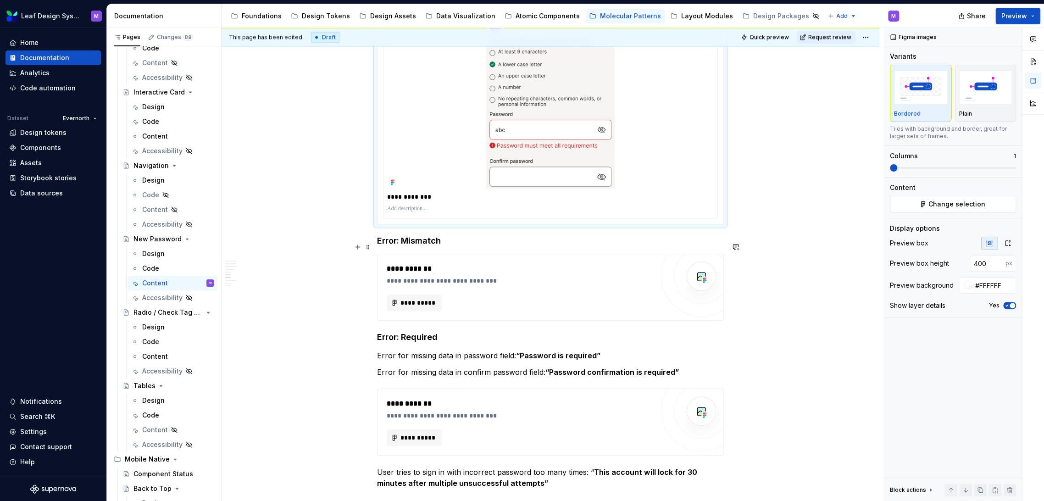
scroll to position [968, 0]
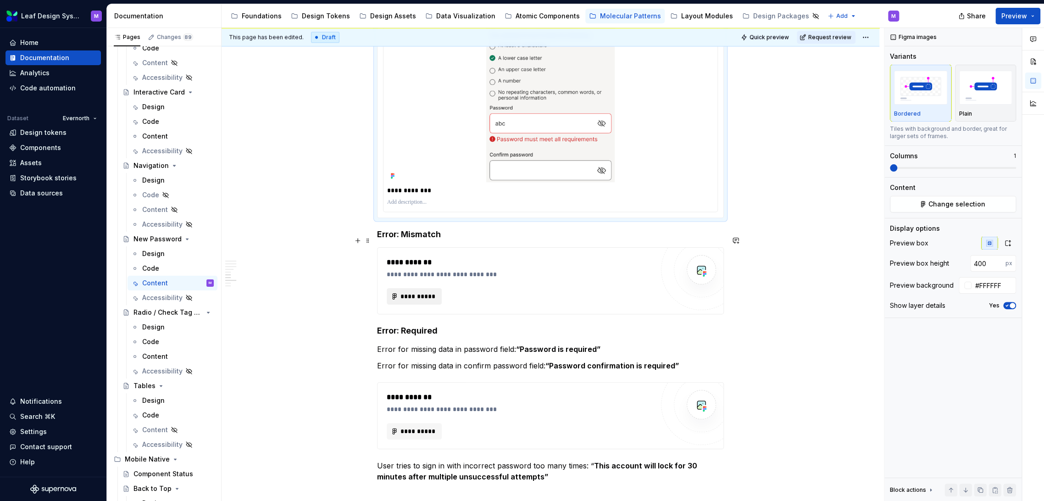
click at [419, 292] on span "**********" at bounding box center [418, 296] width 36 height 9
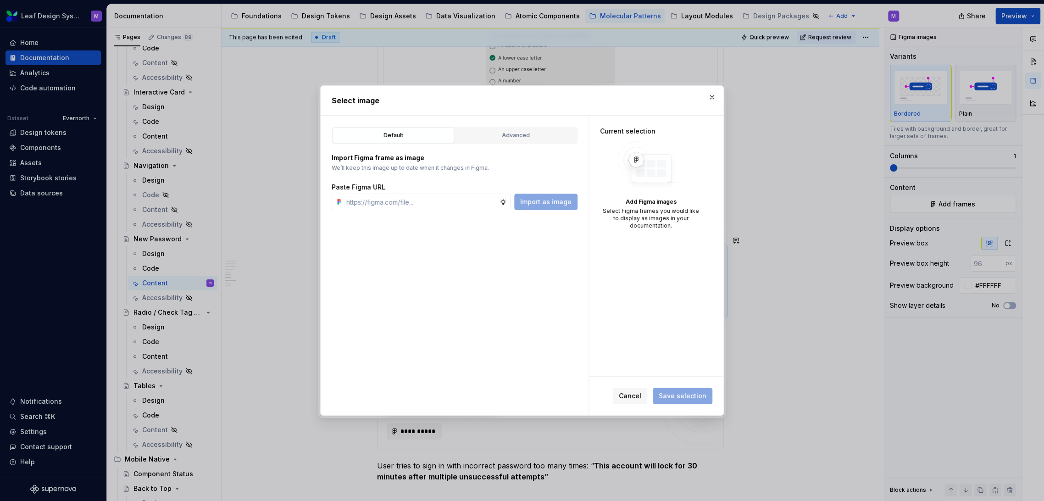
type textarea "*"
drag, startPoint x: 382, startPoint y: 196, endPoint x: 395, endPoint y: 197, distance: 13.3
click at [382, 196] on input "text" at bounding box center [421, 202] width 157 height 17
paste input "https://www.figma.com/design/A0V668umJTWUXg4br1XwlI/Leaf-Design-System--Content…"
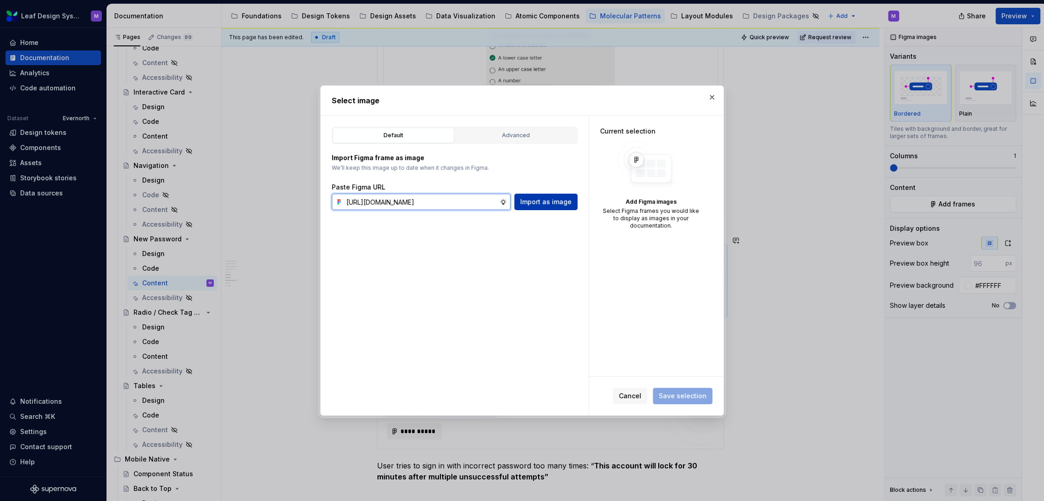
type input "https://www.figma.com/design/A0V668umJTWUXg4br1XwlI/Leaf-Design-System--Content…"
click at [547, 204] on span "Import as image" at bounding box center [545, 201] width 51 height 9
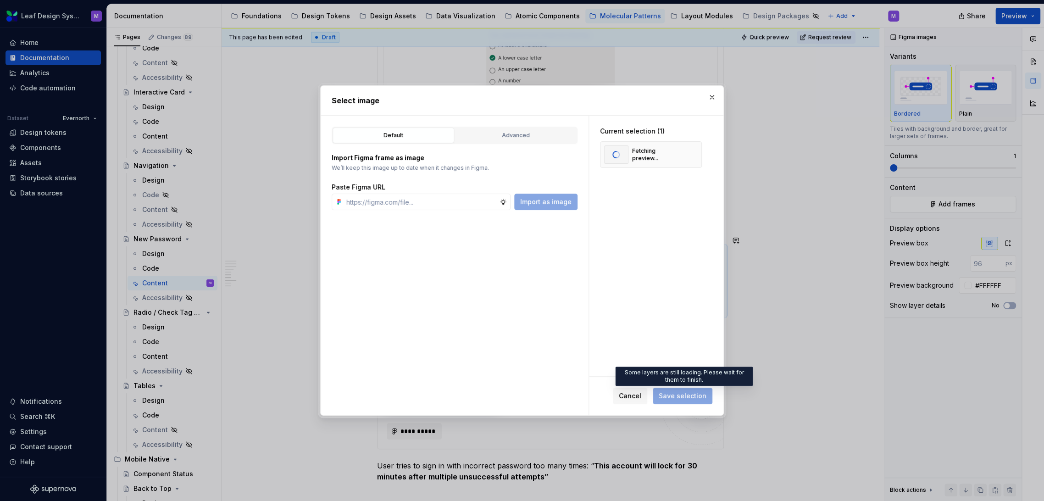
click at [686, 395] on span "Save selection" at bounding box center [683, 395] width 60 height 17
click at [686, 395] on span "Save selection" at bounding box center [682, 395] width 48 height 9
type textarea "*"
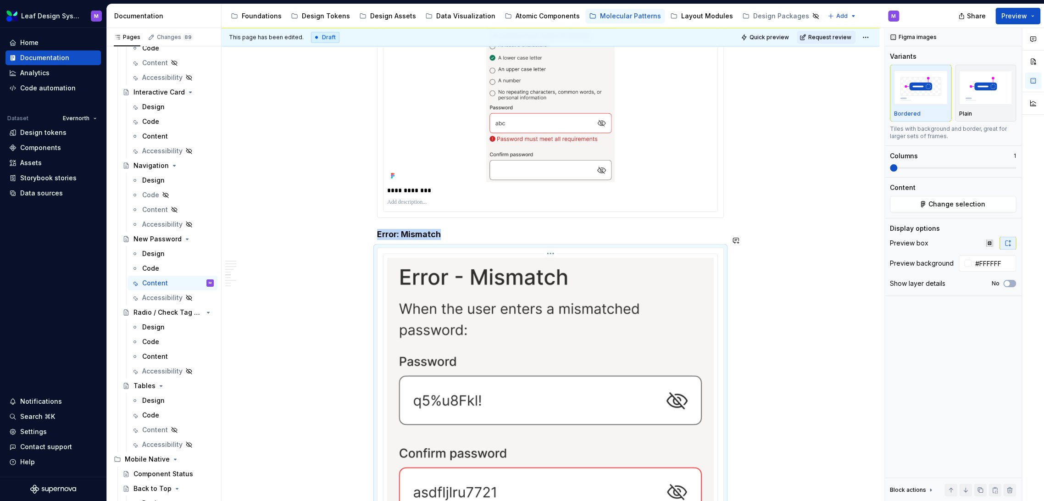
scroll to position [1051, 0]
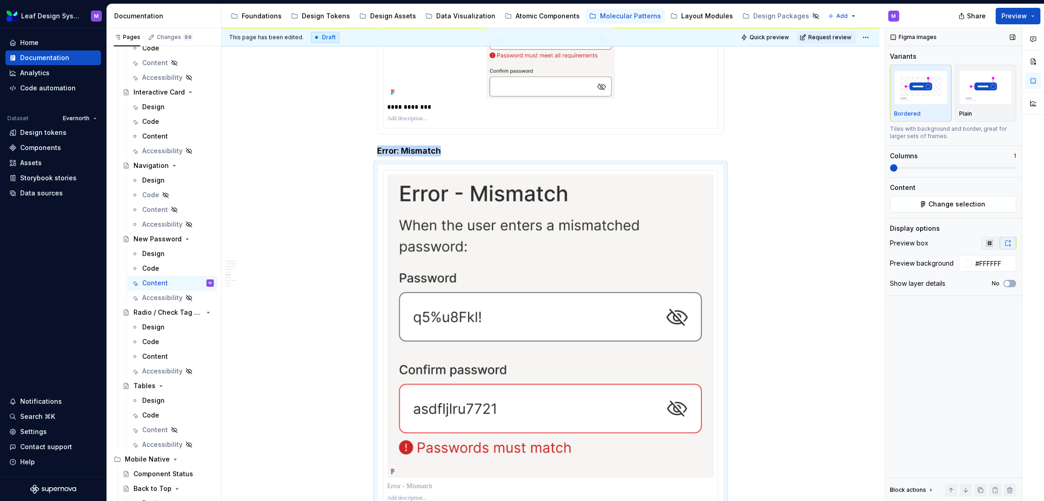
click at [989, 243] on icon "button" at bounding box center [988, 242] width 7 height 7
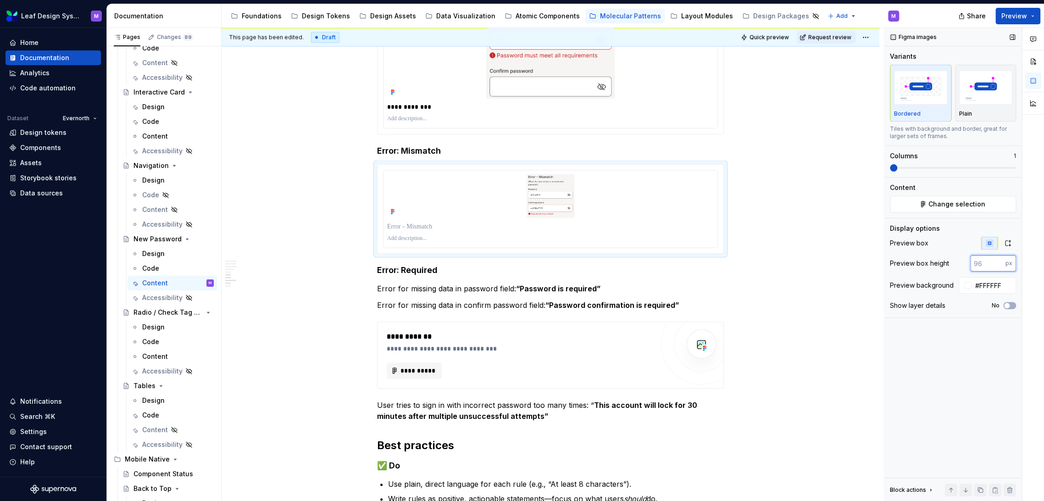
click at [987, 260] on input "number" at bounding box center [987, 263] width 35 height 17
type input "400"
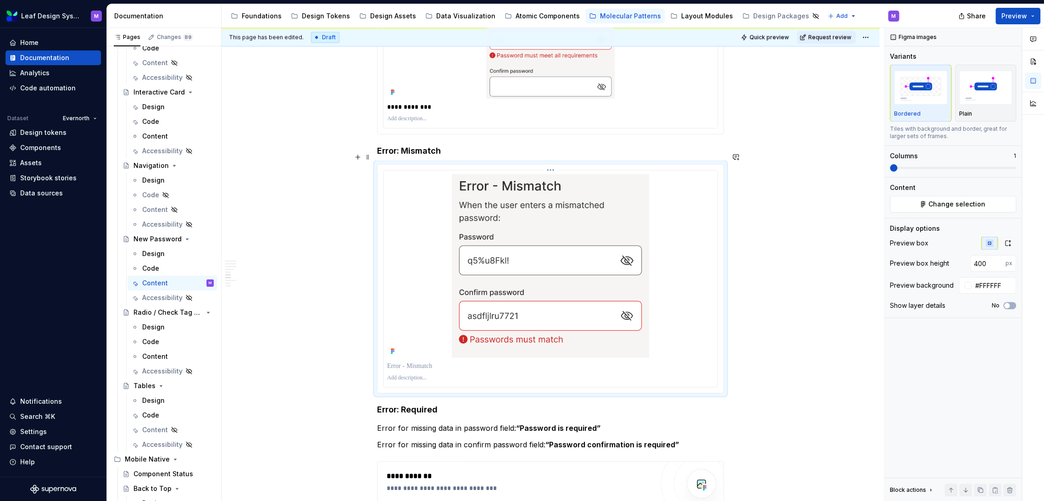
click at [401, 361] on p at bounding box center [550, 365] width 326 height 9
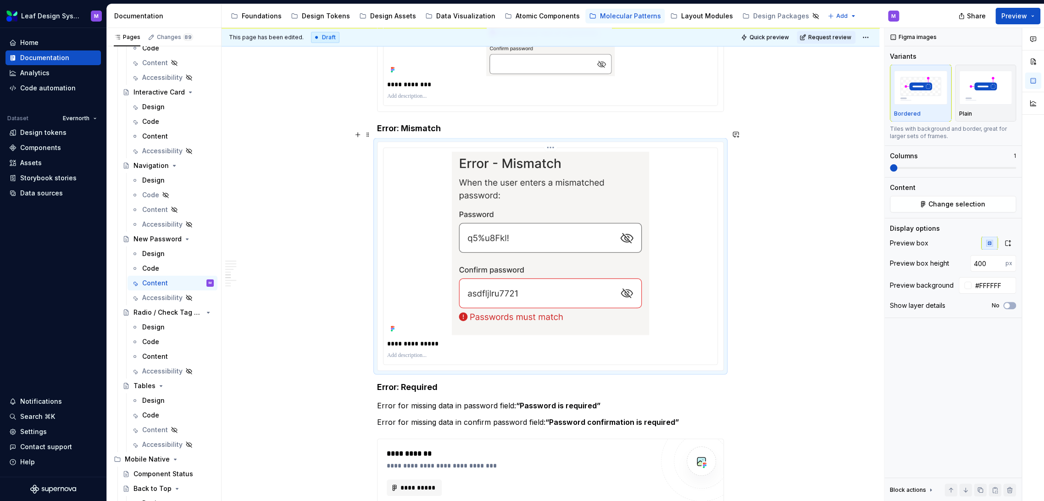
scroll to position [1204, 0]
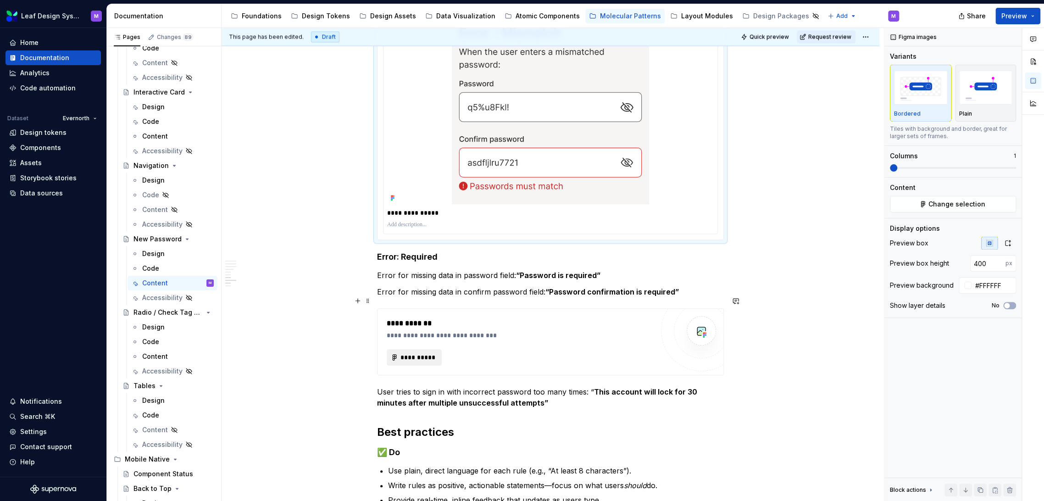
click at [417, 349] on button "**********" at bounding box center [414, 357] width 55 height 17
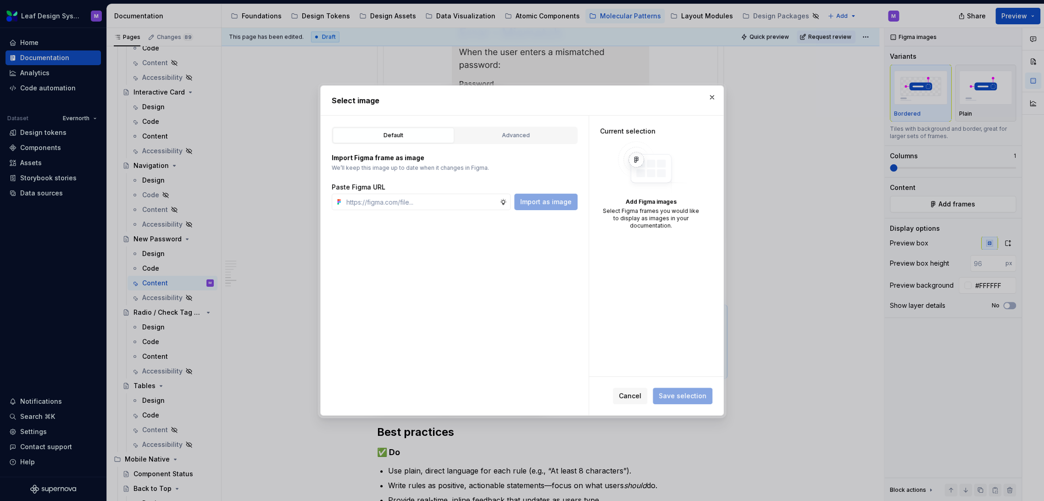
type textarea "*"
click at [426, 205] on input "text" at bounding box center [421, 202] width 157 height 17
paste input "https://www.figma.com/design/A0V668umJTWUXg4br1XwlI/Leaf-Design-System--Content…"
type input "https://www.figma.com/design/A0V668umJTWUXg4br1XwlI/Leaf-Design-System--Content…"
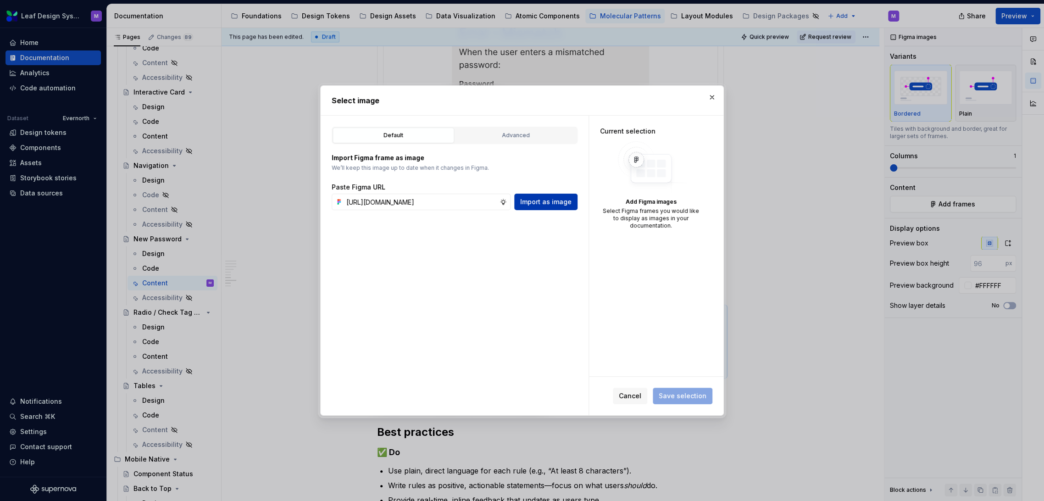
click at [543, 204] on span "Import as image" at bounding box center [545, 201] width 51 height 9
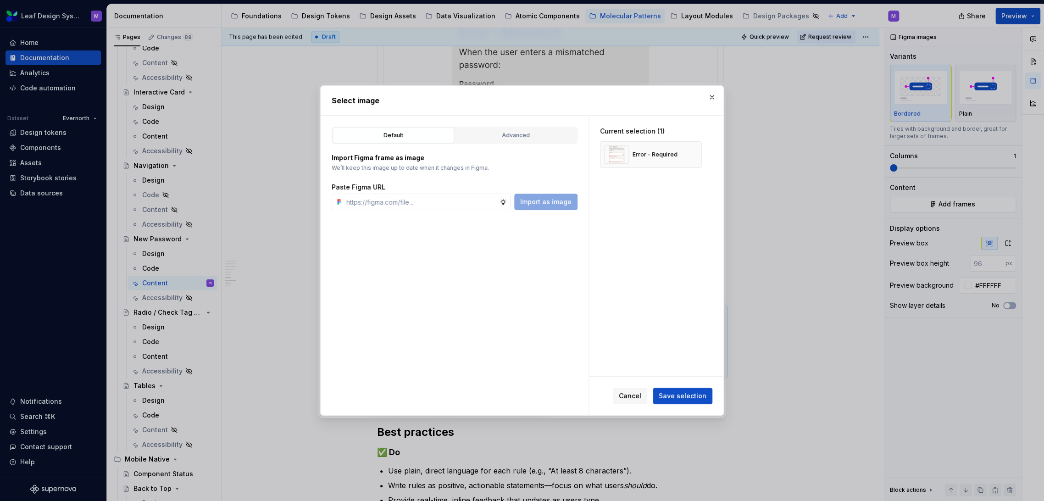
click at [681, 396] on span "Save selection" at bounding box center [682, 395] width 48 height 9
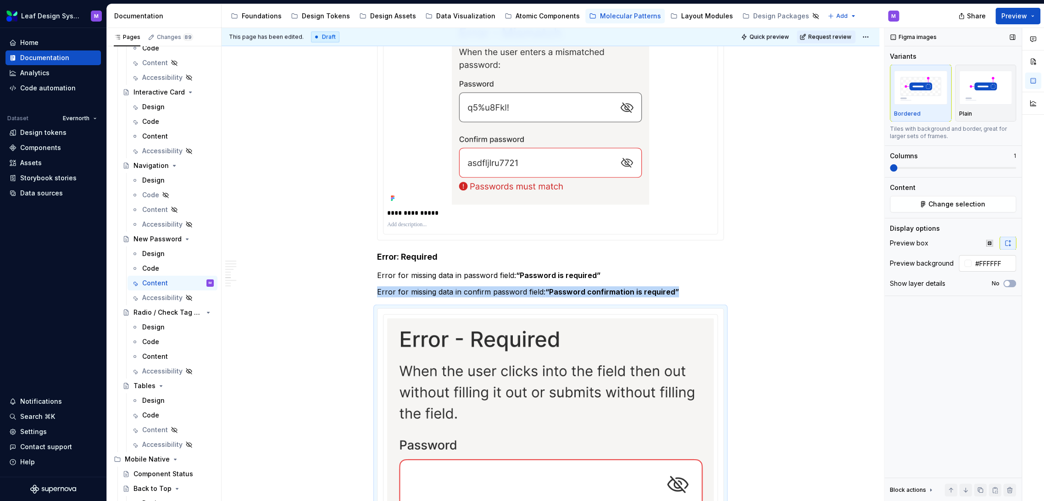
scroll to position [1398, 0]
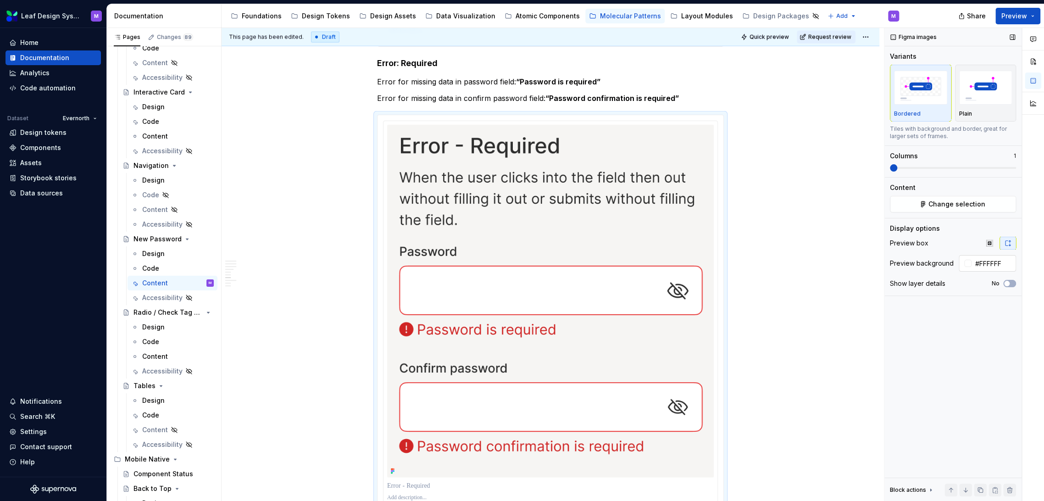
click at [985, 263] on input "#FFFFFF" at bounding box center [993, 263] width 44 height 17
click at [987, 245] on icon "button" at bounding box center [988, 242] width 7 height 7
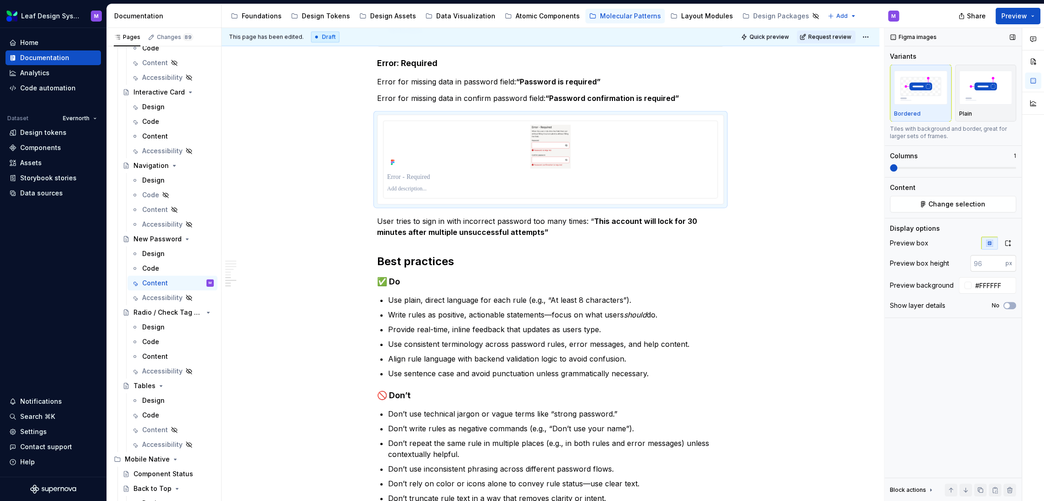
click at [977, 262] on input "number" at bounding box center [987, 263] width 35 height 17
type input "400"
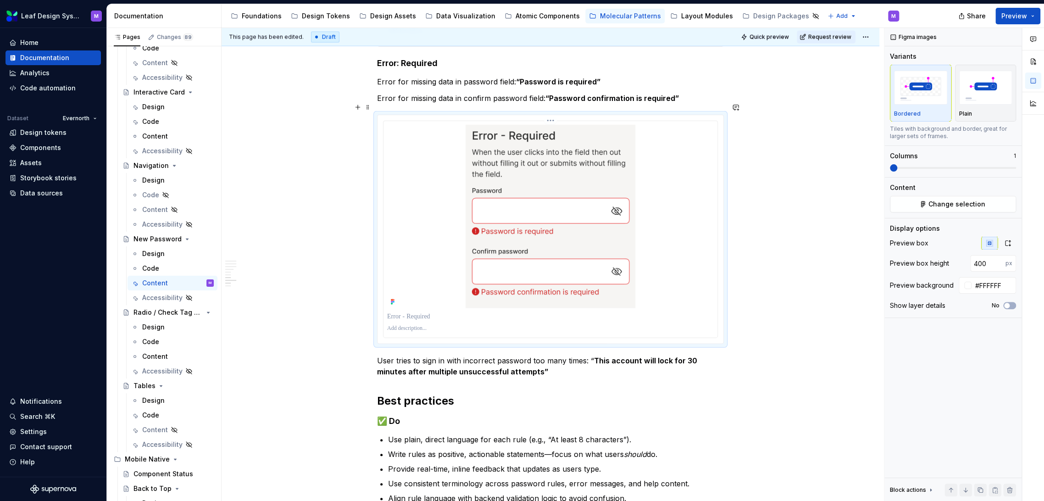
click at [411, 312] on p at bounding box center [550, 316] width 326 height 9
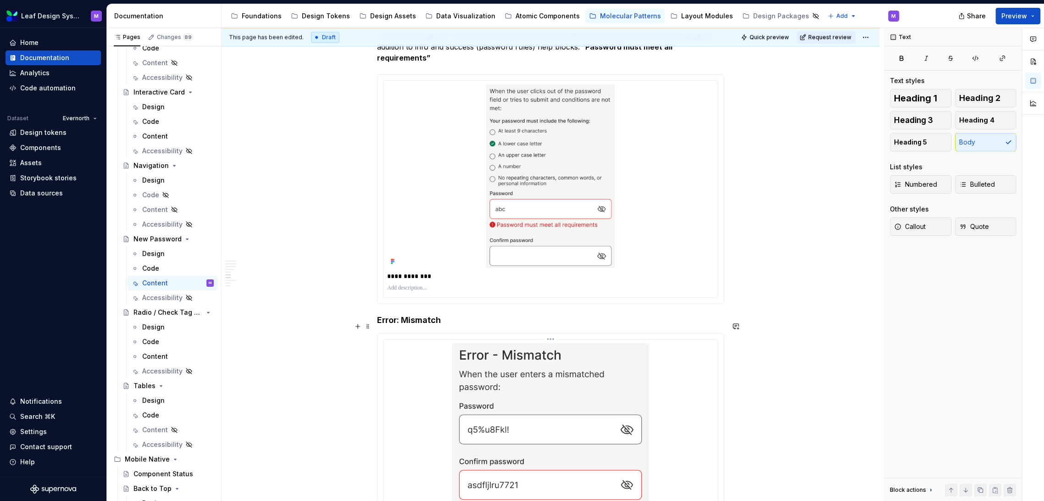
scroll to position [822, 0]
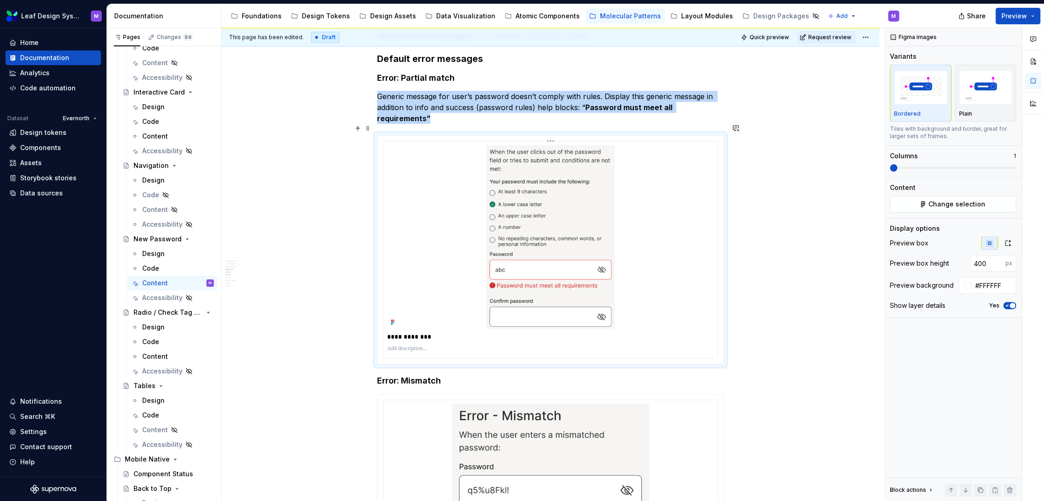
click at [582, 287] on img at bounding box center [550, 236] width 326 height 183
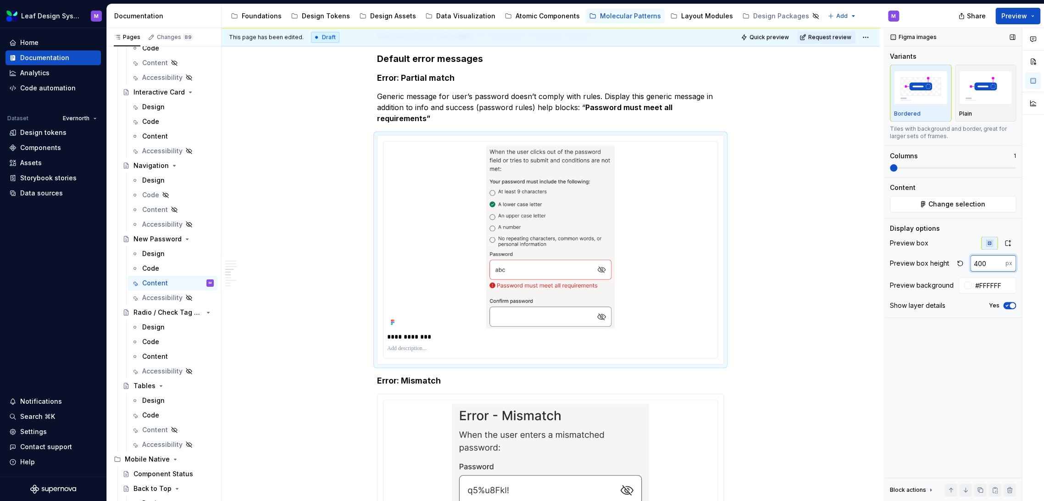
drag, startPoint x: 990, startPoint y: 263, endPoint x: 971, endPoint y: 262, distance: 18.8
click at [971, 262] on input "400" at bounding box center [987, 263] width 35 height 17
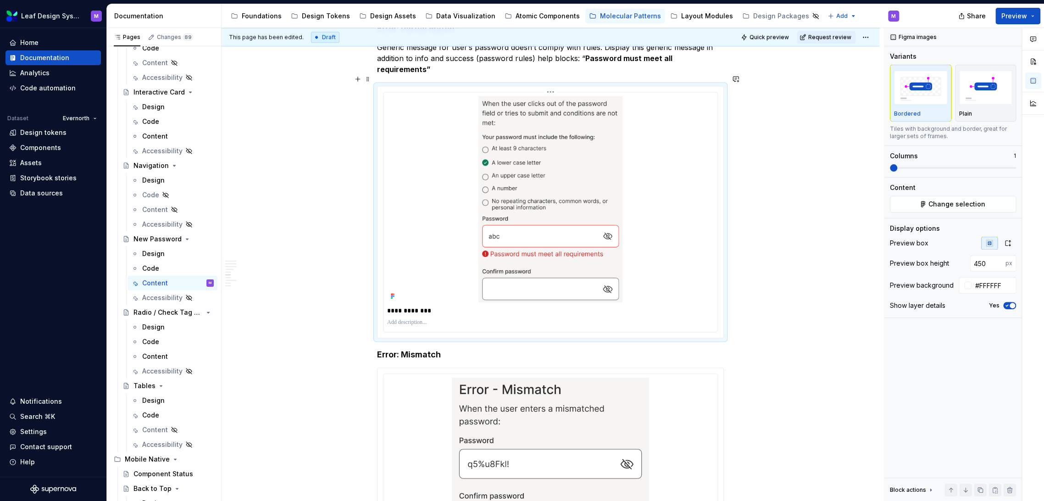
scroll to position [924, 0]
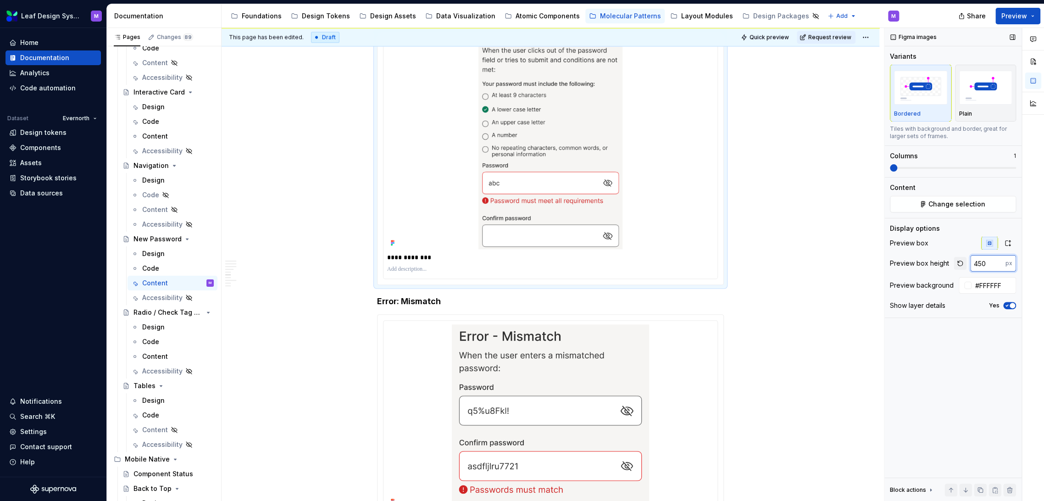
drag, startPoint x: 989, startPoint y: 257, endPoint x: 965, endPoint y: 257, distance: 24.3
click at [965, 257] on div "450 px" at bounding box center [984, 263] width 62 height 17
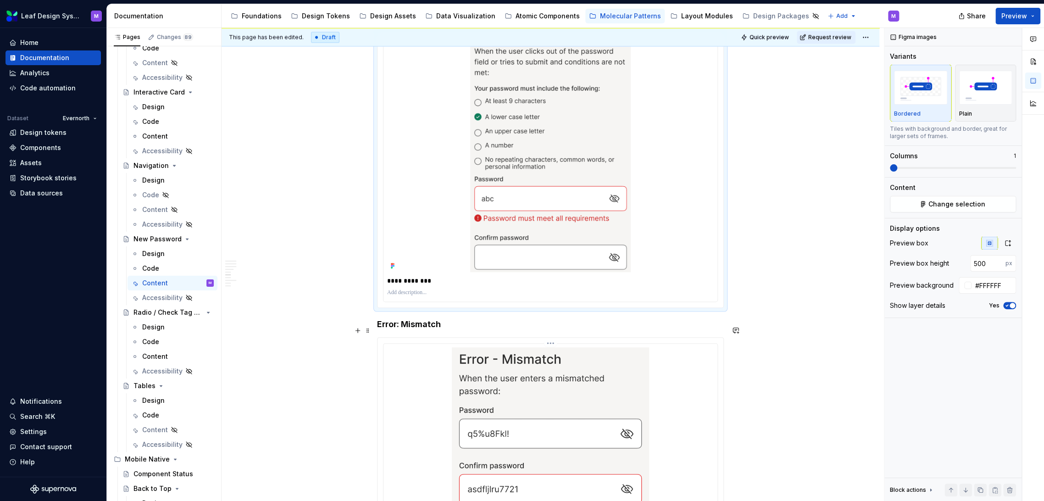
click at [594, 379] on img at bounding box center [550, 438] width 326 height 183
click at [981, 264] on input "400" at bounding box center [987, 263] width 35 height 17
drag, startPoint x: 987, startPoint y: 260, endPoint x: 957, endPoint y: 260, distance: 29.8
click at [957, 260] on div "400 px" at bounding box center [984, 263] width 62 height 17
type input "375"
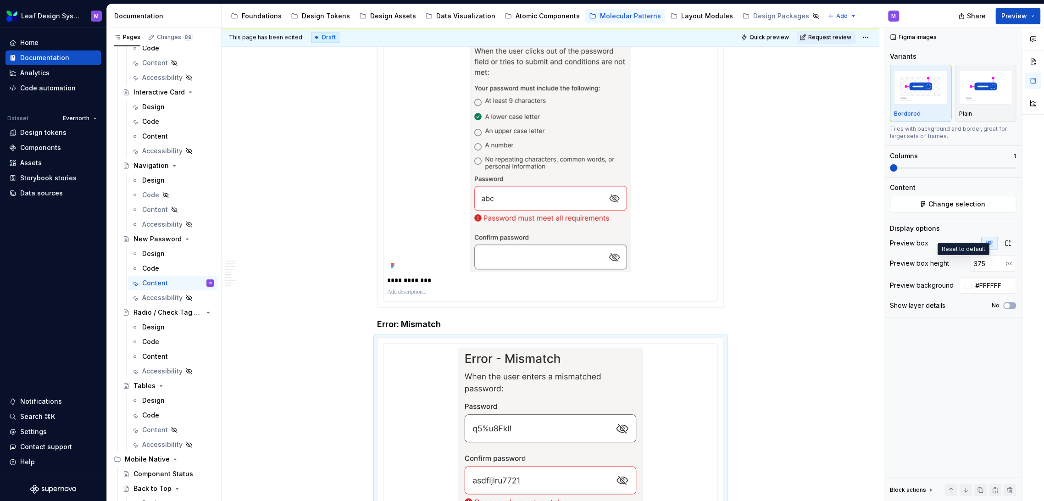
type textarea "*"
drag, startPoint x: 979, startPoint y: 261, endPoint x: 949, endPoint y: 263, distance: 29.9
click at [950, 263] on div "Preview box height 375 px" at bounding box center [953, 263] width 126 height 17
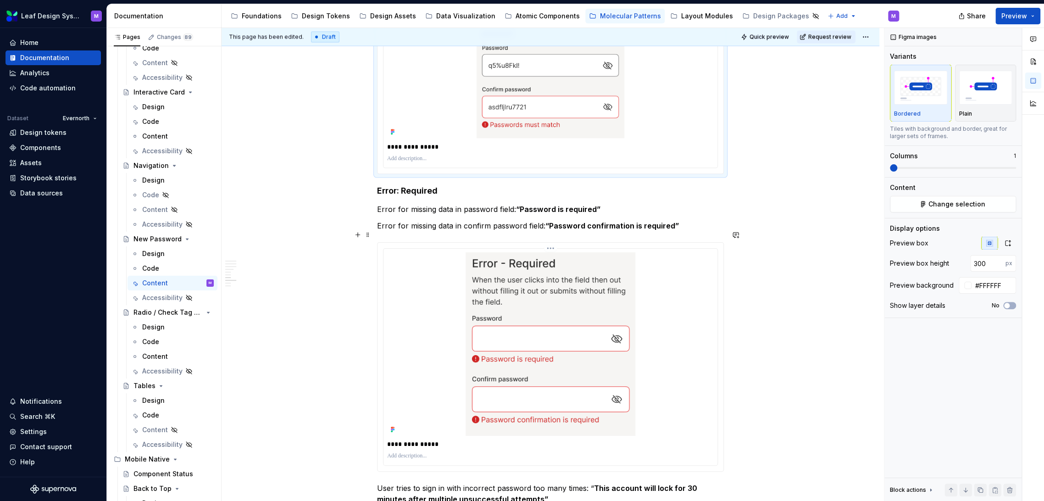
scroll to position [1280, 0]
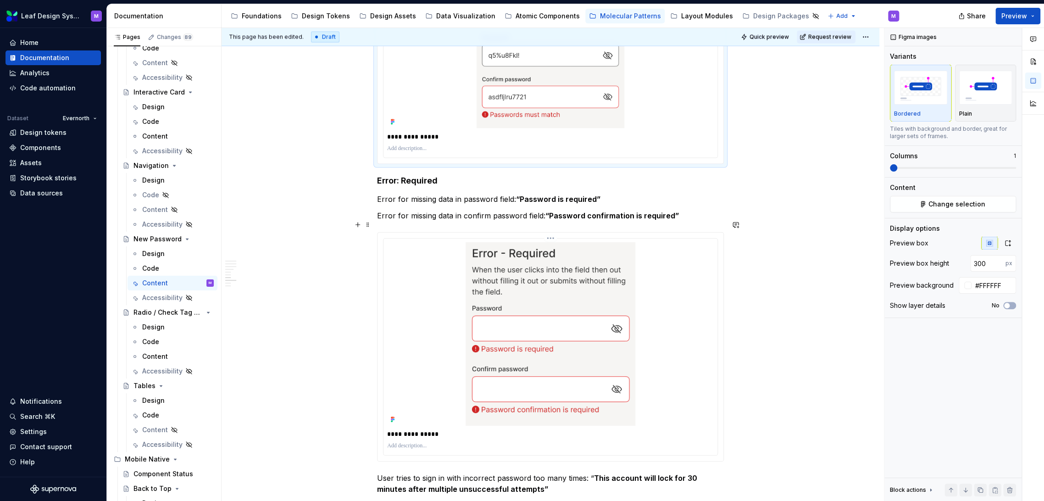
click at [541, 300] on img at bounding box center [550, 333] width 326 height 183
drag, startPoint x: 979, startPoint y: 259, endPoint x: 957, endPoint y: 256, distance: 22.1
click at [957, 256] on div "400 px" at bounding box center [984, 263] width 62 height 17
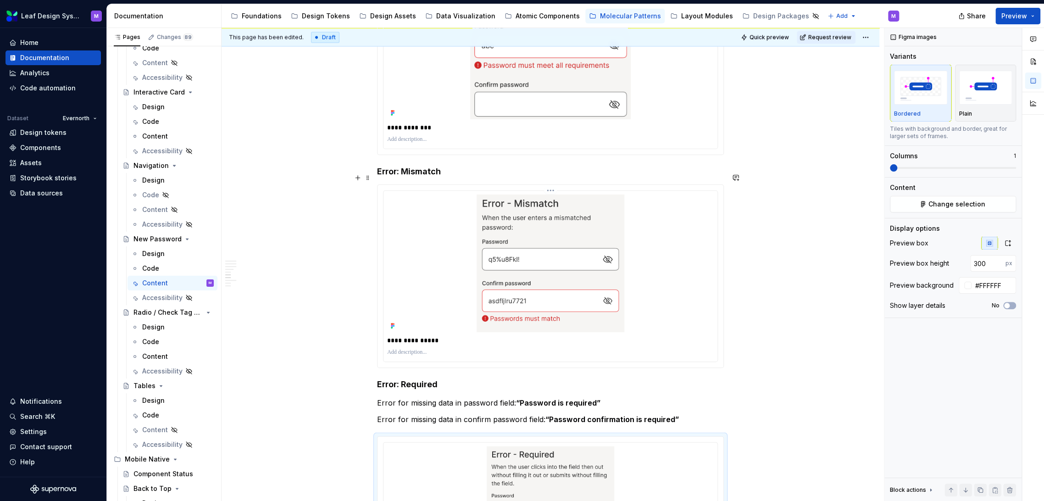
scroll to position [873, 0]
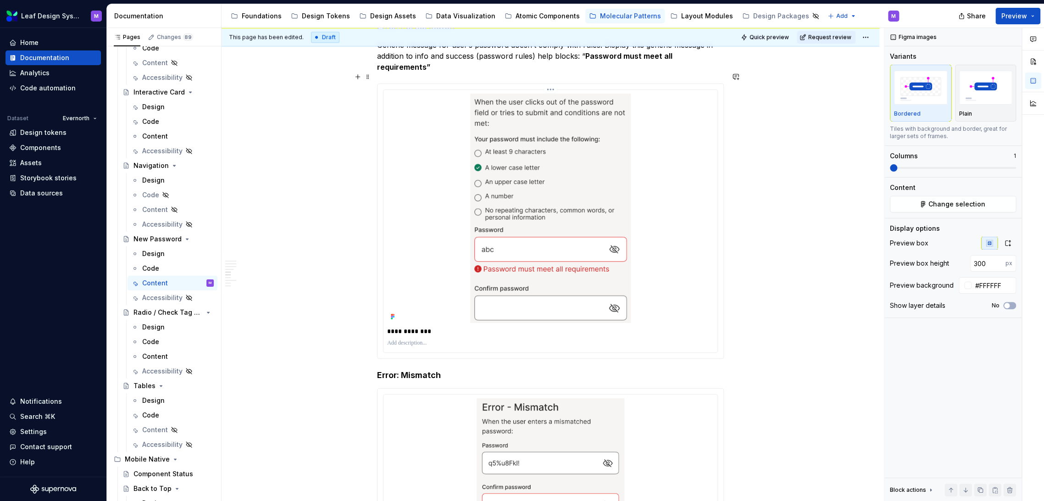
click at [566, 244] on img at bounding box center [550, 208] width 326 height 229
drag, startPoint x: 985, startPoint y: 265, endPoint x: 972, endPoint y: 260, distance: 13.8
click at [972, 260] on input "500" at bounding box center [987, 263] width 35 height 17
type input "400"
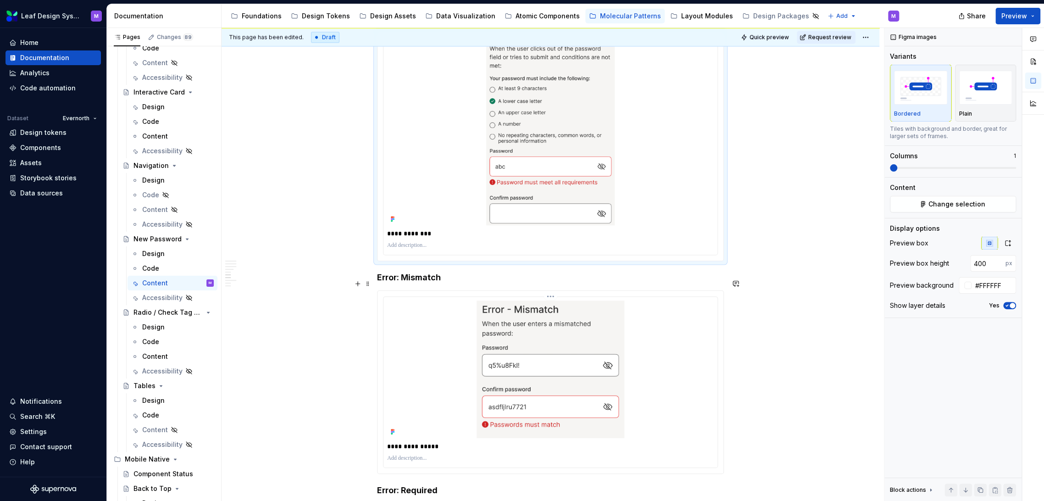
type textarea "*"
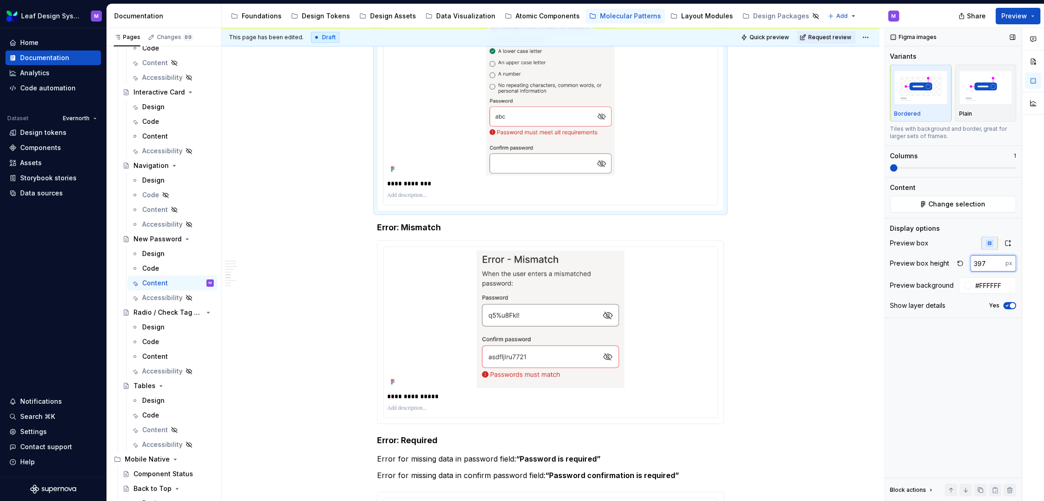
drag, startPoint x: 990, startPoint y: 263, endPoint x: 974, endPoint y: 263, distance: 16.5
click at [974, 263] on input "397" at bounding box center [987, 263] width 35 height 17
drag, startPoint x: 983, startPoint y: 260, endPoint x: 966, endPoint y: 259, distance: 17.5
click at [966, 259] on div "397 px" at bounding box center [984, 263] width 62 height 17
type input "450"
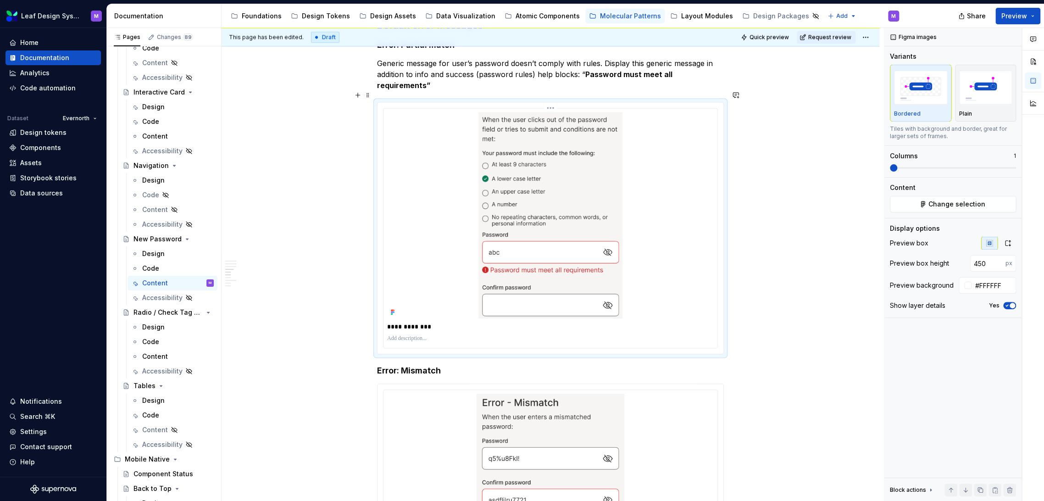
scroll to position [804, 0]
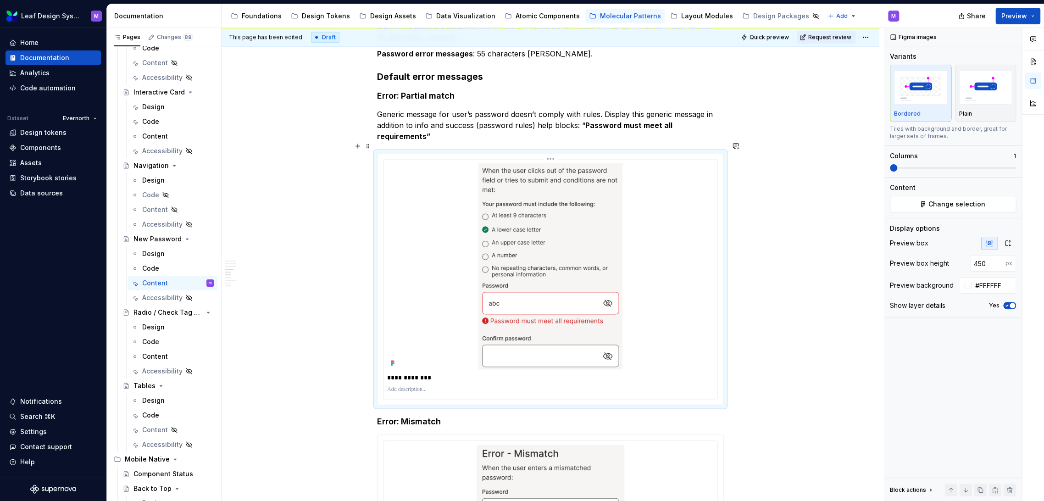
click at [387, 373] on p "**********" at bounding box center [550, 377] width 326 height 9
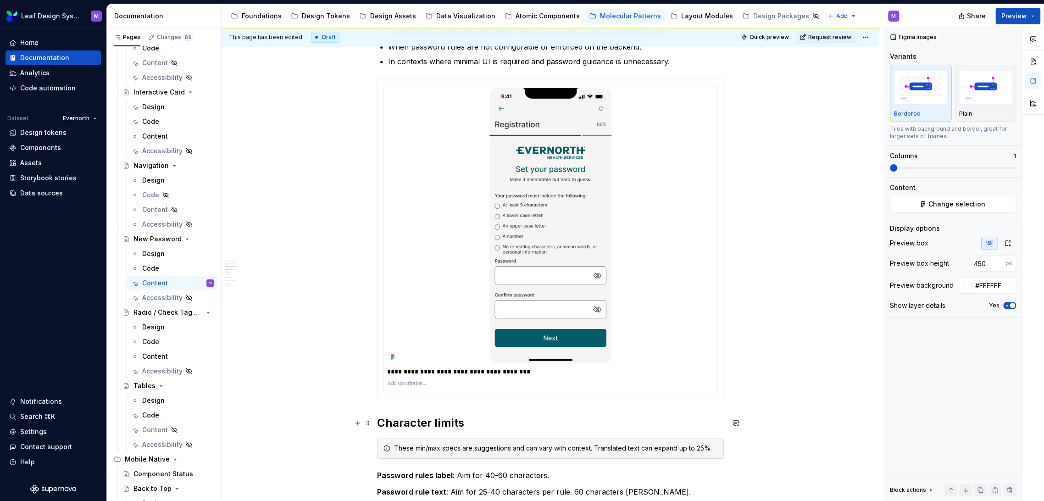
scroll to position [549, 0]
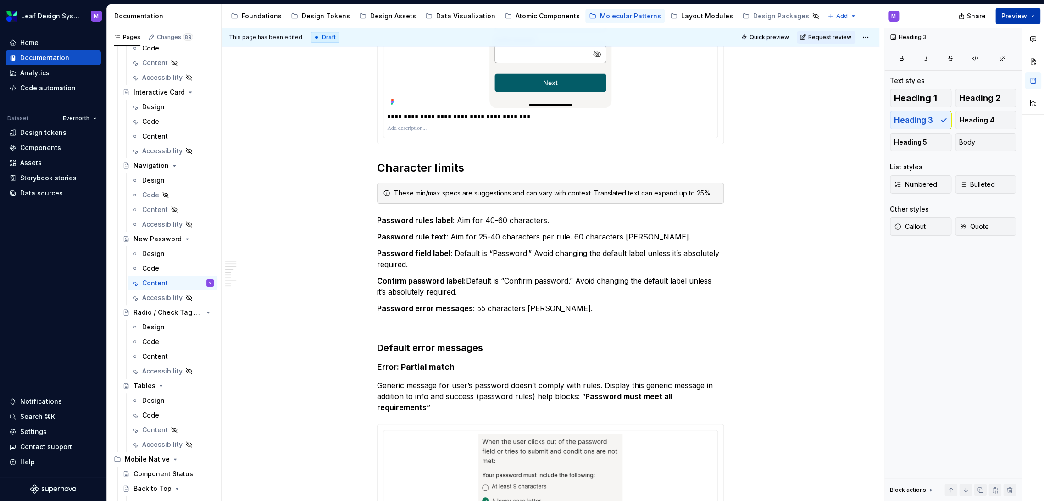
click at [1036, 18] on button "Preview" at bounding box center [1017, 16] width 45 height 17
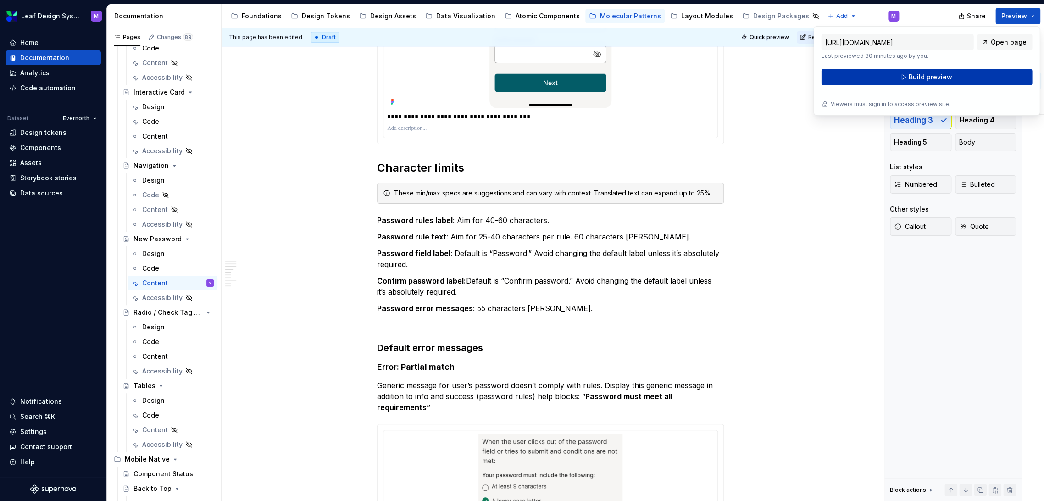
click at [921, 77] on span "Build preview" at bounding box center [930, 76] width 44 height 9
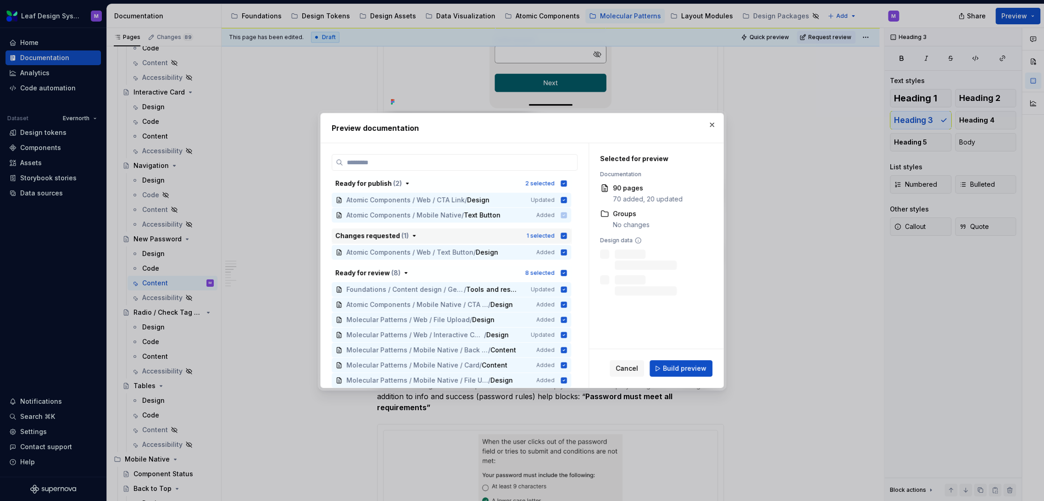
click at [561, 183] on icon "button" at bounding box center [564, 183] width 6 height 6
click at [561, 235] on icon "button" at bounding box center [564, 235] width 6 height 6
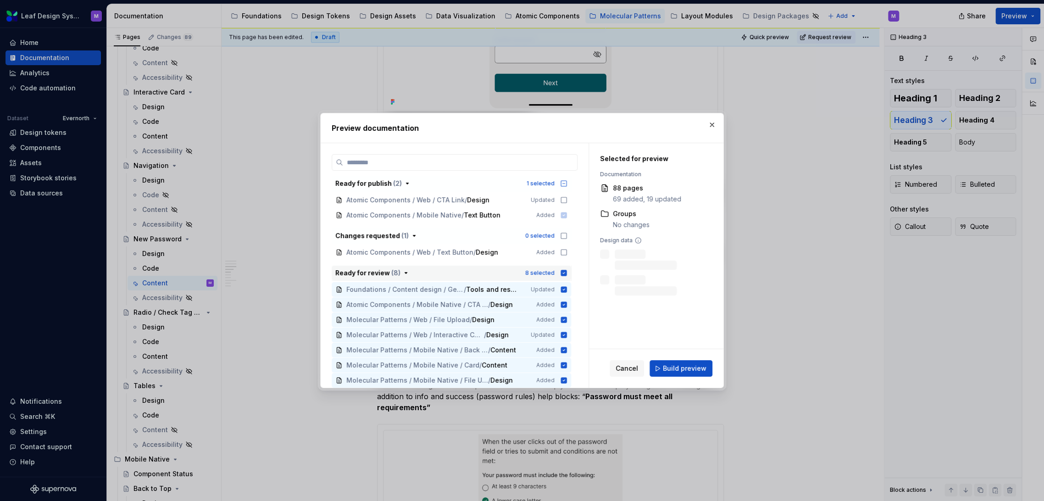
click at [561, 276] on icon "button" at bounding box center [563, 272] width 7 height 7
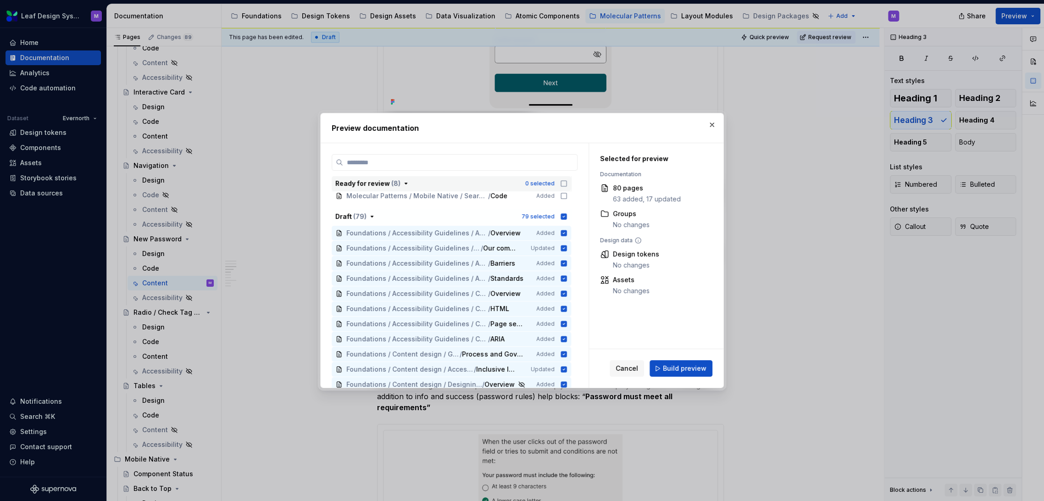
scroll to position [204, 0]
click at [562, 209] on icon "button" at bounding box center [564, 212] width 6 height 6
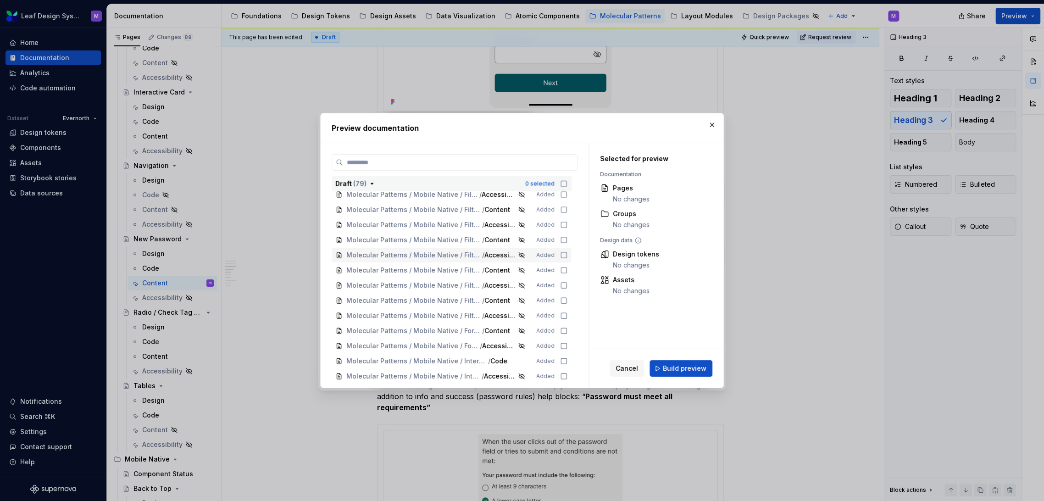
scroll to position [1233, 0]
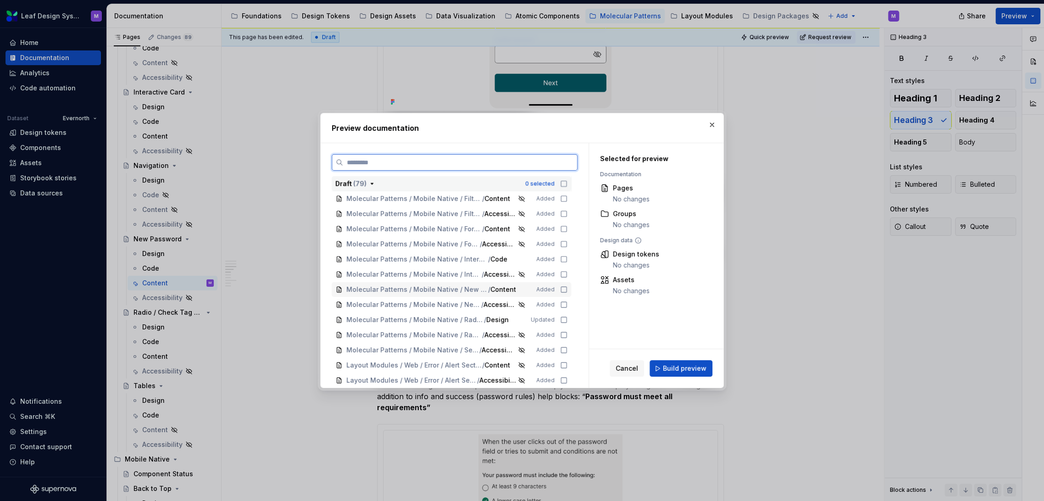
click at [564, 289] on icon at bounding box center [563, 289] width 7 height 7
click at [665, 366] on span "Build preview" at bounding box center [685, 368] width 44 height 9
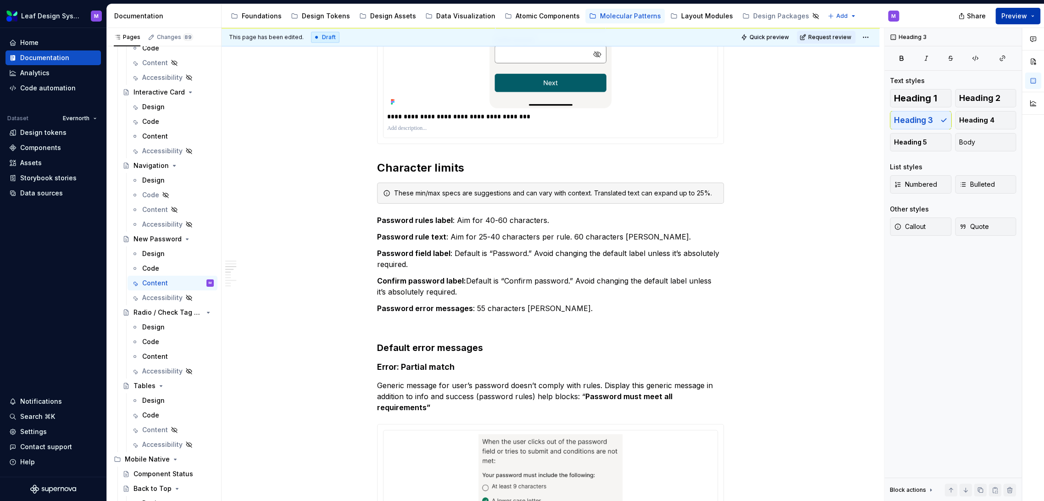
click at [1032, 11] on button "Preview" at bounding box center [1017, 16] width 45 height 17
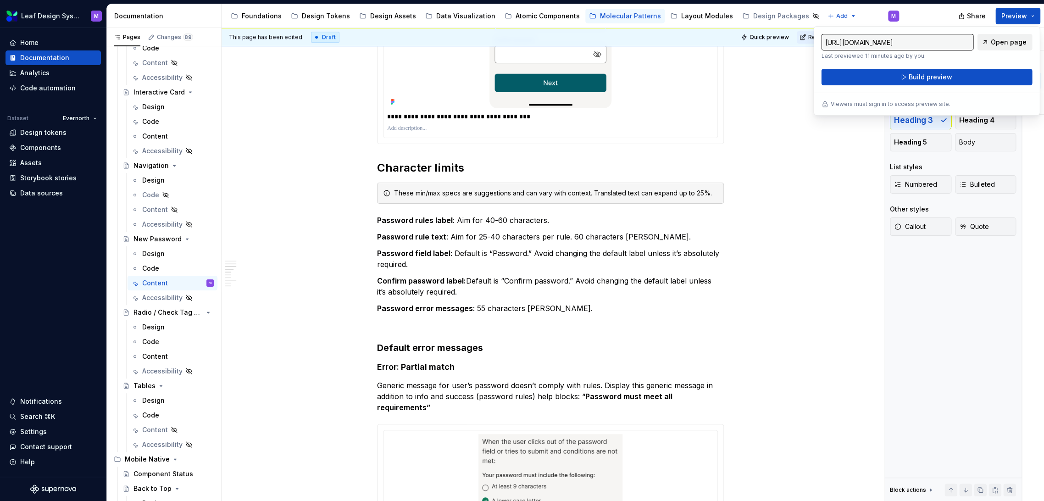
click at [996, 43] on span "Open page" at bounding box center [1008, 42] width 36 height 9
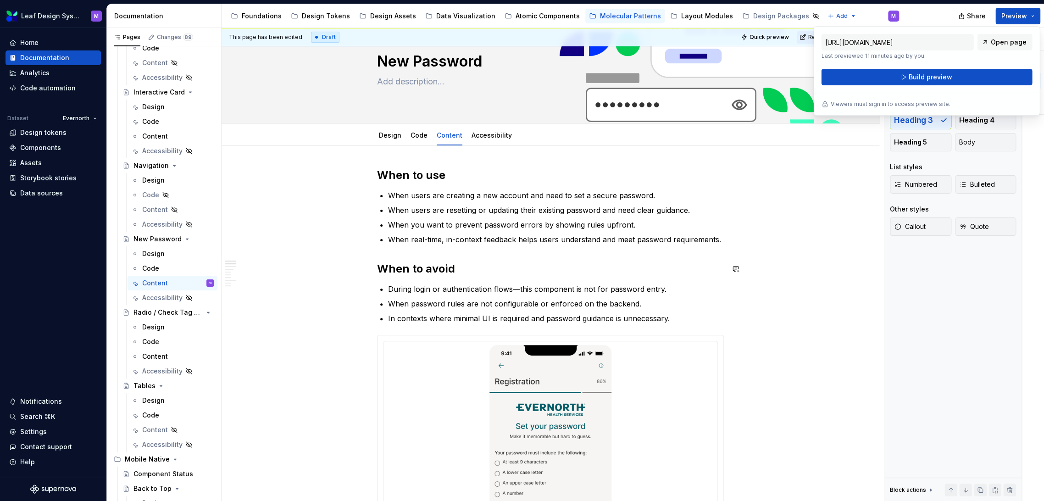
scroll to position [0, 0]
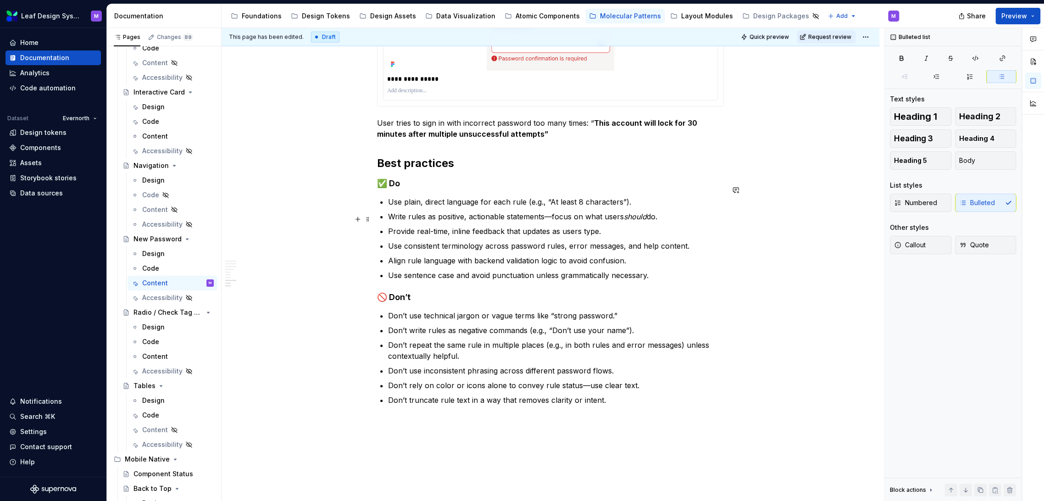
scroll to position [1636, 0]
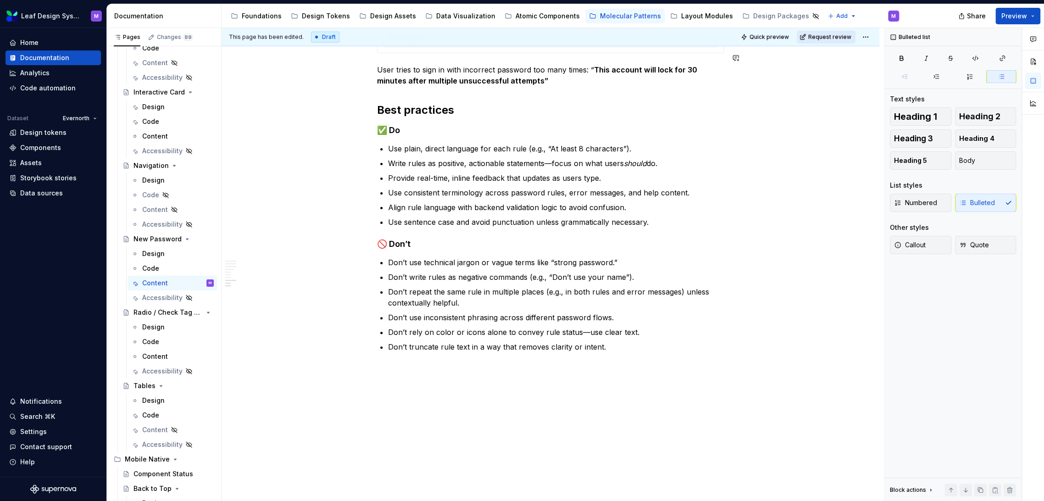
click at [827, 38] on span "Request review" at bounding box center [829, 36] width 43 height 7
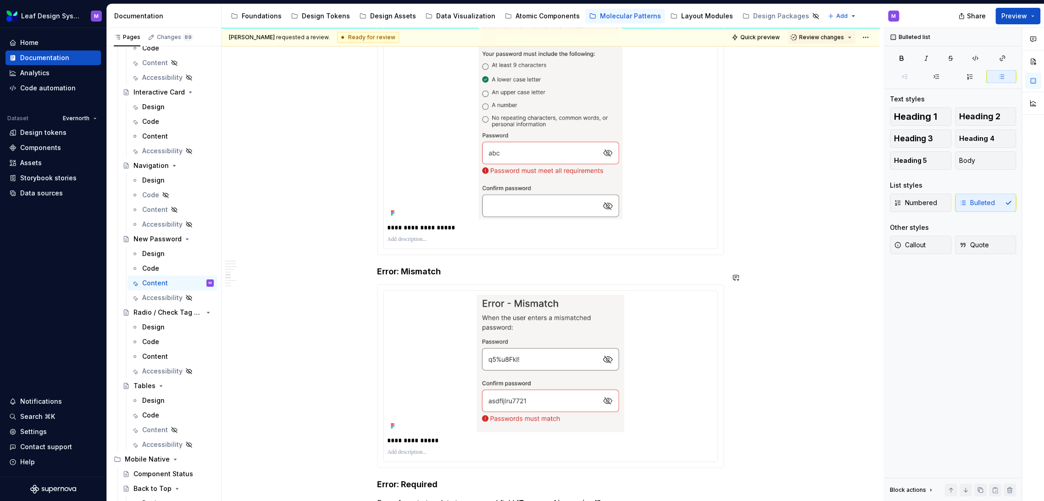
scroll to position [923, 0]
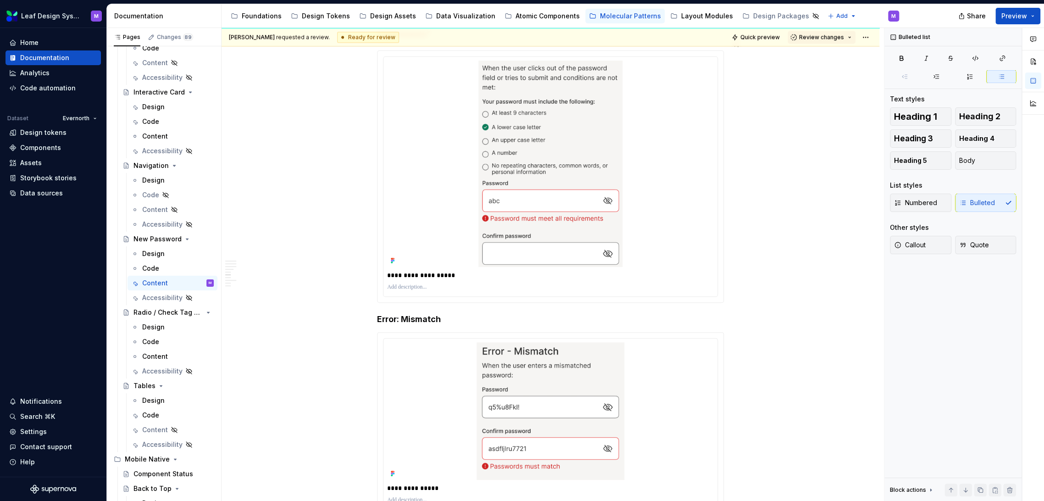
click at [760, 44] on div "Mike requested a review. Ready for review Quick preview Review changes" at bounding box center [550, 37] width 658 height 18
click at [762, 39] on span "Quick preview" at bounding box center [759, 36] width 39 height 7
click at [866, 36] on html "Leaf Design System M Home Documentation Analytics Code automation Dataset Evern…" at bounding box center [522, 250] width 1044 height 501
click at [872, 66] on div "Open preview" at bounding box center [899, 69] width 78 height 15
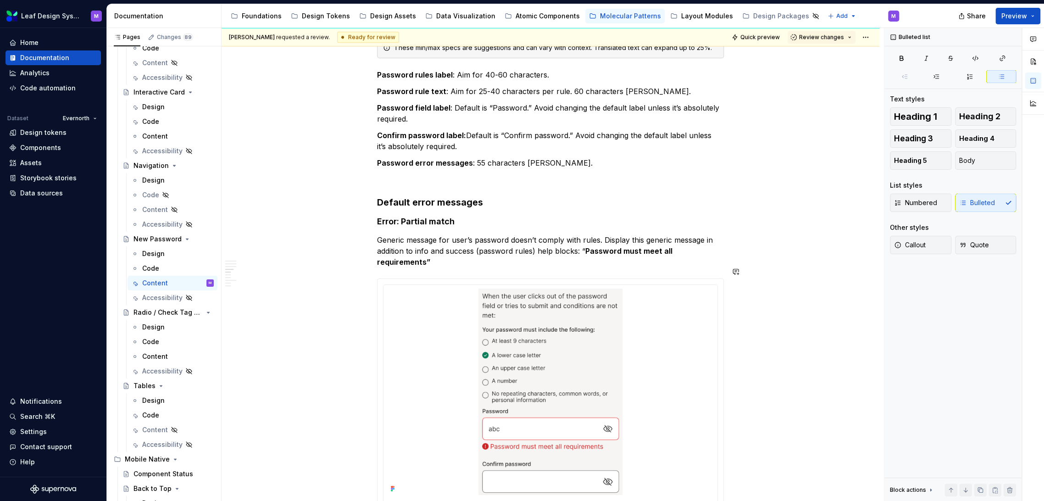
type textarea "*"
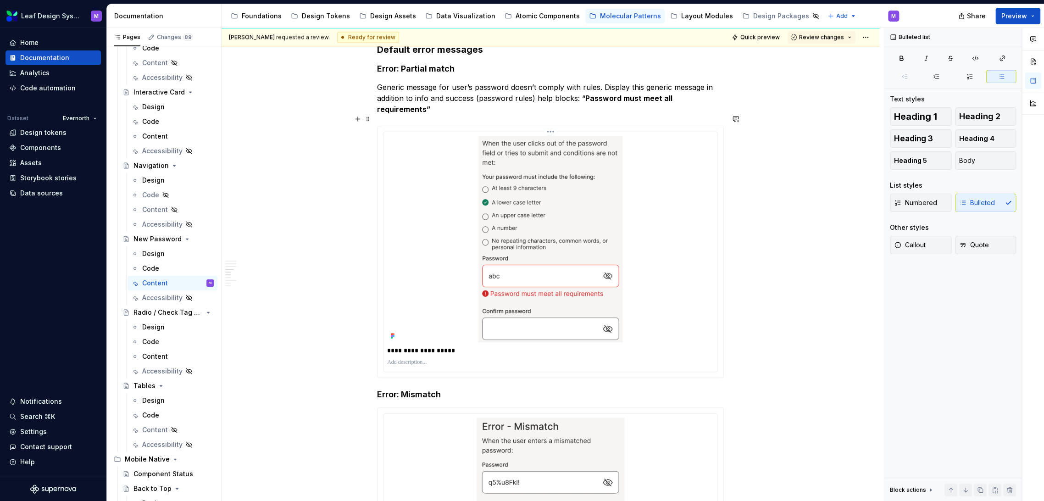
click at [566, 190] on img at bounding box center [550, 239] width 326 height 206
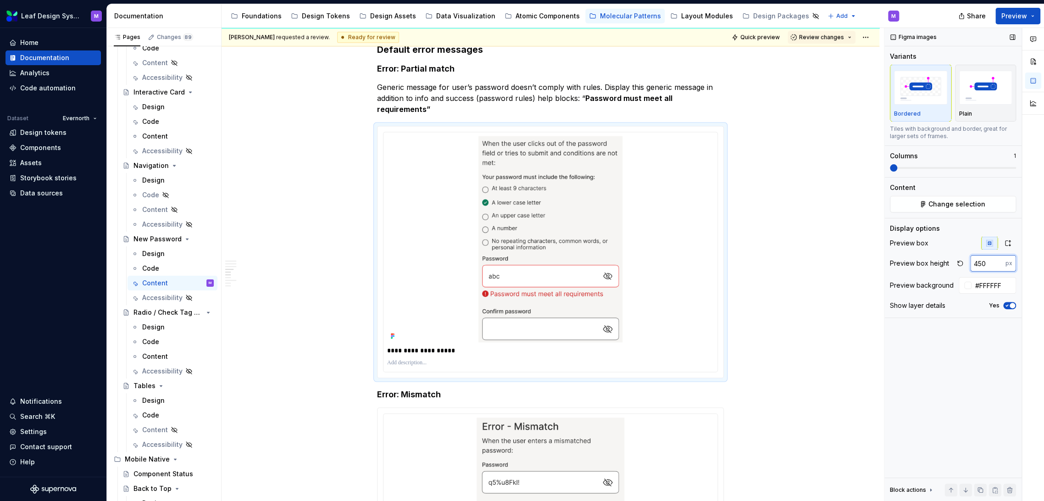
drag, startPoint x: 992, startPoint y: 267, endPoint x: 969, endPoint y: 264, distance: 22.7
click at [970, 264] on input "450" at bounding box center [987, 263] width 35 height 17
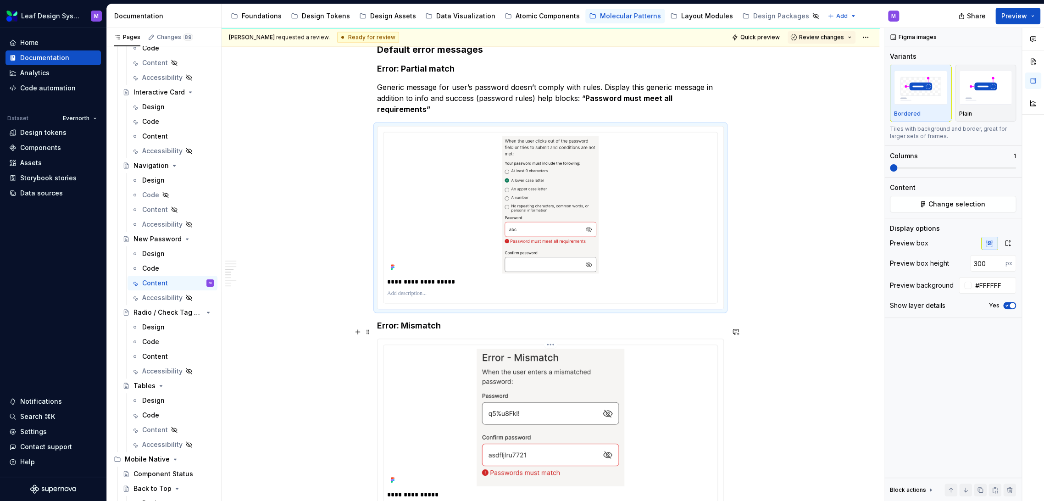
scroll to position [1001, 0]
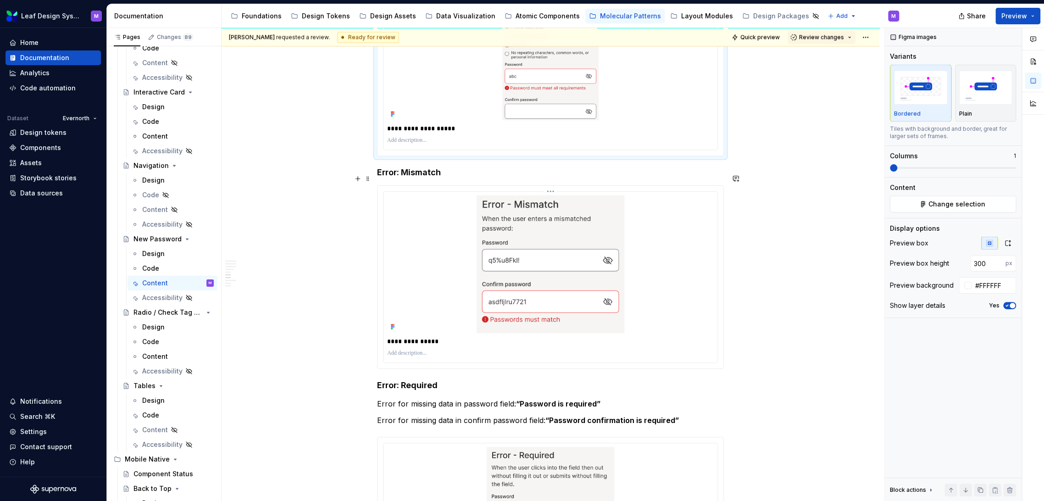
click at [643, 304] on img at bounding box center [550, 264] width 326 height 138
drag, startPoint x: 988, startPoint y: 264, endPoint x: 957, endPoint y: 259, distance: 31.5
click at [957, 259] on div "300 px" at bounding box center [984, 263] width 62 height 17
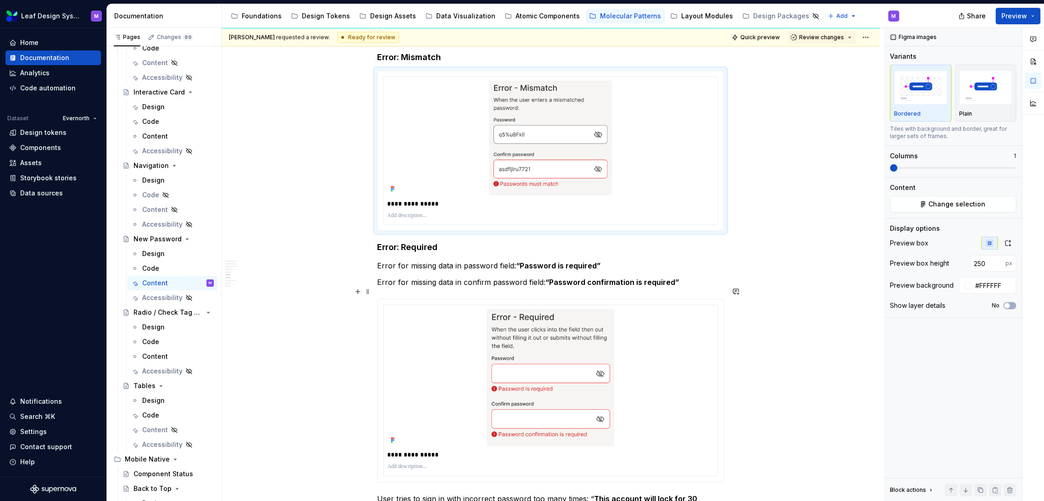
scroll to position [1204, 0]
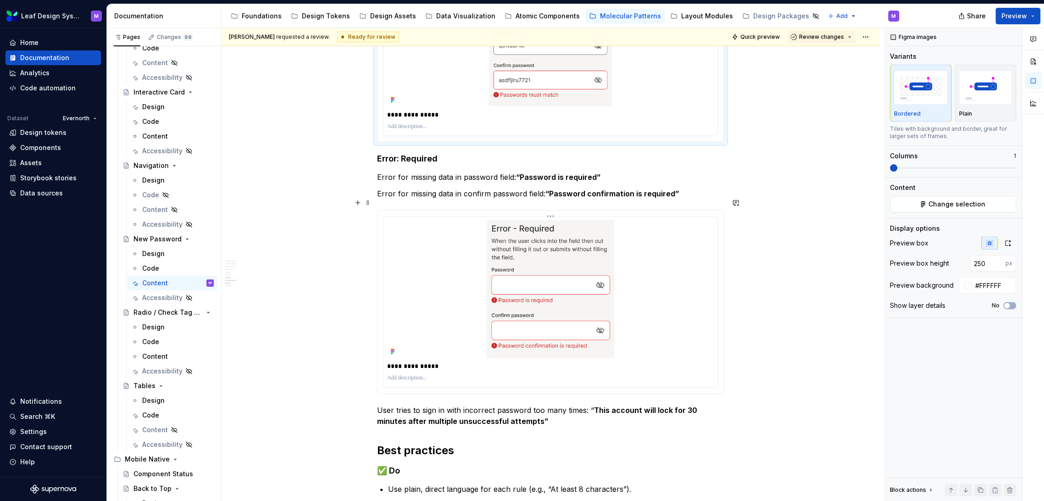
click at [572, 290] on img at bounding box center [550, 289] width 326 height 138
click at [986, 265] on input "300" at bounding box center [987, 263] width 35 height 17
type input "3"
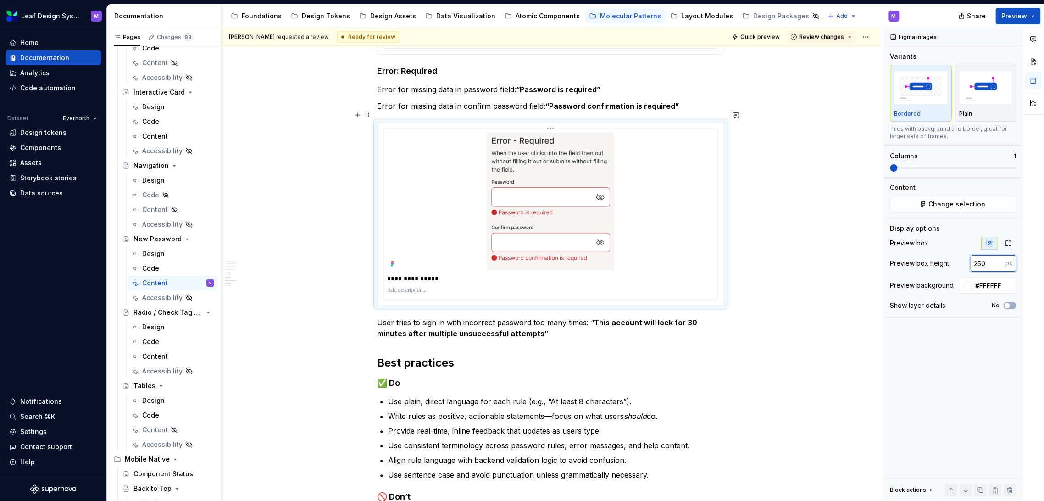
scroll to position [1255, 0]
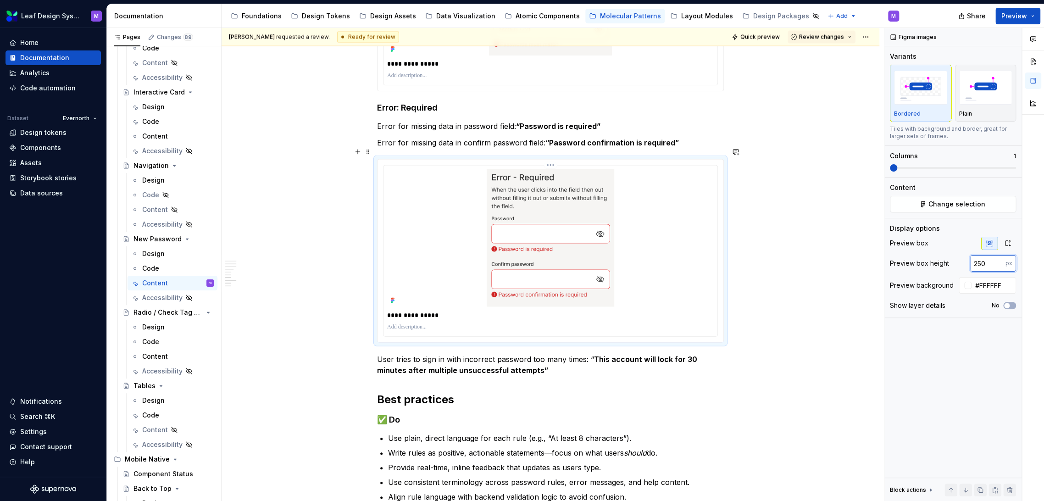
type input "250"
click at [604, 253] on img at bounding box center [550, 238] width 326 height 138
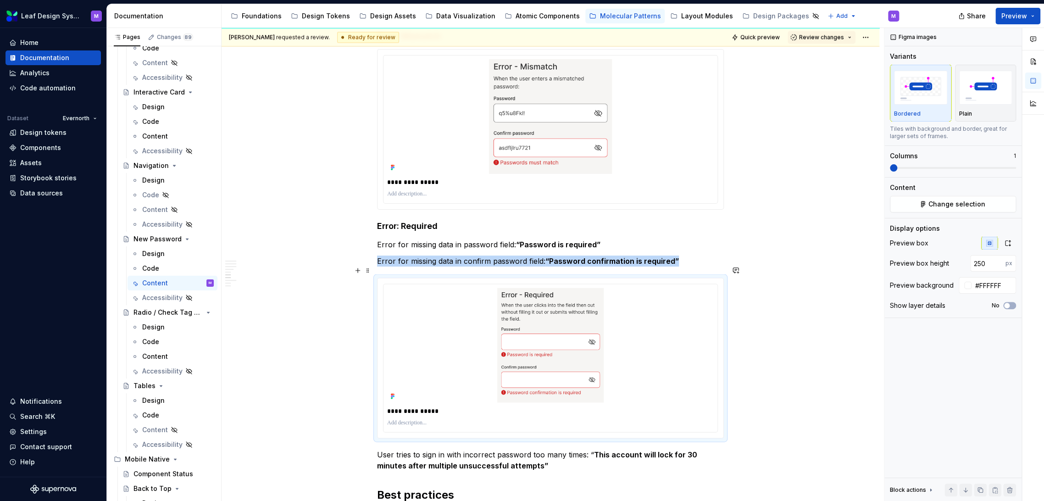
scroll to position [1001, 0]
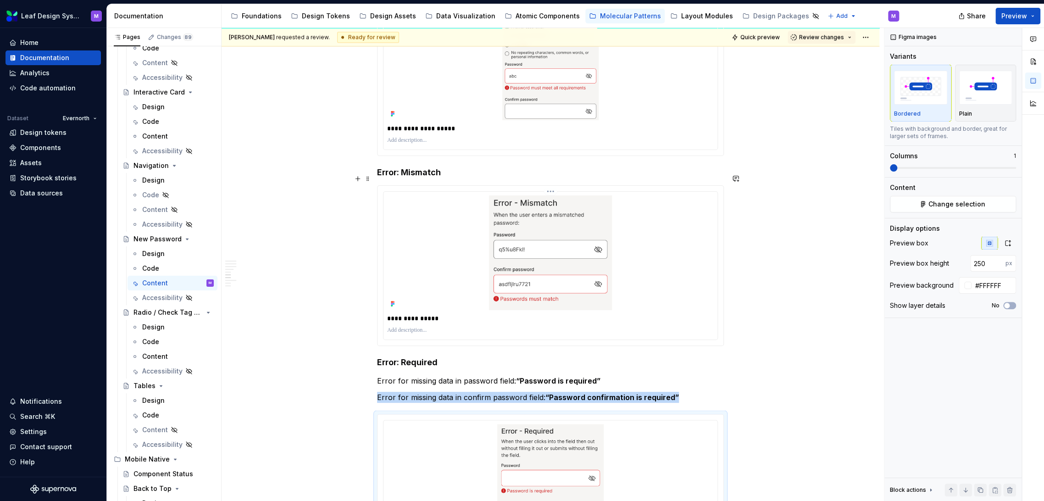
click at [640, 261] on img at bounding box center [550, 252] width 326 height 115
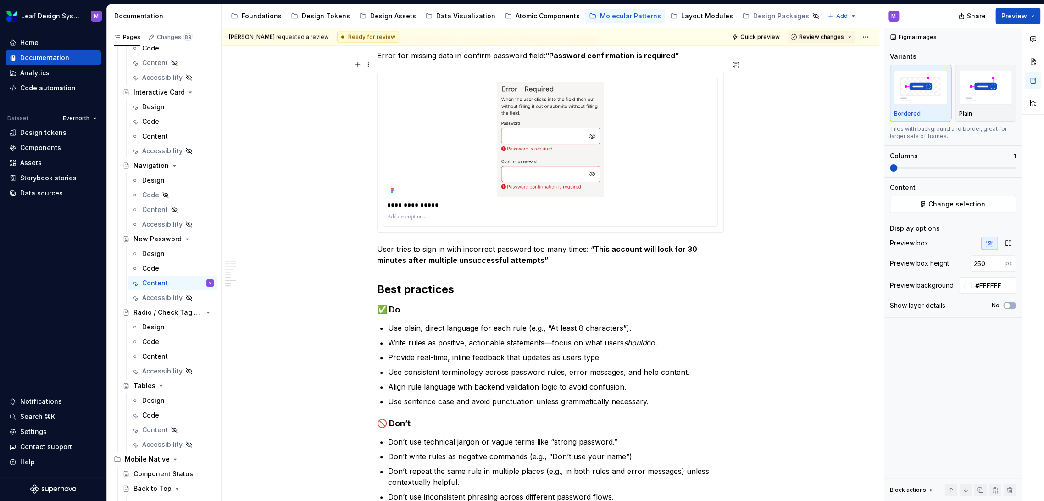
scroll to position [1317, 0]
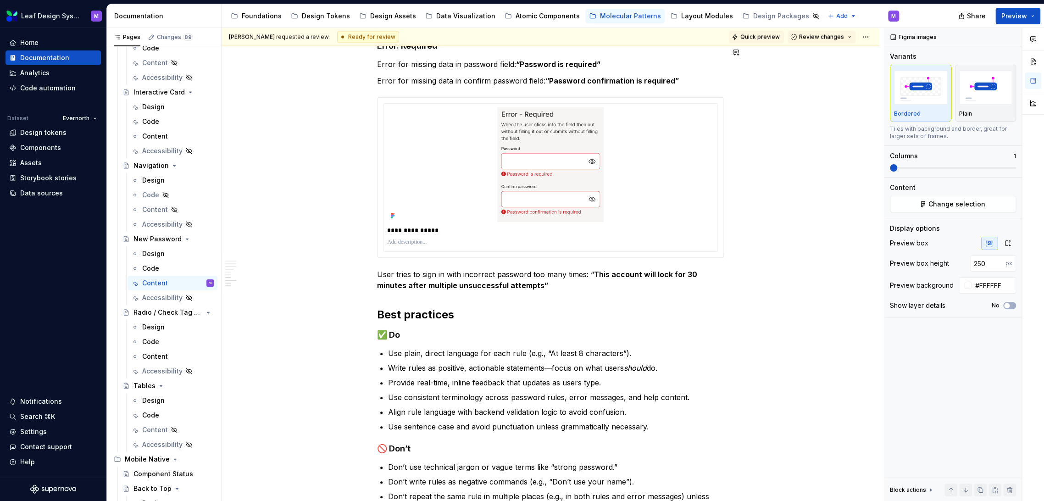
click at [767, 42] on button "Quick preview" at bounding box center [756, 37] width 55 height 13
click at [861, 36] on html "Leaf Design System M Home Documentation Analytics Code automation Dataset Evern…" at bounding box center [522, 250] width 1044 height 501
click at [877, 68] on div "Open preview" at bounding box center [905, 69] width 60 height 9
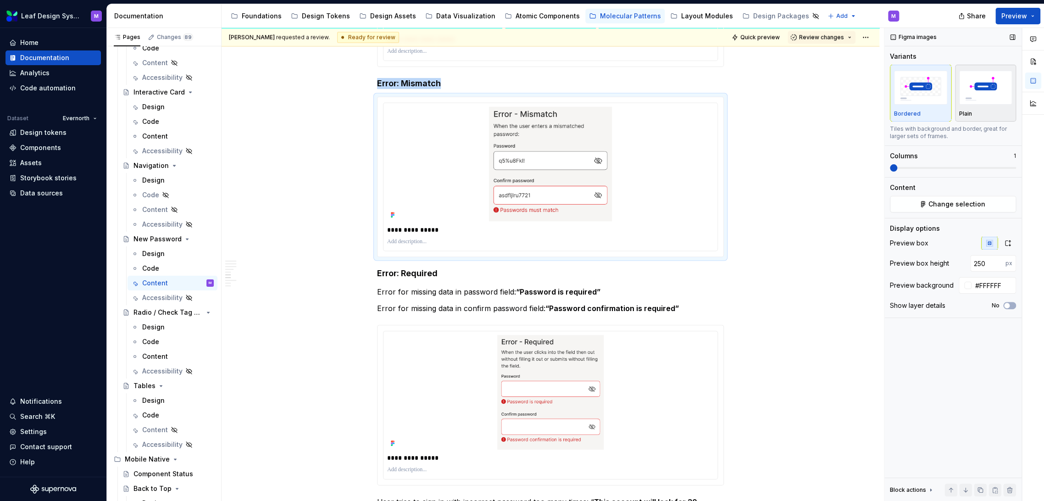
click at [990, 97] on img "button" at bounding box center [985, 87] width 53 height 33
click at [943, 94] on img "button" at bounding box center [920, 87] width 53 height 33
click at [974, 98] on img "button" at bounding box center [985, 87] width 53 height 33
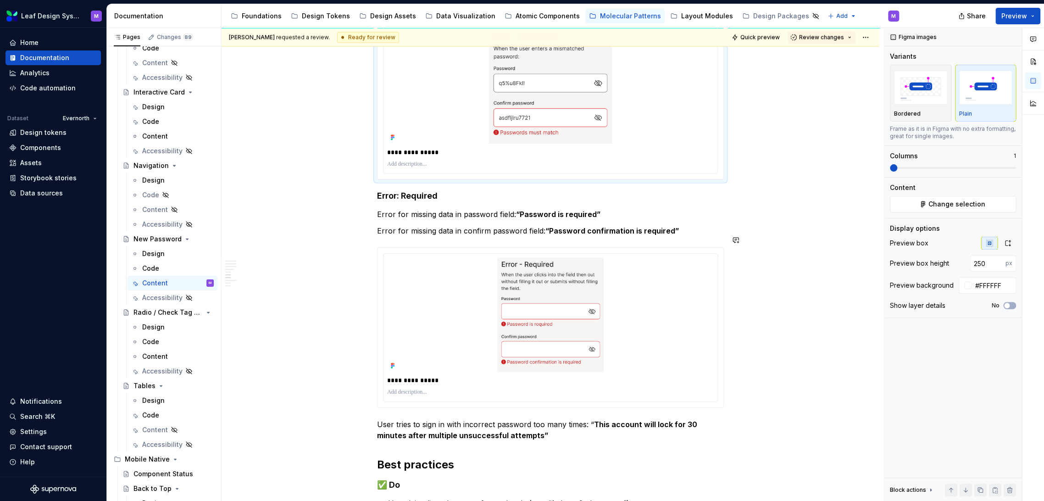
scroll to position [1038, 0]
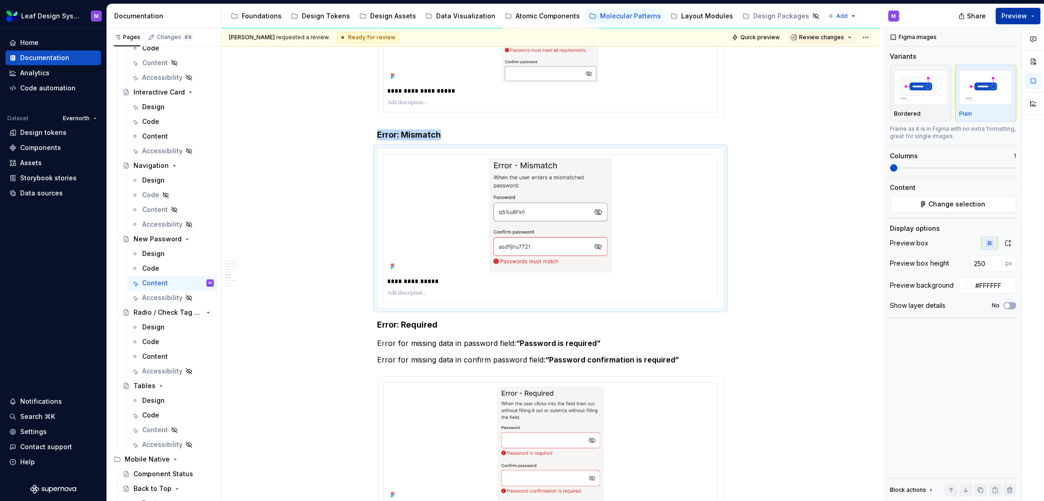
click at [1029, 14] on button "Preview" at bounding box center [1017, 16] width 45 height 17
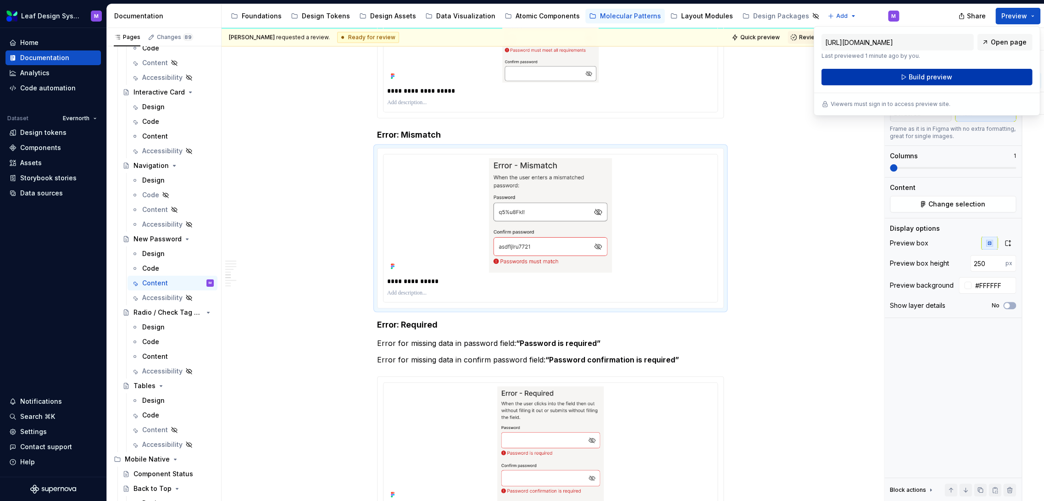
click at [942, 74] on span "Build preview" at bounding box center [930, 76] width 44 height 9
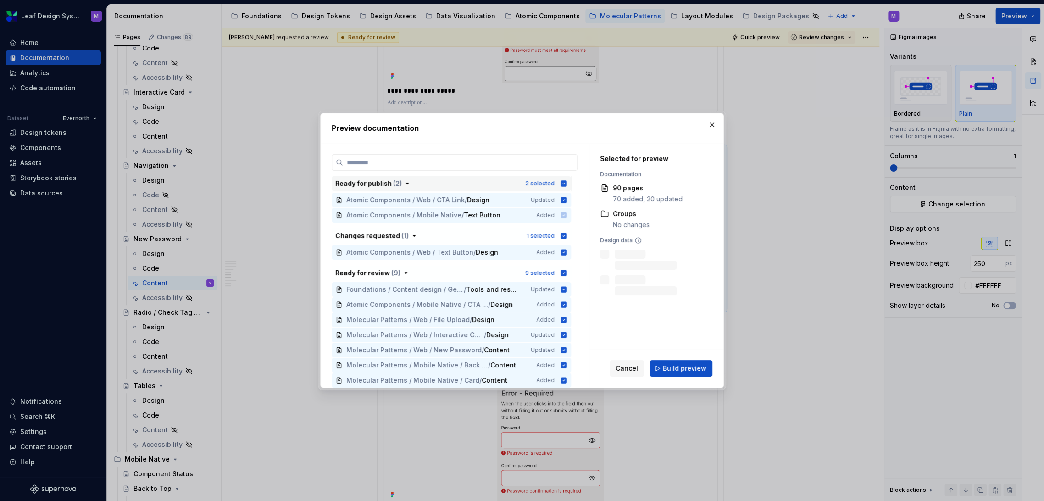
click at [557, 183] on div "2 selected" at bounding box center [546, 183] width 42 height 9
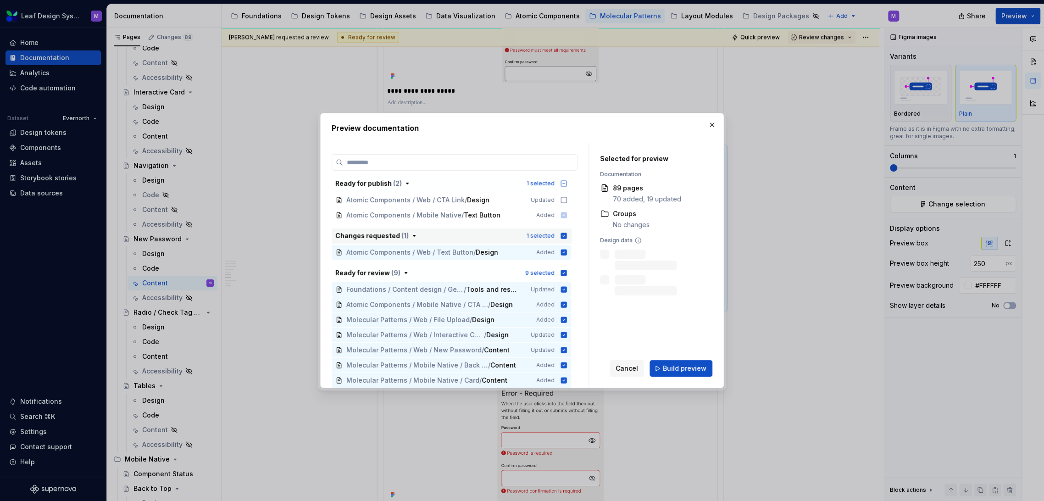
click at [564, 233] on icon "button" at bounding box center [564, 235] width 6 height 6
click at [564, 274] on icon "button" at bounding box center [564, 273] width 6 height 6
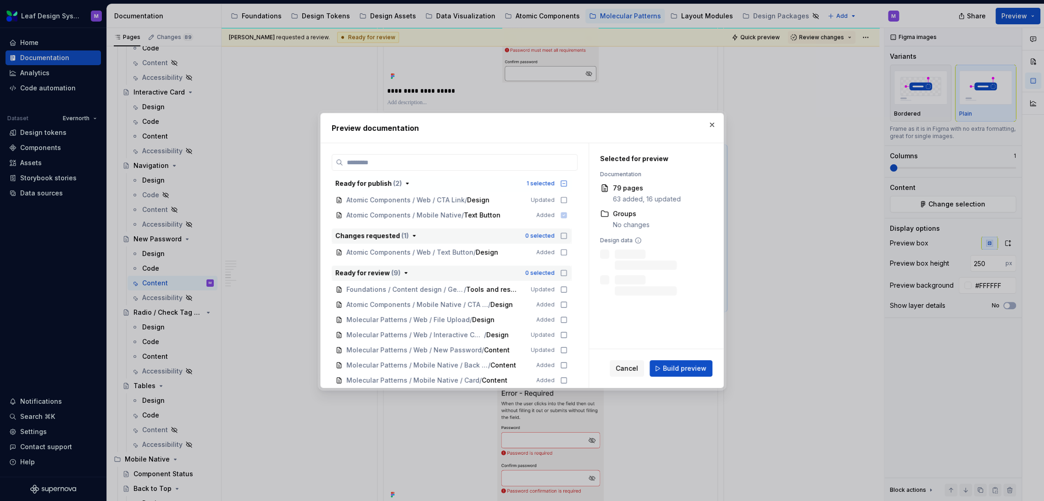
scroll to position [153, 0]
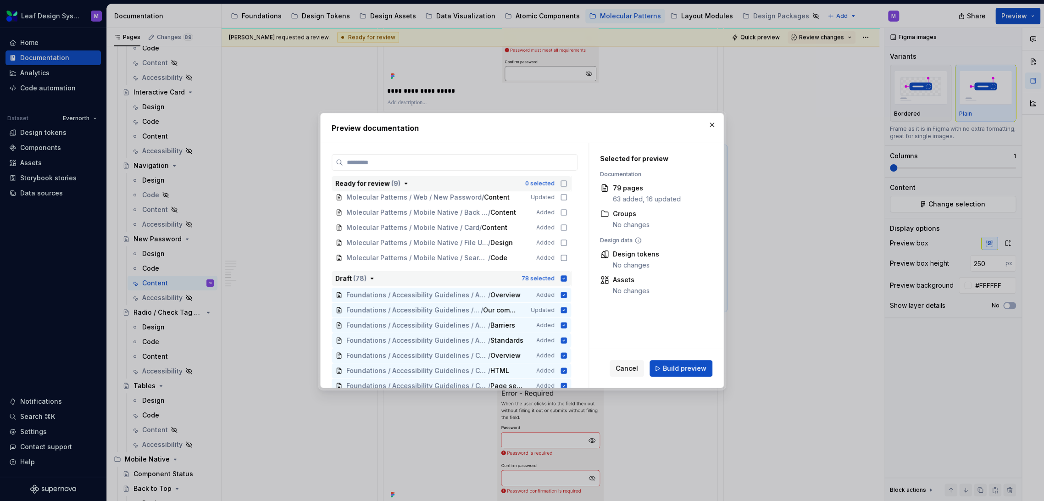
click at [565, 277] on icon "button" at bounding box center [564, 278] width 6 height 6
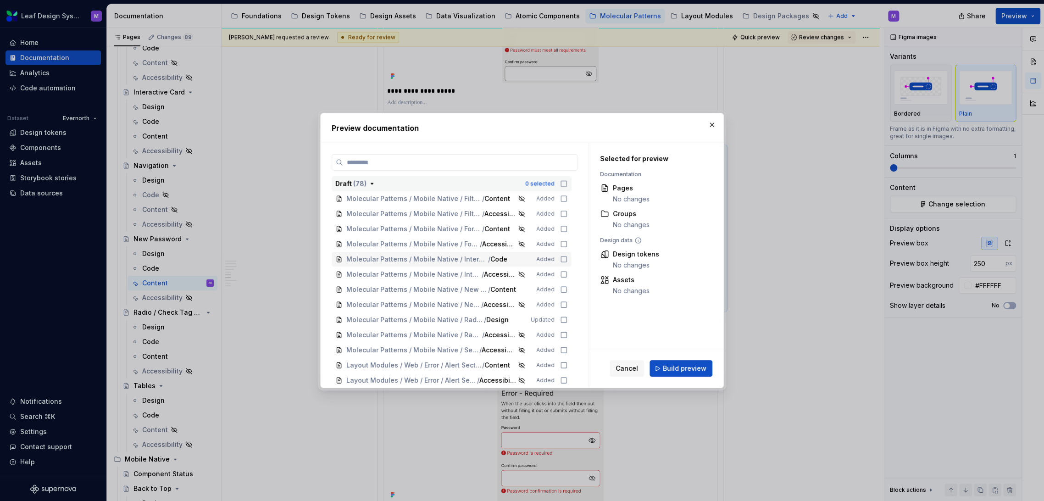
scroll to position [1233, 0]
click at [561, 287] on icon at bounding box center [564, 290] width 6 height 6
click at [677, 373] on button "Build preview" at bounding box center [680, 368] width 63 height 17
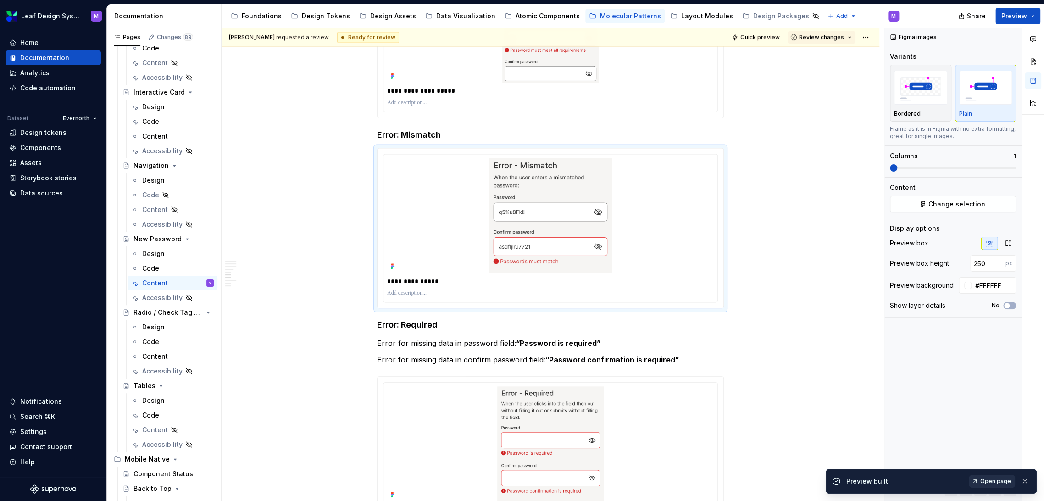
click at [1001, 485] on link "Open page" at bounding box center [991, 481] width 46 height 13
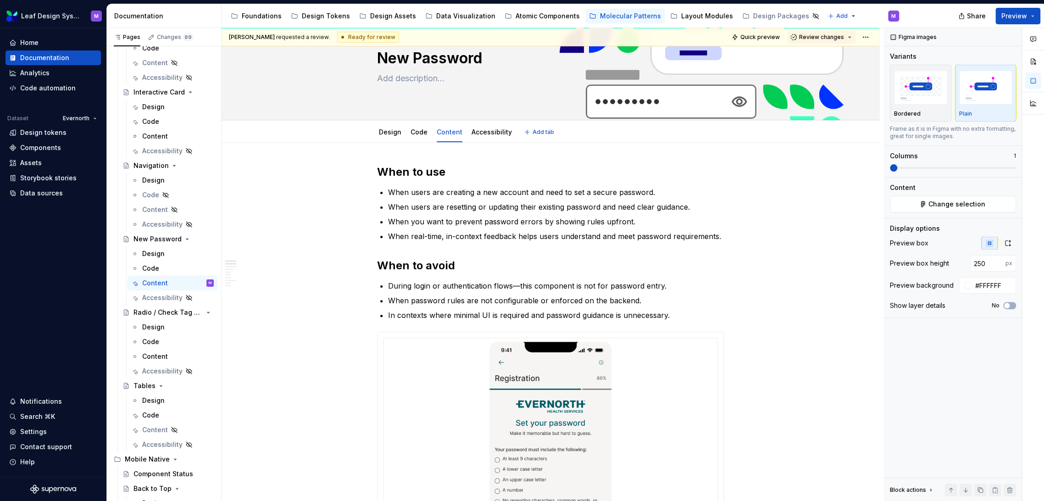
scroll to position [0, 0]
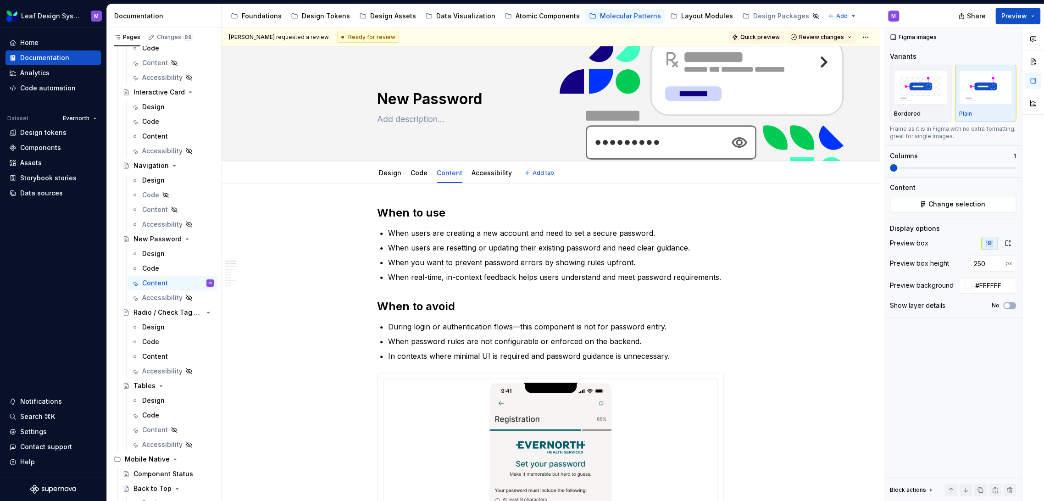
type textarea "*"
click at [865, 35] on html "Leaf Design System M Home Documentation Analytics Code automation Dataset Evern…" at bounding box center [522, 250] width 1044 height 501
click at [865, 11] on html "Leaf Design System M Home Documentation Analytics Code automation Dataset Evern…" at bounding box center [522, 250] width 1044 height 501
click at [868, 34] on html "Leaf Design System M Home Documentation Analytics Code automation Dataset Evern…" at bounding box center [522, 250] width 1044 height 501
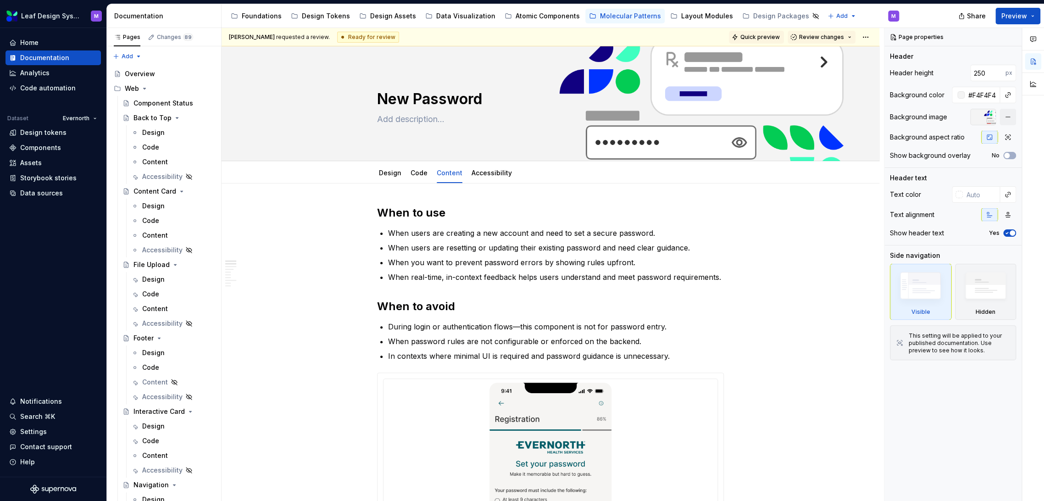
click at [745, 38] on span "Quick preview" at bounding box center [759, 36] width 39 height 7
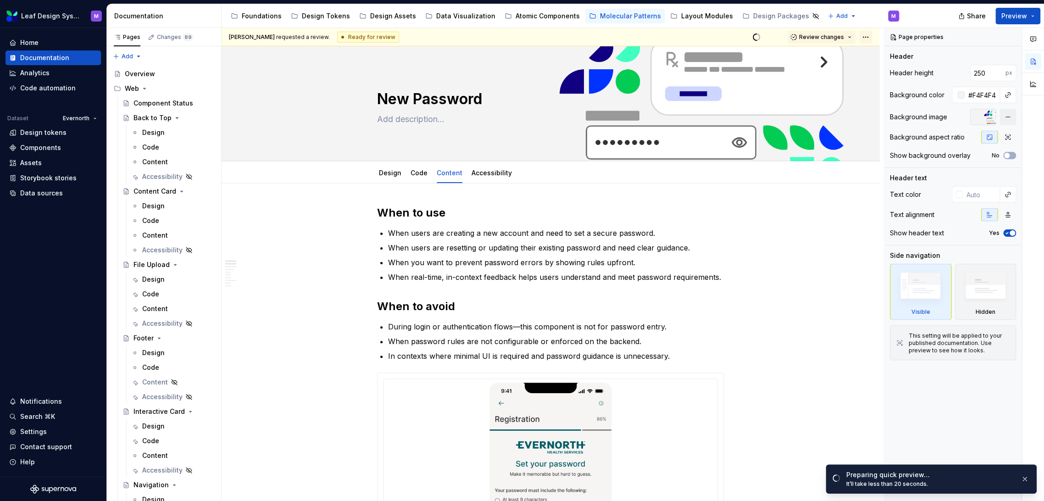
click at [865, 35] on html "Leaf Design System M Home Documentation Analytics Code automation Dataset Evern…" at bounding box center [522, 250] width 1044 height 501
click at [879, 72] on div "Open preview" at bounding box center [905, 69] width 60 height 9
click at [994, 474] on link "Open page" at bounding box center [991, 478] width 46 height 13
type textarea "*"
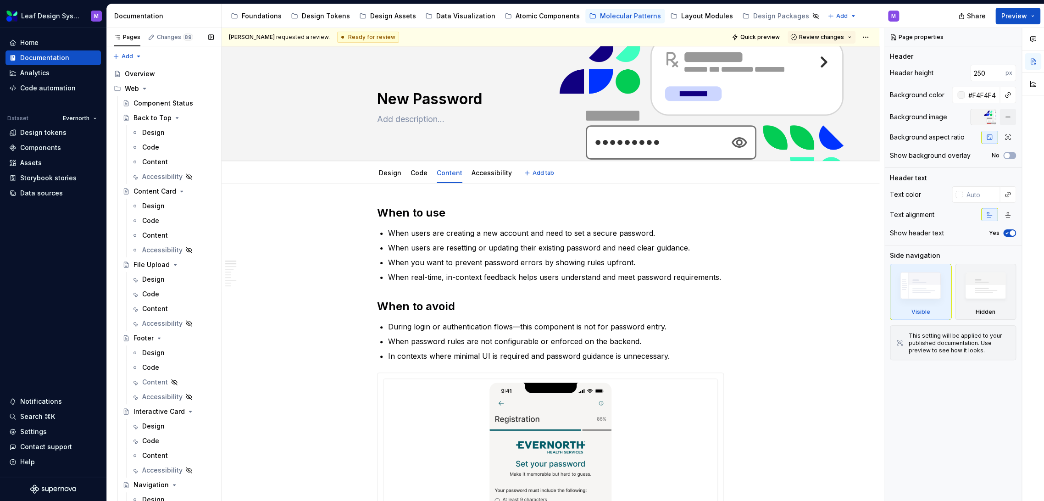
type textarea "*"
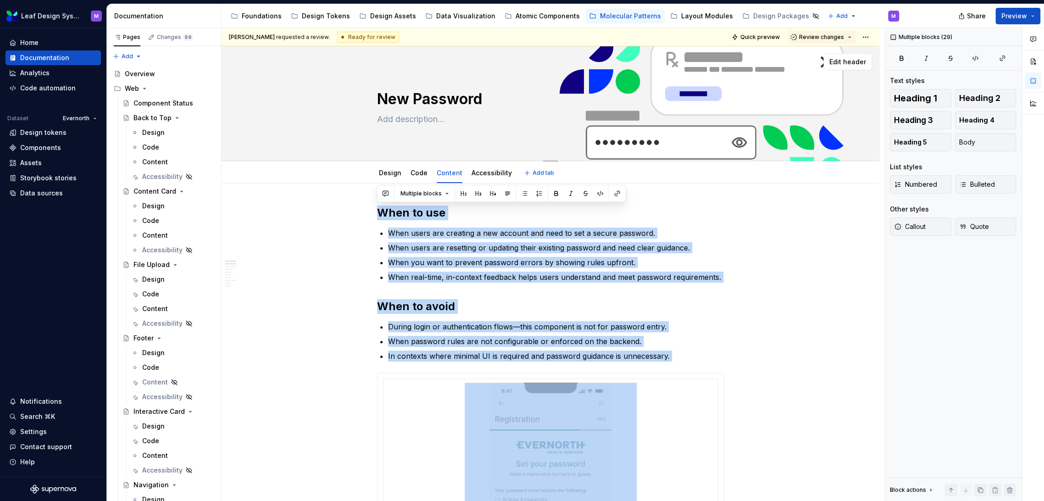
drag, startPoint x: 632, startPoint y: 340, endPoint x: 352, endPoint y: 90, distance: 375.4
copy div "**********"
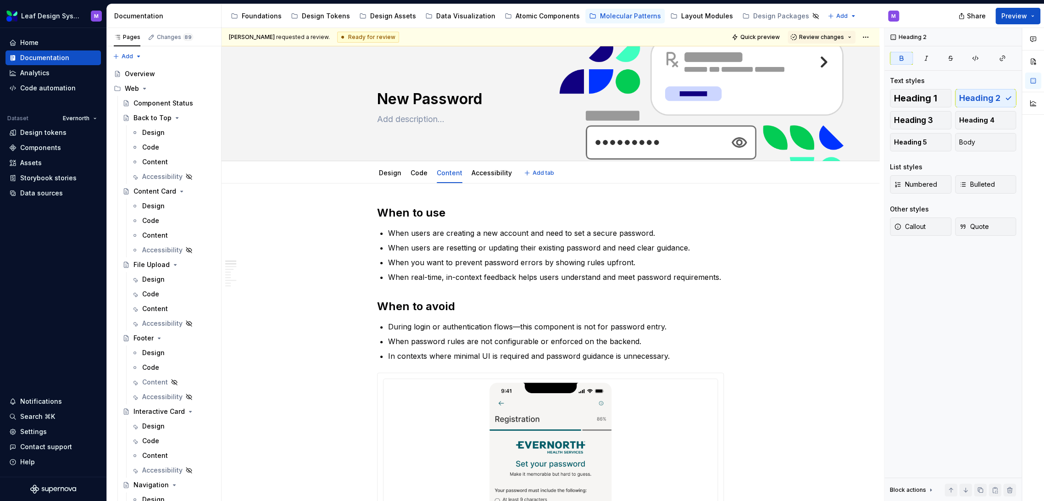
type textarea "*"
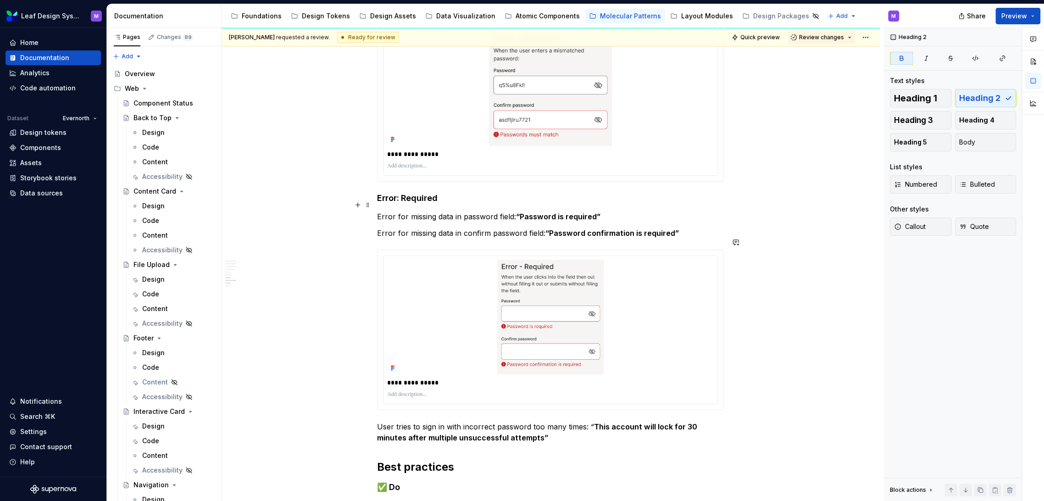
scroll to position [1368, 0]
